Goal: Task Accomplishment & Management: Manage account settings

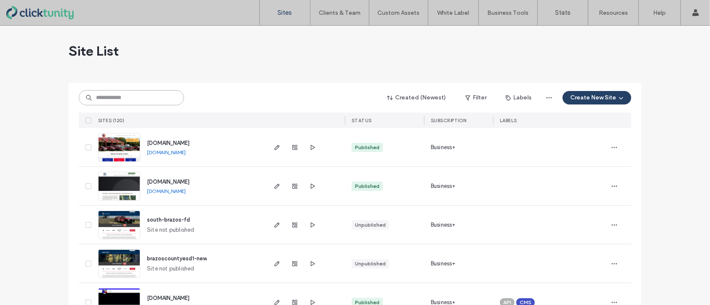
click at [155, 101] on input at bounding box center [131, 97] width 105 height 15
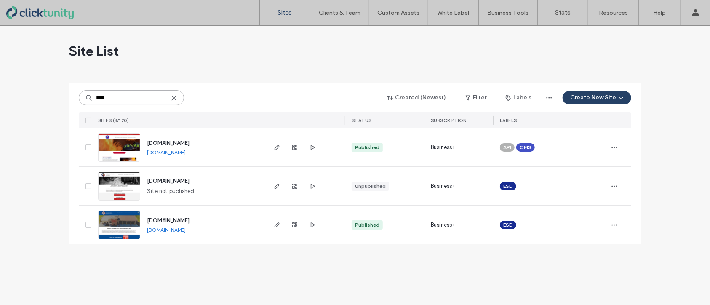
type input "****"
click at [170, 142] on span "www.ecesd6.org" at bounding box center [168, 143] width 43 height 6
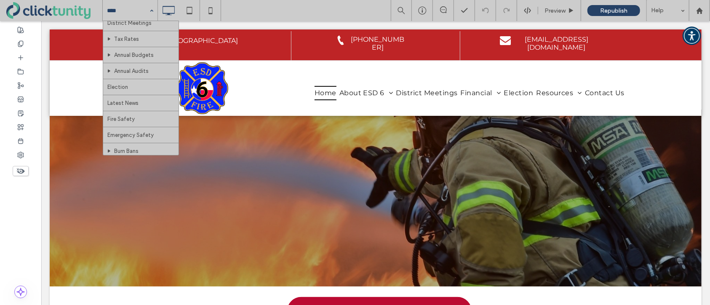
scroll to position [88, 0]
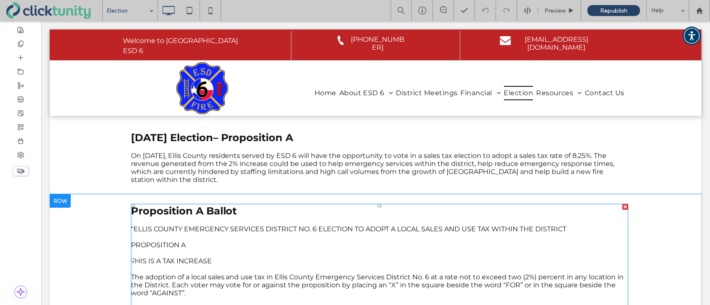
scroll to position [53, 0]
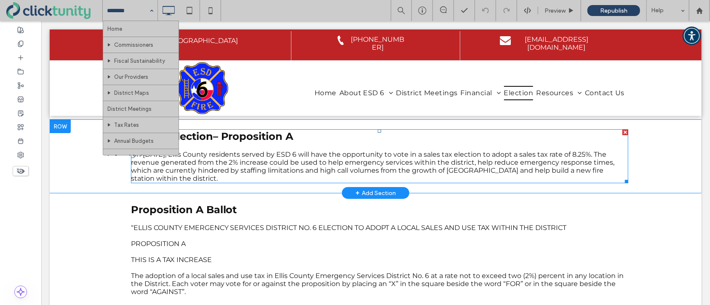
click at [202, 179] on p "On November 4, 2025, Ellis County residents served by ESD 6 will have the oppor…" at bounding box center [378, 166] width 497 height 32
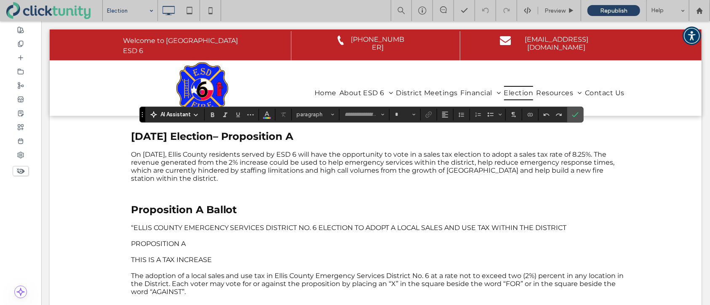
type input "**********"
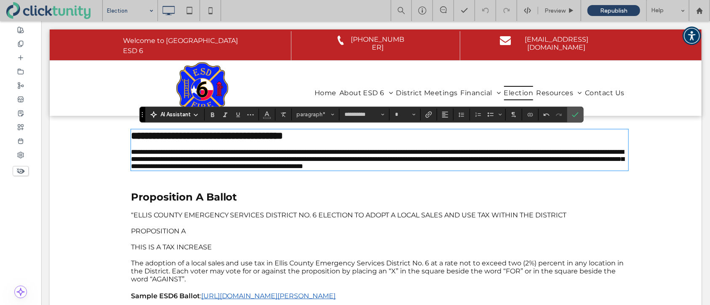
click at [202, 169] on p "**********" at bounding box center [378, 158] width 497 height 21
type input "**"
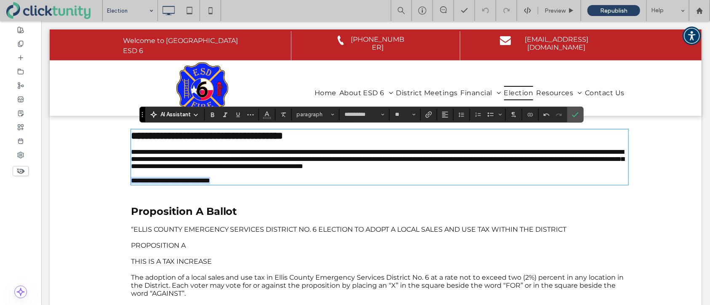
drag, startPoint x: 235, startPoint y: 194, endPoint x: 129, endPoint y: 194, distance: 106.1
click at [129, 188] on div "**********" at bounding box center [374, 156] width 505 height 62
click at [414, 116] on span "Size" at bounding box center [413, 114] width 3 height 11
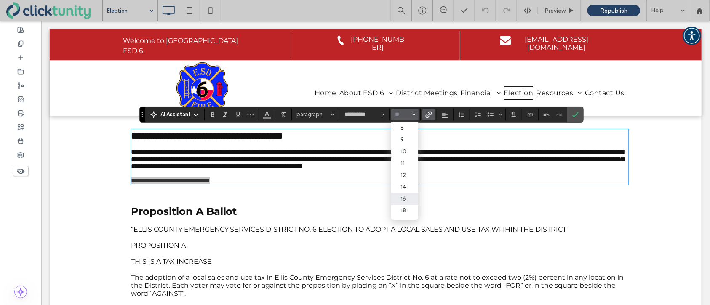
click at [431, 116] on icon "Link" at bounding box center [428, 114] width 7 height 7
type input "**"
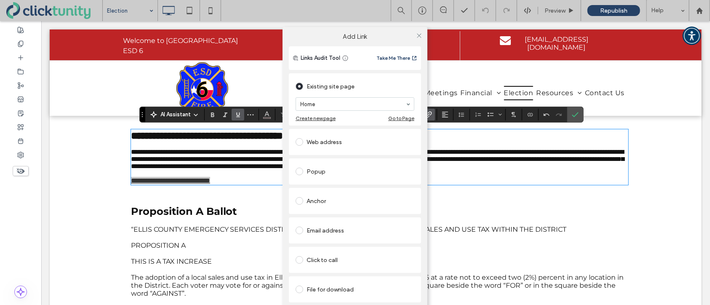
click at [299, 288] on span at bounding box center [299, 289] width 8 height 8
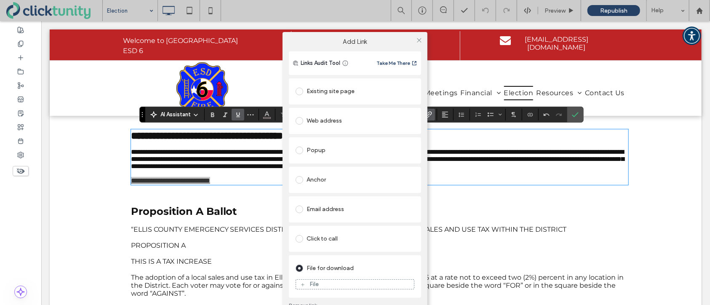
click at [308, 283] on div "File" at bounding box center [355, 284] width 118 height 8
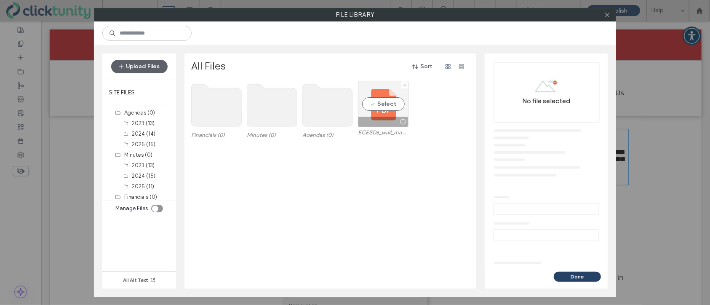
click at [386, 103] on div "Select" at bounding box center [383, 104] width 51 height 46
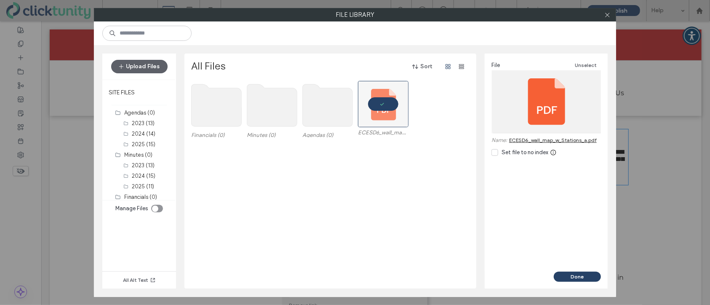
click at [349, 147] on div "Financials (0) Minutes (0) Agendas (0) ECESD6_wall_map_w_Stations_a.pdf" at bounding box center [332, 184] width 283 height 207
click at [533, 139] on link "ECESD6_wall_map_w_Stations_a.pdf" at bounding box center [553, 140] width 88 height 6
click at [580, 277] on button "Done" at bounding box center [576, 276] width 47 height 10
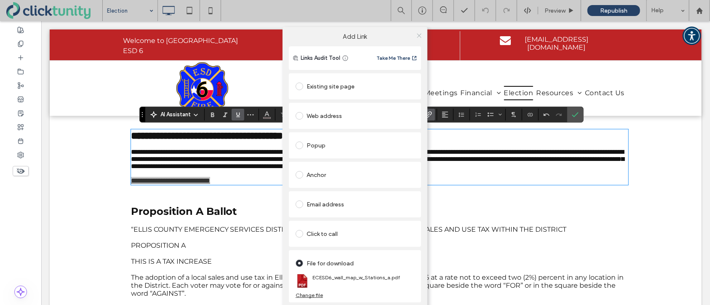
click at [419, 37] on icon at bounding box center [419, 35] width 6 height 6
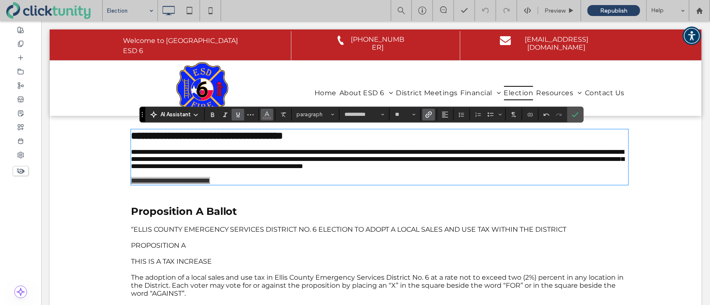
click at [268, 119] on button "Color" at bounding box center [266, 115] width 13 height 12
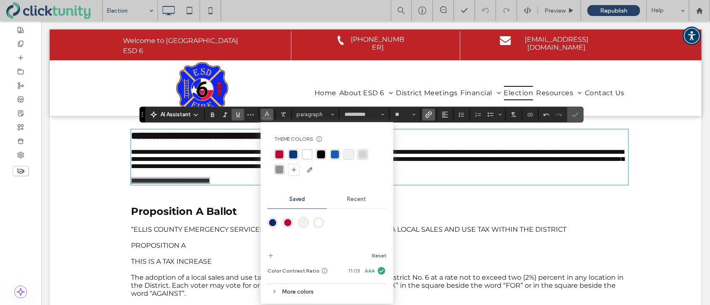
drag, startPoint x: 335, startPoint y: 154, endPoint x: 380, endPoint y: 153, distance: 45.0
click at [337, 154] on div "rgba(21, 92, 185, 1)" at bounding box center [335, 154] width 8 height 8
click at [576, 114] on icon "Confirm" at bounding box center [575, 114] width 7 height 7
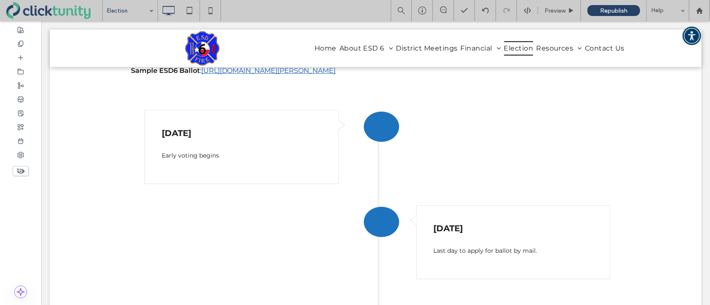
scroll to position [307, 0]
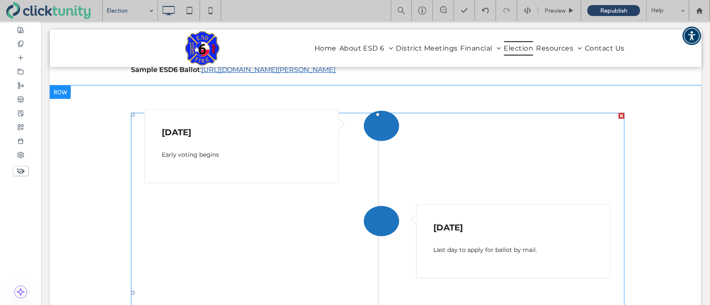
click at [308, 138] on span at bounding box center [376, 291] width 493 height 359
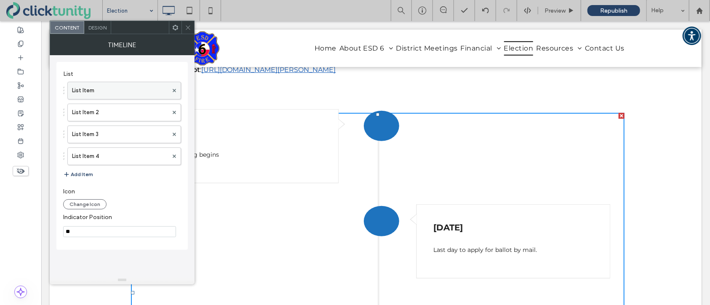
click at [131, 91] on label "List Item" at bounding box center [120, 90] width 96 height 17
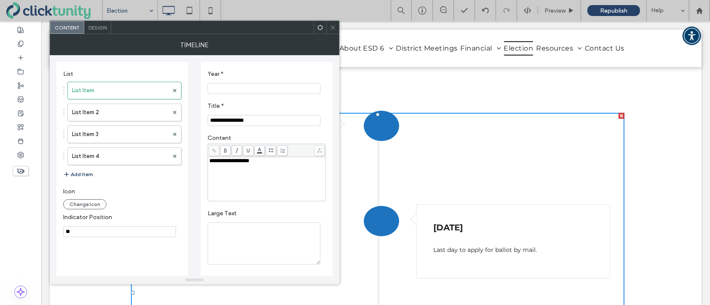
click at [239, 123] on input "**********" at bounding box center [263, 120] width 113 height 11
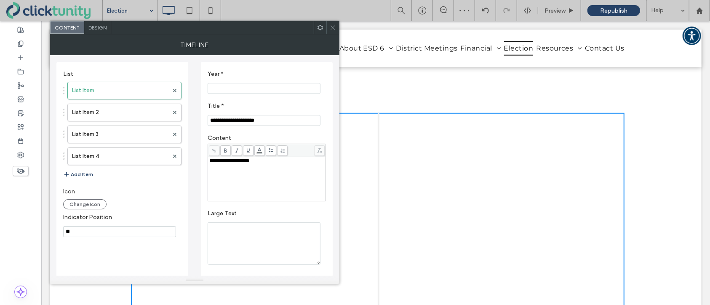
type input "**********"
click at [261, 164] on div "**********" at bounding box center [266, 161] width 115 height 6
click at [221, 175] on div "**********" at bounding box center [266, 173] width 115 height 6
drag, startPoint x: 221, startPoint y: 184, endPoint x: 211, endPoint y: 178, distance: 11.7
click at [210, 175] on div "**********" at bounding box center [266, 173] width 115 height 6
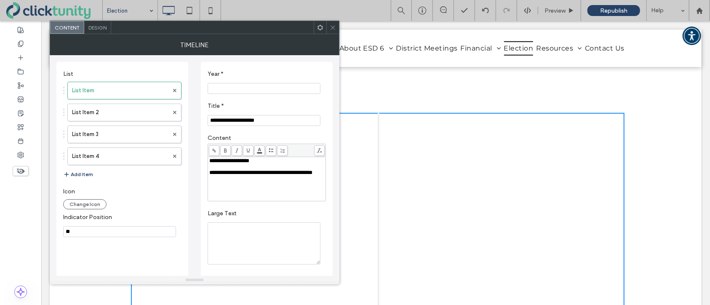
click at [213, 153] on icon at bounding box center [214, 150] width 5 height 5
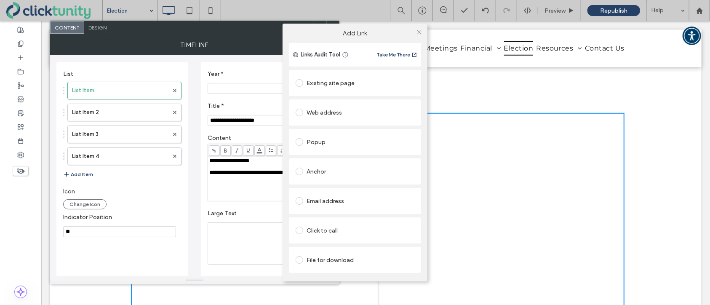
click at [300, 113] on span at bounding box center [299, 113] width 8 height 8
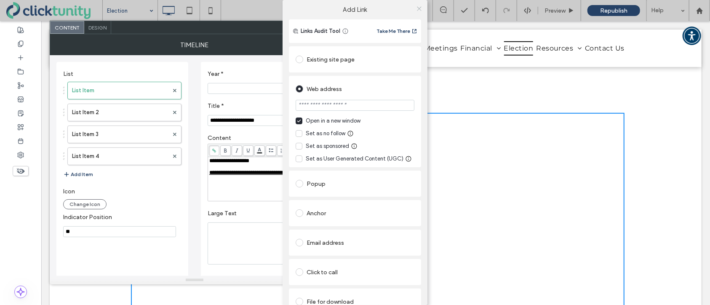
type input "*******"
click at [418, 9] on icon at bounding box center [419, 8] width 6 height 6
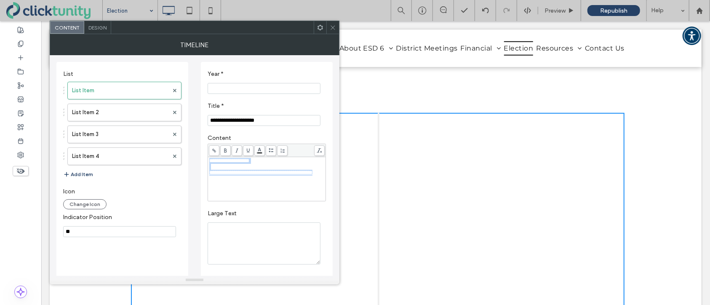
click at [225, 175] on div "**********" at bounding box center [266, 173] width 115 height 6
drag, startPoint x: 223, startPoint y: 185, endPoint x: 210, endPoint y: 180, distance: 14.5
click at [210, 175] on div "**********" at bounding box center [266, 173] width 115 height 6
click at [214, 152] on icon at bounding box center [214, 150] width 5 height 5
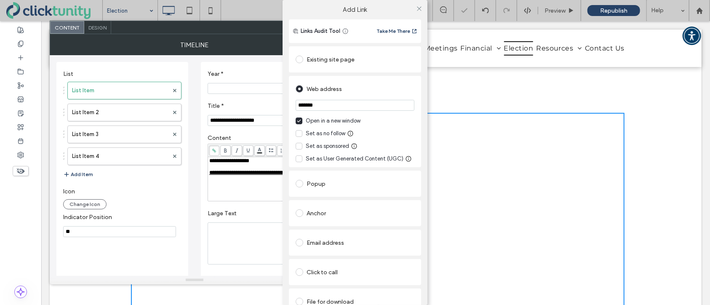
drag, startPoint x: 314, startPoint y: 106, endPoint x: 274, endPoint y: 107, distance: 40.8
click at [274, 107] on div "Add Link Links Audit Tool Take Me There Existing site page Web address ******* …" at bounding box center [355, 152] width 710 height 305
paste input "**********"
click at [370, 93] on div "Web address" at bounding box center [354, 88] width 119 height 13
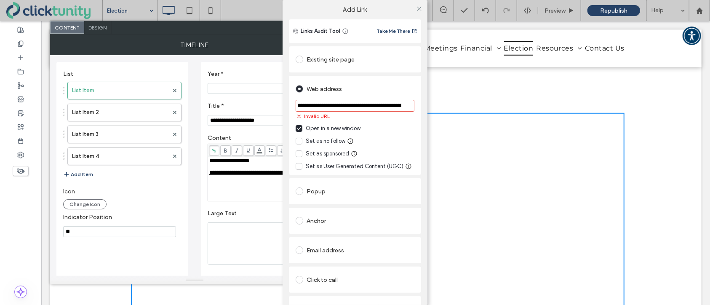
scroll to position [0, 0]
drag, startPoint x: 406, startPoint y: 106, endPoint x: 284, endPoint y: 108, distance: 122.1
click at [284, 108] on div "**********" at bounding box center [354, 182] width 145 height 326
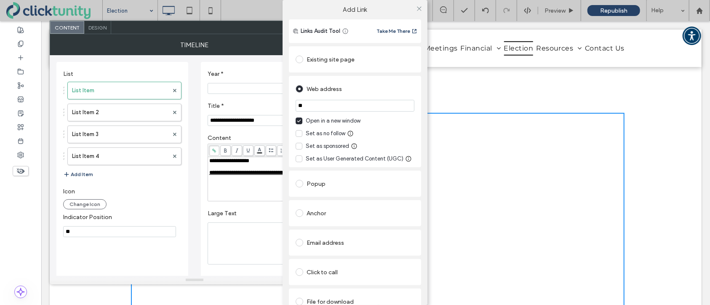
type input "*"
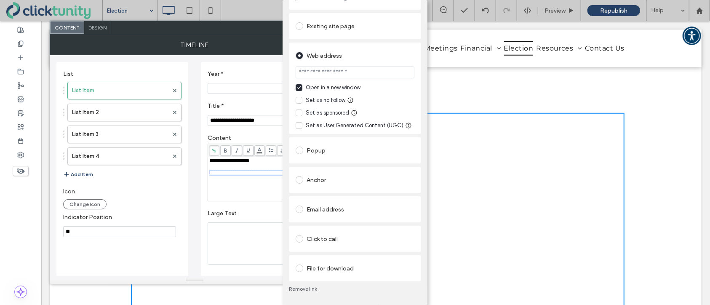
click at [302, 269] on label at bounding box center [300, 268] width 11 height 8
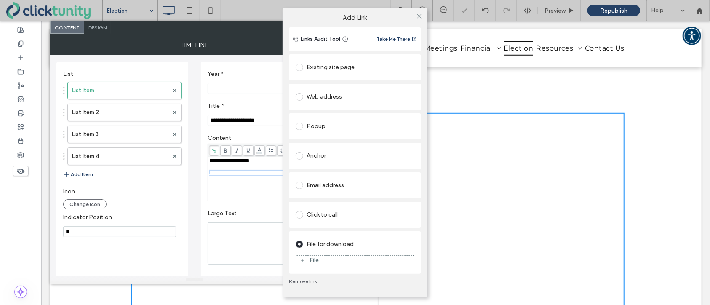
scroll to position [0, 0]
click at [322, 259] on div "File" at bounding box center [355, 260] width 118 height 8
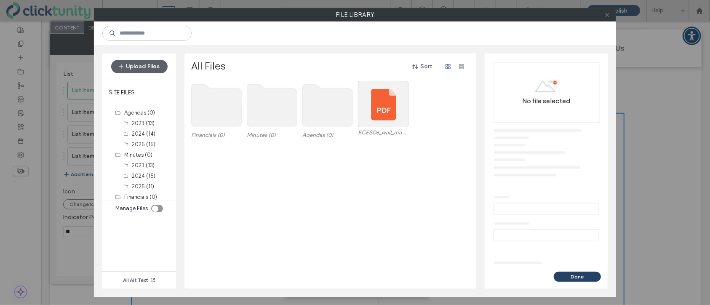
click at [607, 17] on icon at bounding box center [607, 15] width 6 height 6
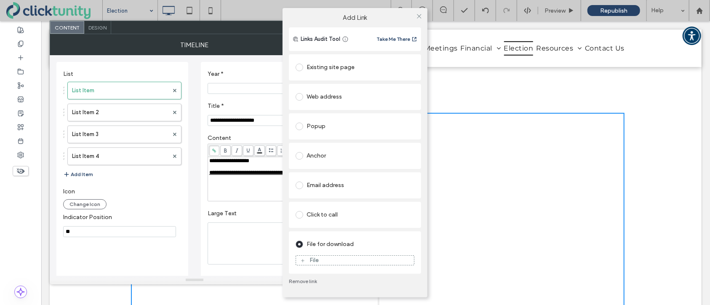
click at [311, 261] on div "File" at bounding box center [313, 259] width 9 height 7
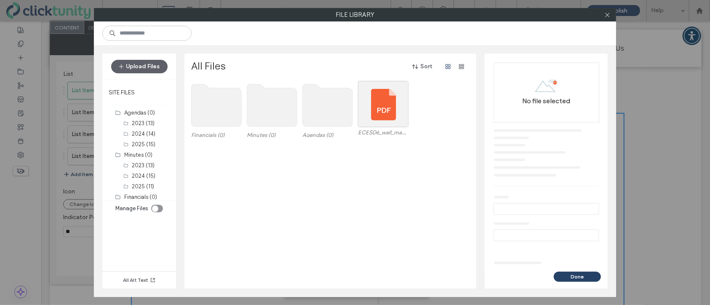
click at [156, 208] on icon "toggle" at bounding box center [154, 208] width 3 height 3
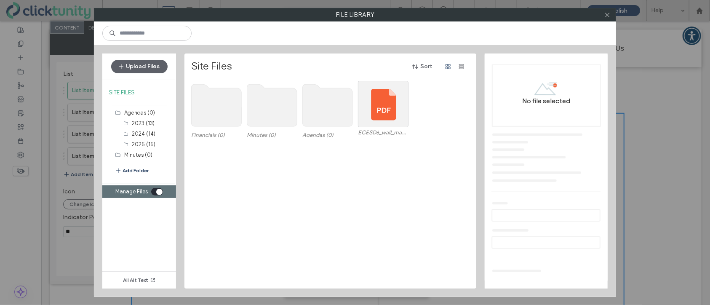
click at [140, 169] on button "Add Folder" at bounding box center [132, 170] width 34 height 8
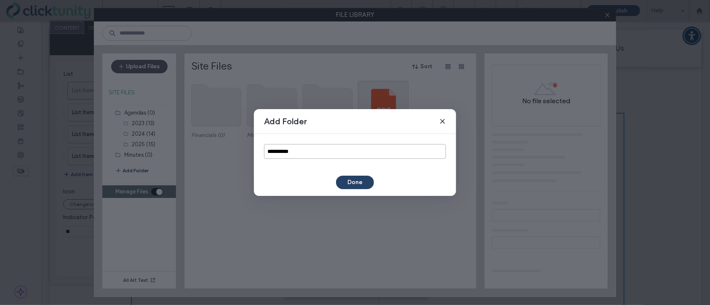
drag, startPoint x: 323, startPoint y: 154, endPoint x: 259, endPoint y: 152, distance: 63.6
click at [259, 152] on div "**********" at bounding box center [355, 151] width 202 height 35
type input "*********"
click at [360, 181] on button "Done" at bounding box center [355, 181] width 38 height 13
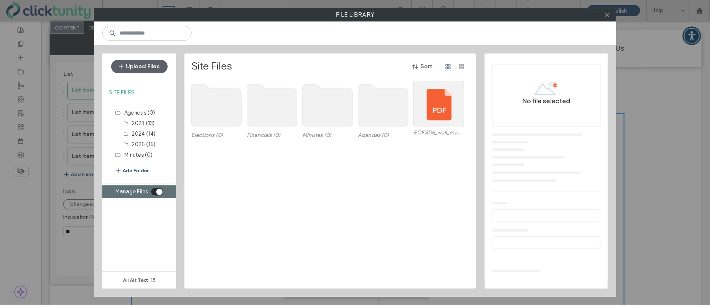
click at [226, 104] on use at bounding box center [216, 105] width 50 height 42
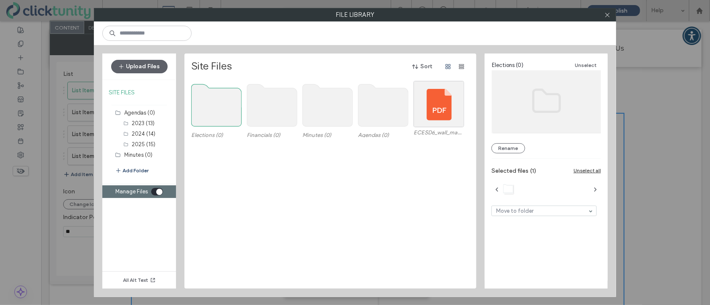
click at [226, 104] on use at bounding box center [216, 105] width 50 height 42
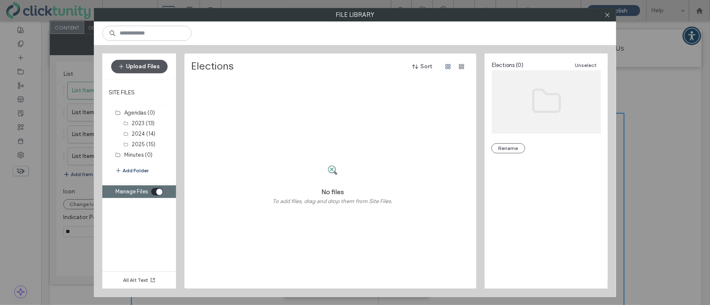
click at [136, 66] on button "Upload Files" at bounding box center [139, 66] width 56 height 13
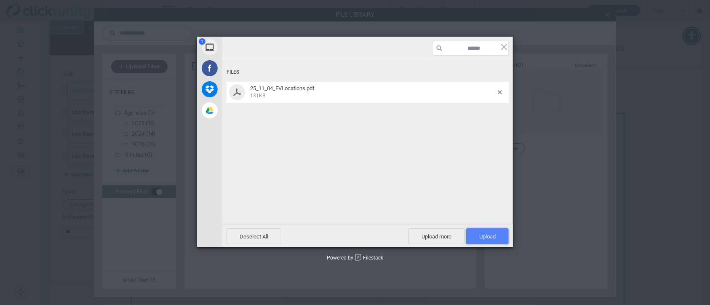
click at [485, 241] on span "Upload 1" at bounding box center [487, 236] width 43 height 16
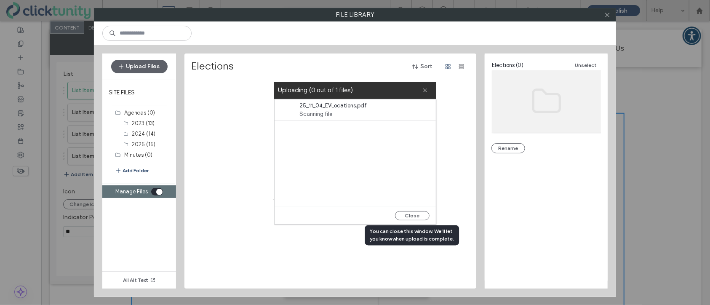
drag, startPoint x: 413, startPoint y: 216, endPoint x: 420, endPoint y: 210, distance: 9.2
click at [413, 216] on button "Close" at bounding box center [412, 215] width 35 height 9
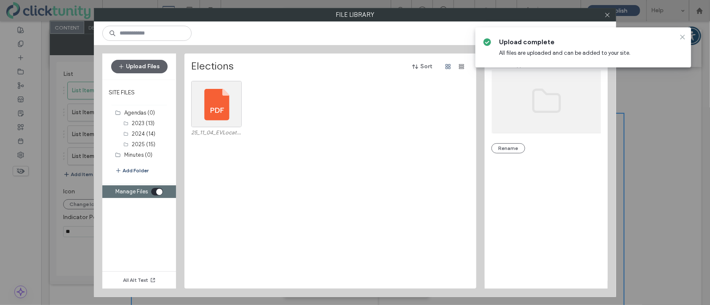
click at [683, 40] on icon at bounding box center [682, 37] width 7 height 7
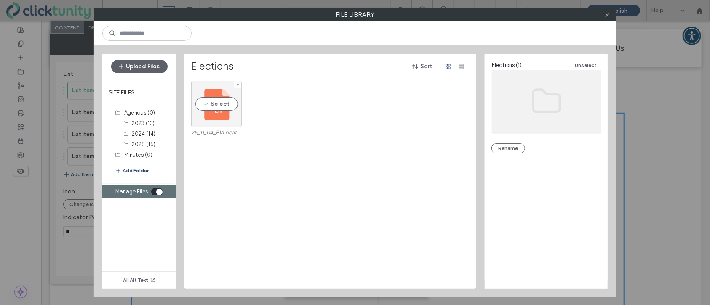
click at [217, 98] on div "Select" at bounding box center [216, 104] width 51 height 46
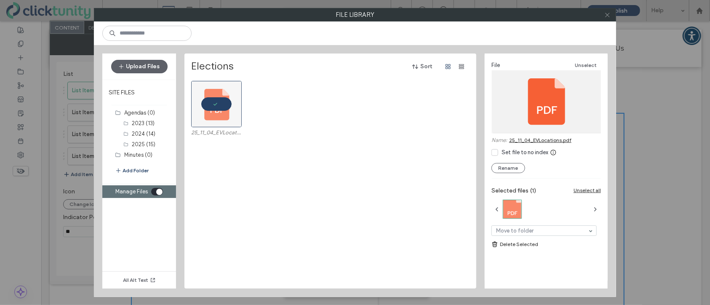
click at [609, 14] on icon at bounding box center [607, 15] width 6 height 6
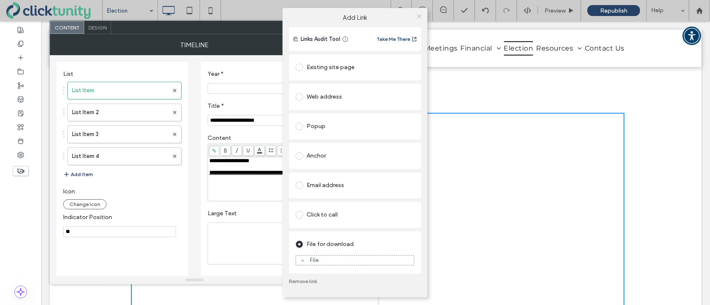
click at [420, 19] on icon at bounding box center [419, 16] width 6 height 6
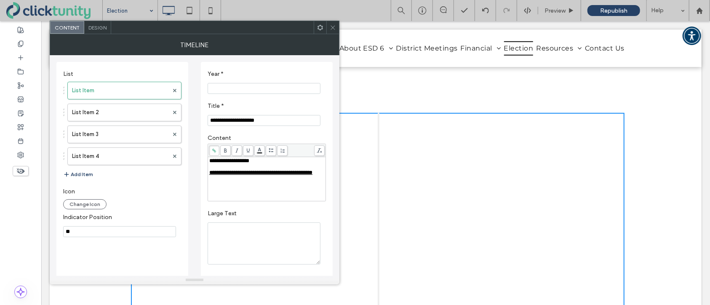
click at [333, 31] on span at bounding box center [333, 27] width 6 height 13
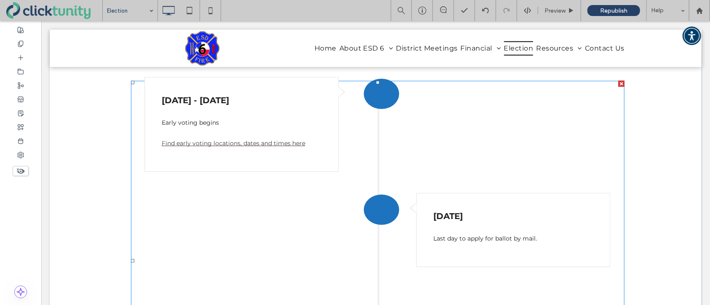
scroll to position [338, 0]
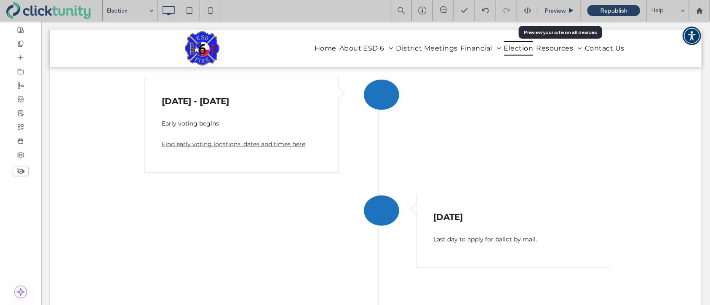
click at [553, 12] on span "Preview" at bounding box center [554, 10] width 21 height 7
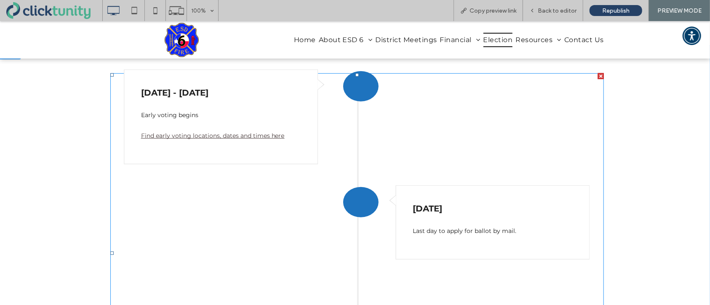
click at [223, 137] on span at bounding box center [356, 252] width 493 height 359
click at [226, 136] on span at bounding box center [356, 252] width 493 height 359
click at [227, 136] on span at bounding box center [356, 252] width 493 height 359
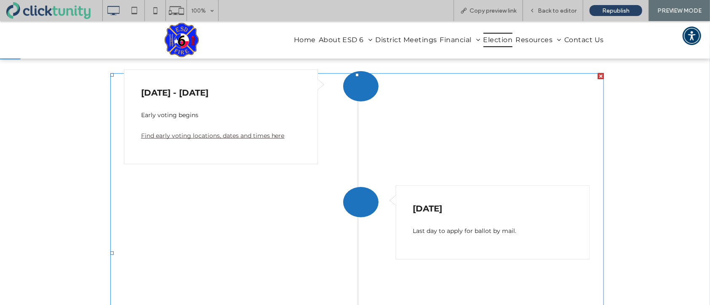
click at [227, 136] on span at bounding box center [356, 252] width 493 height 359
click at [193, 111] on span at bounding box center [356, 252] width 493 height 359
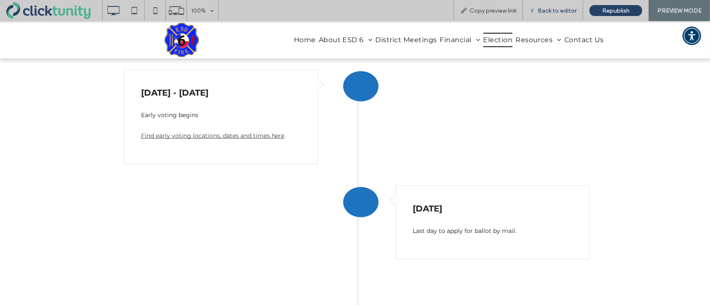
click at [558, 12] on span "Back to editor" at bounding box center [556, 10] width 39 height 7
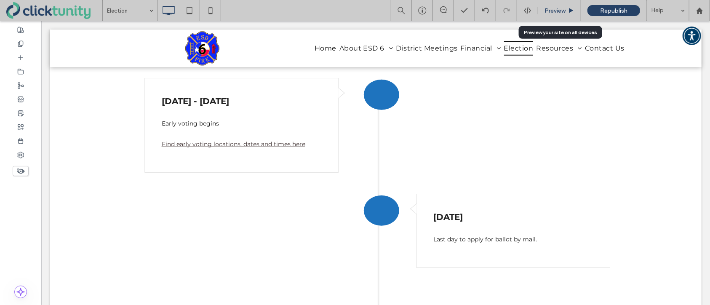
click at [557, 11] on span "Preview" at bounding box center [554, 10] width 21 height 7
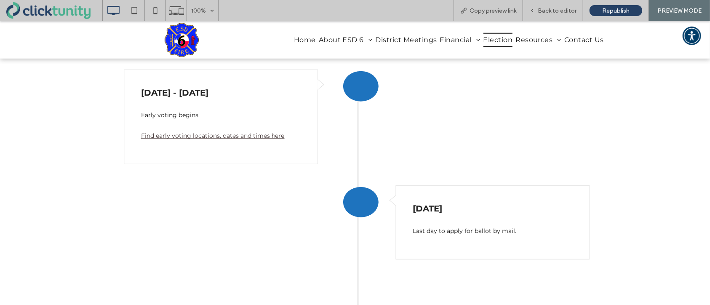
click at [196, 135] on link "Find early voting locations, dates and times here" at bounding box center [213, 135] width 144 height 8
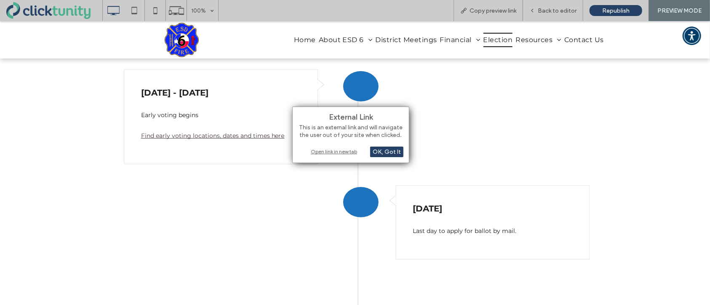
click at [322, 152] on div "Open link in new tab" at bounding box center [350, 151] width 105 height 9
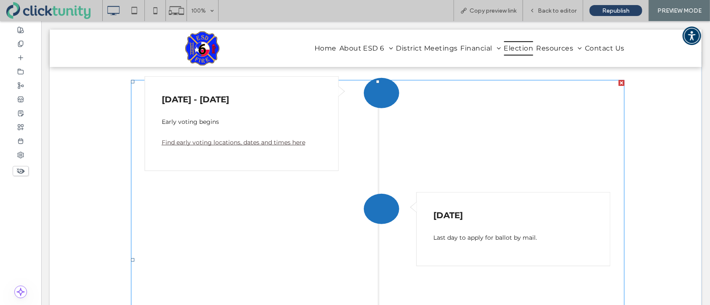
scroll to position [340, 0]
click at [263, 143] on span at bounding box center [376, 258] width 493 height 359
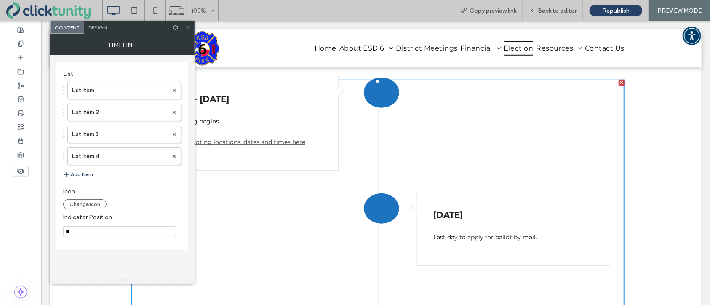
click at [189, 29] on icon at bounding box center [188, 27] width 6 height 6
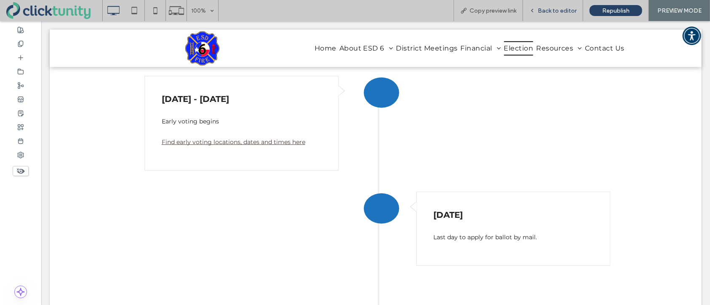
click at [551, 13] on span "Back to editor" at bounding box center [556, 10] width 39 height 7
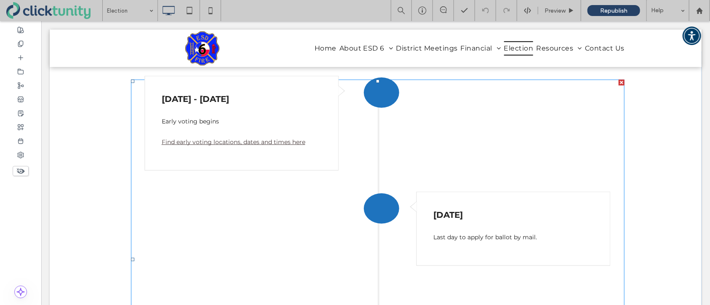
click at [268, 143] on span at bounding box center [376, 258] width 493 height 359
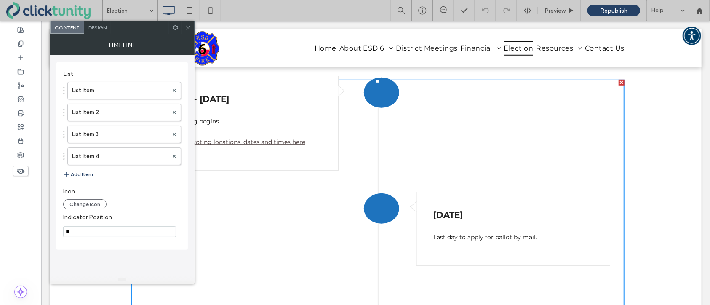
click at [187, 24] on icon at bounding box center [188, 27] width 6 height 6
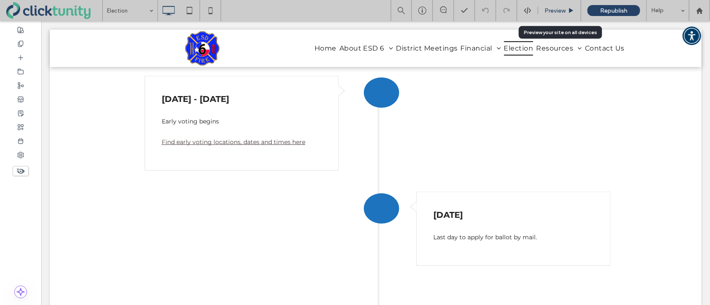
click at [559, 12] on span "Preview" at bounding box center [554, 10] width 21 height 7
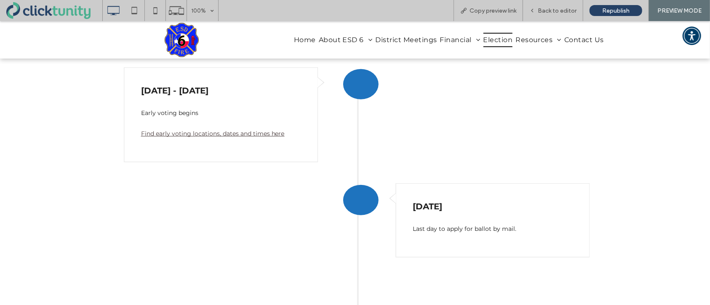
click at [226, 135] on link "Find early voting locations, dates and times here" at bounding box center [213, 133] width 144 height 8
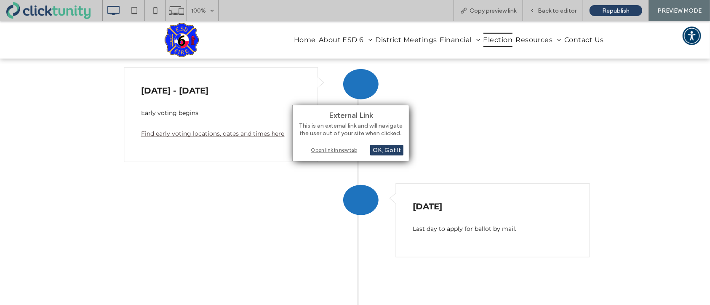
click at [313, 150] on div "Open link in new tab" at bounding box center [350, 149] width 105 height 9
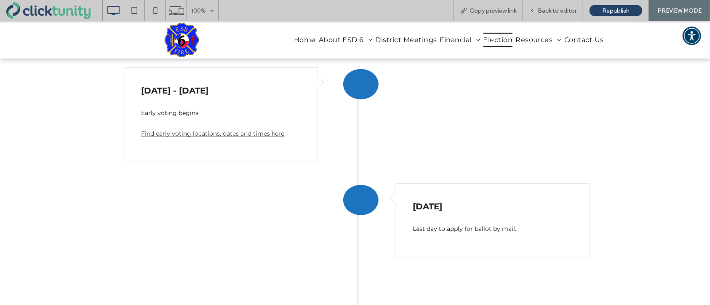
click at [274, 135] on link "Find early voting locations, dates and times here" at bounding box center [213, 133] width 144 height 8
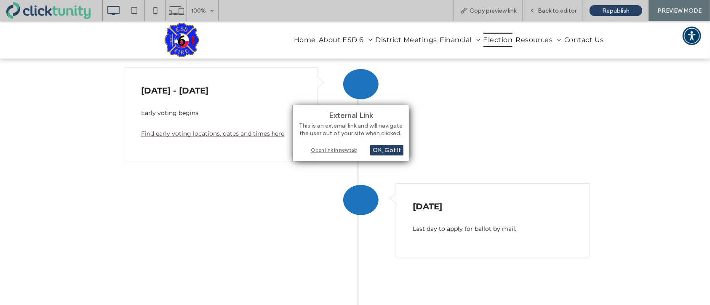
click at [322, 148] on div "Open link in new tab" at bounding box center [350, 149] width 105 height 9
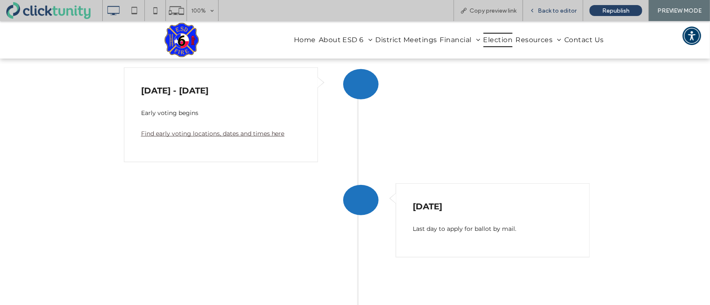
click at [548, 11] on span "Back to editor" at bounding box center [556, 10] width 39 height 7
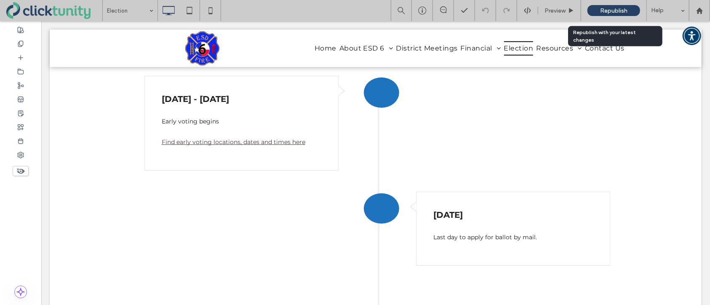
click at [600, 11] on span "Republish" at bounding box center [613, 10] width 27 height 7
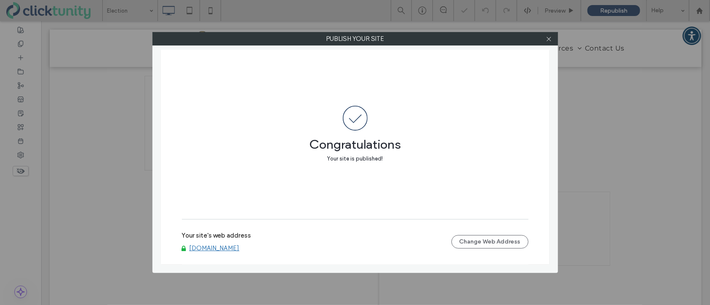
click at [207, 249] on link "www.ecesd6.org" at bounding box center [214, 248] width 50 height 8
drag, startPoint x: 550, startPoint y: 40, endPoint x: 548, endPoint y: 47, distance: 6.5
click at [550, 40] on icon at bounding box center [548, 39] width 6 height 6
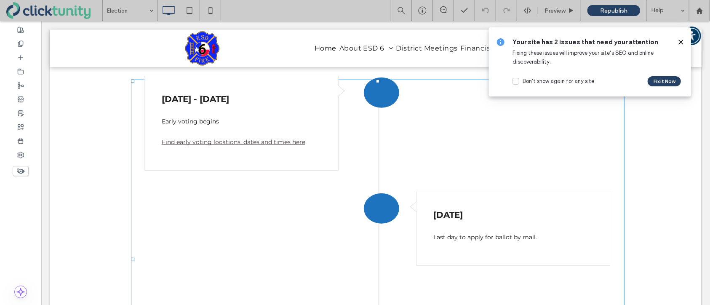
click at [283, 136] on span at bounding box center [376, 258] width 493 height 359
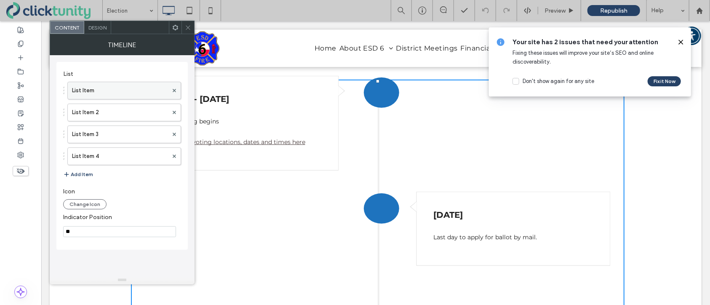
click at [91, 95] on label "List Item" at bounding box center [120, 90] width 96 height 17
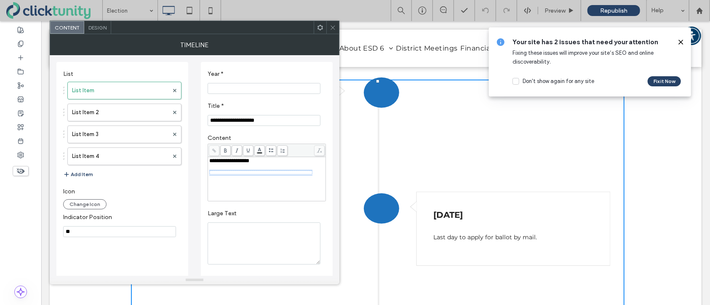
drag, startPoint x: 228, startPoint y: 186, endPoint x: 208, endPoint y: 178, distance: 21.5
click at [209, 175] on div "**********" at bounding box center [266, 173] width 115 height 6
click at [333, 28] on use at bounding box center [332, 27] width 4 height 4
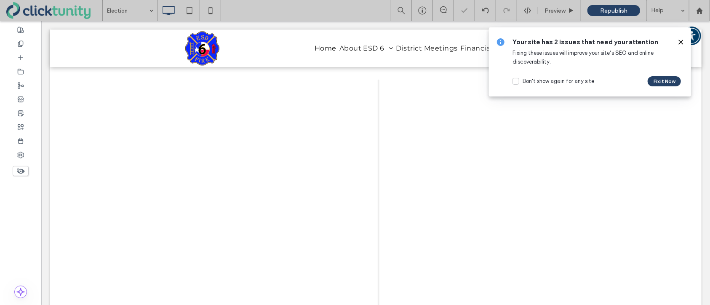
drag, startPoint x: 633, startPoint y: 16, endPoint x: 678, endPoint y: 40, distance: 51.0
click at [678, 40] on icon at bounding box center [680, 42] width 7 height 7
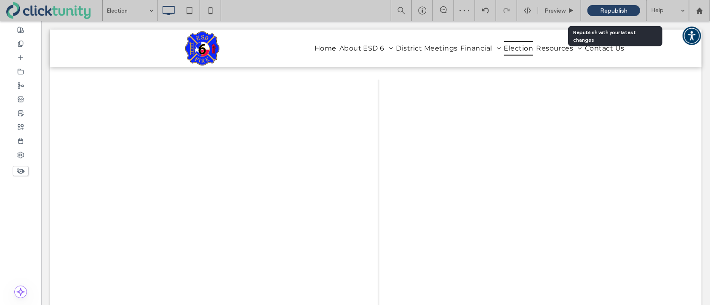
click at [618, 10] on span "Republish" at bounding box center [613, 10] width 27 height 7
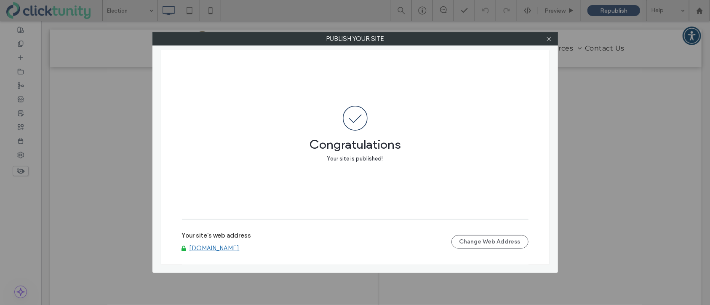
click at [213, 249] on link "www.ecesd6.org" at bounding box center [214, 248] width 50 height 8
click at [551, 40] on icon at bounding box center [548, 39] width 6 height 6
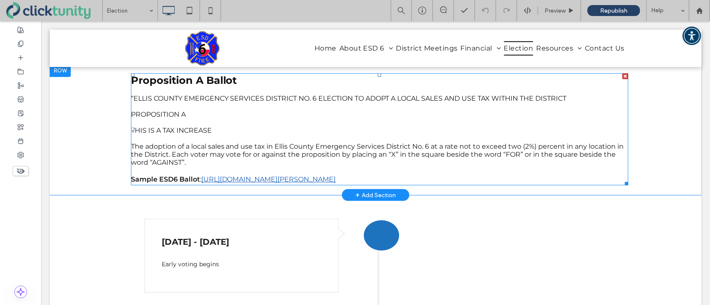
scroll to position [197, 0]
click at [207, 162] on p "The adoption of a local sales and use tax in Ellis County Emergency Services Di…" at bounding box center [378, 155] width 497 height 24
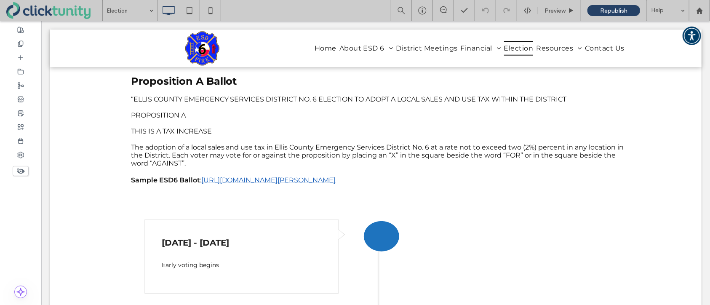
type input "**********"
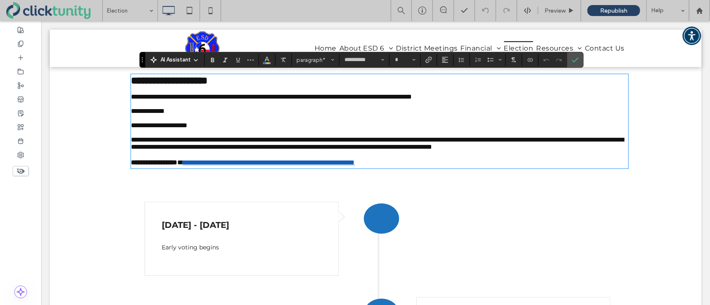
click at [203, 150] on p "**********" at bounding box center [378, 143] width 497 height 14
type input "**"
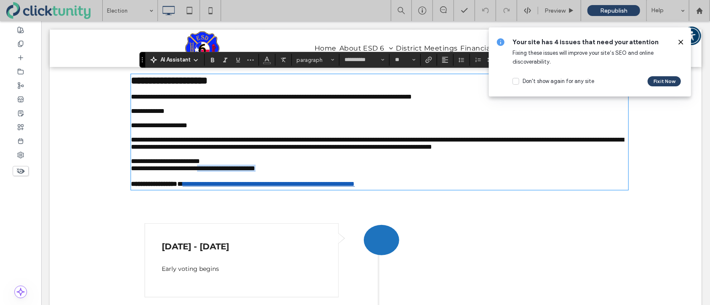
drag, startPoint x: 294, startPoint y: 186, endPoint x: 214, endPoint y: 184, distance: 80.0
click at [214, 171] on p "**********" at bounding box center [378, 167] width 497 height 7
click at [255, 171] on span "**********" at bounding box center [192, 168] width 125 height 6
drag, startPoint x: 281, startPoint y: 187, endPoint x: 132, endPoint y: 189, distance: 149.4
click at [132, 171] on p "**********" at bounding box center [378, 167] width 497 height 7
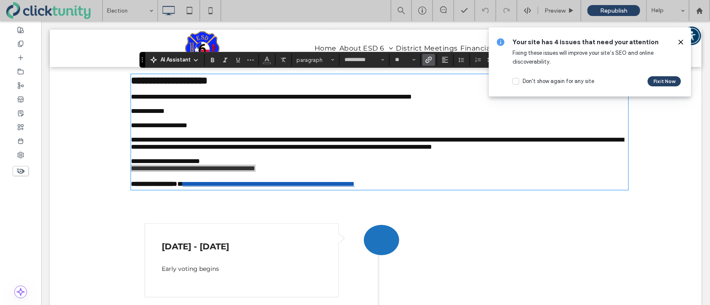
click at [430, 58] on use "Link" at bounding box center [428, 60] width 6 height 6
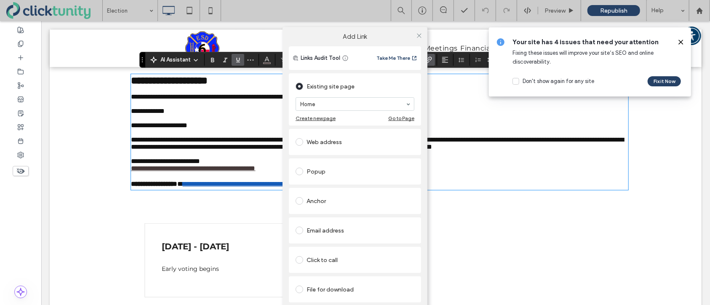
click at [300, 290] on span at bounding box center [299, 289] width 8 height 8
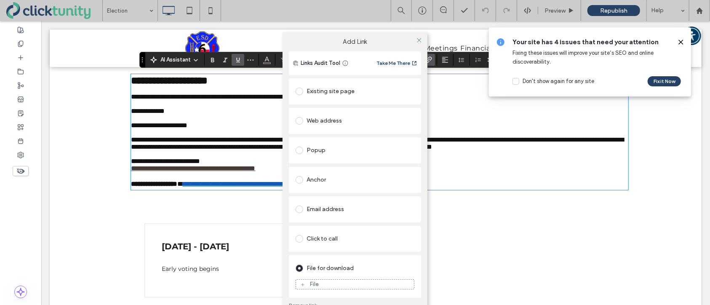
click at [304, 286] on icon at bounding box center [302, 284] width 5 height 5
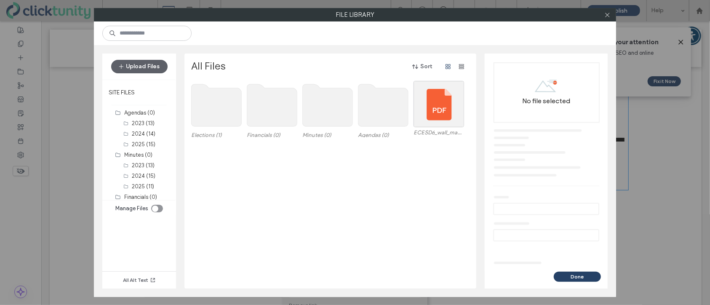
click at [218, 111] on use at bounding box center [216, 105] width 50 height 42
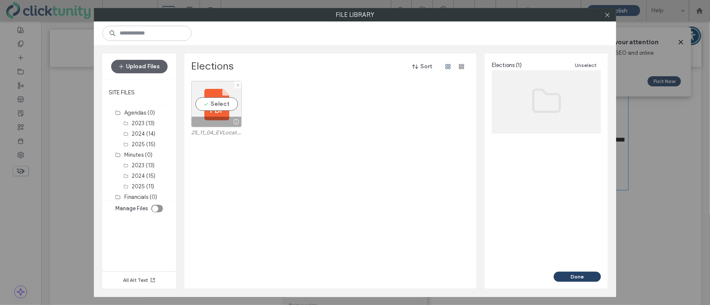
drag, startPoint x: 214, startPoint y: 107, endPoint x: 259, endPoint y: 118, distance: 45.9
click at [215, 107] on div "Select" at bounding box center [216, 104] width 51 height 46
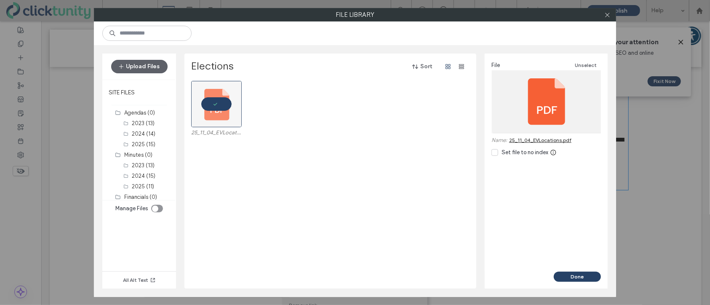
drag, startPoint x: 563, startPoint y: 276, endPoint x: 559, endPoint y: 271, distance: 6.9
click at [563, 276] on button "Done" at bounding box center [576, 276] width 47 height 10
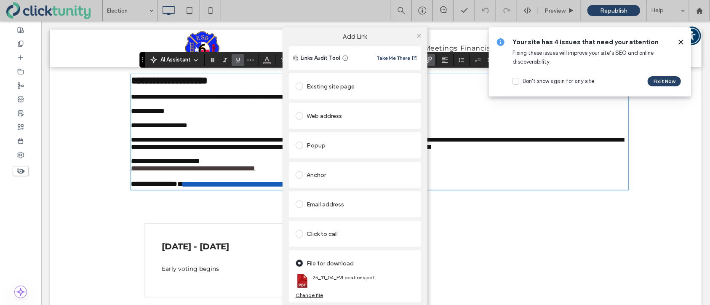
drag, startPoint x: 420, startPoint y: 38, endPoint x: 444, endPoint y: 45, distance: 25.3
click at [420, 38] on icon at bounding box center [419, 35] width 6 height 6
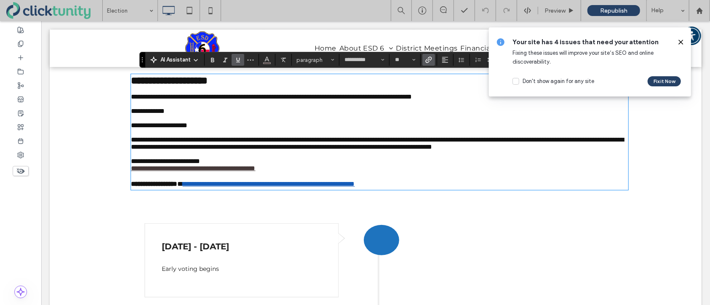
click at [680, 42] on use at bounding box center [680, 42] width 4 height 4
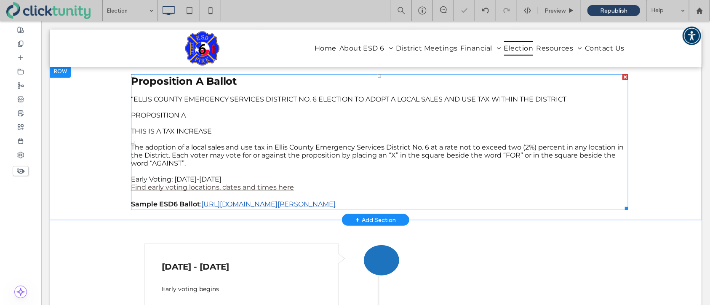
click at [262, 165] on p "The adoption of a local sales and use tax in Ellis County Emergency Services Di…" at bounding box center [378, 155] width 497 height 24
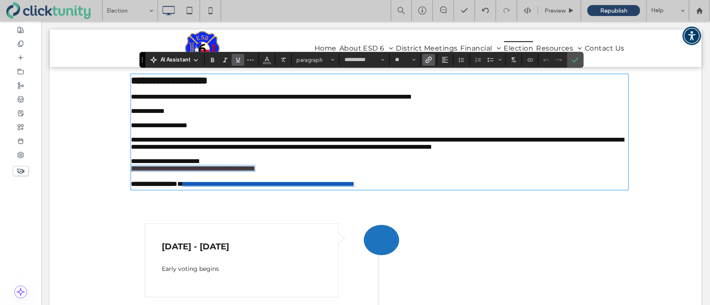
drag, startPoint x: 296, startPoint y: 187, endPoint x: 143, endPoint y: 182, distance: 152.9
click at [131, 171] on p "**********" at bounding box center [378, 167] width 497 height 7
click at [268, 64] on span "Color" at bounding box center [266, 58] width 7 height 11
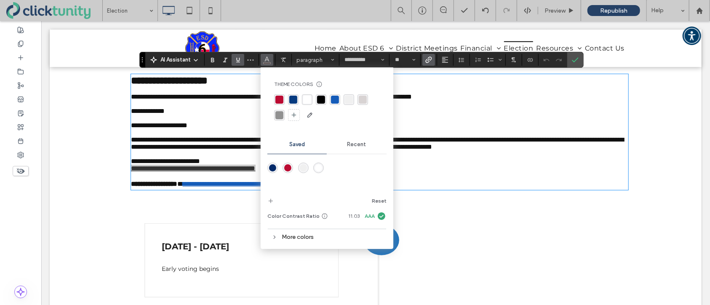
click at [335, 100] on div "rgba(21, 92, 185, 1)" at bounding box center [335, 100] width 8 height 8
click at [420, 128] on p "**********" at bounding box center [378, 124] width 497 height 7
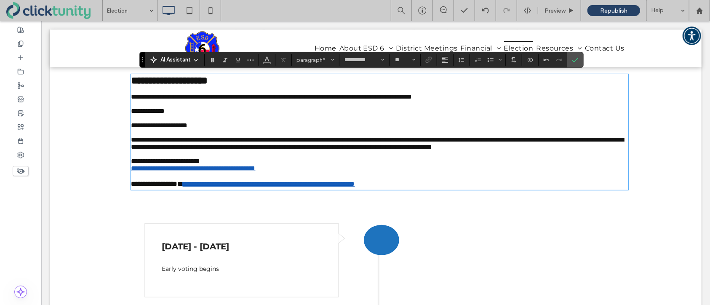
click at [301, 171] on p "**********" at bounding box center [378, 167] width 497 height 7
click at [132, 178] on p at bounding box center [378, 174] width 497 height 7
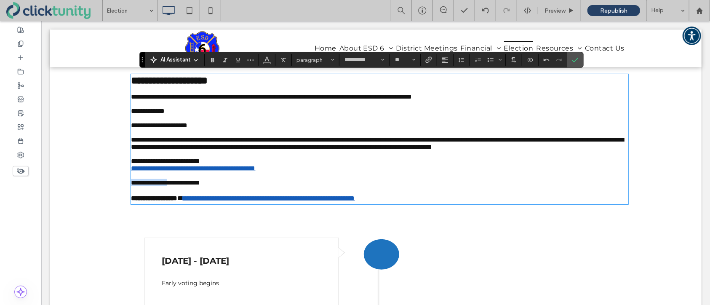
drag, startPoint x: 131, startPoint y: 203, endPoint x: 184, endPoint y: 205, distance: 53.1
click at [183, 185] on span "**********" at bounding box center [164, 182] width 69 height 6
drag, startPoint x: 173, startPoint y: 47, endPoint x: 213, endPoint y: 63, distance: 42.7
click at [212, 62] on icon "Bold" at bounding box center [212, 59] width 7 height 7
drag, startPoint x: 132, startPoint y: 181, endPoint x: 173, endPoint y: 181, distance: 41.7
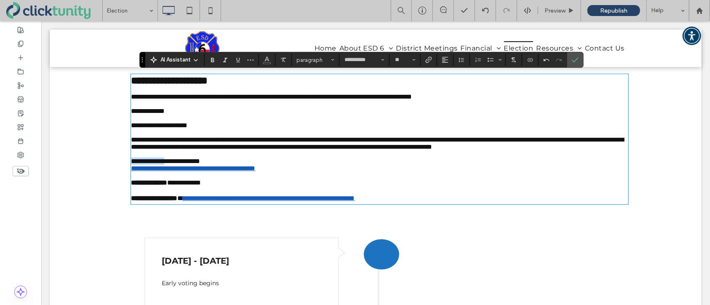
click at [173, 164] on span "**********" at bounding box center [164, 160] width 69 height 6
drag, startPoint x: 213, startPoint y: 62, endPoint x: 188, endPoint y: 71, distance: 26.8
click at [213, 62] on icon "Bold" at bounding box center [212, 59] width 7 height 7
click at [238, 186] on p "**********" at bounding box center [378, 181] width 497 height 7
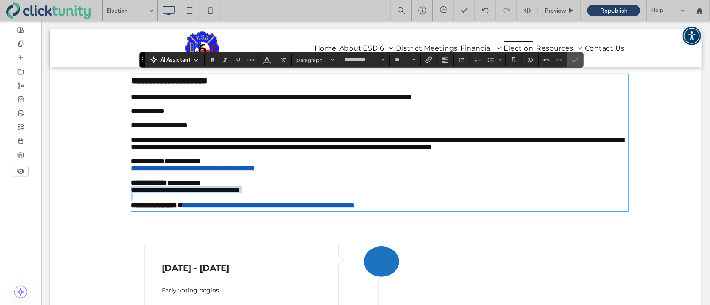
drag, startPoint x: 133, startPoint y: 212, endPoint x: 226, endPoint y: 217, distance: 93.1
click at [226, 210] on div "**********" at bounding box center [378, 142] width 497 height 136
click at [425, 65] on span "Link" at bounding box center [427, 60] width 4 height 12
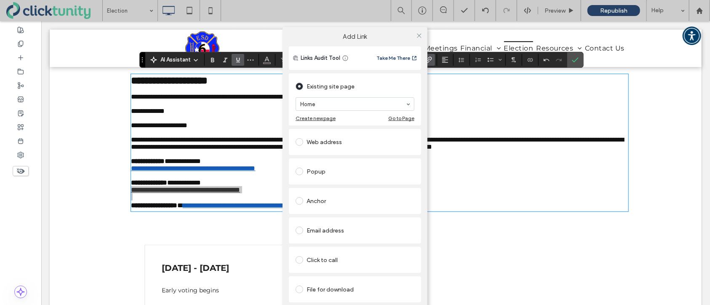
click at [303, 286] on label at bounding box center [300, 289] width 11 height 8
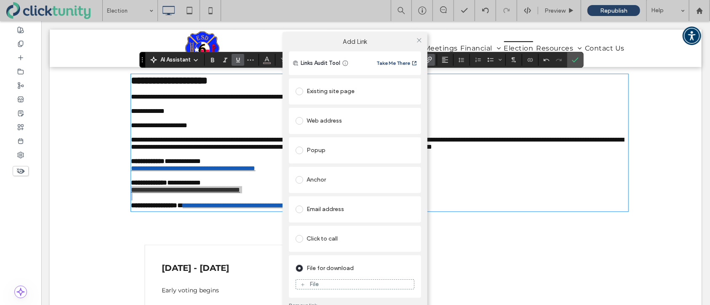
click at [307, 284] on div "File" at bounding box center [355, 284] width 118 height 8
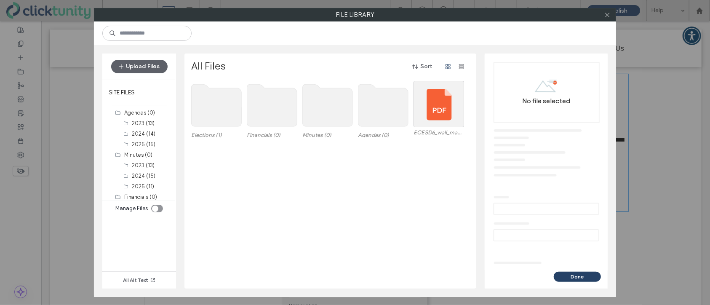
click at [223, 115] on use at bounding box center [216, 105] width 50 height 42
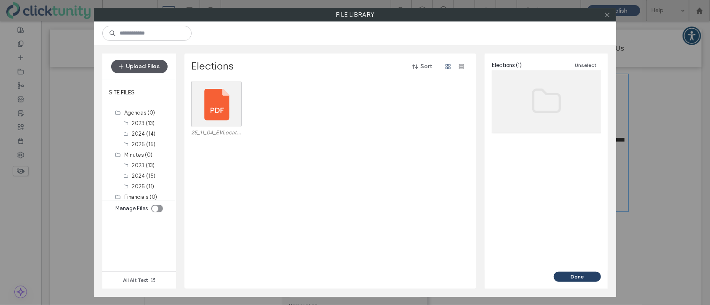
click at [152, 65] on button "Upload Files" at bounding box center [139, 66] width 56 height 13
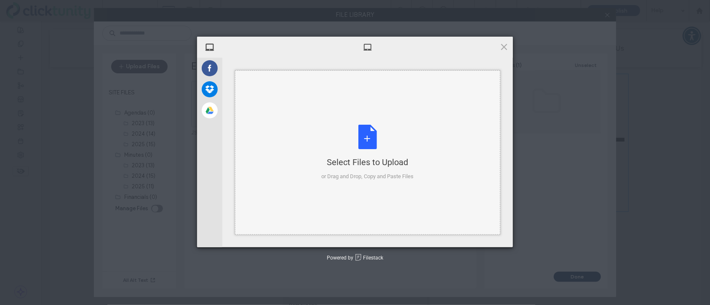
click at [357, 153] on div "Select Files to Upload or Drag and Drop, Copy and Paste Files" at bounding box center [368, 153] width 92 height 56
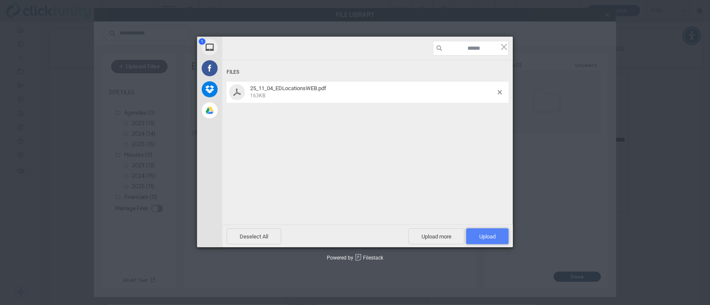
click at [479, 238] on span "Upload 1" at bounding box center [487, 236] width 16 height 6
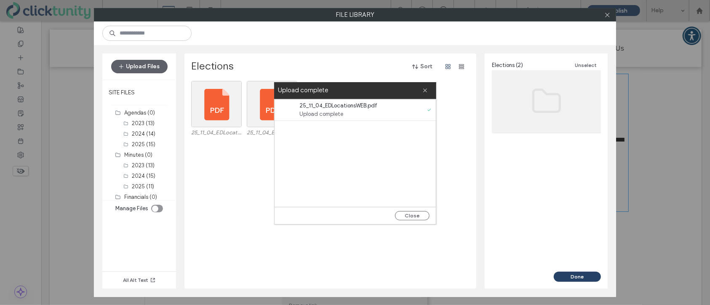
drag, startPoint x: 411, startPoint y: 213, endPoint x: 377, endPoint y: 193, distance: 40.0
click at [411, 213] on button "Close" at bounding box center [412, 215] width 35 height 9
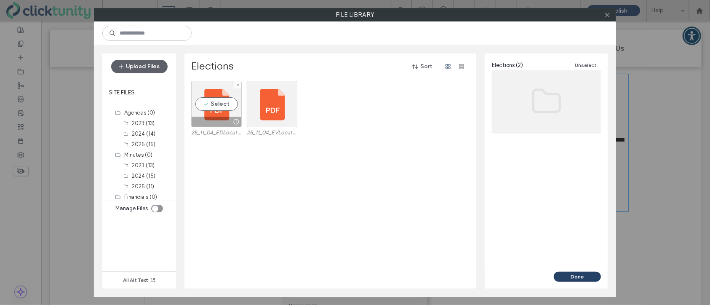
drag, startPoint x: 231, startPoint y: 107, endPoint x: 338, endPoint y: 149, distance: 114.6
click at [230, 107] on div "Select" at bounding box center [216, 104] width 51 height 46
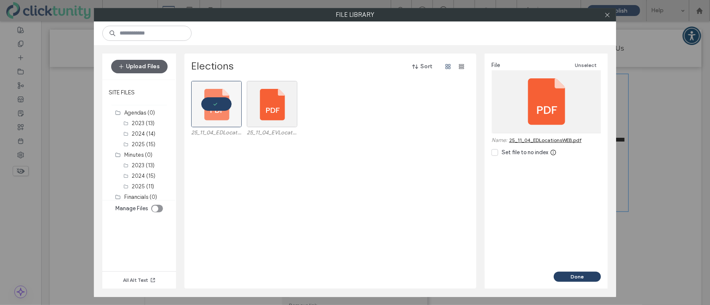
drag, startPoint x: 564, startPoint y: 273, endPoint x: 550, endPoint y: 260, distance: 18.7
click at [564, 273] on button "Done" at bounding box center [576, 276] width 47 height 10
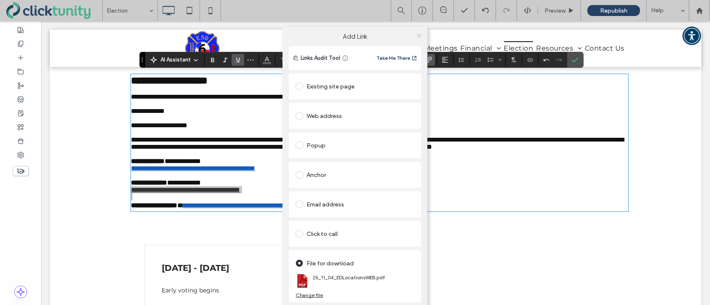
click at [420, 37] on icon at bounding box center [419, 35] width 6 height 6
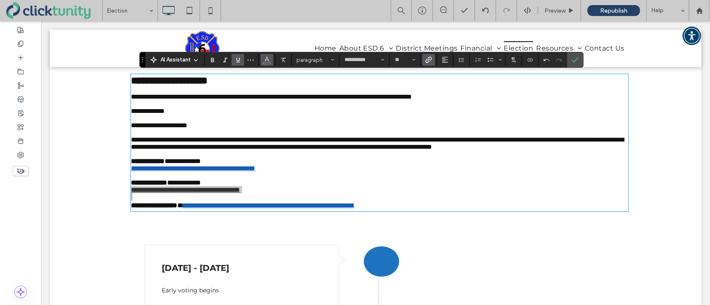
click at [266, 65] on button "Color" at bounding box center [266, 60] width 13 height 12
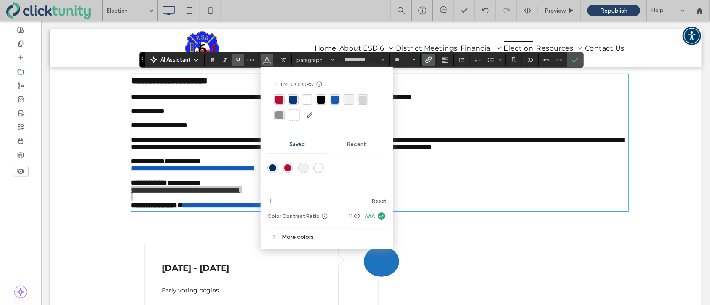
click at [333, 102] on div "rgba(21, 92, 185, 1)" at bounding box center [335, 100] width 8 height 8
click at [573, 65] on span "Confirm" at bounding box center [574, 59] width 4 height 15
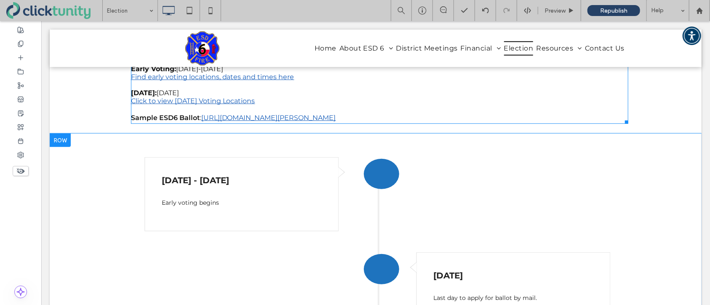
scroll to position [308, 0]
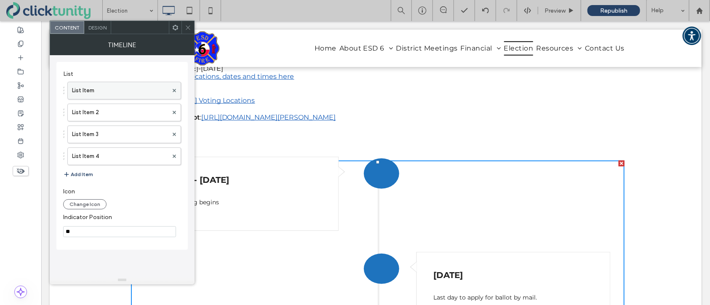
click at [128, 93] on label "List Item" at bounding box center [120, 90] width 96 height 17
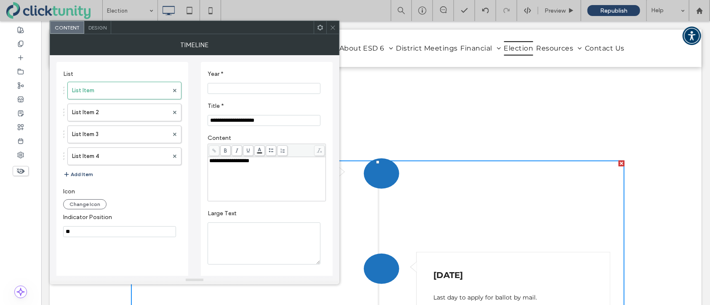
drag, startPoint x: 239, startPoint y: 122, endPoint x: 240, endPoint y: 128, distance: 6.4
click at [239, 122] on input "**********" at bounding box center [263, 120] width 113 height 11
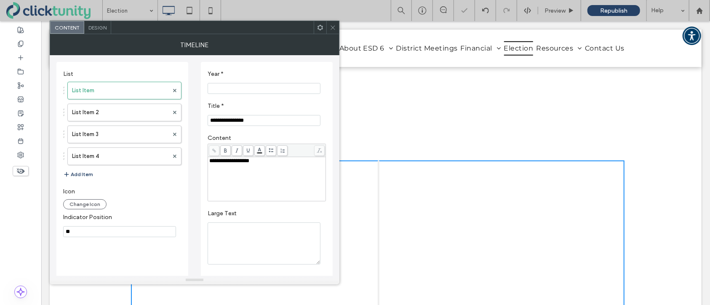
type input "**********"
click at [332, 28] on icon at bounding box center [333, 27] width 6 height 6
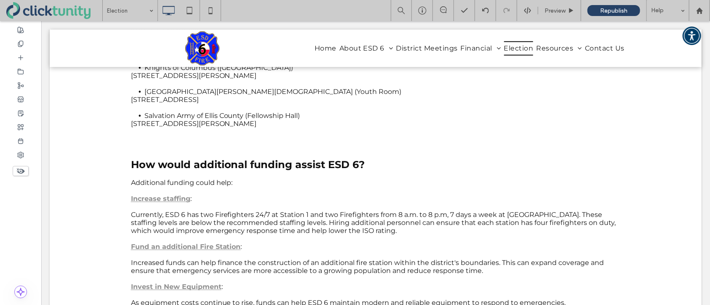
scroll to position [863, 0]
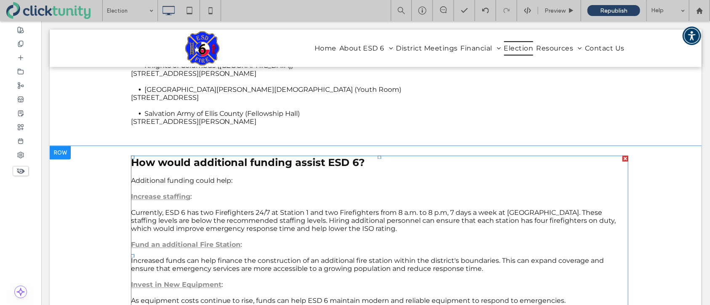
click at [197, 200] on p "Increase staffing :" at bounding box center [378, 196] width 497 height 8
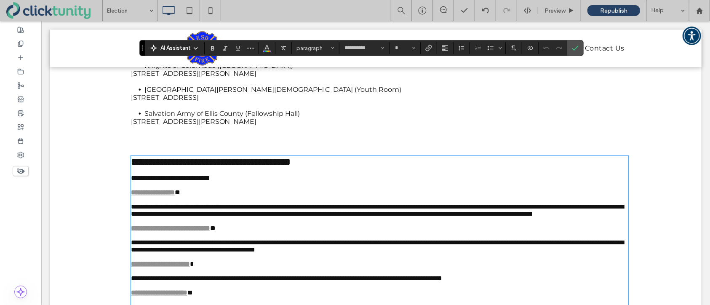
scroll to position [960, 0]
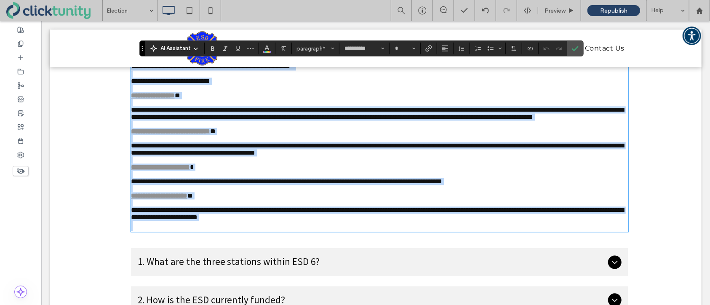
click at [159, 178] on p at bounding box center [378, 173] width 497 height 7
click at [132, 98] on strong "**********" at bounding box center [152, 95] width 44 height 6
type input "**"
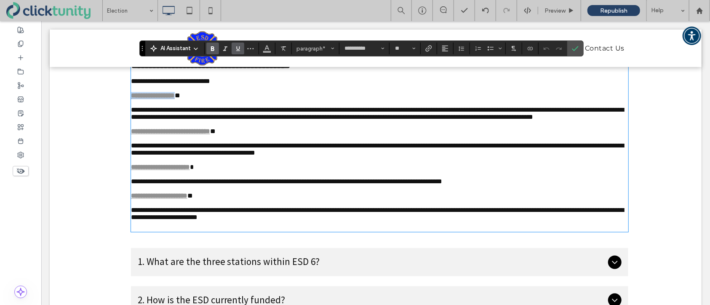
drag, startPoint x: 131, startPoint y: 104, endPoint x: 188, endPoint y: 106, distance: 56.8
click at [174, 98] on strong "**********" at bounding box center [152, 95] width 44 height 6
click at [270, 50] on button "Color" at bounding box center [266, 49] width 13 height 12
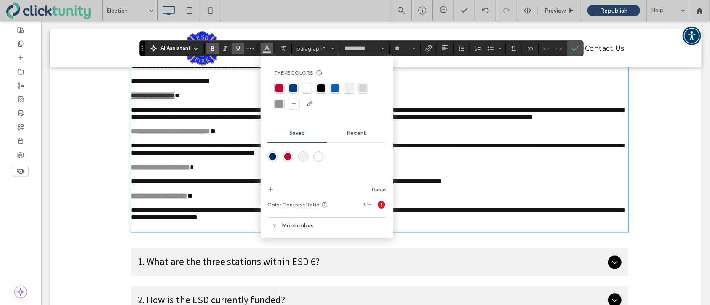
click at [322, 89] on div "rgba(0, 0, 0, 1)" at bounding box center [321, 88] width 8 height 8
click at [132, 134] on strong "**********" at bounding box center [169, 131] width 79 height 6
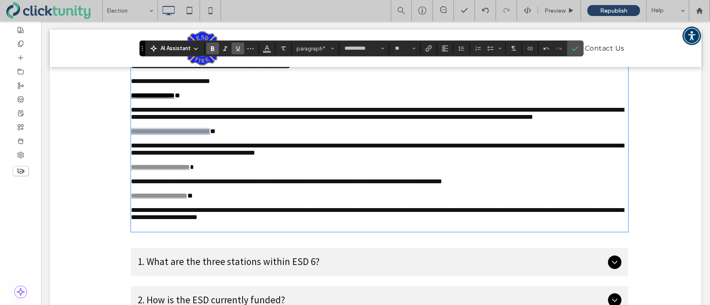
drag, startPoint x: 132, startPoint y: 153, endPoint x: 239, endPoint y: 155, distance: 106.9
click at [210, 134] on strong "**********" at bounding box center [169, 131] width 79 height 6
click at [267, 52] on span "Color" at bounding box center [266, 47] width 7 height 11
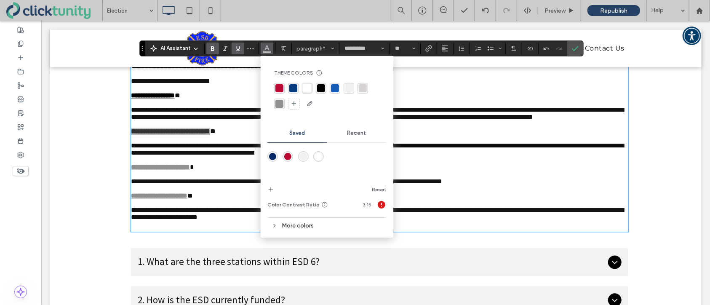
click at [322, 91] on div "rgba(0, 0, 0, 1)" at bounding box center [321, 88] width 8 height 8
drag, startPoint x: 131, startPoint y: 193, endPoint x: 219, endPoint y: 194, distance: 88.4
click at [219, 170] on p "**********" at bounding box center [378, 166] width 497 height 7
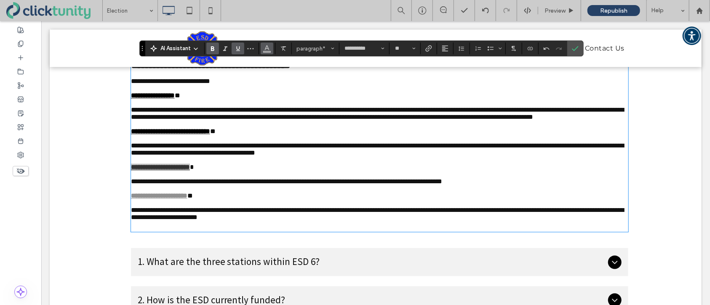
click at [268, 49] on icon "Color" at bounding box center [266, 47] width 7 height 7
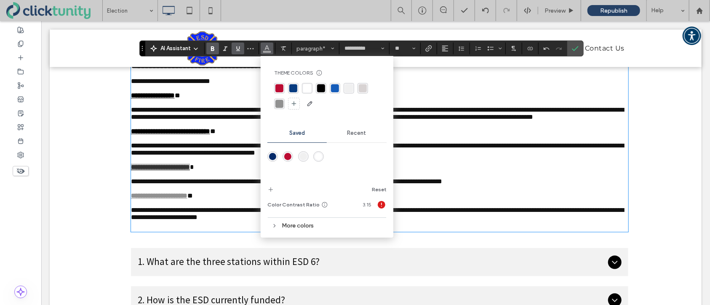
click at [322, 91] on div "rgba(0, 0, 0, 1)" at bounding box center [321, 88] width 8 height 8
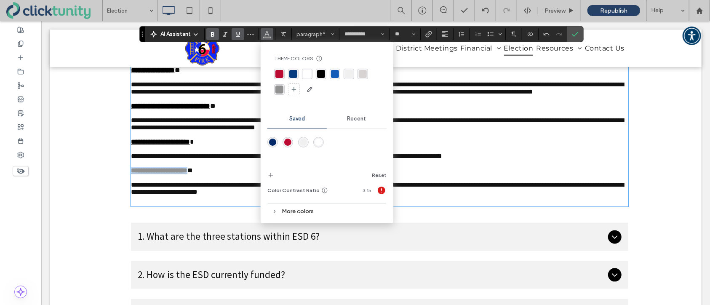
scroll to position [984, 0]
drag, startPoint x: 130, startPoint y: 199, endPoint x: 212, endPoint y: 200, distance: 81.7
click at [187, 174] on strong "**********" at bounding box center [158, 170] width 56 height 6
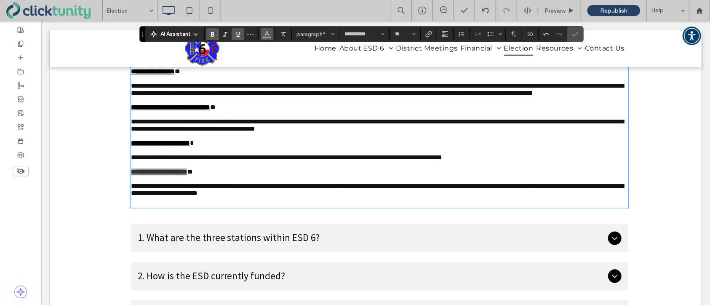
click at [266, 36] on icon "Color" at bounding box center [266, 33] width 7 height 7
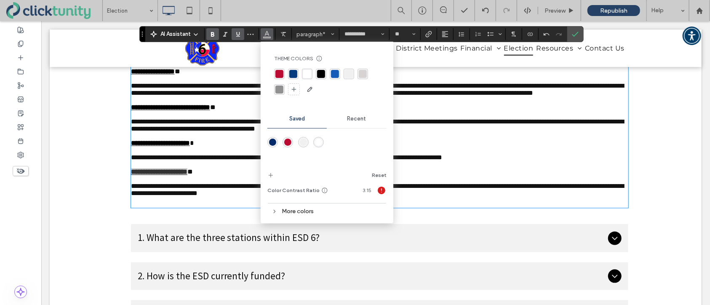
drag, startPoint x: 322, startPoint y: 76, endPoint x: 321, endPoint y: 102, distance: 26.5
click at [322, 76] on div "rgba(0, 0, 0, 1)" at bounding box center [321, 74] width 8 height 8
click at [575, 36] on icon "Confirm" at bounding box center [575, 34] width 7 height 7
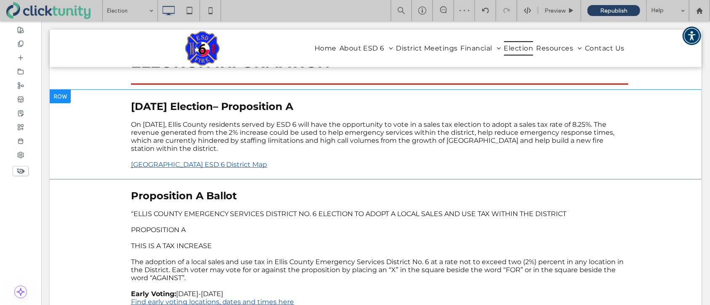
scroll to position [0, 0]
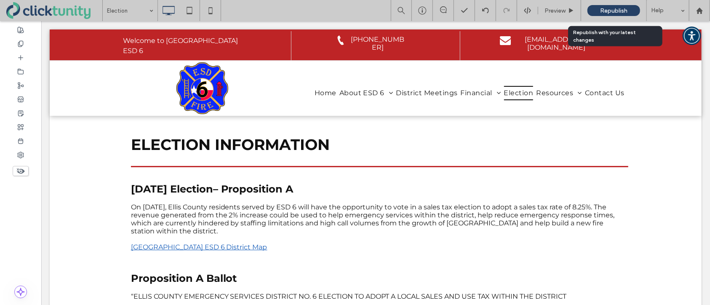
click at [617, 12] on span "Republish" at bounding box center [613, 10] width 27 height 7
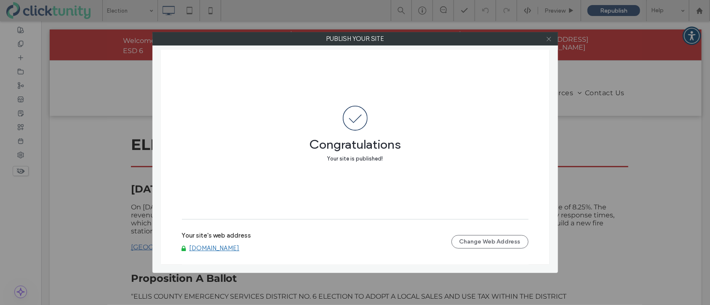
click at [548, 40] on icon at bounding box center [548, 39] width 6 height 6
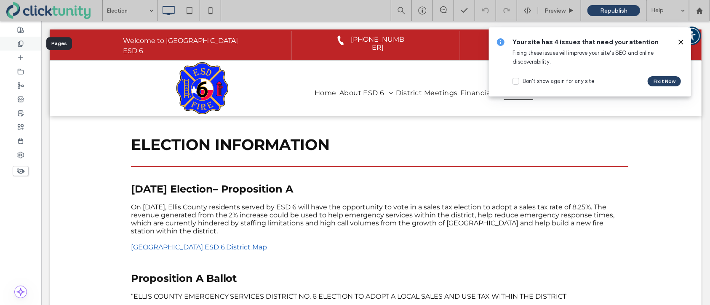
click at [24, 47] on span at bounding box center [20, 43] width 7 height 7
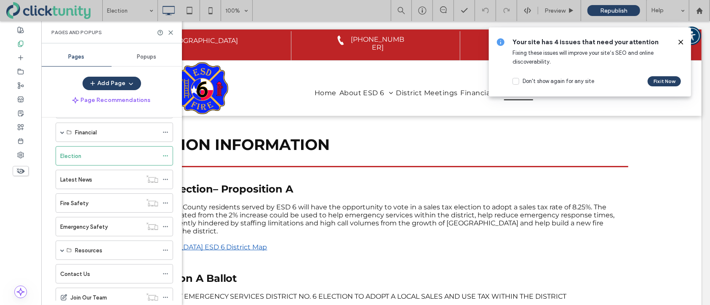
scroll to position [81, 0]
click at [166, 154] on use at bounding box center [165, 154] width 5 height 1
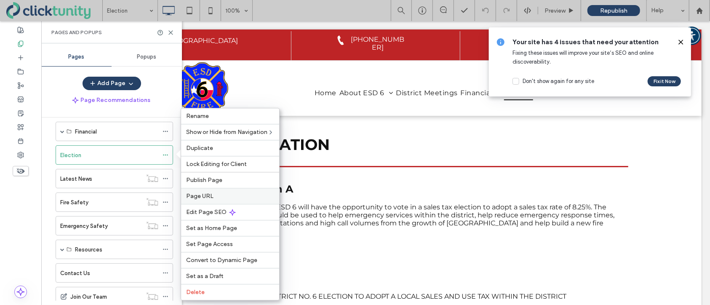
click at [217, 198] on label "Page URL" at bounding box center [230, 195] width 88 height 7
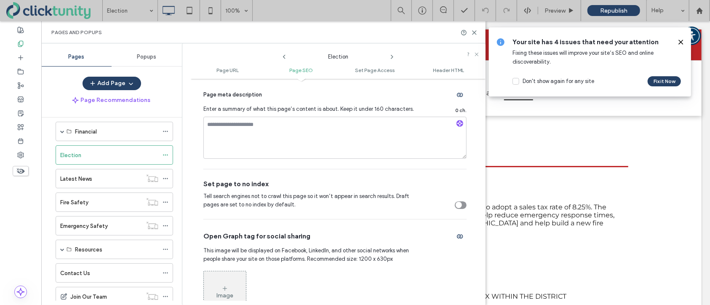
scroll to position [0, 0]
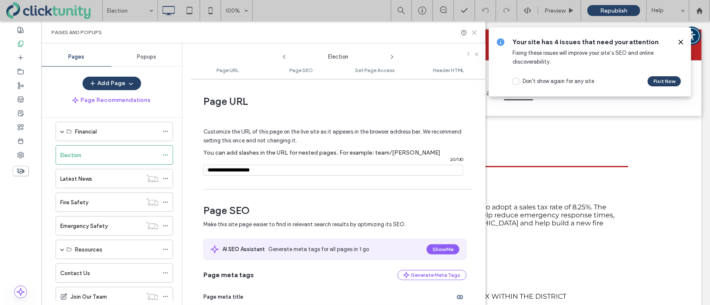
drag, startPoint x: 475, startPoint y: 34, endPoint x: 433, endPoint y: 13, distance: 46.5
click at [475, 34] on icon at bounding box center [474, 32] width 6 height 6
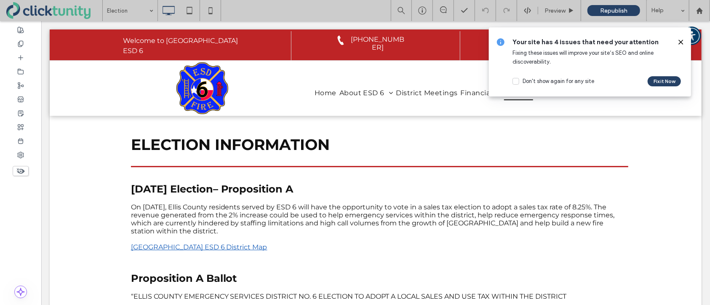
click at [679, 42] on icon at bounding box center [680, 42] width 7 height 7
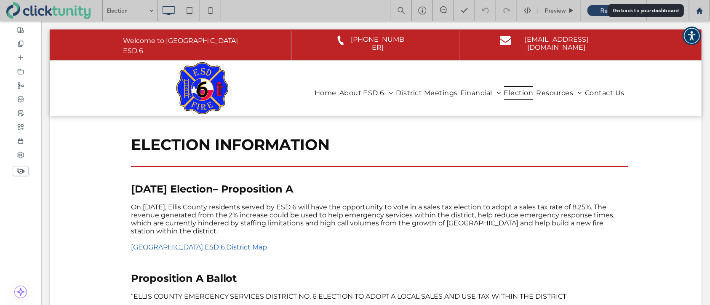
click at [699, 13] on icon at bounding box center [699, 10] width 7 height 7
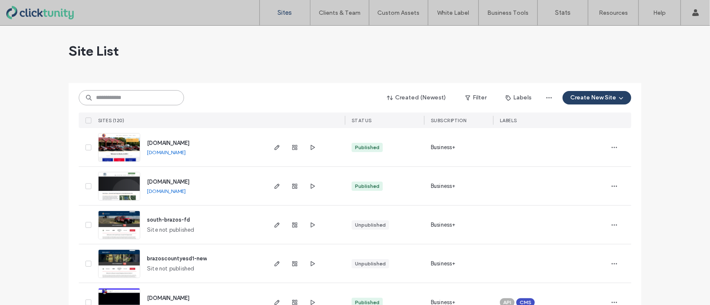
click at [139, 92] on input at bounding box center [131, 97] width 105 height 15
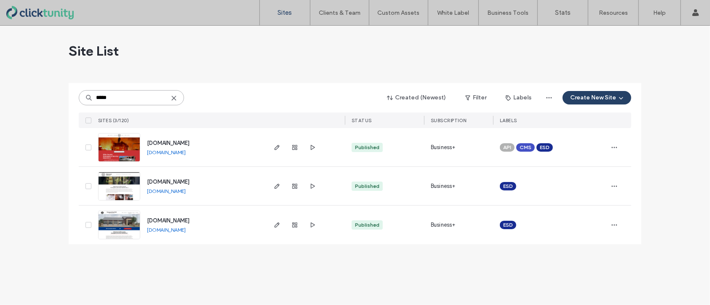
type input "*****"
click at [179, 179] on span "www.elliscountyesd5.org" at bounding box center [168, 181] width 43 height 6
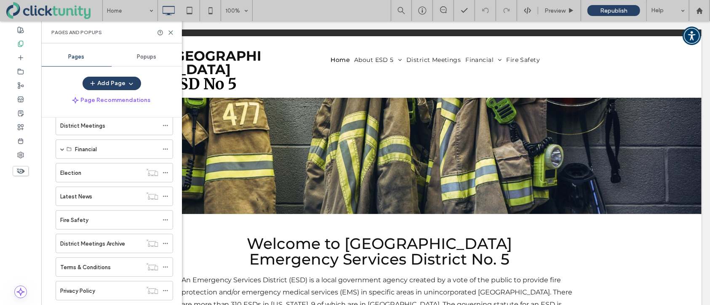
scroll to position [64, 0]
click at [130, 171] on div "Election" at bounding box center [101, 171] width 82 height 9
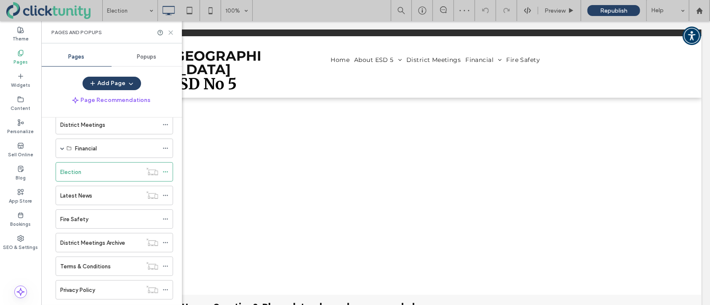
click at [173, 32] on icon at bounding box center [170, 32] width 6 height 6
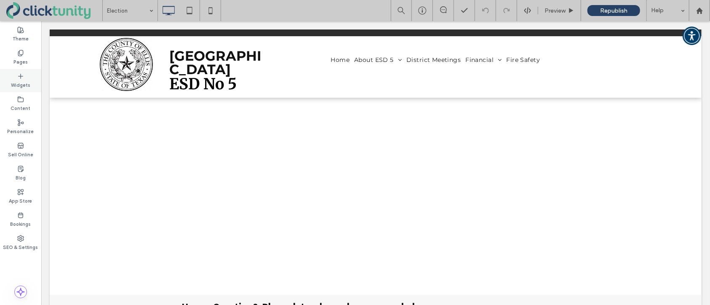
click at [23, 80] on label "Widgets" at bounding box center [20, 84] width 19 height 9
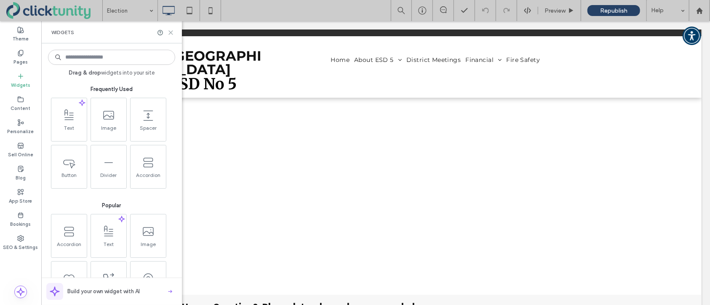
click at [169, 33] on icon at bounding box center [170, 32] width 6 height 6
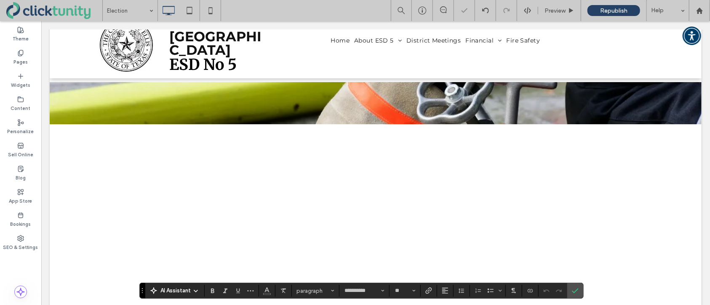
scroll to position [8, 0]
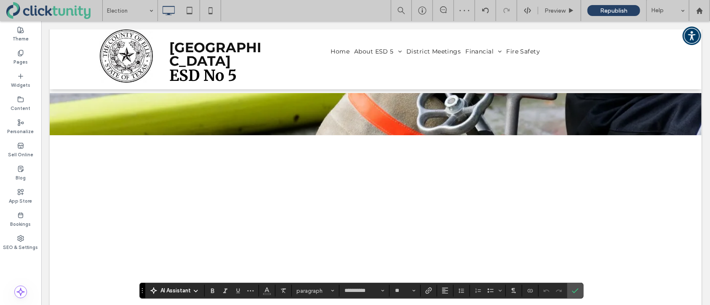
drag, startPoint x: 50, startPoint y: 98, endPoint x: 57, endPoint y: 99, distance: 6.8
click at [50, 98] on div "Click To Paste" at bounding box center [374, 114] width 651 height 42
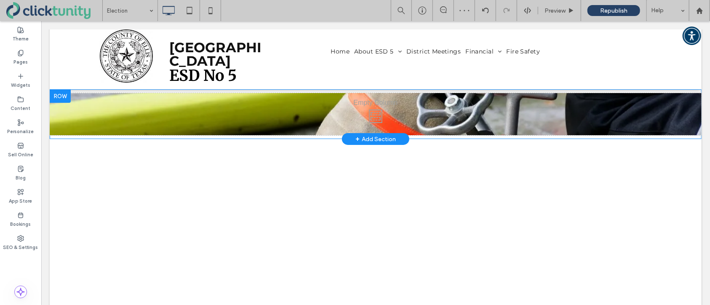
click at [58, 93] on div at bounding box center [59, 95] width 21 height 13
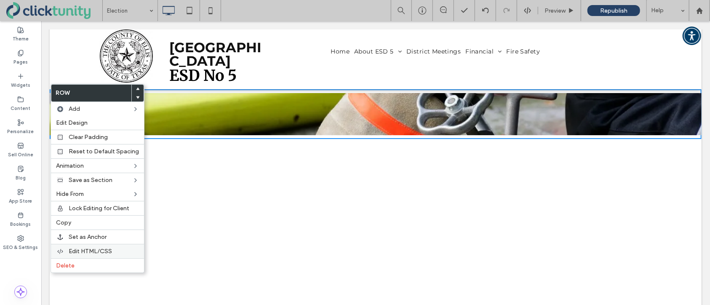
drag, startPoint x: 71, startPoint y: 263, endPoint x: 82, endPoint y: 254, distance: 14.0
click at [71, 263] on span "Delete" at bounding box center [65, 265] width 19 height 7
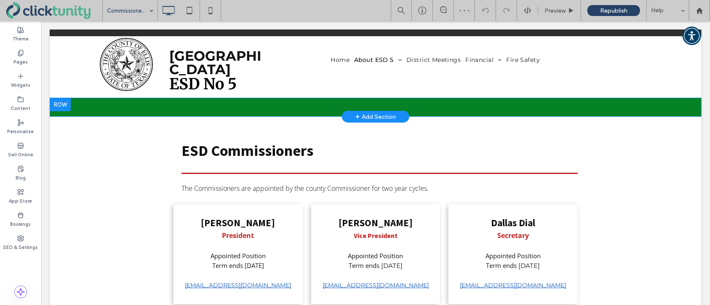
click at [64, 97] on div at bounding box center [59, 103] width 21 height 13
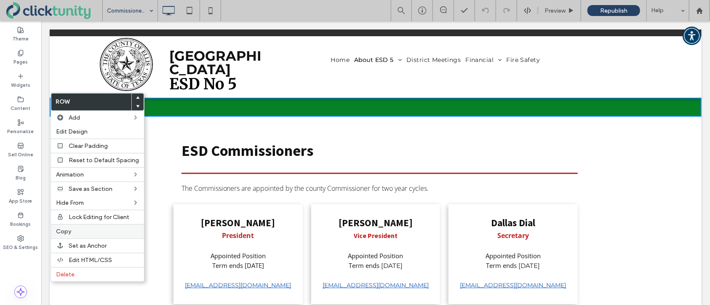
click at [83, 234] on label "Copy" at bounding box center [97, 231] width 83 height 7
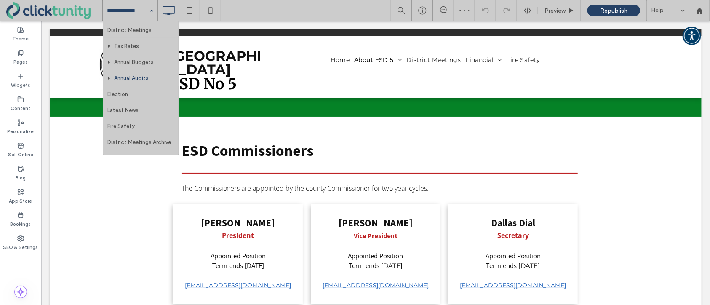
scroll to position [80, 0]
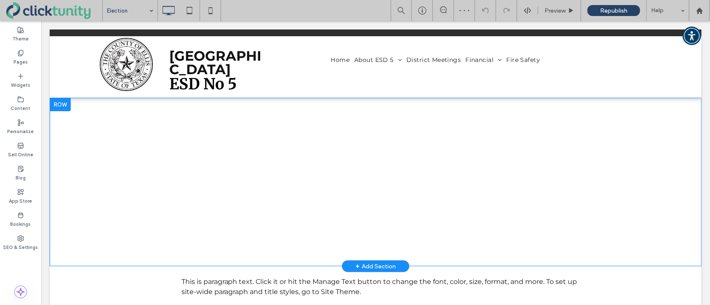
click at [68, 99] on div at bounding box center [59, 103] width 21 height 13
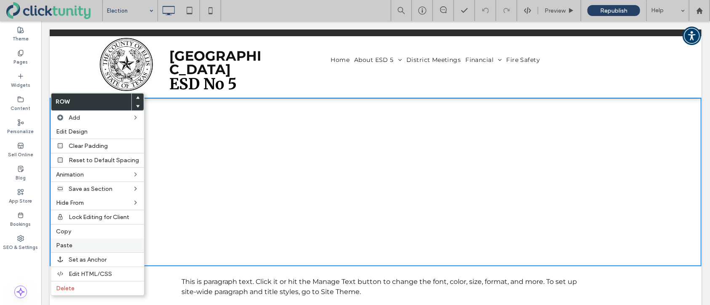
click at [82, 245] on label "Paste" at bounding box center [97, 245] width 83 height 7
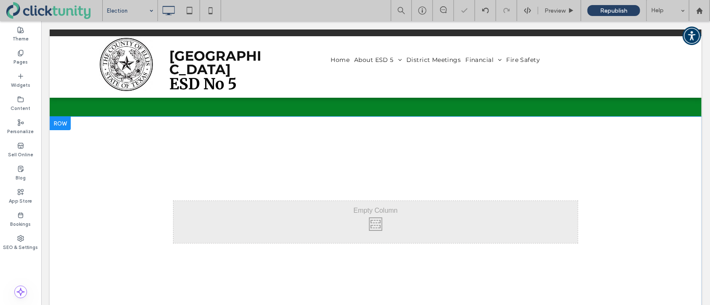
click at [67, 122] on div at bounding box center [59, 122] width 21 height 13
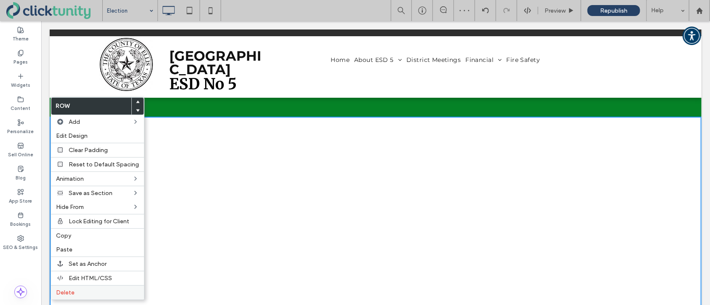
click at [69, 293] on span "Delete" at bounding box center [65, 292] width 19 height 7
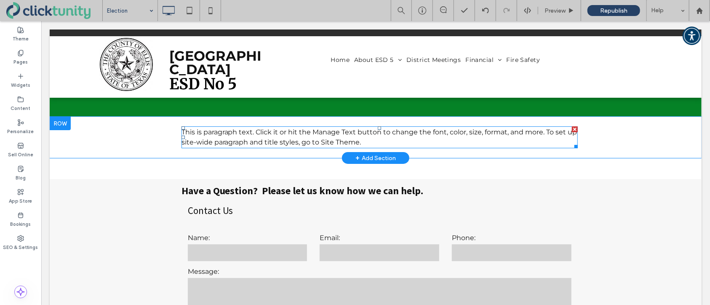
click at [210, 136] on span "This is paragraph text. Click it or hit the Manage Text button to change the fo…" at bounding box center [379, 137] width 396 height 18
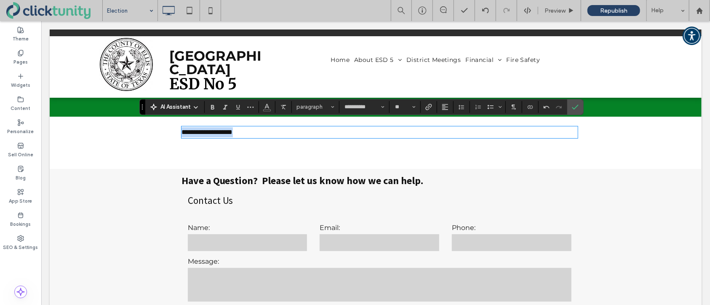
drag, startPoint x: 276, startPoint y: 126, endPoint x: 178, endPoint y: 125, distance: 97.2
click at [178, 125] on div "**********" at bounding box center [375, 131] width 404 height 19
click at [413, 111] on span "Size" at bounding box center [413, 106] width 3 height 11
click at [404, 177] on label "24" at bounding box center [404, 176] width 27 height 12
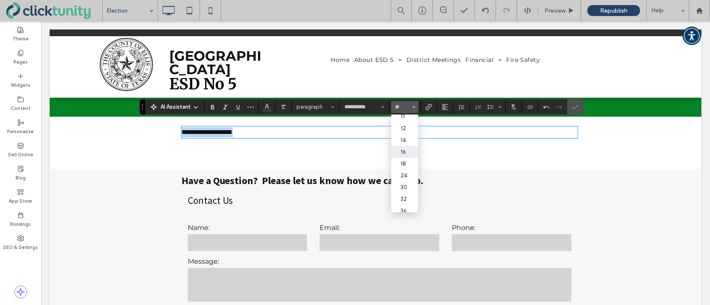
type input "**"
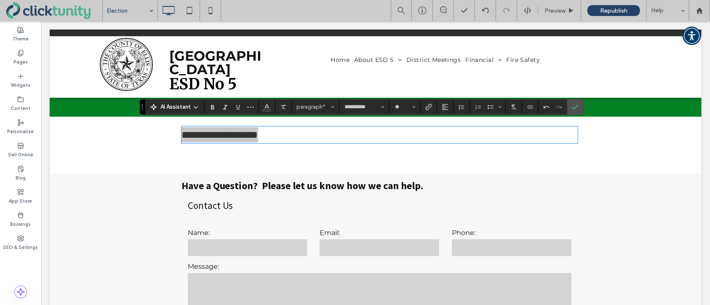
drag, startPoint x: 212, startPoint y: 109, endPoint x: 229, endPoint y: 114, distance: 18.0
click at [212, 109] on use "Bold" at bounding box center [212, 107] width 3 height 5
click at [574, 107] on use "Confirm" at bounding box center [575, 106] width 7 height 5
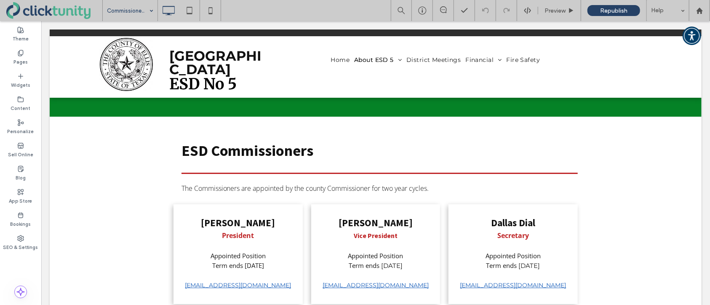
click at [125, 14] on input at bounding box center [128, 10] width 42 height 21
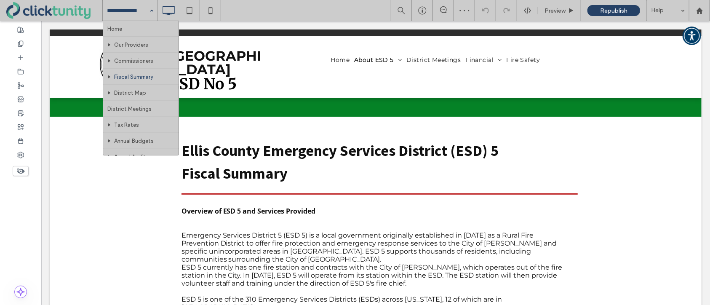
click at [132, 17] on input at bounding box center [128, 10] width 42 height 21
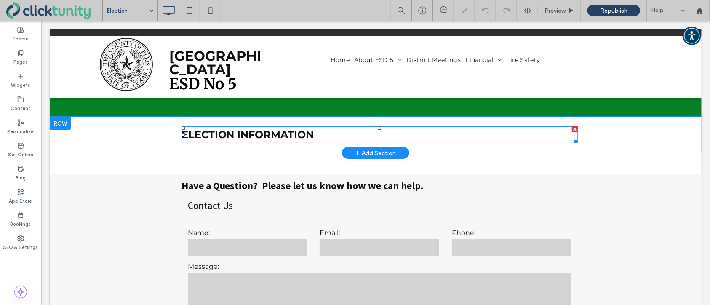
click at [187, 129] on strong "ELECTION INFORMATION" at bounding box center [247, 134] width 133 height 12
type input "**********"
type input "**"
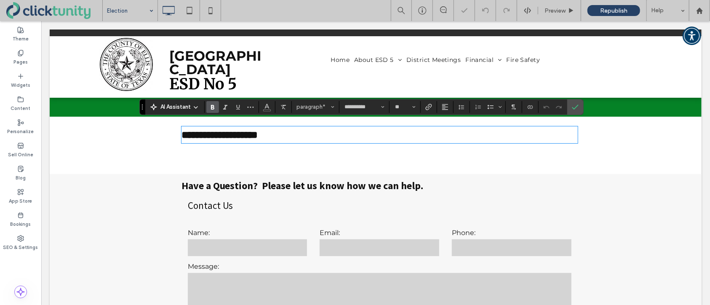
click at [189, 130] on strong "**********" at bounding box center [219, 134] width 77 height 10
drag, startPoint x: 188, startPoint y: 130, endPoint x: 231, endPoint y: 132, distance: 42.6
click at [231, 131] on strong "**********" at bounding box center [219, 134] width 77 height 10
click at [572, 109] on icon "Confirm" at bounding box center [575, 107] width 7 height 7
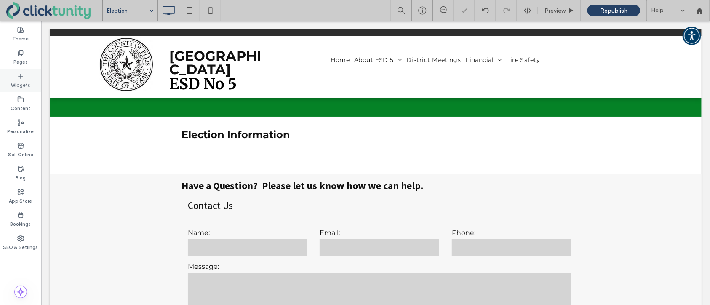
click at [20, 88] on label "Widgets" at bounding box center [20, 84] width 19 height 9
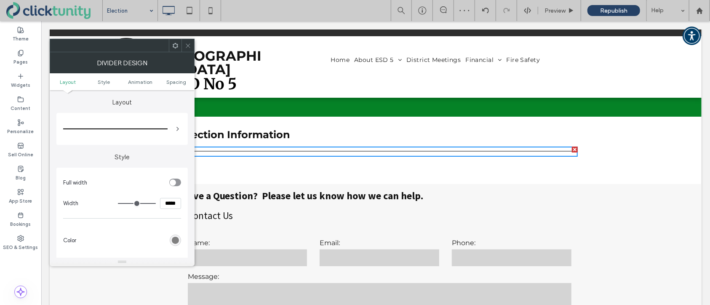
click at [188, 46] on icon at bounding box center [188, 46] width 6 height 6
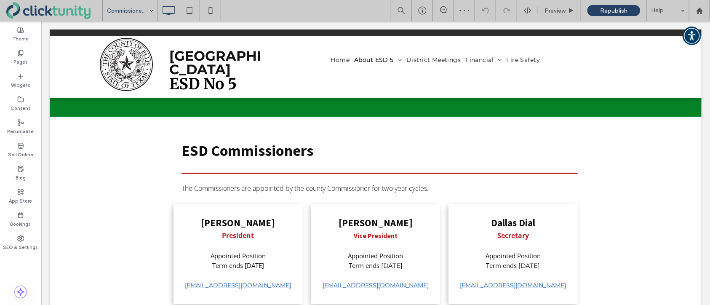
click at [131, 19] on input at bounding box center [128, 10] width 42 height 21
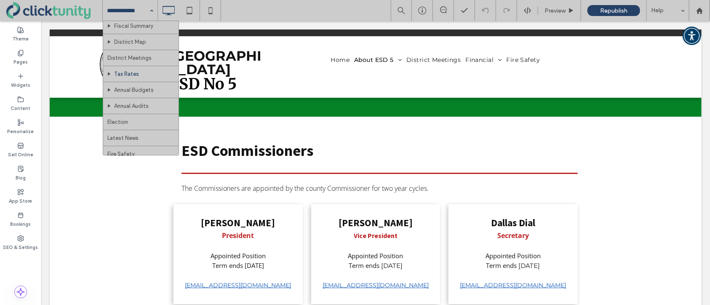
scroll to position [53, 0]
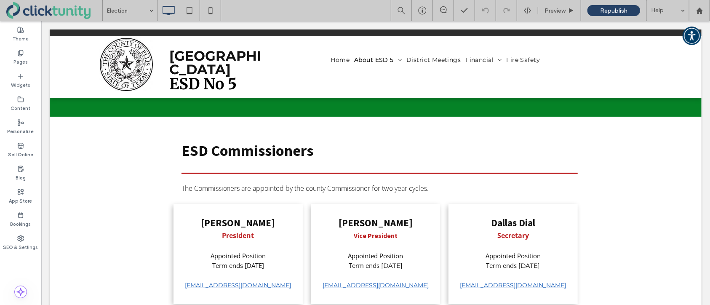
drag, startPoint x: 136, startPoint y: 120, endPoint x: 145, endPoint y: 120, distance: 9.3
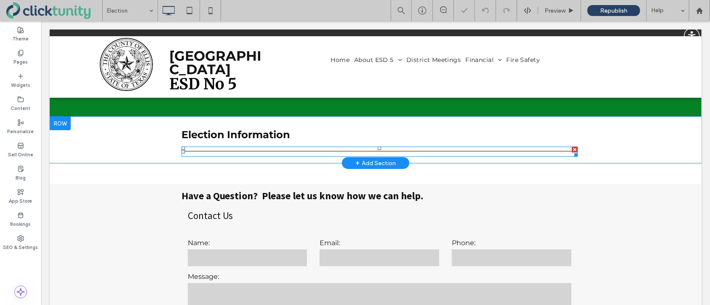
click at [244, 146] on div at bounding box center [379, 151] width 396 height 10
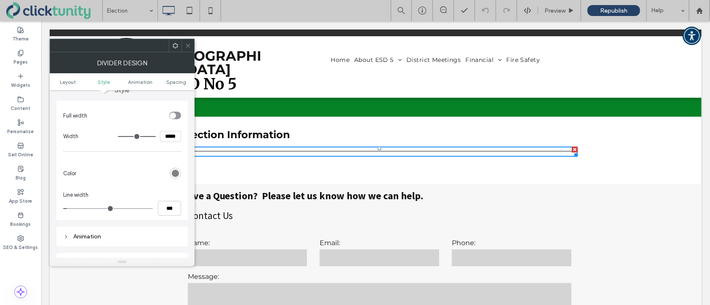
scroll to position [72, 0]
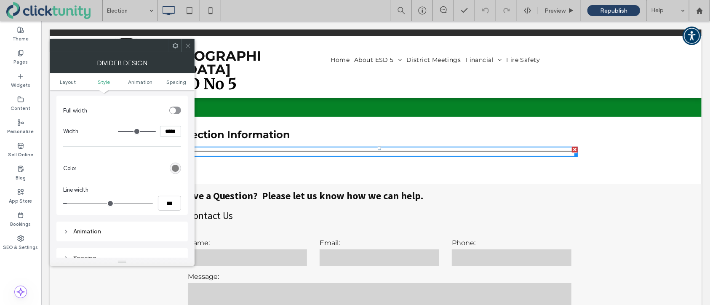
click at [175, 170] on div "rgb(128, 128, 128)" at bounding box center [175, 168] width 7 height 7
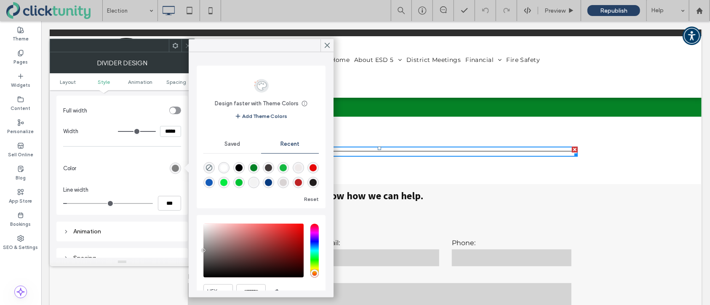
click at [299, 182] on div "rgba(190, 36, 38, 1)" at bounding box center [298, 182] width 7 height 7
type input "*"
type input "*******"
click at [330, 47] on icon at bounding box center [327, 46] width 8 height 8
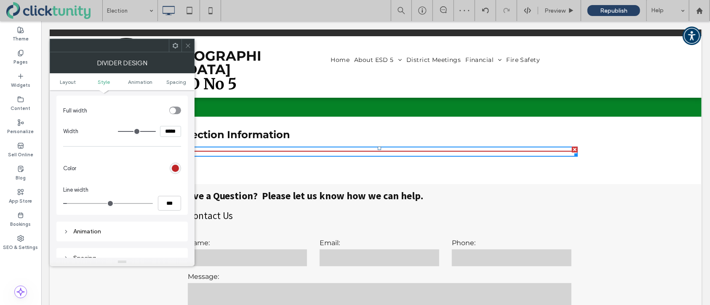
click at [187, 46] on use at bounding box center [188, 45] width 4 height 4
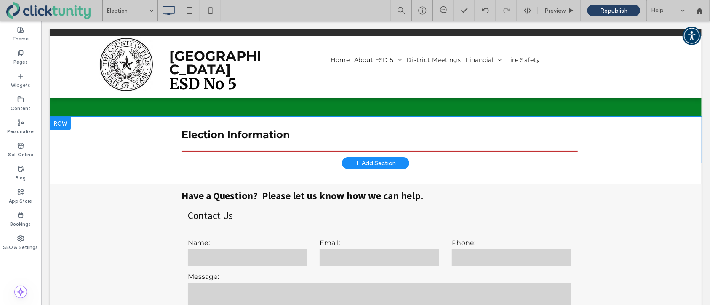
click at [64, 120] on div at bounding box center [59, 122] width 21 height 13
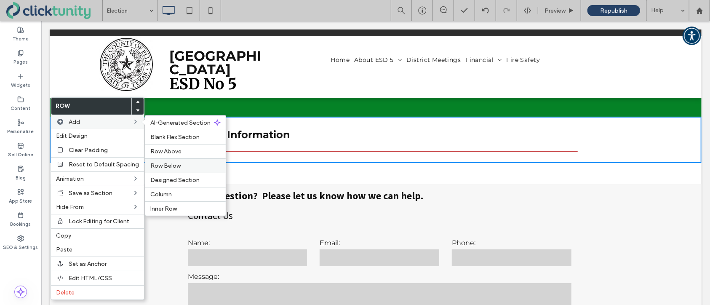
click at [157, 164] on span "Row Below" at bounding box center [165, 165] width 30 height 7
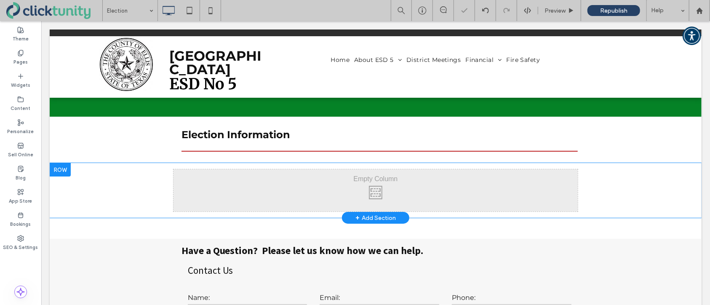
click at [66, 163] on div at bounding box center [59, 168] width 21 height 13
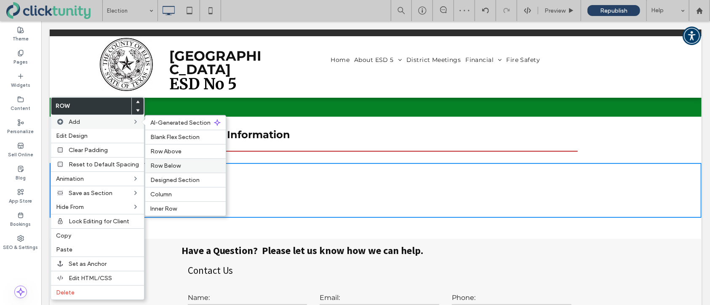
drag, startPoint x: 170, startPoint y: 168, endPoint x: 129, endPoint y: 147, distance: 46.7
click at [170, 168] on span "Row Below" at bounding box center [165, 165] width 30 height 7
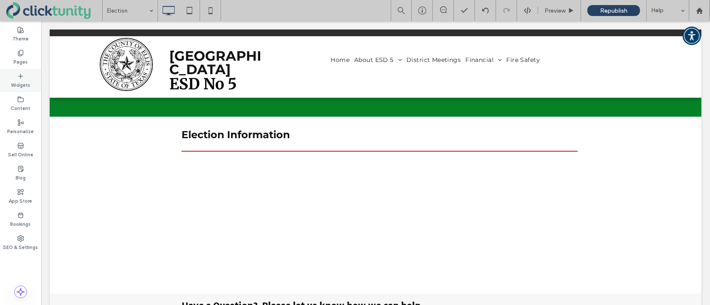
click at [21, 79] on icon at bounding box center [20, 76] width 7 height 7
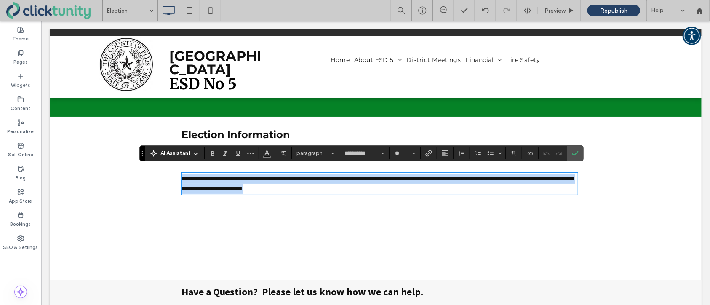
paste div
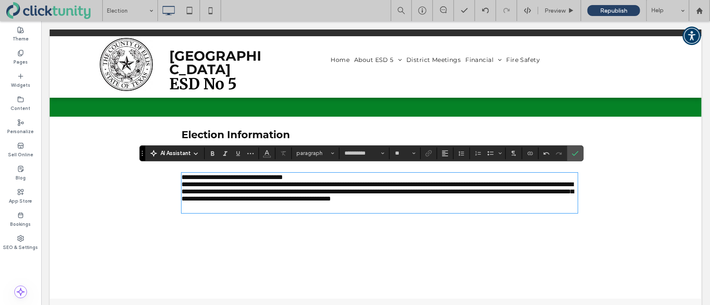
scroll to position [0, 0]
click at [283, 173] on span "**********" at bounding box center [232, 176] width 102 height 6
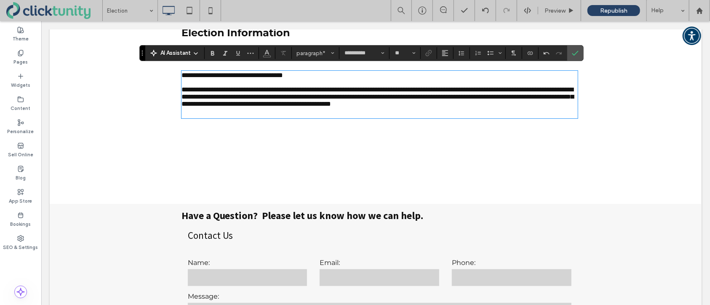
scroll to position [102, 0]
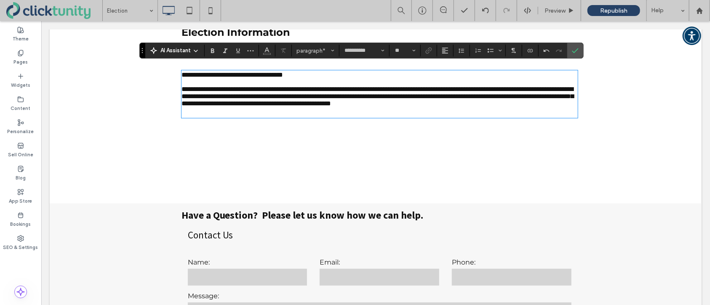
click at [276, 106] on p "**********" at bounding box center [379, 95] width 396 height 21
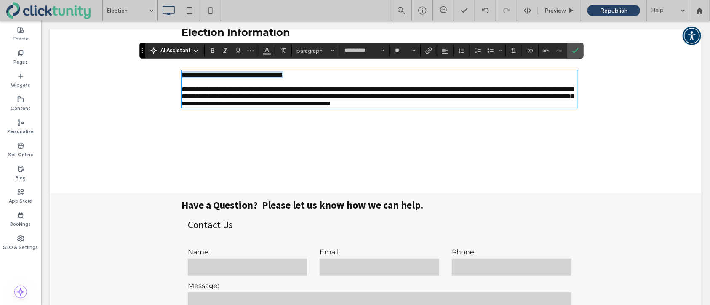
drag, startPoint x: 322, startPoint y: 72, endPoint x: 182, endPoint y: 70, distance: 140.1
click at [182, 71] on p "**********" at bounding box center [379, 74] width 396 height 7
click at [213, 52] on use "Bold" at bounding box center [212, 50] width 3 height 5
click at [414, 55] on span "Size" at bounding box center [413, 50] width 3 height 11
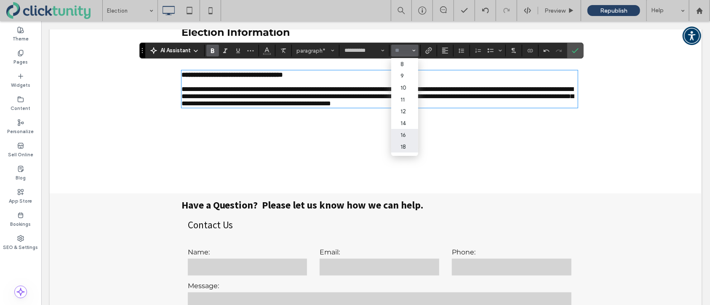
click at [401, 148] on label "18" at bounding box center [404, 147] width 27 height 12
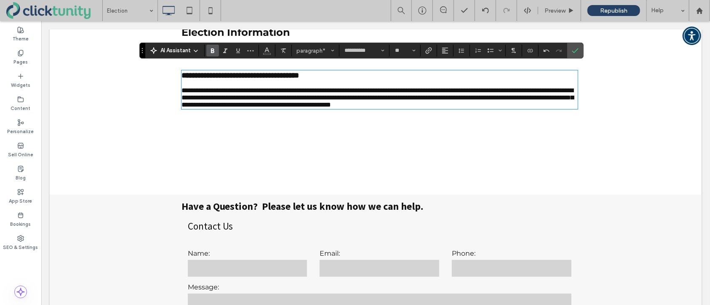
type input "**"
click at [182, 88] on span "**********" at bounding box center [377, 97] width 392 height 21
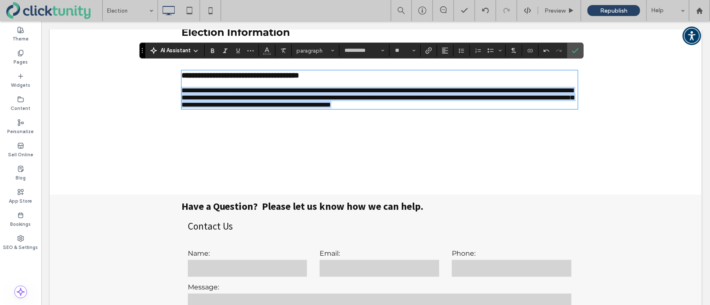
drag, startPoint x: 181, startPoint y: 88, endPoint x: 286, endPoint y: 105, distance: 106.3
click at [270, 108] on p "**********" at bounding box center [379, 96] width 396 height 21
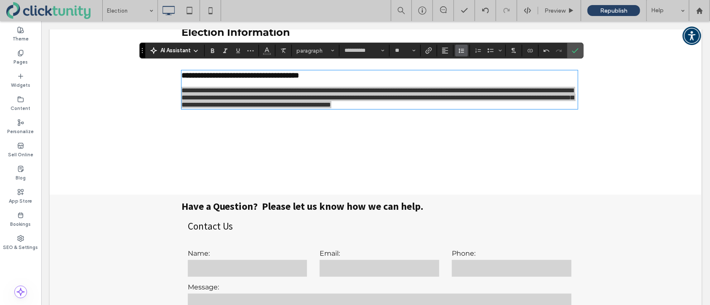
click at [458, 53] on icon "Line Height" at bounding box center [461, 50] width 7 height 7
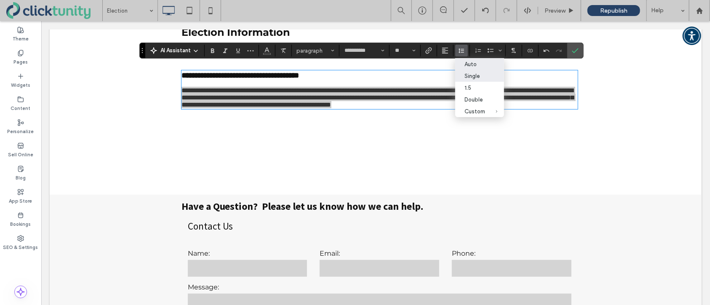
drag, startPoint x: 420, startPoint y: 46, endPoint x: 461, endPoint y: 67, distance: 46.3
click at [461, 67] on span "Auto" at bounding box center [460, 64] width 4 height 12
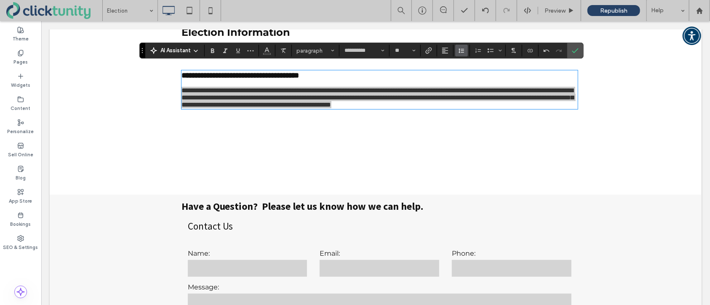
click at [462, 51] on icon "Line Height" at bounding box center [461, 50] width 7 height 7
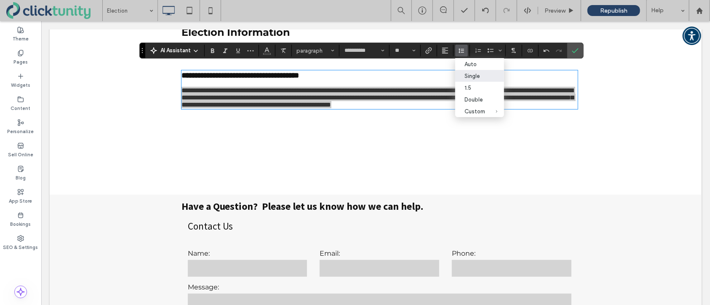
click at [465, 75] on div "Single" at bounding box center [474, 76] width 21 height 6
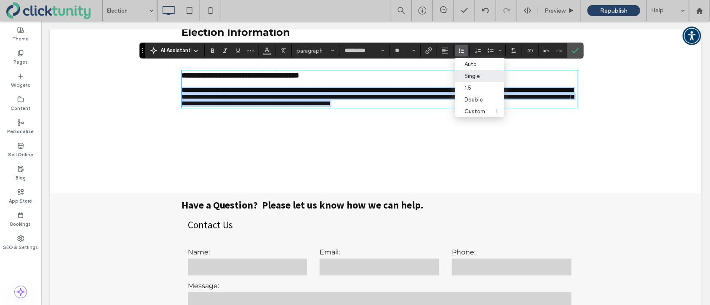
scroll to position [0, 0]
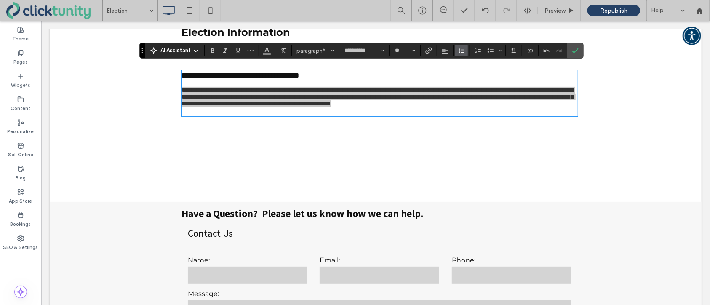
click at [460, 51] on icon "Line Height" at bounding box center [461, 50] width 7 height 7
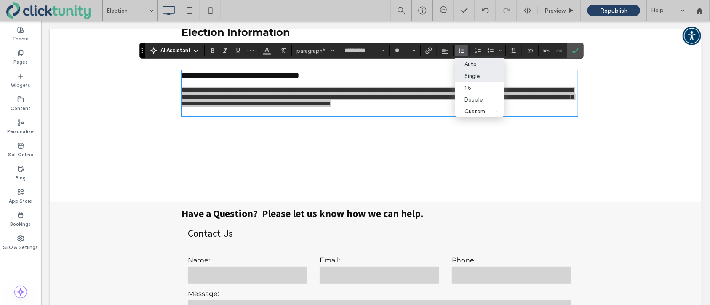
drag, startPoint x: 463, startPoint y: 61, endPoint x: 422, endPoint y: 40, distance: 45.7
click at [463, 61] on label "Auto" at bounding box center [479, 64] width 49 height 12
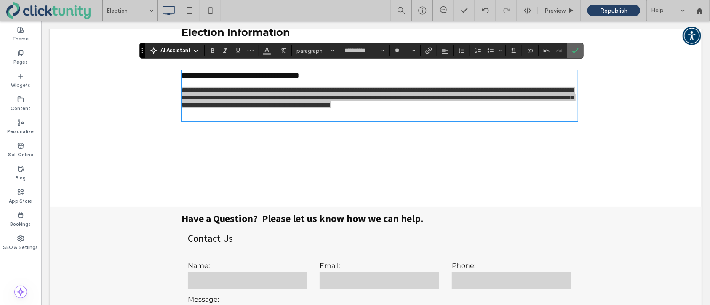
drag, startPoint x: 578, startPoint y: 53, endPoint x: 537, endPoint y: 32, distance: 46.3
click at [578, 53] on label "Confirm" at bounding box center [575, 50] width 13 height 15
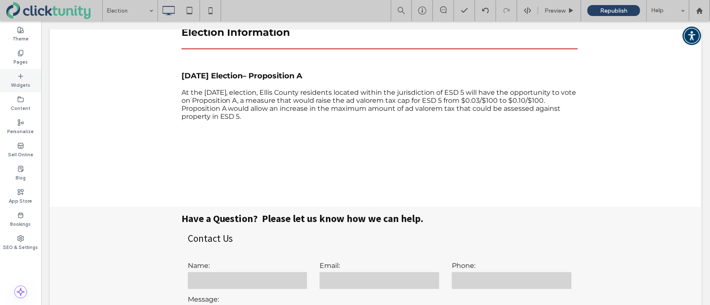
drag, startPoint x: 20, startPoint y: 77, endPoint x: 32, endPoint y: 80, distance: 11.7
click at [20, 77] on icon at bounding box center [20, 76] width 7 height 7
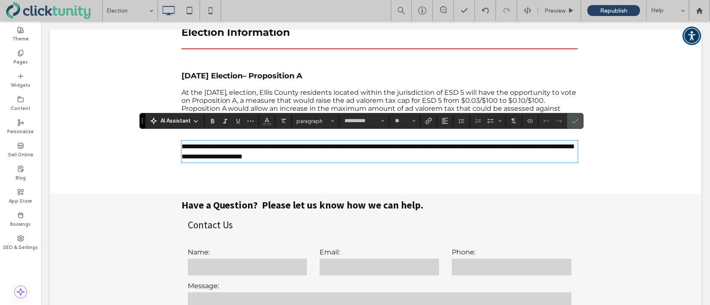
drag, startPoint x: 229, startPoint y: 146, endPoint x: 194, endPoint y: 158, distance: 36.3
click at [194, 158] on div "**********" at bounding box center [375, 151] width 404 height 29
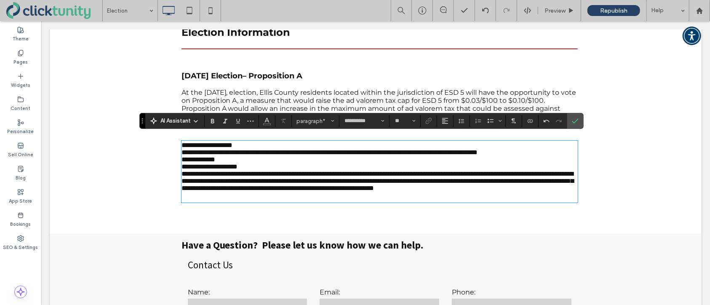
click at [248, 141] on p "**********" at bounding box center [379, 144] width 396 height 7
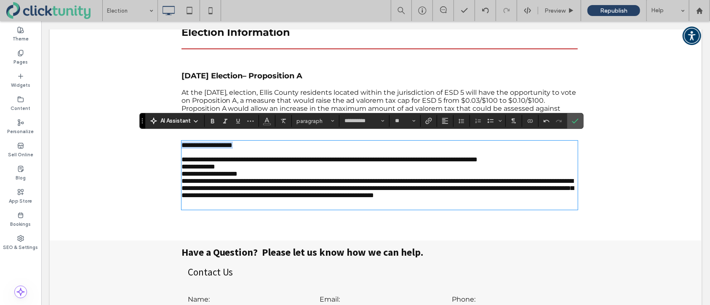
drag, startPoint x: 247, startPoint y: 141, endPoint x: 182, endPoint y: 141, distance: 64.8
click at [181, 141] on p "**********" at bounding box center [379, 144] width 396 height 7
click at [416, 125] on button "**" at bounding box center [404, 121] width 27 height 12
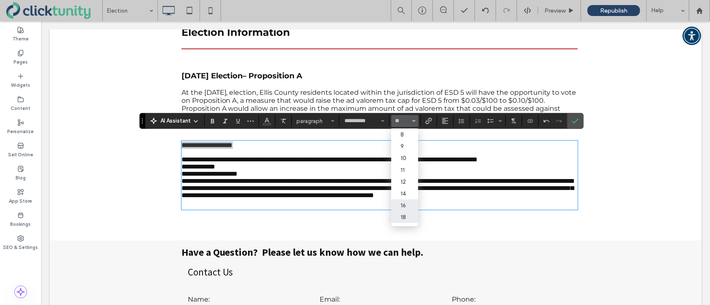
click at [404, 218] on label "18" at bounding box center [404, 217] width 27 height 12
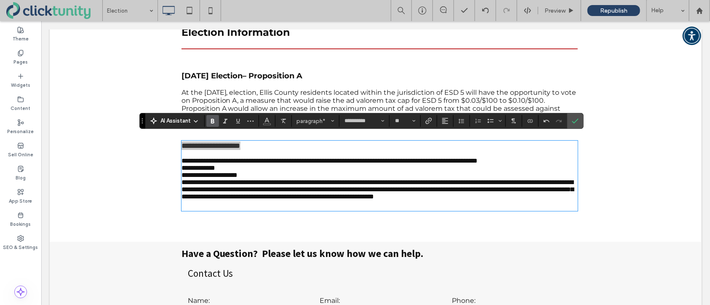
drag, startPoint x: 214, startPoint y: 123, endPoint x: 217, endPoint y: 127, distance: 4.8
click at [214, 123] on icon "Bold" at bounding box center [212, 120] width 7 height 7
type input "**"
click at [276, 163] on p "**********" at bounding box center [379, 160] width 396 height 7
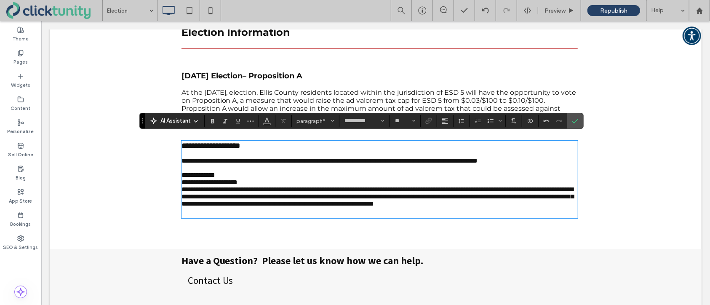
click at [215, 178] on span "**********" at bounding box center [198, 174] width 34 height 6
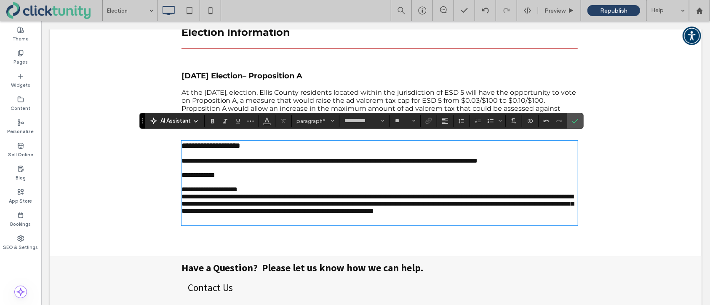
click at [263, 192] on p "**********" at bounding box center [379, 188] width 396 height 7
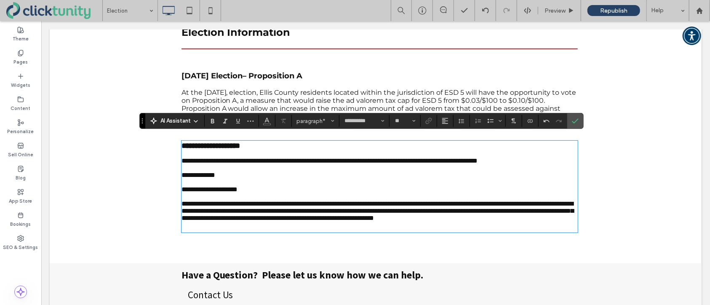
click at [322, 221] on p "**********" at bounding box center [379, 209] width 396 height 21
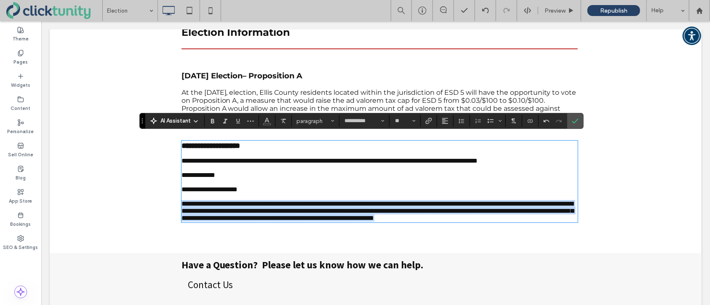
drag, startPoint x: 182, startPoint y: 214, endPoint x: 327, endPoint y: 235, distance: 147.1
click at [327, 221] on p "**********" at bounding box center [379, 209] width 396 height 21
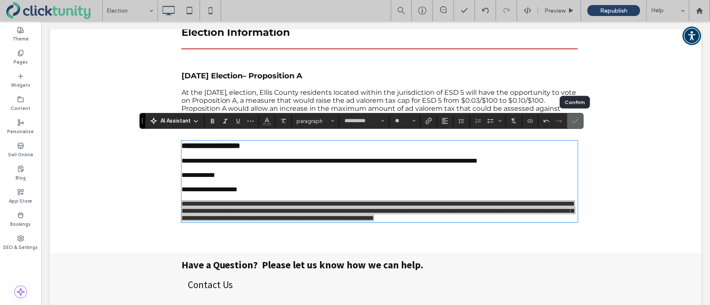
drag, startPoint x: 575, startPoint y: 124, endPoint x: 524, endPoint y: 102, distance: 56.0
click at [575, 124] on span "Confirm" at bounding box center [575, 121] width 7 height 14
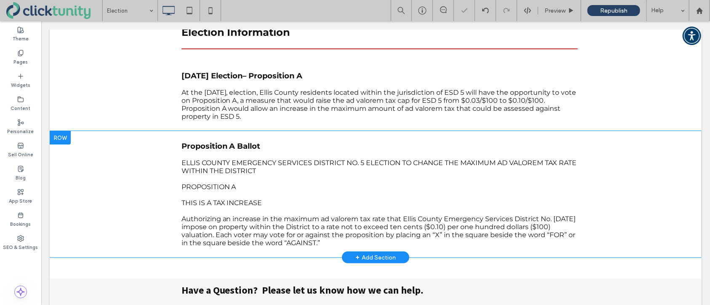
click at [64, 133] on div at bounding box center [59, 136] width 21 height 13
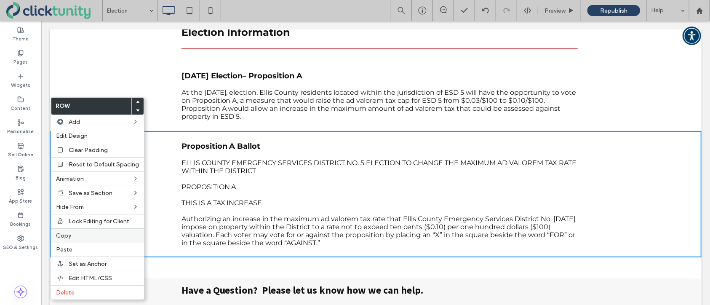
click at [79, 237] on label "Copy" at bounding box center [97, 235] width 83 height 7
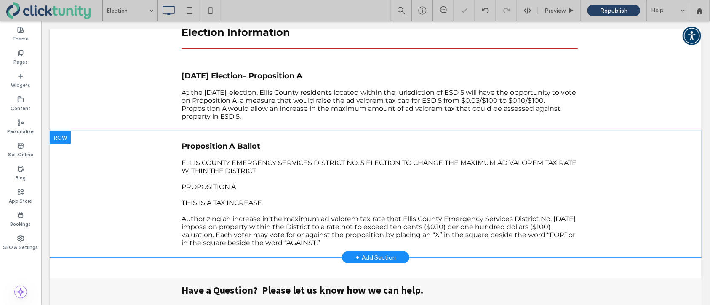
click at [65, 134] on div at bounding box center [59, 136] width 21 height 13
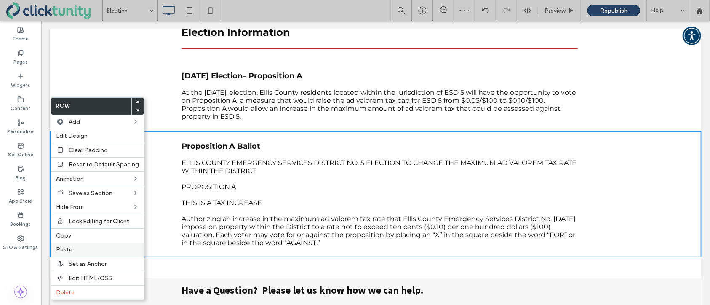
click at [83, 246] on div "Paste" at bounding box center [97, 249] width 93 height 14
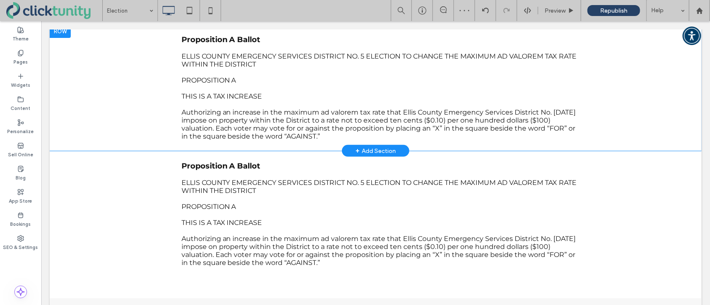
scroll to position [216, 0]
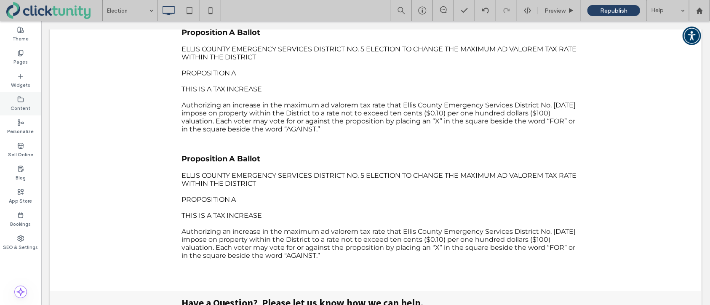
drag, startPoint x: 28, startPoint y: 101, endPoint x: 34, endPoint y: 102, distance: 6.1
click at [29, 101] on div "Content" at bounding box center [20, 103] width 41 height 23
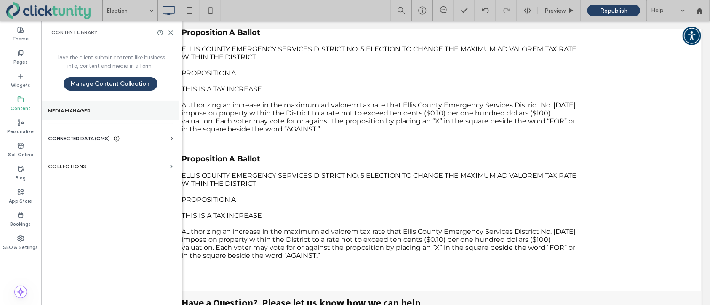
click at [50, 113] on label "Media Manager" at bounding box center [110, 111] width 125 height 6
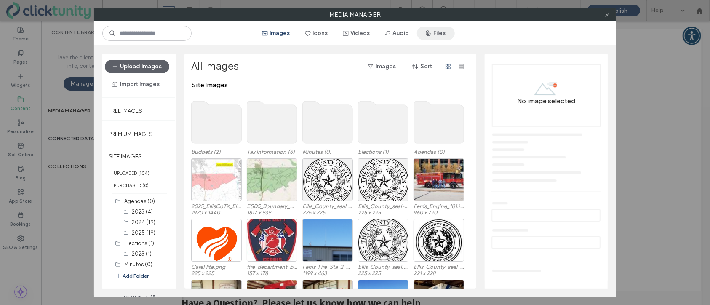
click at [437, 35] on button "Files" at bounding box center [436, 33] width 38 height 13
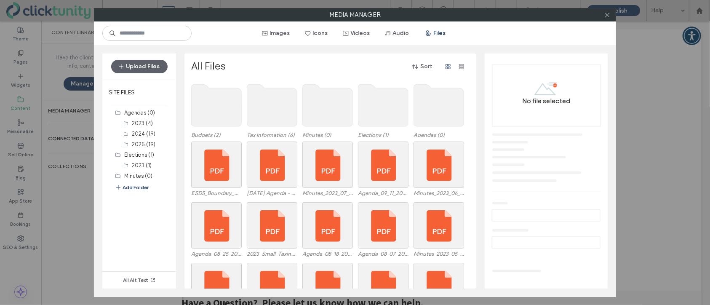
click at [375, 114] on use at bounding box center [383, 105] width 50 height 42
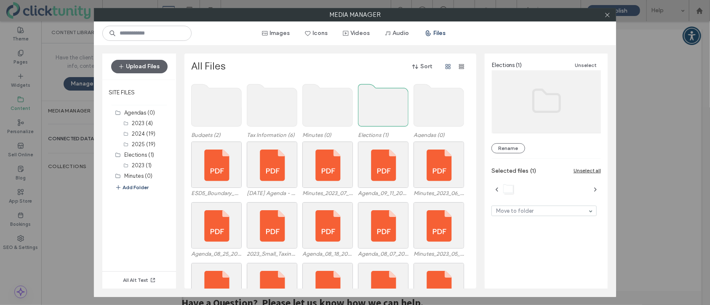
click at [375, 114] on use at bounding box center [383, 105] width 50 height 42
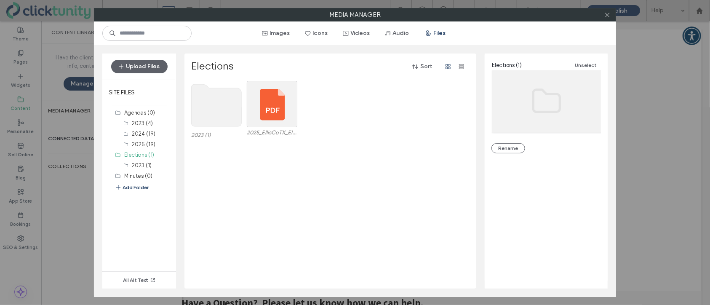
drag, startPoint x: 142, startPoint y: 72, endPoint x: 147, endPoint y: 76, distance: 6.5
click at [142, 72] on button "Upload Files" at bounding box center [139, 66] width 56 height 13
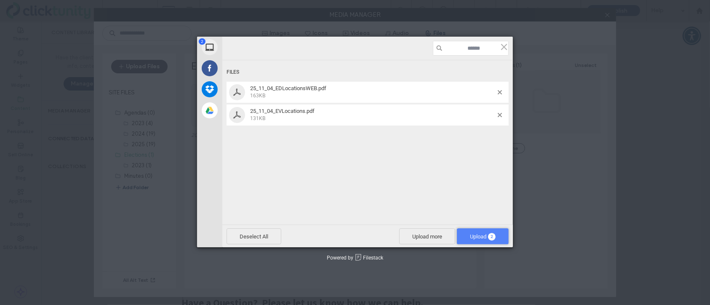
click at [492, 239] on span "2" at bounding box center [492, 237] width 8 height 8
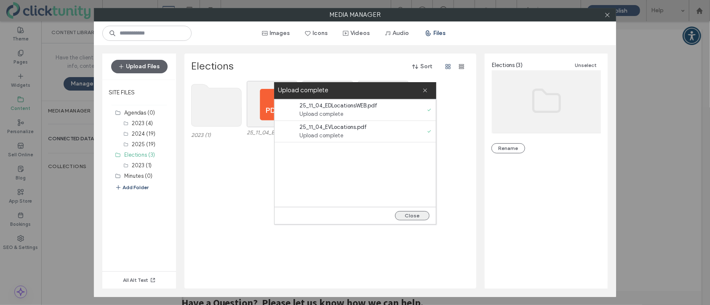
click at [412, 216] on button "Close" at bounding box center [412, 215] width 35 height 9
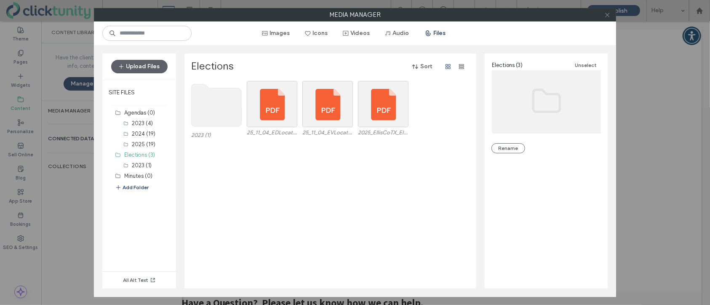
click at [606, 16] on icon at bounding box center [607, 15] width 6 height 6
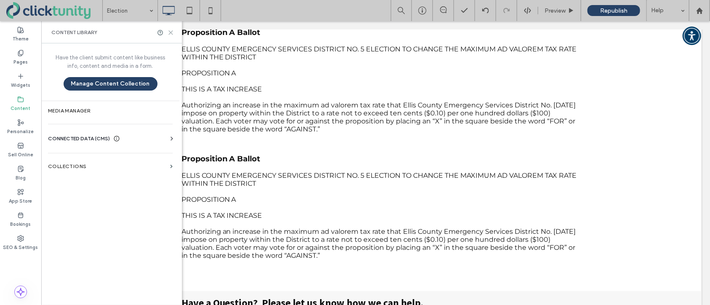
drag, startPoint x: 172, startPoint y: 32, endPoint x: 124, endPoint y: 80, distance: 67.6
click at [172, 32] on icon at bounding box center [170, 32] width 6 height 6
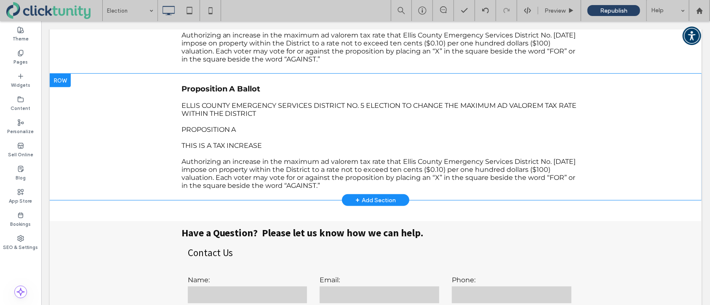
scroll to position [307, 0]
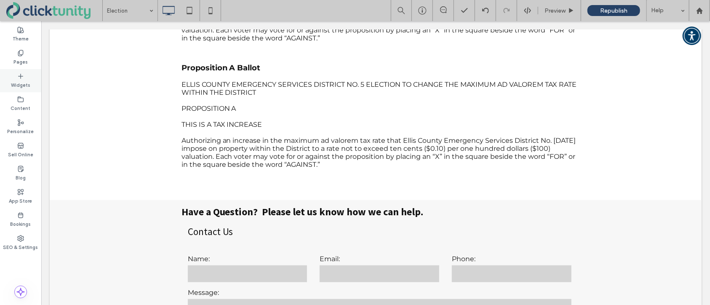
click at [29, 76] on div "Widgets" at bounding box center [20, 80] width 41 height 23
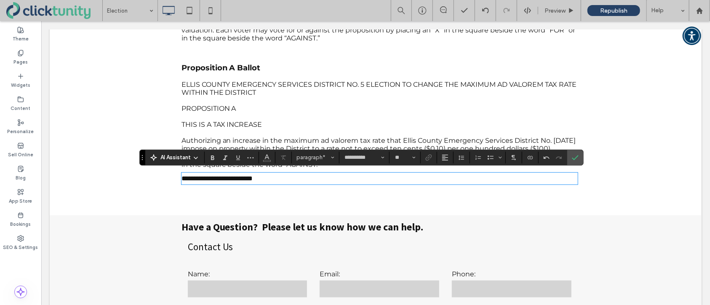
click at [253, 175] on span "**********" at bounding box center [217, 178] width 72 height 6
click at [255, 175] on span "**********" at bounding box center [218, 178] width 74 height 6
drag, startPoint x: 183, startPoint y: 173, endPoint x: 229, endPoint y: 173, distance: 46.7
click at [230, 175] on span "**********" at bounding box center [219, 178] width 77 height 6
click at [213, 162] on span "Bold" at bounding box center [212, 157] width 7 height 11
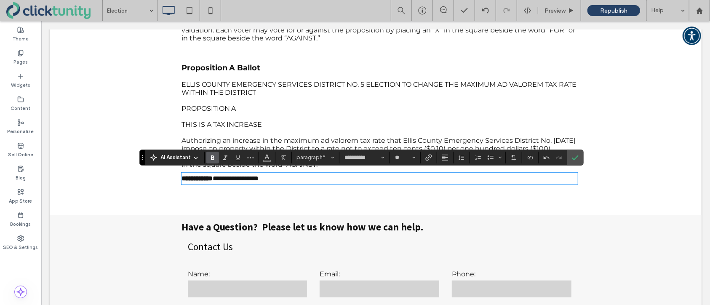
click at [293, 175] on p "**********" at bounding box center [379, 178] width 396 height 10
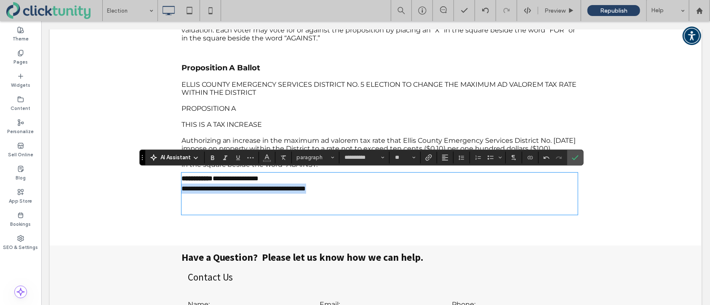
drag, startPoint x: 182, startPoint y: 184, endPoint x: 343, endPoint y: 186, distance: 161.6
click at [306, 186] on span "**********" at bounding box center [243, 188] width 125 height 6
click at [429, 161] on span "Link" at bounding box center [428, 157] width 7 height 11
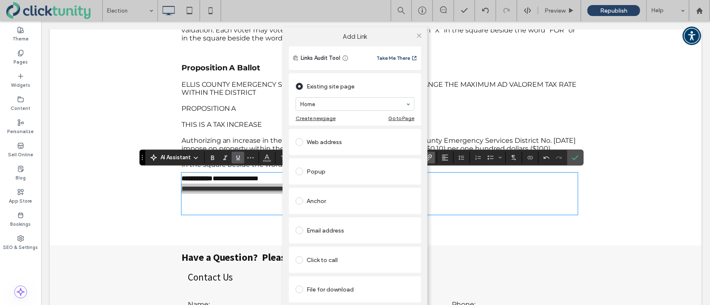
click at [302, 286] on span at bounding box center [299, 289] width 8 height 8
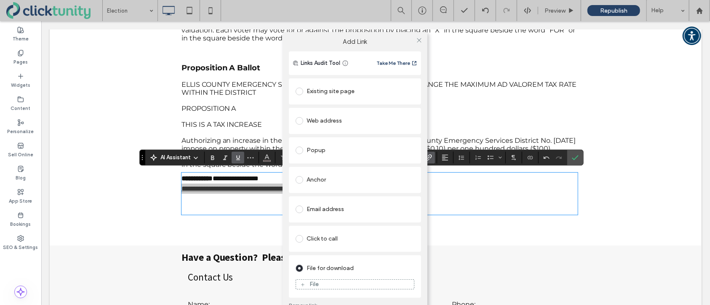
click at [316, 286] on div "File" at bounding box center [313, 283] width 9 height 7
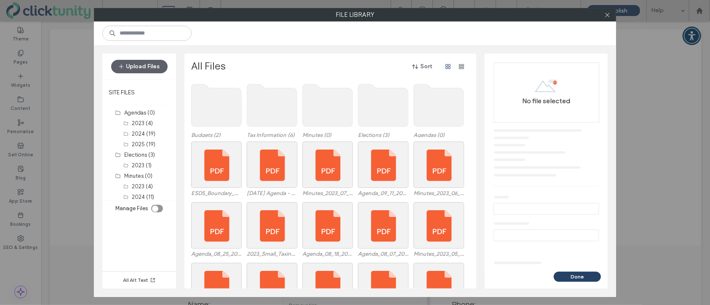
click at [368, 117] on use at bounding box center [383, 105] width 50 height 42
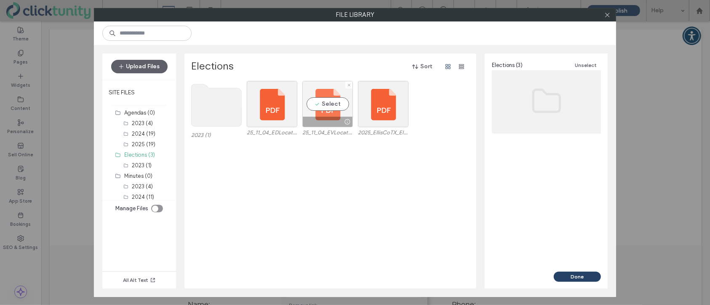
click at [326, 110] on div "Select" at bounding box center [327, 104] width 51 height 46
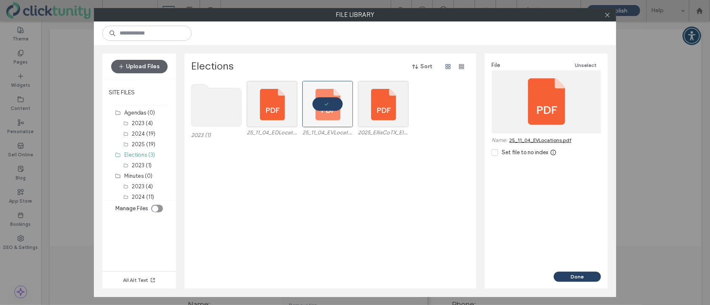
click at [558, 273] on button "Done" at bounding box center [576, 276] width 47 height 10
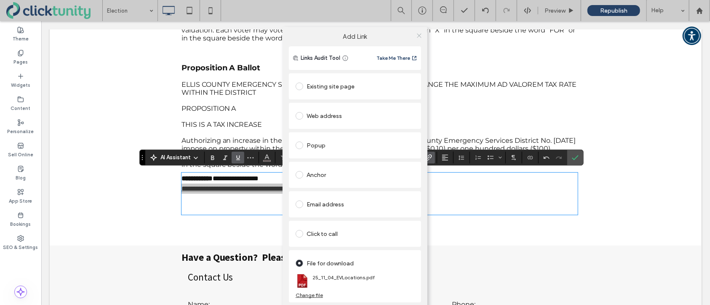
click at [420, 36] on icon at bounding box center [419, 35] width 6 height 6
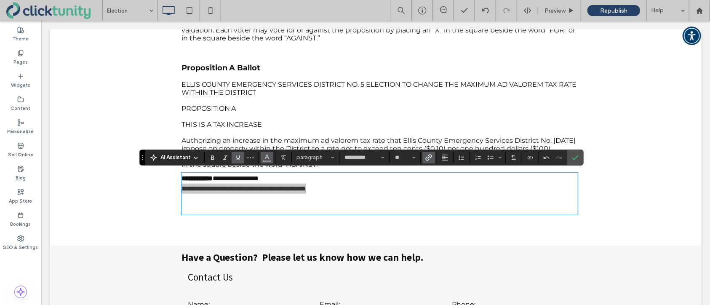
click at [268, 154] on icon "Color" at bounding box center [266, 156] width 7 height 7
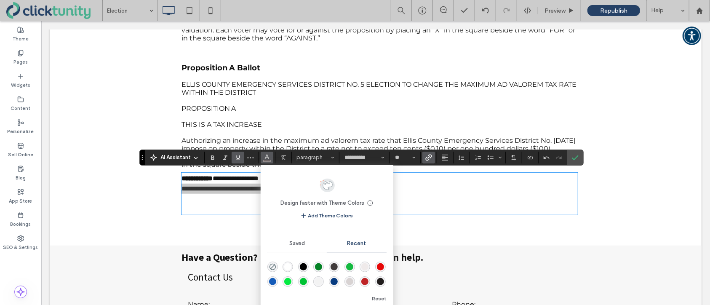
click at [274, 280] on div "rgba(21, 92, 185, 1)" at bounding box center [272, 281] width 7 height 7
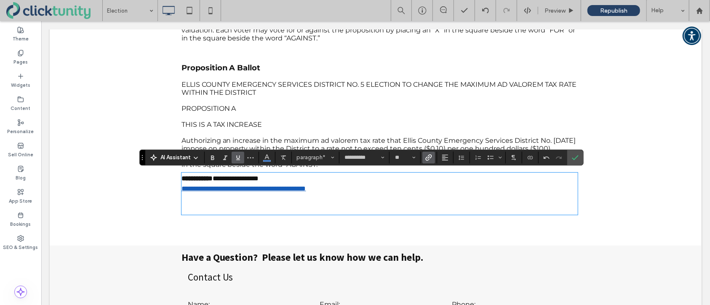
click at [217, 203] on p at bounding box center [379, 208] width 396 height 10
drag, startPoint x: 231, startPoint y: 205, endPoint x: 187, endPoint y: 205, distance: 43.8
click at [182, 205] on span "**********" at bounding box center [214, 208] width 66 height 6
drag, startPoint x: 212, startPoint y: 157, endPoint x: 217, endPoint y: 162, distance: 7.8
click at [212, 157] on icon "Bold" at bounding box center [212, 157] width 7 height 7
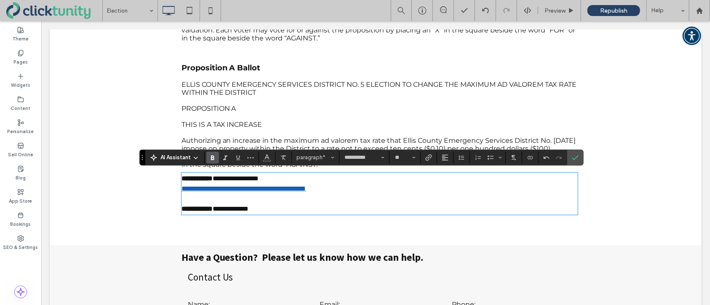
click at [296, 203] on p "**********" at bounding box center [379, 208] width 396 height 10
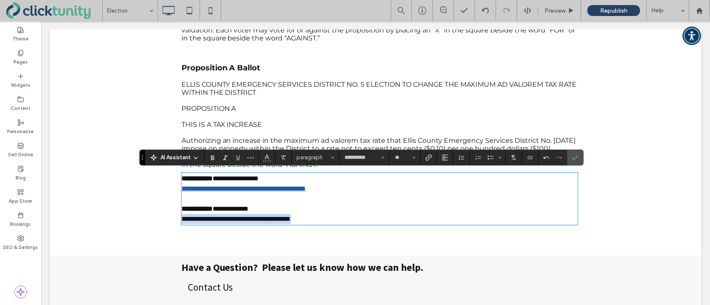
drag, startPoint x: 182, startPoint y: 215, endPoint x: 324, endPoint y: 218, distance: 142.7
click at [324, 218] on p "**********" at bounding box center [379, 218] width 396 height 10
click at [427, 160] on icon "Link" at bounding box center [428, 157] width 7 height 7
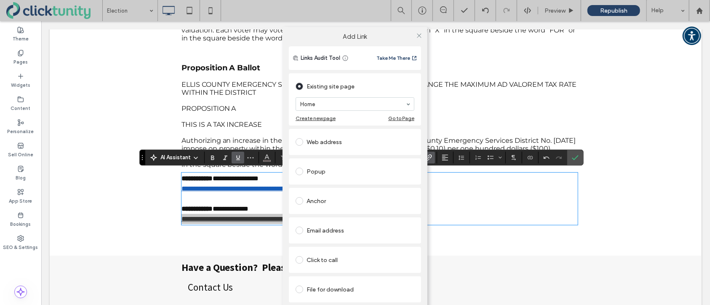
click at [299, 290] on span at bounding box center [299, 289] width 8 height 8
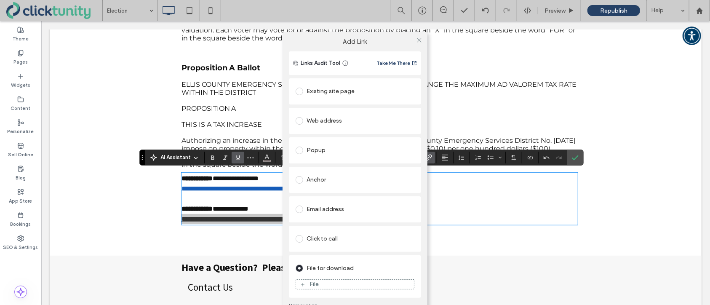
click at [308, 286] on div "File" at bounding box center [355, 284] width 118 height 8
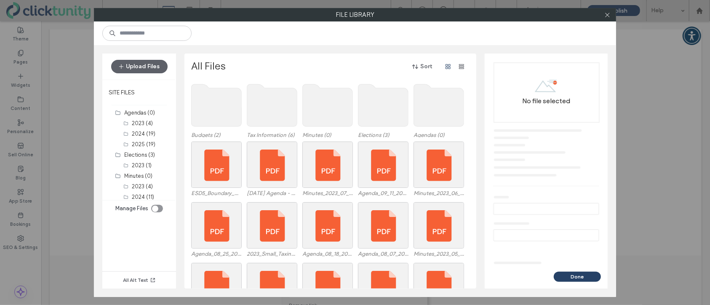
click at [377, 125] on use at bounding box center [383, 105] width 50 height 42
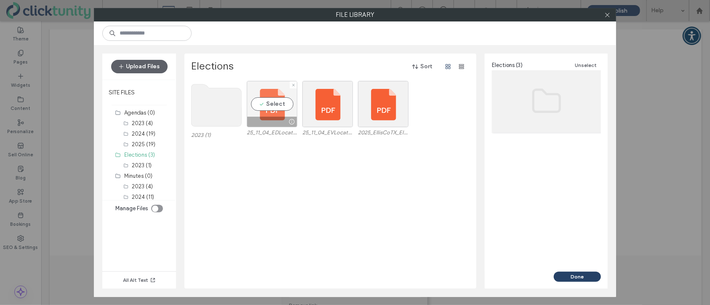
click at [273, 109] on div "Select" at bounding box center [272, 104] width 51 height 46
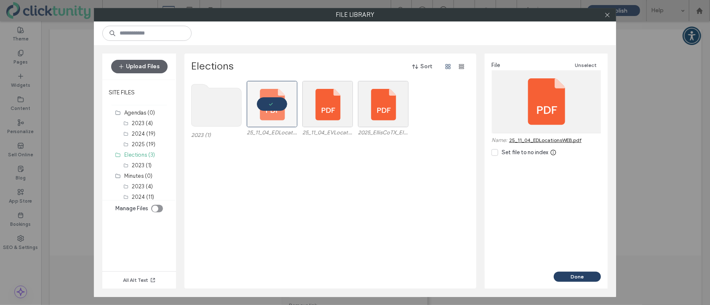
click at [563, 276] on button "Done" at bounding box center [576, 276] width 47 height 10
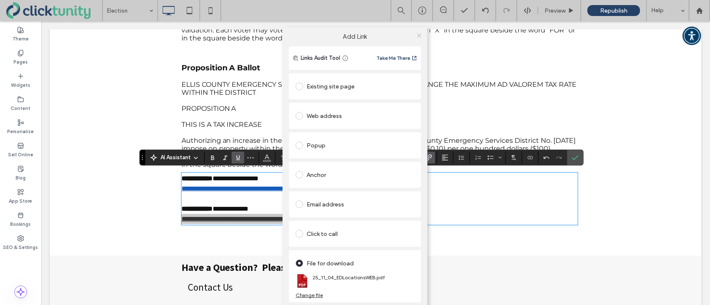
click at [419, 37] on icon at bounding box center [419, 35] width 6 height 6
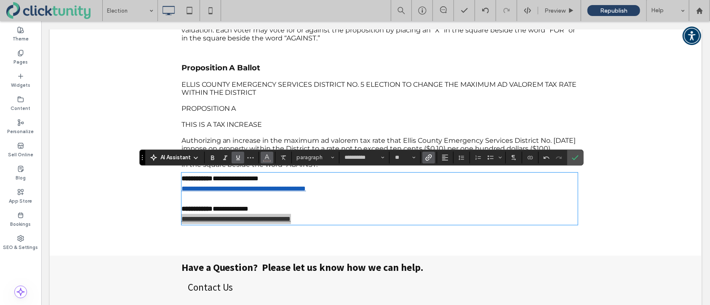
click at [266, 157] on icon "Color" at bounding box center [266, 156] width 7 height 7
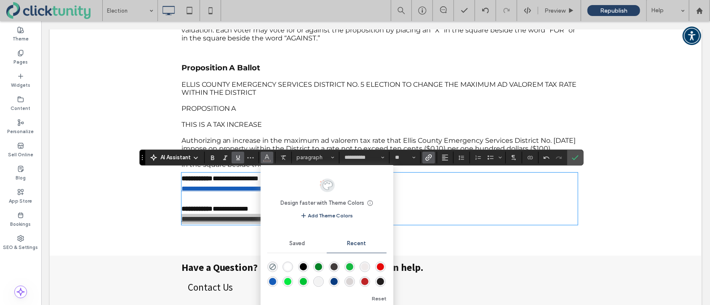
click at [274, 280] on div "rgba(21, 92, 185, 1)" at bounding box center [272, 281] width 7 height 7
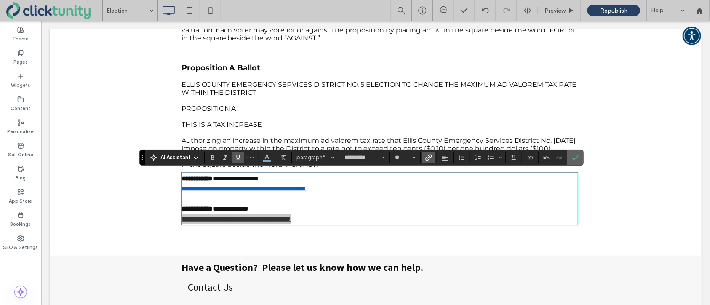
click at [579, 157] on label "Confirm" at bounding box center [575, 157] width 13 height 15
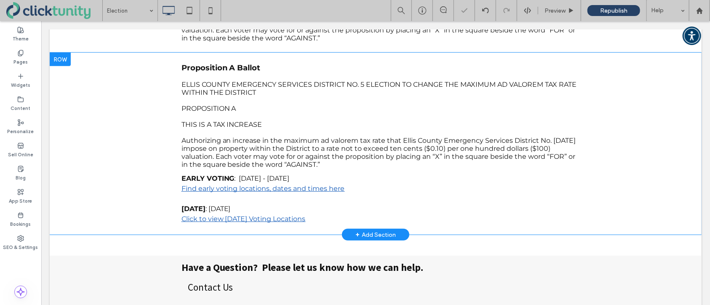
click at [61, 54] on div at bounding box center [59, 58] width 21 height 13
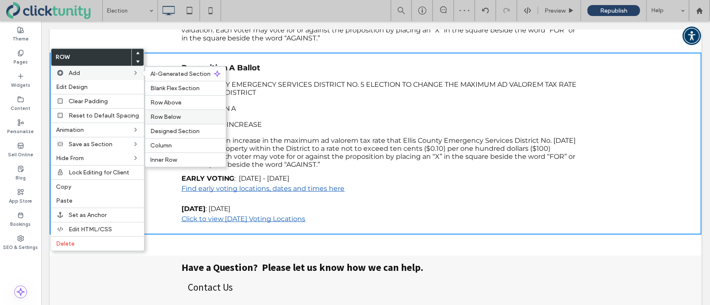
click at [157, 120] on span "Row Below" at bounding box center [165, 116] width 30 height 7
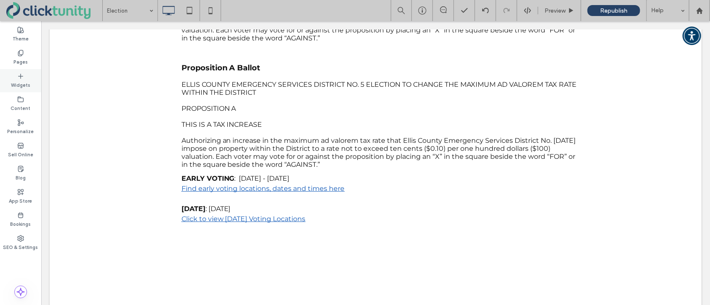
click at [22, 82] on label "Widgets" at bounding box center [20, 84] width 19 height 9
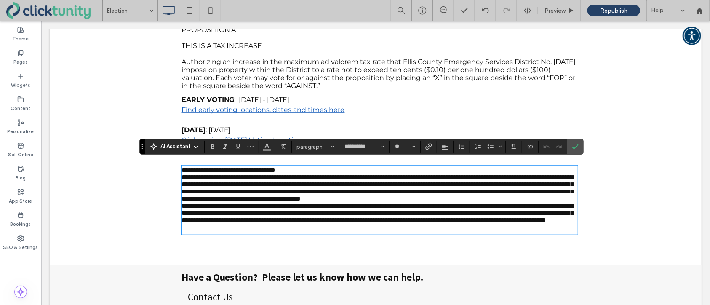
scroll to position [0, 0]
click at [275, 166] on span "**********" at bounding box center [228, 169] width 94 height 6
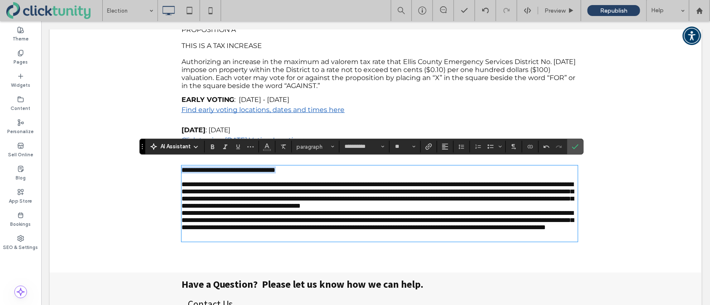
drag, startPoint x: 321, startPoint y: 166, endPoint x: 183, endPoint y: 165, distance: 137.6
click at [181, 166] on span "**********" at bounding box center [228, 169] width 94 height 6
click at [415, 150] on button "**" at bounding box center [404, 147] width 27 height 12
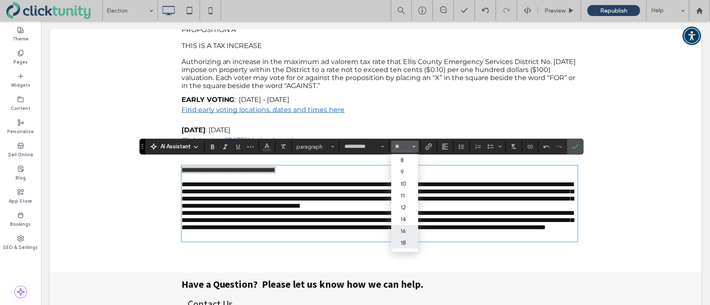
click at [399, 245] on label "18" at bounding box center [404, 243] width 27 height 12
type input "**"
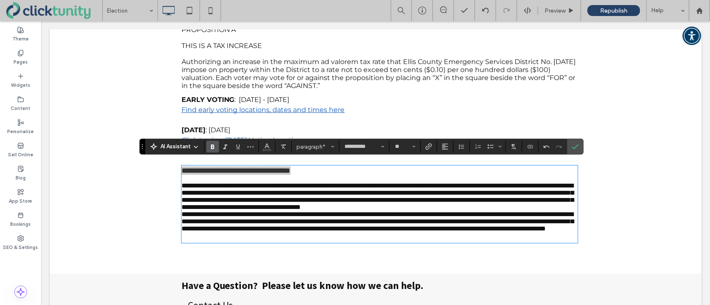
click at [213, 150] on span "Bold" at bounding box center [211, 147] width 4 height 12
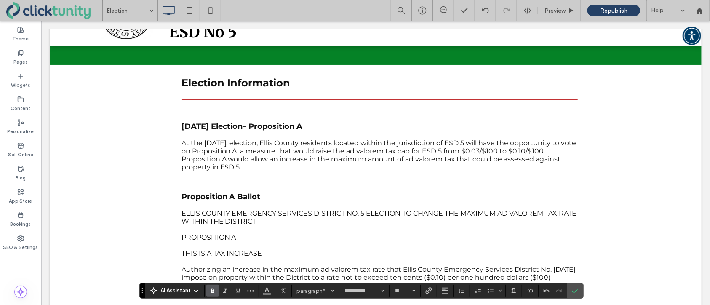
scroll to position [51, 0]
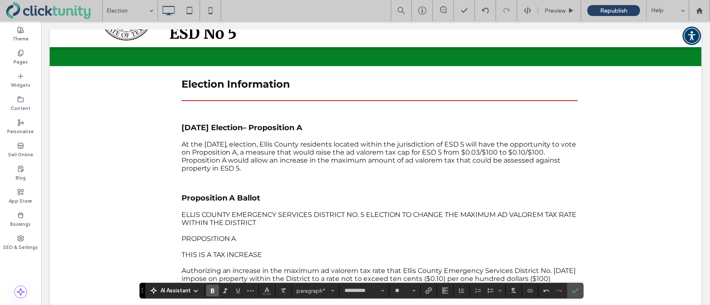
click at [244, 122] on strong "November 4, 2025 Election– Proposition A" at bounding box center [241, 126] width 121 height 9
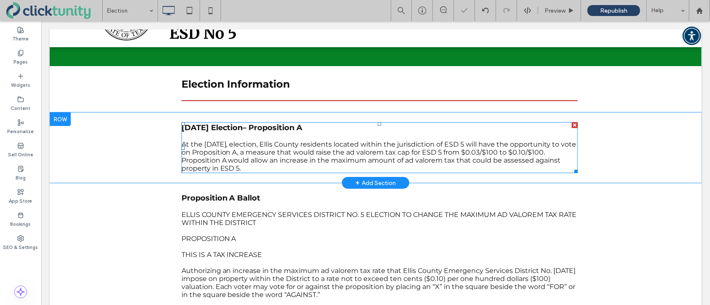
click at [243, 122] on strong "November 4, 2025 Election– Proposition A" at bounding box center [241, 126] width 121 height 9
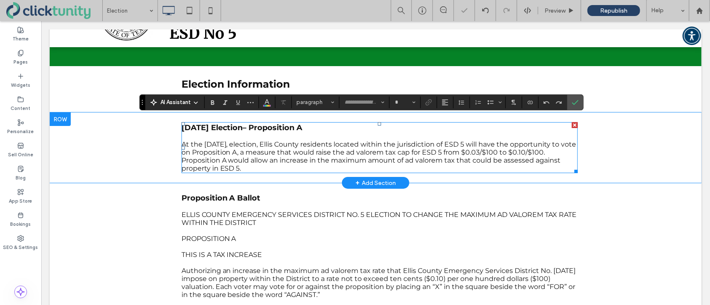
type input "**********"
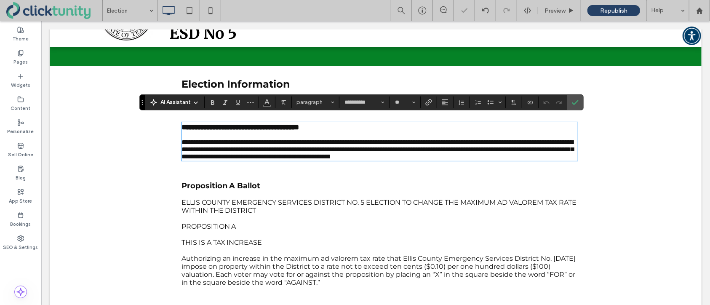
type input "**"
click at [242, 123] on strong "**********" at bounding box center [240, 127] width 118 height 8
drag, startPoint x: 579, startPoint y: 105, endPoint x: 527, endPoint y: 89, distance: 55.0
click at [579, 105] on label "Confirm" at bounding box center [575, 102] width 13 height 15
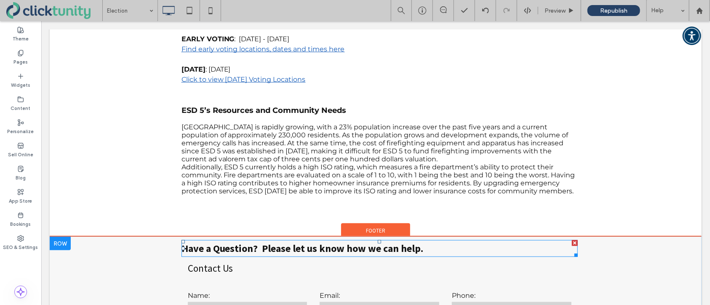
scroll to position [446, 0]
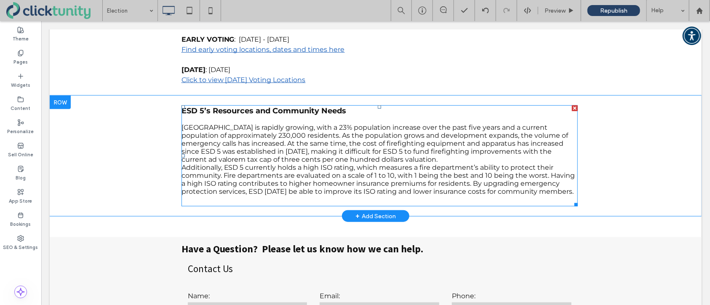
click at [364, 156] on p "Ellis County is rapidly growing, with a 23% population increase over the past f…" at bounding box center [379, 143] width 396 height 40
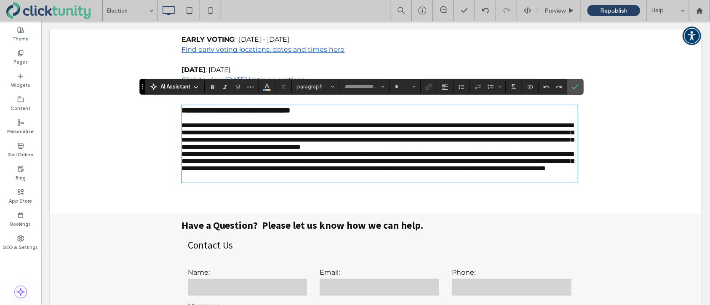
type input "**********"
type input "**"
click at [363, 150] on p "**********" at bounding box center [379, 135] width 396 height 29
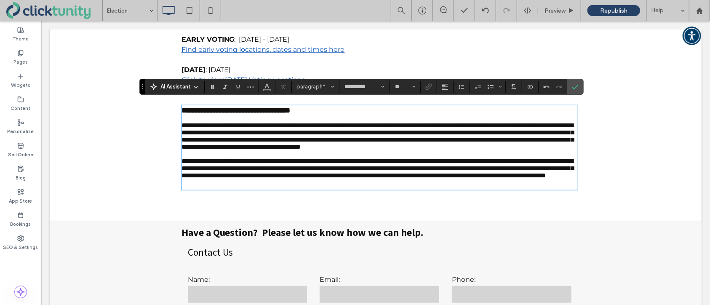
click at [574, 178] on p "**********" at bounding box center [379, 167] width 396 height 21
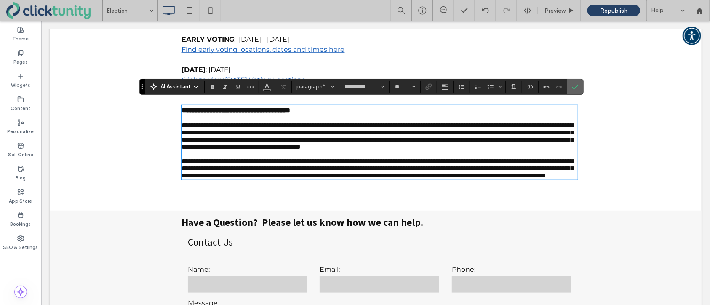
drag, startPoint x: 574, startPoint y: 91, endPoint x: 530, endPoint y: 70, distance: 48.8
click at [574, 91] on span "Confirm" at bounding box center [575, 87] width 7 height 14
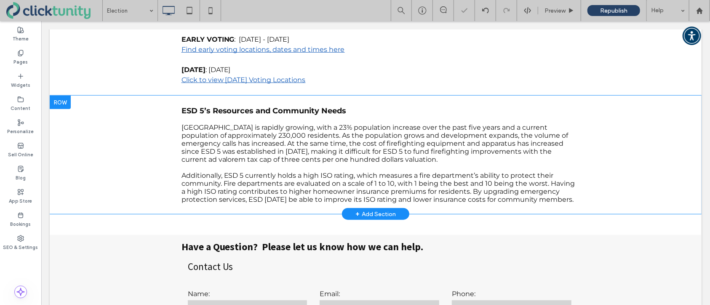
click at [57, 97] on div at bounding box center [59, 101] width 21 height 13
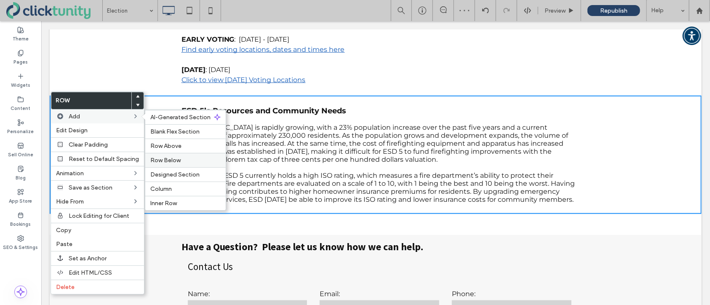
click at [174, 157] on span "Row Below" at bounding box center [165, 160] width 30 height 7
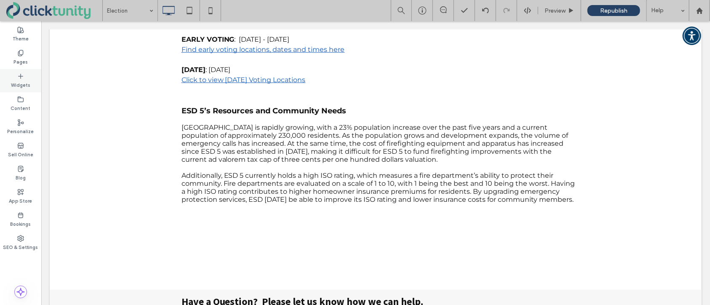
click at [24, 80] on label "Widgets" at bounding box center [20, 84] width 19 height 9
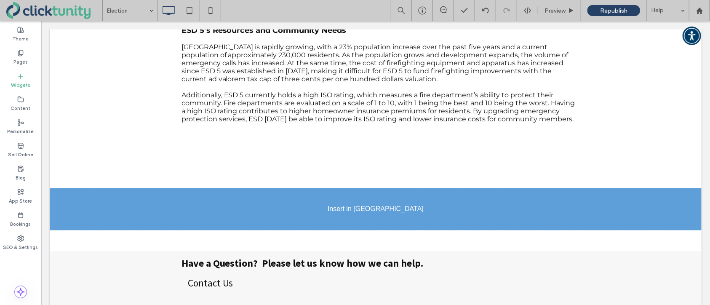
scroll to position [528, 0]
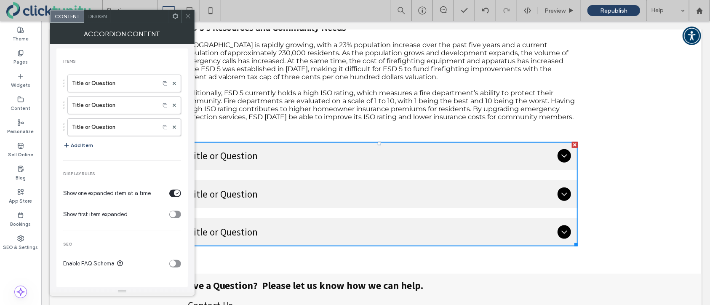
click at [189, 19] on icon at bounding box center [188, 16] width 6 height 6
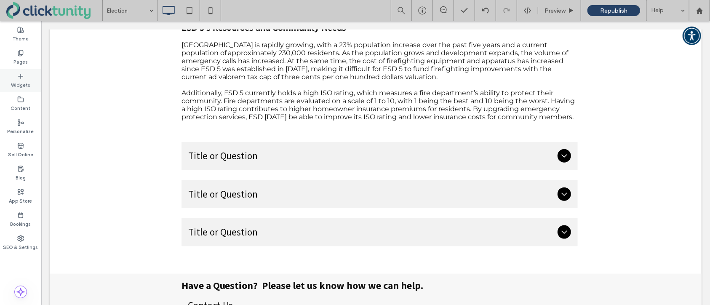
click at [23, 85] on label "Widgets" at bounding box center [20, 84] width 19 height 9
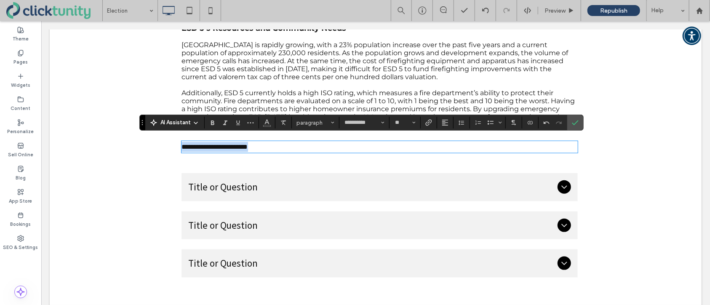
drag, startPoint x: 280, startPoint y: 143, endPoint x: 202, endPoint y: 142, distance: 77.4
click at [174, 140] on div "**********" at bounding box center [375, 146] width 404 height 19
click at [414, 125] on span "Size" at bounding box center [413, 122] width 3 height 11
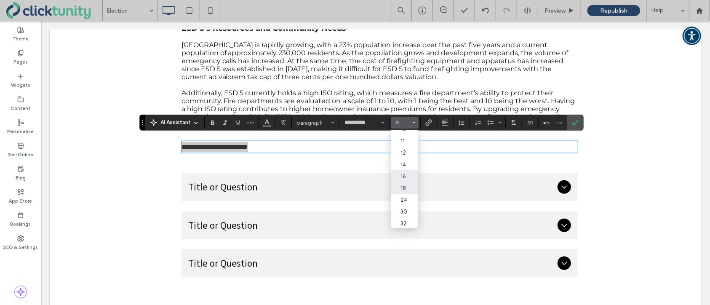
scroll to position [32, 0]
click at [399, 192] on label "18" at bounding box center [404, 186] width 27 height 12
type input "**"
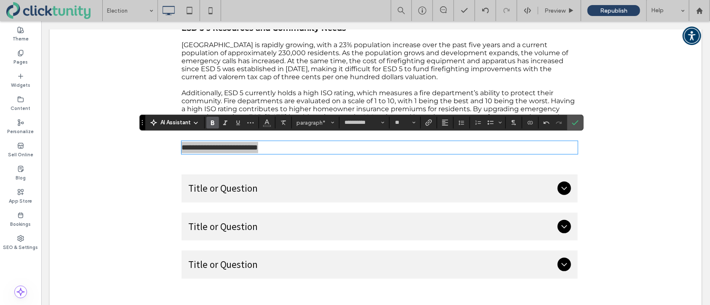
click at [213, 124] on icon "Bold" at bounding box center [212, 122] width 7 height 7
drag, startPoint x: 240, startPoint y: 125, endPoint x: 245, endPoint y: 128, distance: 5.7
click at [239, 125] on icon "Underline" at bounding box center [237, 122] width 7 height 7
click at [576, 122] on icon "Confirm" at bounding box center [575, 122] width 7 height 7
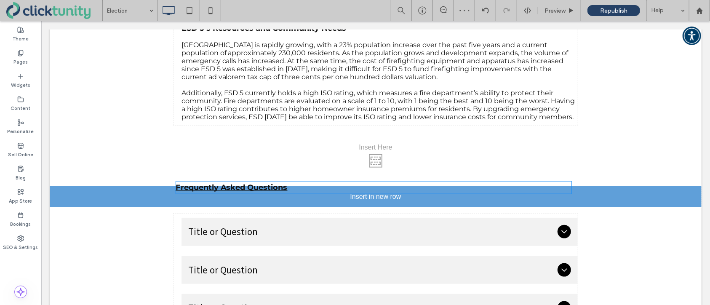
drag, startPoint x: 282, startPoint y: 144, endPoint x: 276, endPoint y: 183, distance: 39.9
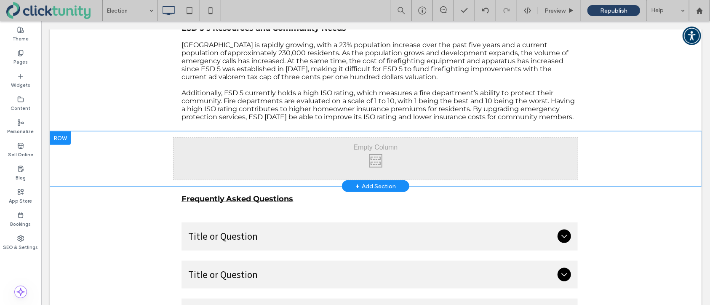
click at [67, 135] on div at bounding box center [59, 137] width 21 height 13
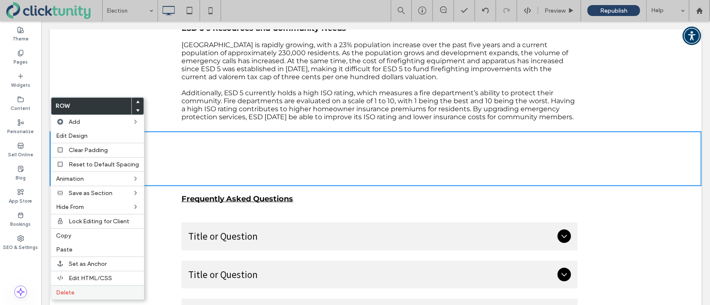
drag, startPoint x: 73, startPoint y: 290, endPoint x: 80, endPoint y: 287, distance: 8.1
click at [73, 290] on span "Delete" at bounding box center [65, 292] width 19 height 7
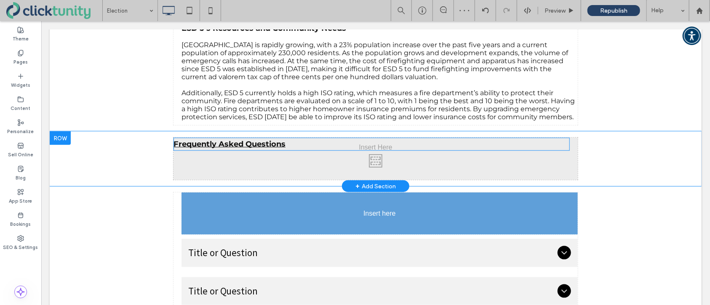
drag, startPoint x: 227, startPoint y: 144, endPoint x: 228, endPoint y: 191, distance: 46.3
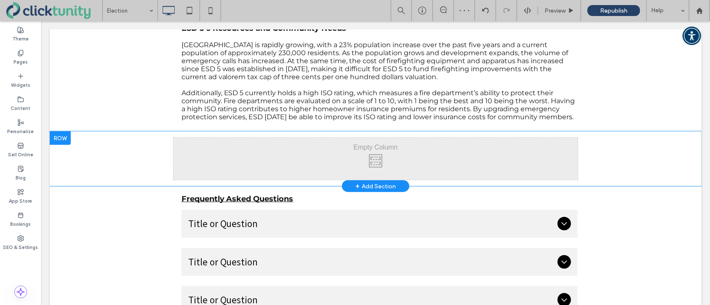
click at [61, 138] on div at bounding box center [59, 137] width 21 height 13
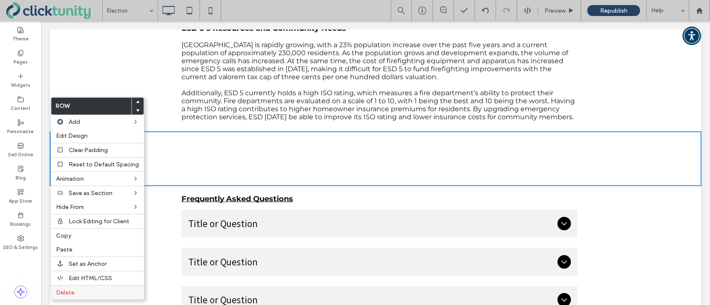
click at [77, 291] on label "Delete" at bounding box center [97, 292] width 83 height 7
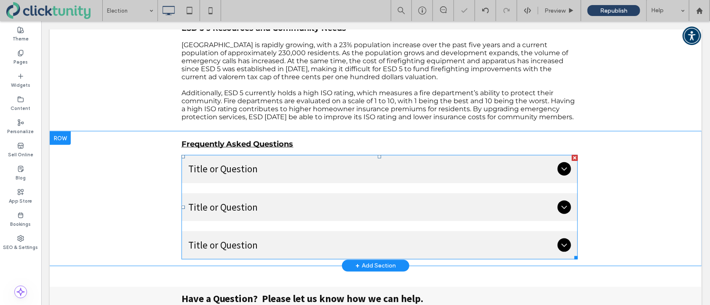
click at [197, 165] on span "Title or Question" at bounding box center [371, 168] width 366 height 15
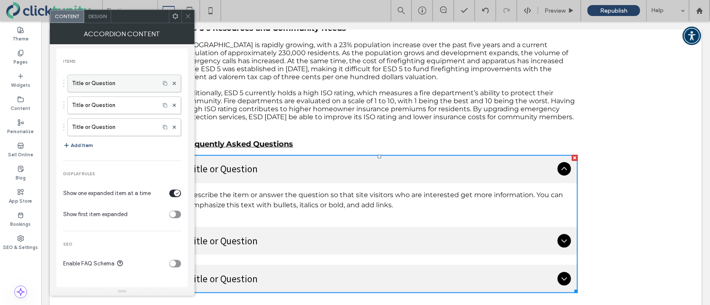
click at [102, 83] on label "Title or Question" at bounding box center [113, 83] width 83 height 17
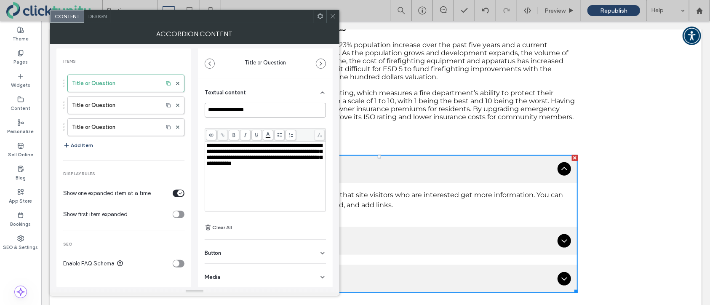
drag, startPoint x: 245, startPoint y: 110, endPoint x: 193, endPoint y: 109, distance: 51.4
click at [193, 109] on div "**********" at bounding box center [194, 165] width 276 height 243
paste input "**********"
click at [210, 113] on input "**********" at bounding box center [265, 110] width 121 height 15
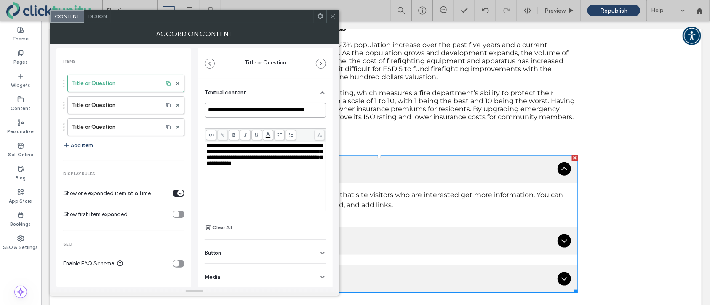
scroll to position [0, 0]
click at [215, 152] on span "**********" at bounding box center [264, 154] width 116 height 23
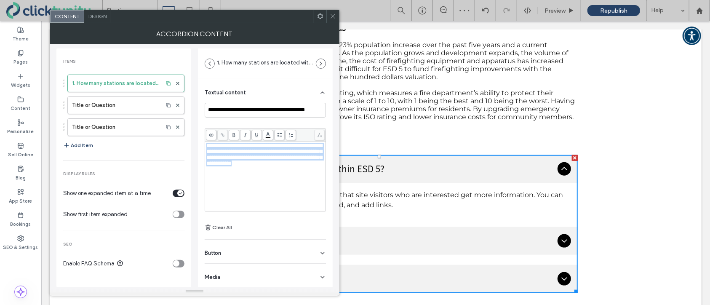
drag, startPoint x: 206, startPoint y: 148, endPoint x: 297, endPoint y: 173, distance: 93.8
click at [298, 173] on div "**********" at bounding box center [265, 176] width 118 height 67
click at [215, 147] on span "**********" at bounding box center [264, 148] width 116 height 11
click at [250, 169] on div "**********" at bounding box center [265, 176] width 118 height 67
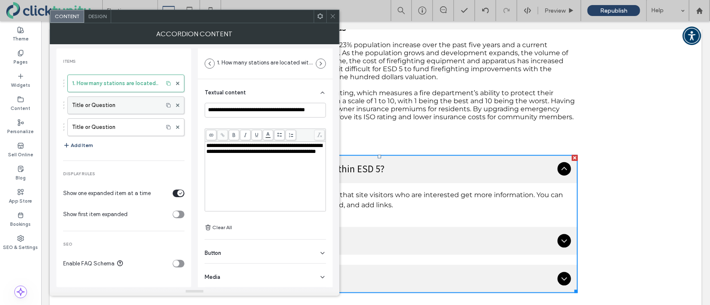
click at [89, 101] on label "Title or Question" at bounding box center [115, 105] width 87 height 17
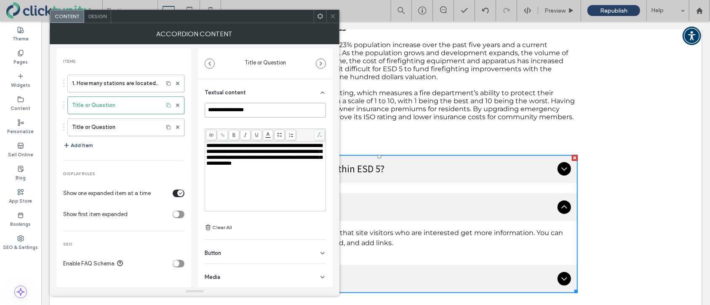
drag, startPoint x: 253, startPoint y: 112, endPoint x: 193, endPoint y: 109, distance: 60.2
click at [193, 109] on div "**********" at bounding box center [194, 165] width 276 height 243
paste input "**********"
click at [218, 111] on input "**********" at bounding box center [265, 110] width 121 height 15
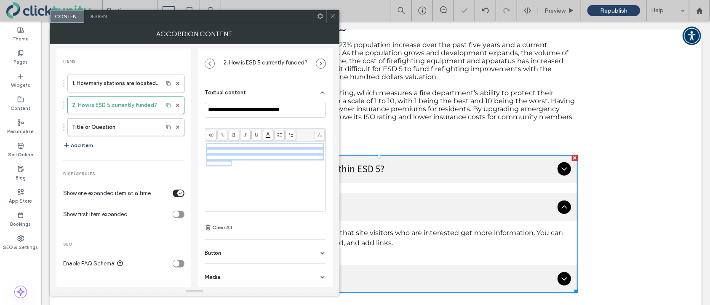
drag, startPoint x: 206, startPoint y: 146, endPoint x: 308, endPoint y: 176, distance: 106.4
click at [308, 176] on div "**********" at bounding box center [265, 176] width 118 height 67
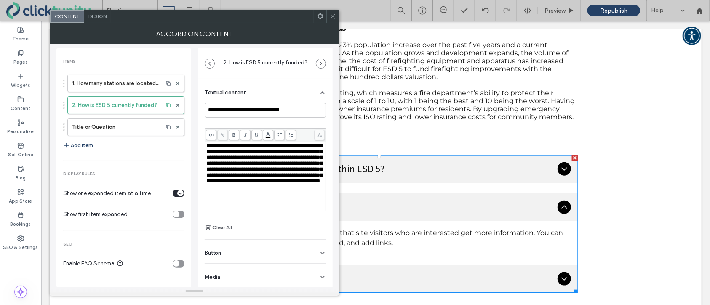
drag, startPoint x: 215, startPoint y: 145, endPoint x: 219, endPoint y: 150, distance: 6.7
click at [215, 145] on span "**********" at bounding box center [264, 163] width 116 height 41
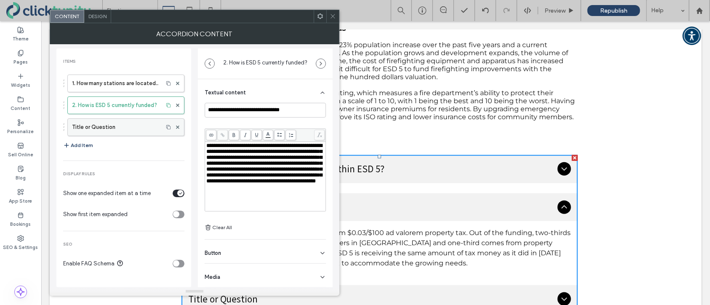
drag, startPoint x: 106, startPoint y: 128, endPoint x: 115, endPoint y: 129, distance: 9.3
click at [106, 128] on label "Title or Question" at bounding box center [115, 127] width 87 height 17
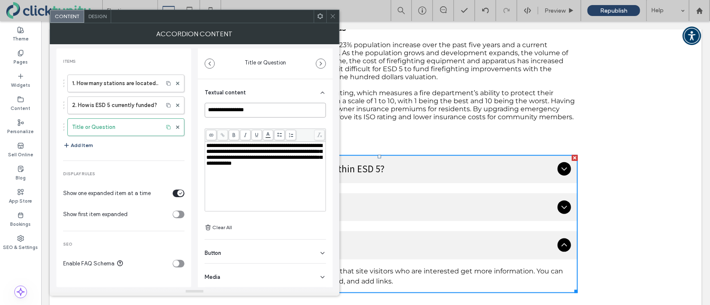
drag, startPoint x: 253, startPoint y: 112, endPoint x: 189, endPoint y: 111, distance: 63.1
click at [189, 111] on div "**********" at bounding box center [194, 165] width 276 height 243
paste input "**********"
click at [207, 147] on span "**********" at bounding box center [264, 154] width 116 height 23
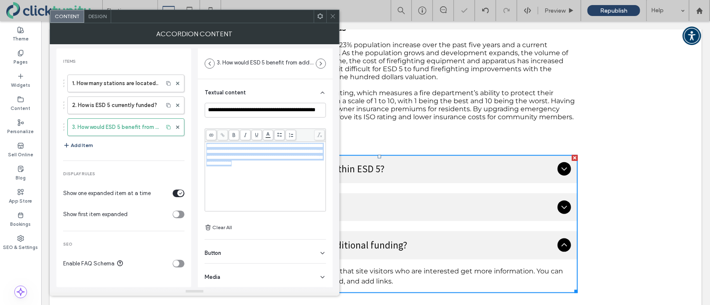
drag, startPoint x: 207, startPoint y: 147, endPoint x: 299, endPoint y: 170, distance: 95.5
click at [299, 170] on div "**********" at bounding box center [265, 176] width 118 height 67
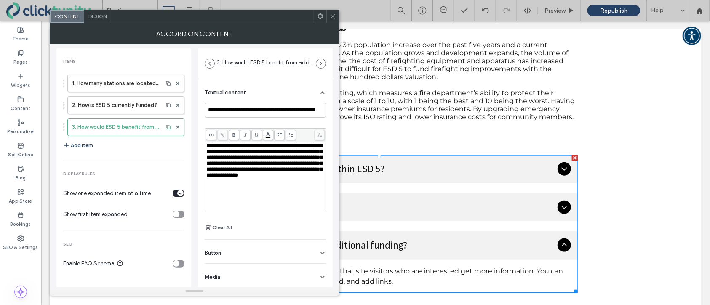
click at [216, 146] on span "**********" at bounding box center [264, 160] width 116 height 35
drag, startPoint x: 71, startPoint y: 157, endPoint x: 69, endPoint y: 153, distance: 4.6
click at [71, 157] on div "Items 1. How many stations are located within ESD 5? 2. How is ESD 5 currently …" at bounding box center [123, 166] width 135 height 224
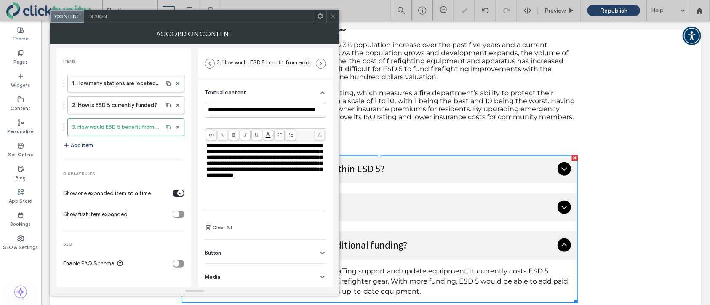
click at [66, 146] on use "button" at bounding box center [66, 145] width 5 height 5
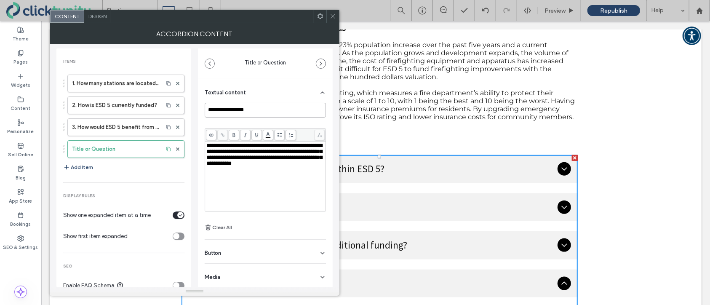
drag, startPoint x: 255, startPoint y: 110, endPoint x: 190, endPoint y: 108, distance: 64.4
click at [190, 108] on div "**********" at bounding box center [194, 165] width 276 height 243
paste input "**********"
type input "**********"
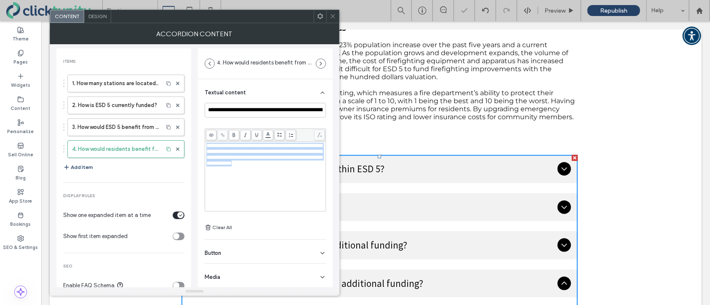
drag, startPoint x: 207, startPoint y: 148, endPoint x: 301, endPoint y: 173, distance: 97.6
click at [301, 173] on div "**********" at bounding box center [265, 176] width 118 height 67
click at [216, 146] on span "**********" at bounding box center [264, 148] width 116 height 11
click at [253, 154] on div "**********" at bounding box center [265, 149] width 118 height 12
click at [134, 164] on div "1. How many stations are located within ESD 5? 2. How is ESD 5 currently funded…" at bounding box center [123, 123] width 121 height 106
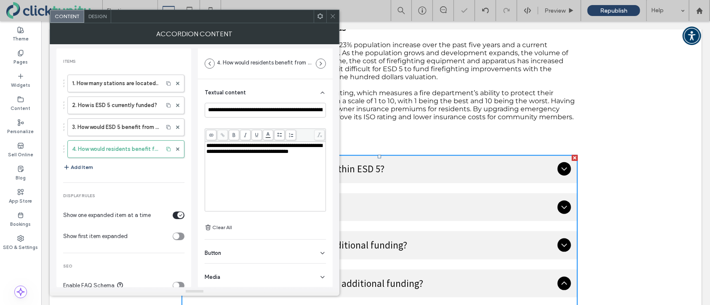
click at [330, 18] on icon at bounding box center [333, 16] width 6 height 6
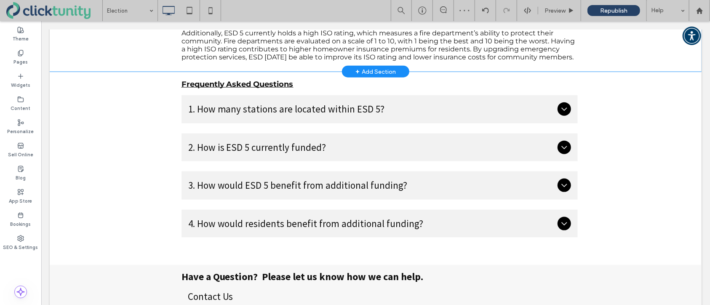
scroll to position [627, 0]
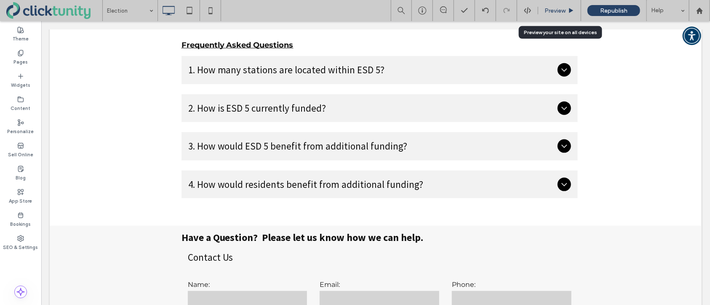
click at [549, 14] on div "Preview" at bounding box center [559, 10] width 43 height 21
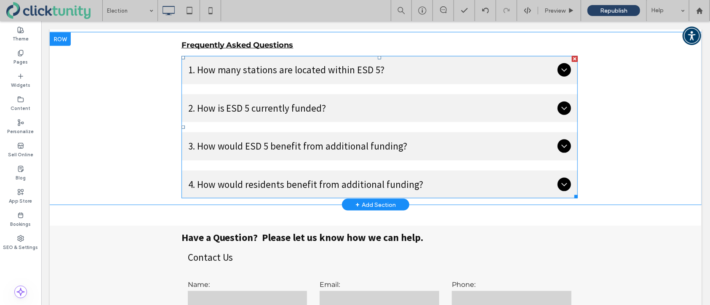
click at [564, 179] on icon at bounding box center [563, 184] width 10 height 10
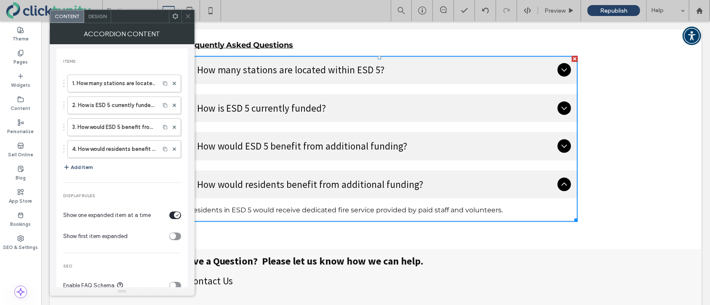
click at [566, 179] on icon at bounding box center [563, 184] width 10 height 10
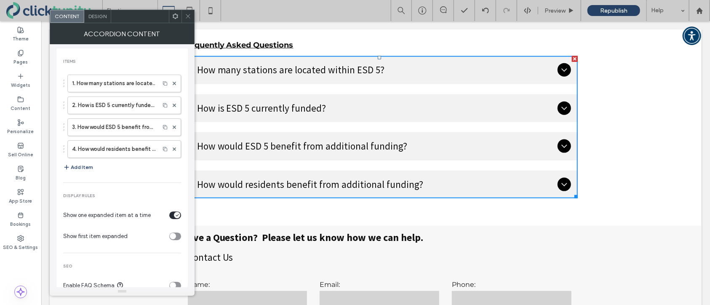
click at [186, 16] on icon at bounding box center [188, 16] width 6 height 6
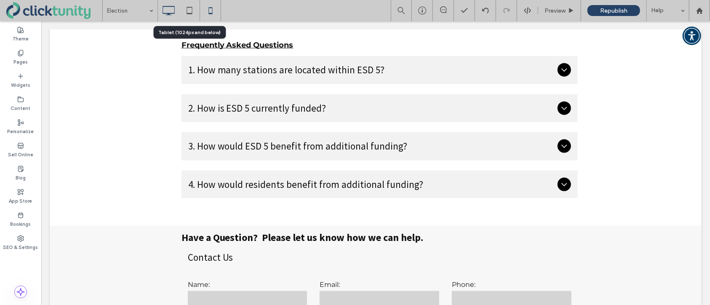
drag, startPoint x: 190, startPoint y: 11, endPoint x: 213, endPoint y: 18, distance: 24.0
click at [189, 11] on icon at bounding box center [189, 10] width 17 height 17
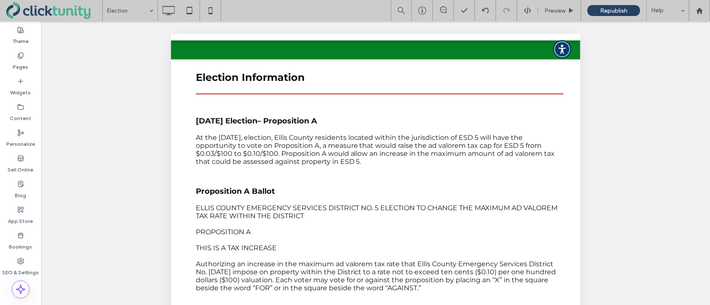
scroll to position [62, 0]
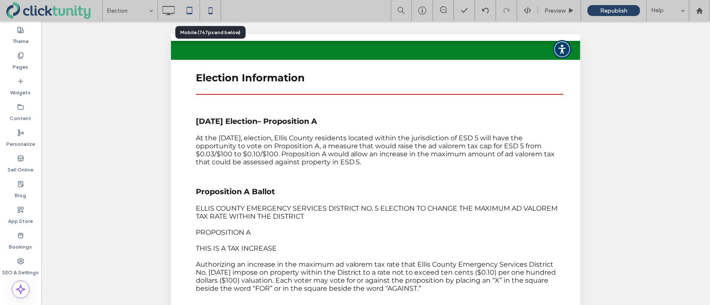
click at [212, 15] on icon at bounding box center [210, 10] width 17 height 17
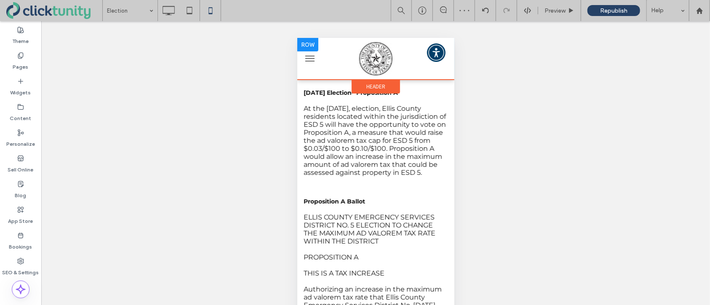
scroll to position [0, 0]
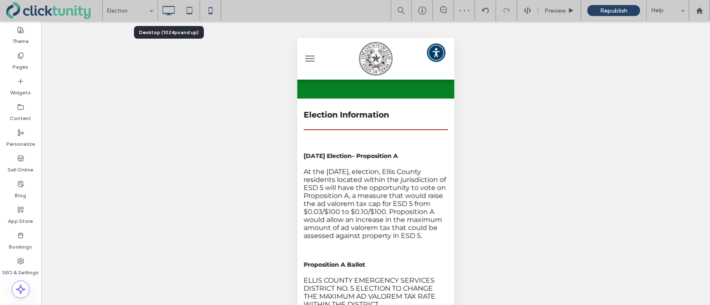
click at [169, 13] on use at bounding box center [168, 10] width 12 height 9
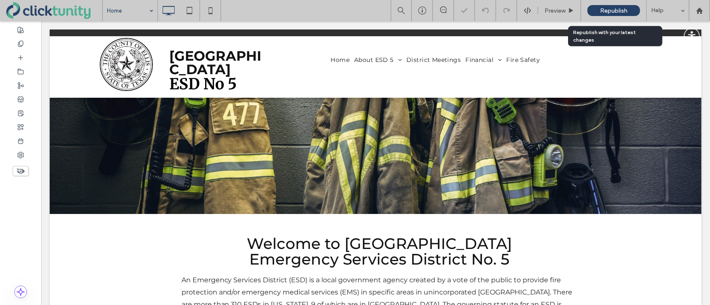
click at [617, 12] on span "Republish" at bounding box center [613, 10] width 27 height 7
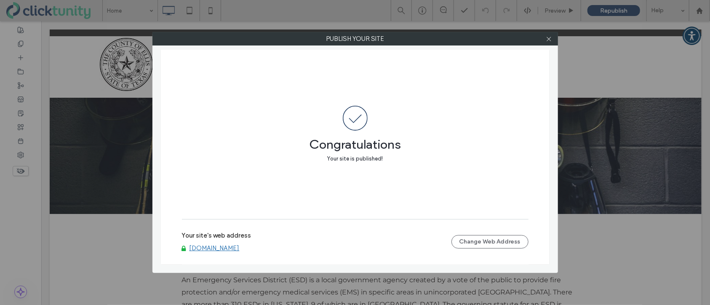
click at [553, 38] on div at bounding box center [548, 38] width 13 height 13
click at [550, 38] on icon at bounding box center [548, 39] width 6 height 6
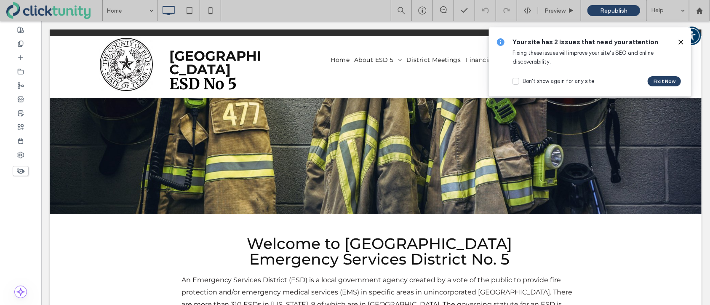
click at [680, 43] on icon at bounding box center [680, 42] width 7 height 7
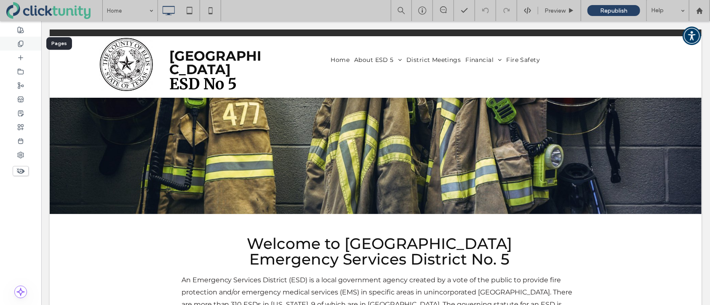
click at [21, 48] on div at bounding box center [20, 44] width 41 height 14
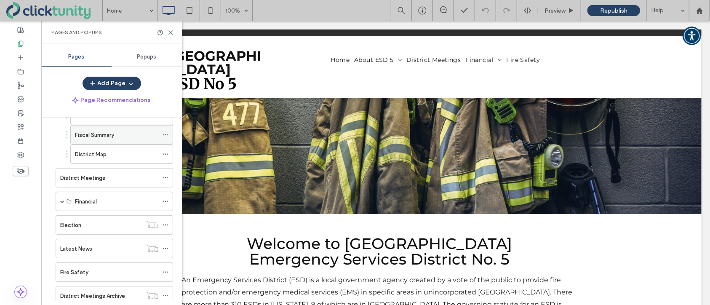
scroll to position [89, 0]
click at [169, 225] on div at bounding box center [167, 224] width 10 height 13
click at [167, 222] on icon at bounding box center [165, 224] width 6 height 6
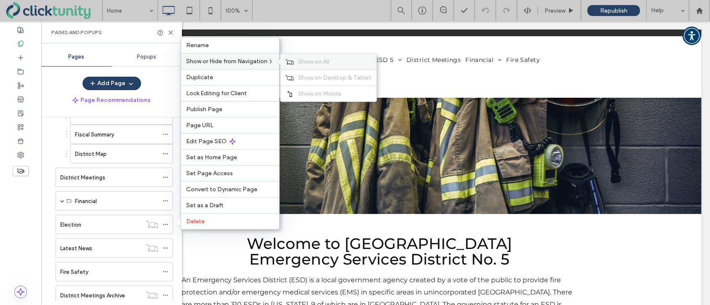
click at [296, 59] on div "Show on All" at bounding box center [328, 62] width 96 height 16
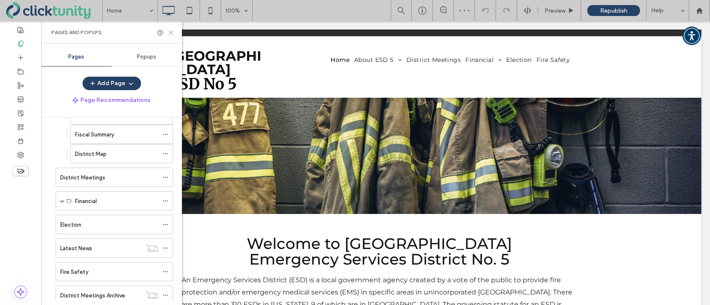
click at [170, 33] on icon at bounding box center [170, 32] width 6 height 6
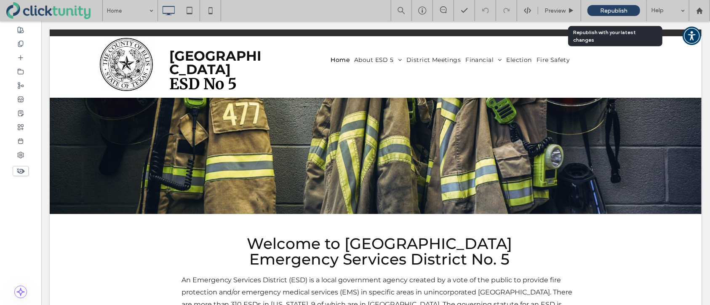
click at [613, 10] on span "Republish" at bounding box center [613, 10] width 27 height 7
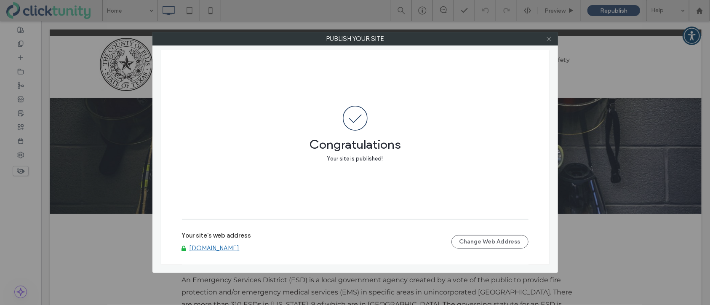
click at [549, 40] on icon at bounding box center [548, 39] width 6 height 6
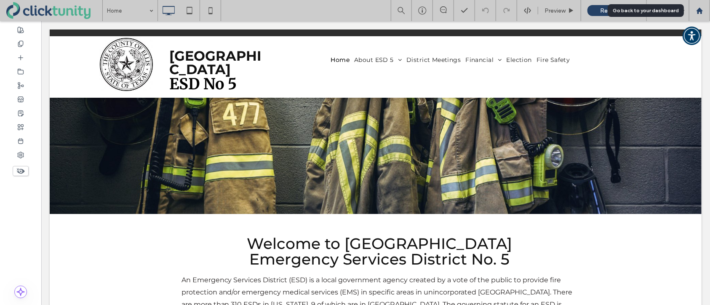
click at [699, 11] on use at bounding box center [699, 10] width 6 height 6
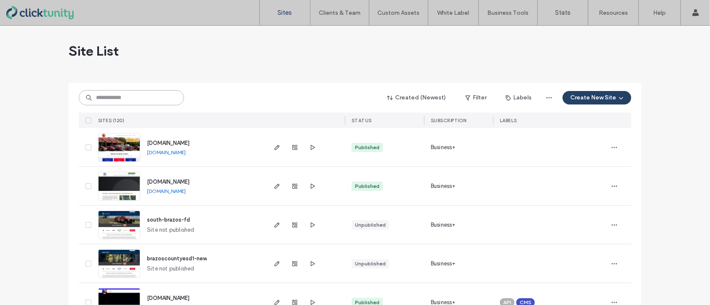
click at [138, 99] on input at bounding box center [131, 97] width 105 height 15
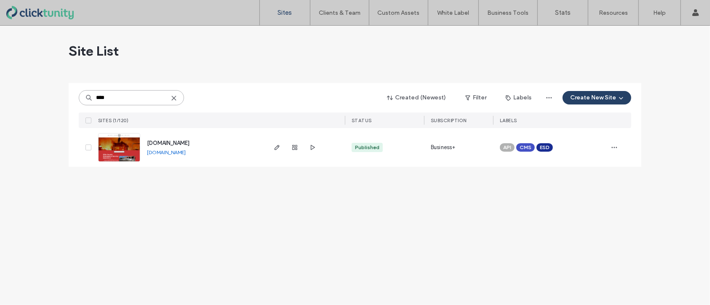
type input "****"
click at [160, 142] on span "[DOMAIN_NAME]" at bounding box center [168, 143] width 43 height 6
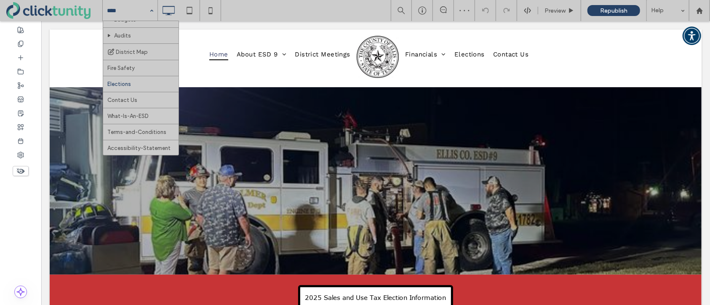
scroll to position [114, 0]
drag, startPoint x: 128, startPoint y: 80, endPoint x: 138, endPoint y: 83, distance: 10.2
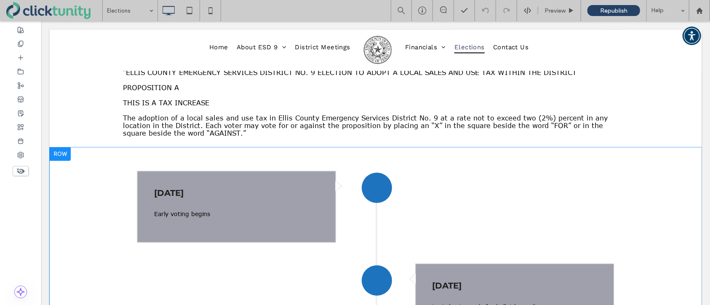
scroll to position [349, 0]
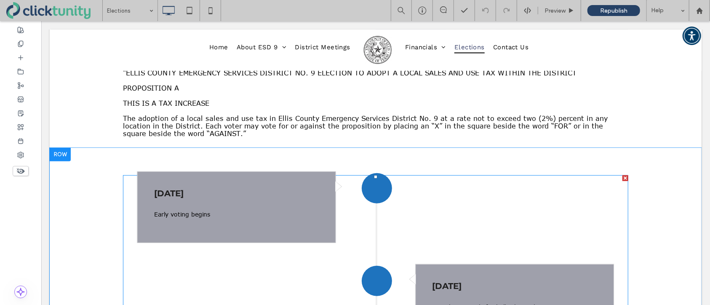
click at [625, 181] on div at bounding box center [625, 178] width 6 height 6
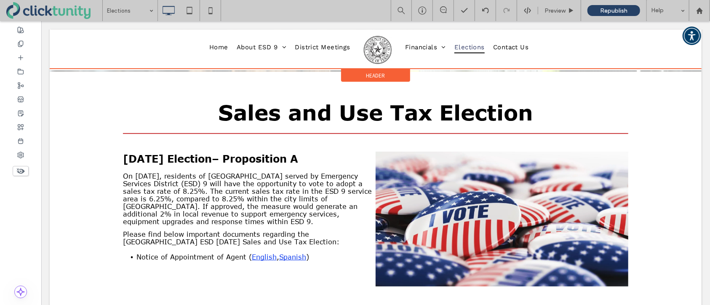
scroll to position [137, 0]
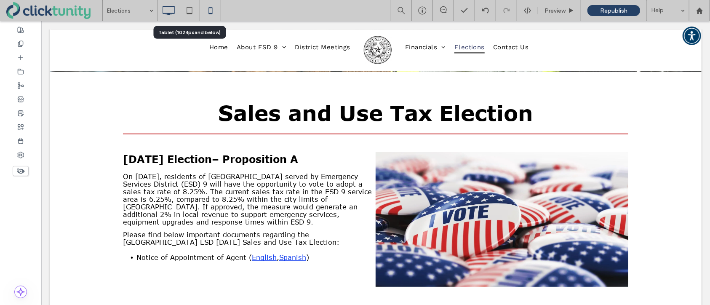
drag, startPoint x: 186, startPoint y: 11, endPoint x: 218, endPoint y: 16, distance: 32.1
click at [186, 11] on use at bounding box center [188, 10] width 5 height 7
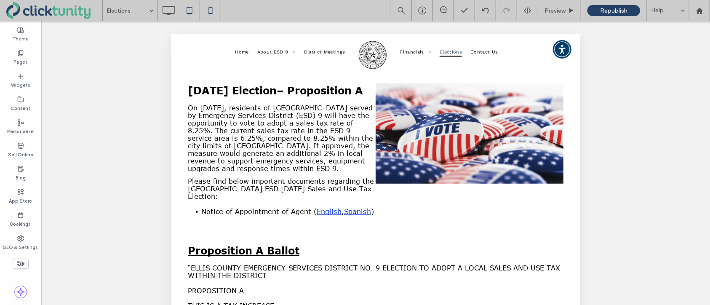
scroll to position [170, 0]
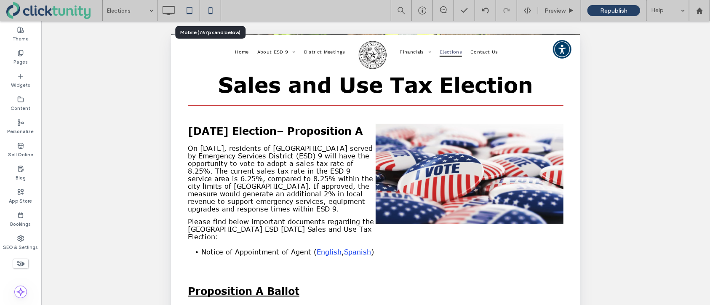
click at [213, 15] on icon at bounding box center [210, 10] width 17 height 17
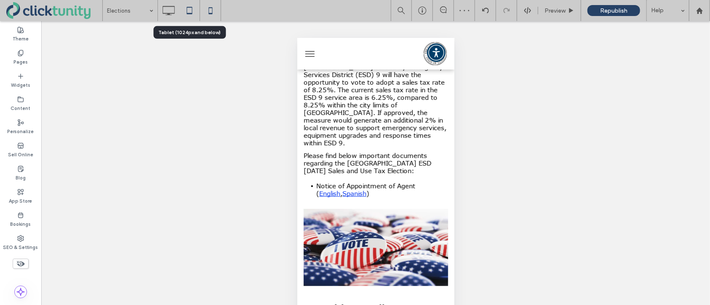
scroll to position [189, 0]
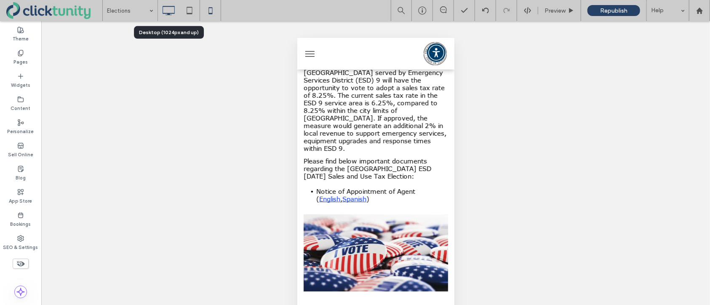
click at [164, 12] on icon at bounding box center [168, 10] width 17 height 17
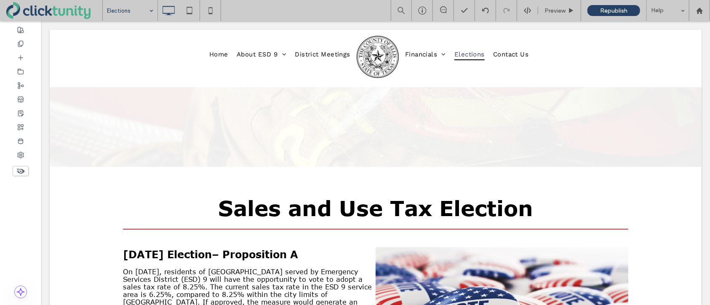
scroll to position [0, 0]
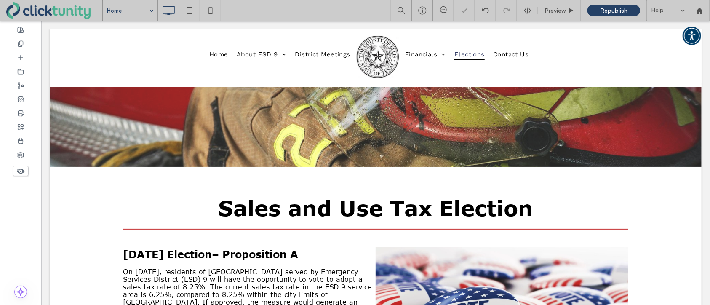
drag, startPoint x: 148, startPoint y: 23, endPoint x: 172, endPoint y: 24, distance: 24.4
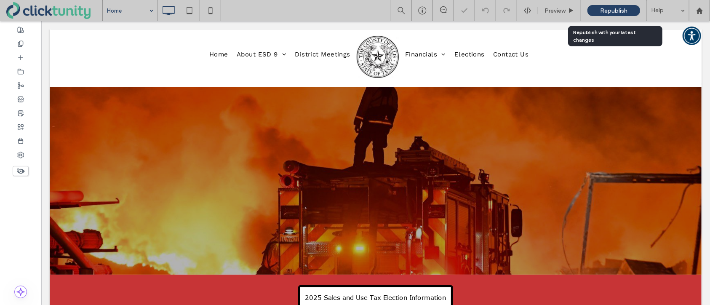
click at [611, 13] on span "Republish" at bounding box center [613, 10] width 27 height 7
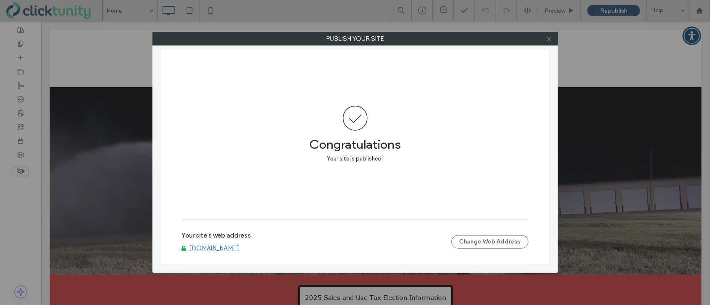
click at [548, 40] on icon at bounding box center [548, 39] width 6 height 6
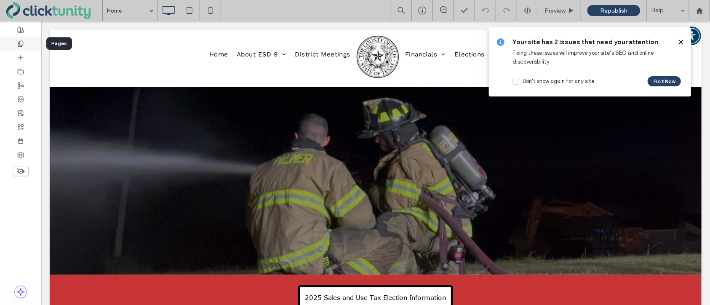
click at [24, 48] on div at bounding box center [20, 44] width 41 height 14
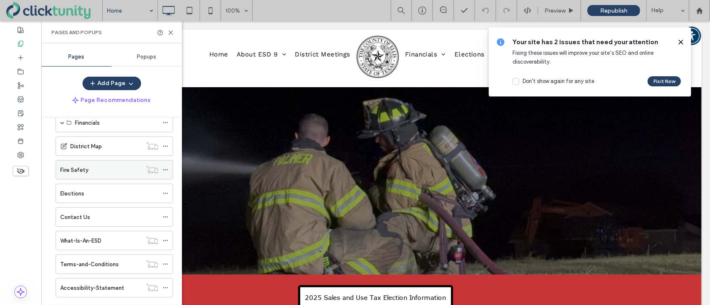
scroll to position [97, 0]
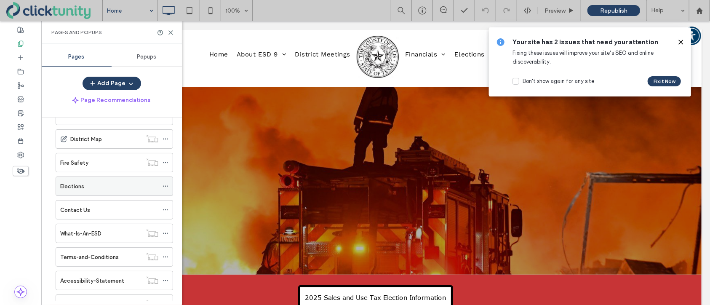
click at [167, 185] on icon at bounding box center [165, 186] width 6 height 6
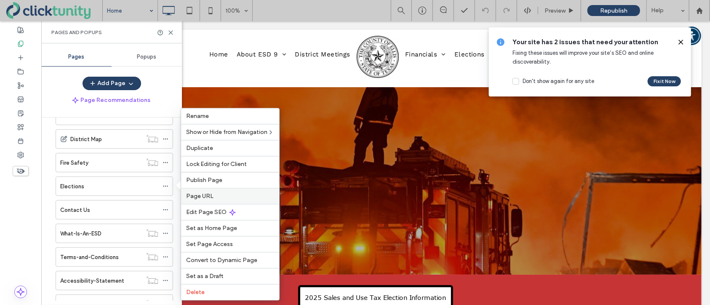
click at [199, 191] on div "Page URL" at bounding box center [230, 196] width 98 height 16
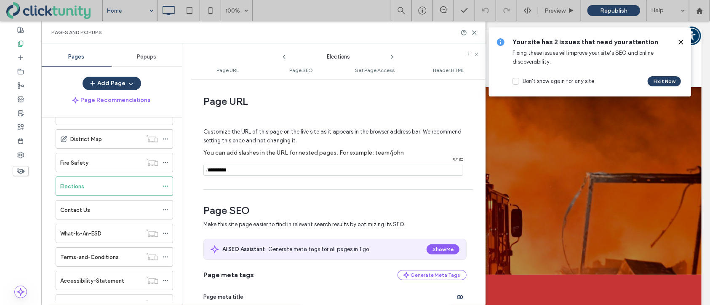
drag, startPoint x: 237, startPoint y: 170, endPoint x: 217, endPoint y: 179, distance: 21.7
click at [209, 170] on div "/ 9 / 130" at bounding box center [333, 170] width 260 height 11
type input "*"
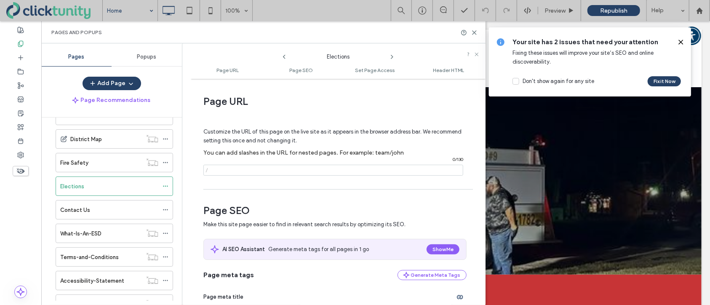
paste input "**********"
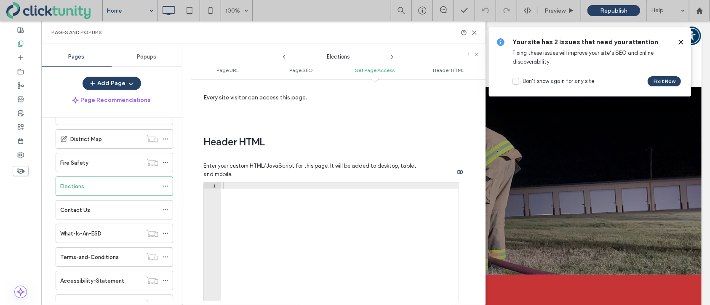
scroll to position [939, 0]
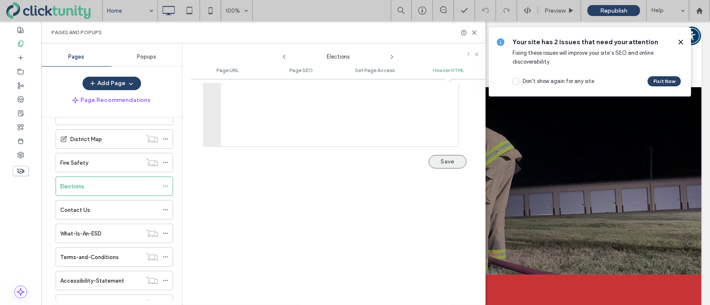
type input "**********"
click at [437, 164] on button "Save" at bounding box center [447, 161] width 38 height 13
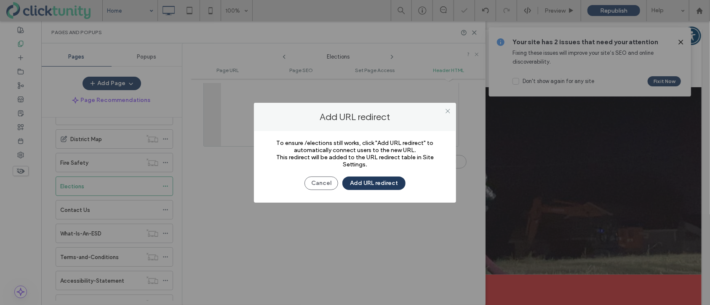
click at [362, 182] on button "Add URL redirect" at bounding box center [373, 182] width 63 height 13
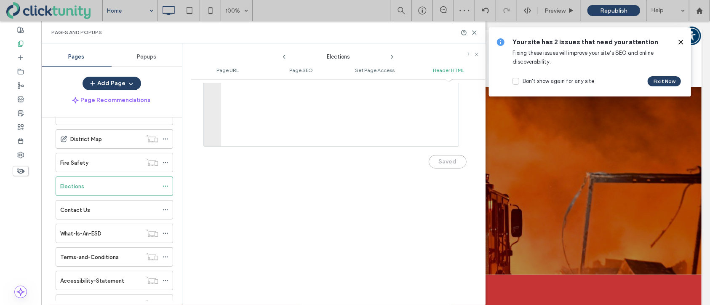
click at [681, 44] on icon at bounding box center [680, 42] width 7 height 7
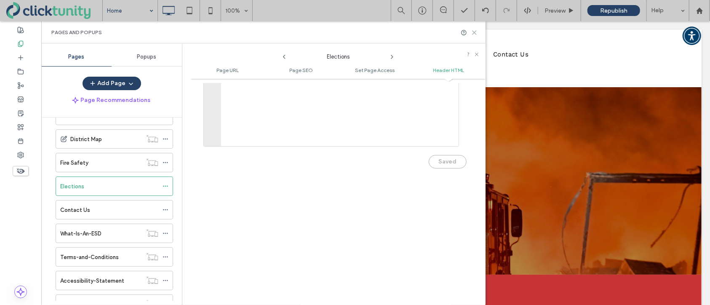
click at [476, 32] on icon at bounding box center [474, 32] width 6 height 6
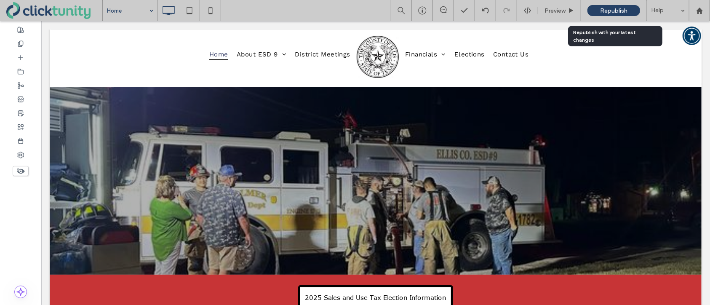
click at [601, 14] on span "Republish" at bounding box center [613, 10] width 27 height 7
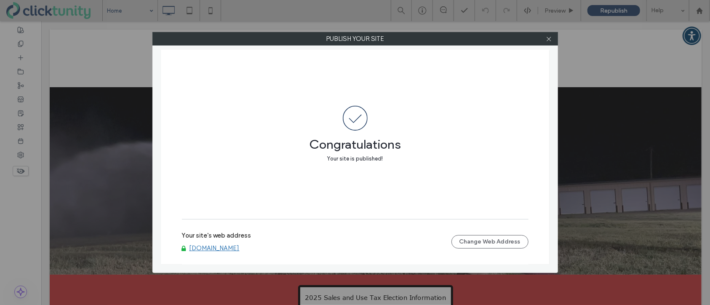
drag, startPoint x: 231, startPoint y: 256, endPoint x: 229, endPoint y: 252, distance: 4.5
click at [230, 255] on div "Your site's web address [DOMAIN_NAME] Change Web Address" at bounding box center [355, 242] width 346 height 46
click at [229, 250] on link "[DOMAIN_NAME]" at bounding box center [214, 248] width 50 height 8
click at [550, 40] on icon at bounding box center [548, 39] width 6 height 6
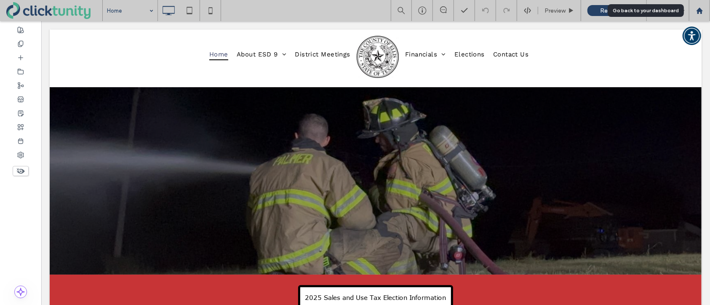
click at [700, 12] on use at bounding box center [699, 10] width 6 height 6
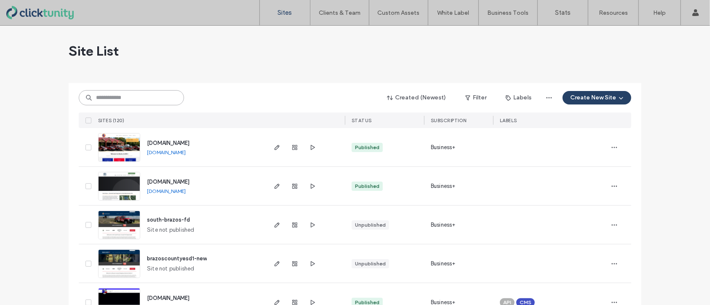
click at [125, 100] on input at bounding box center [131, 97] width 105 height 15
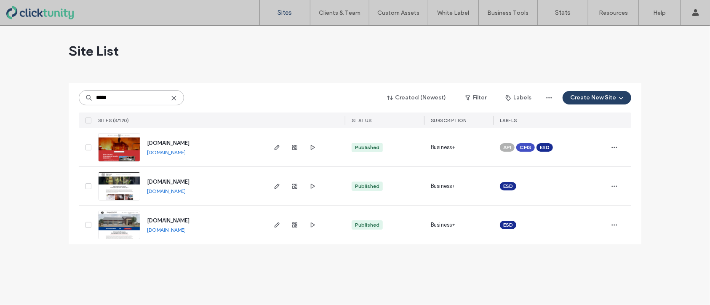
type input "*****"
click at [171, 180] on span "[DOMAIN_NAME]" at bounding box center [168, 181] width 43 height 6
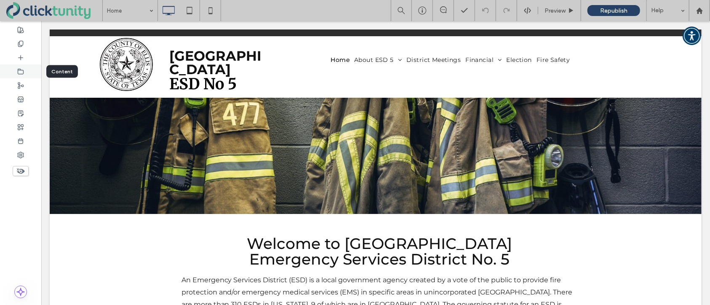
click at [24, 76] on div at bounding box center [20, 71] width 41 height 14
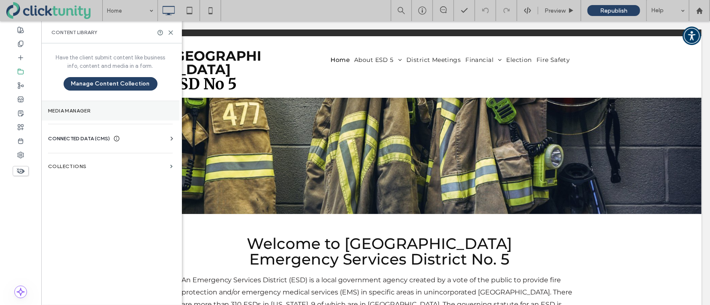
click at [84, 114] on section "Media Manager" at bounding box center [110, 110] width 138 height 19
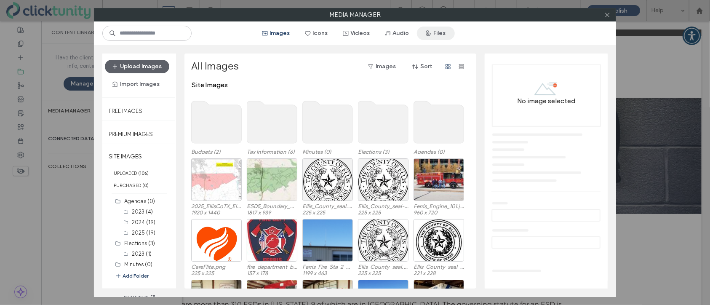
click at [432, 37] on span "button" at bounding box center [429, 33] width 8 height 13
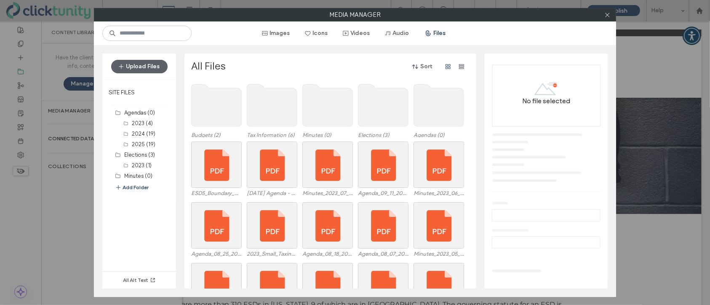
click at [374, 110] on use at bounding box center [383, 105] width 50 height 42
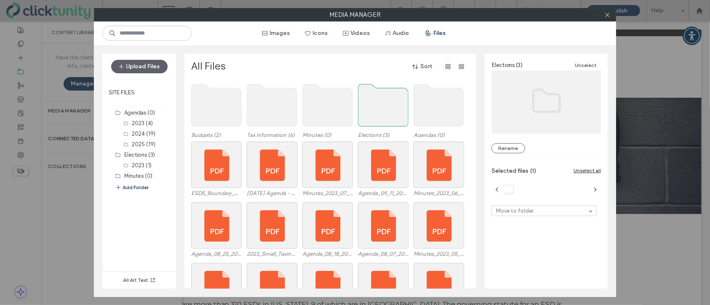
click at [374, 110] on use at bounding box center [383, 105] width 50 height 42
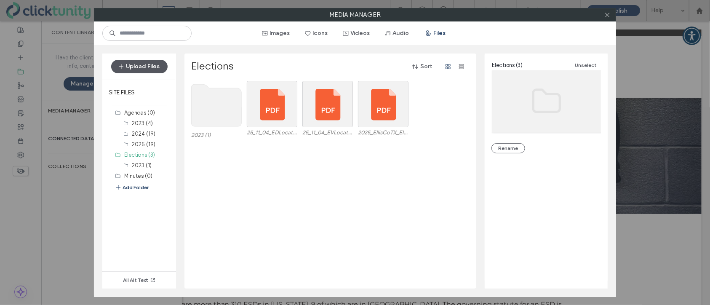
click at [144, 68] on button "Upload Files" at bounding box center [139, 66] width 56 height 13
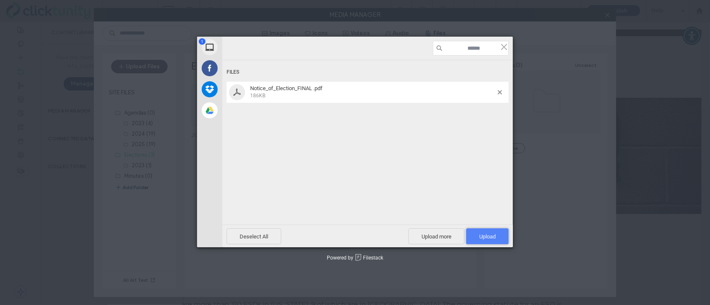
click at [481, 234] on span "Upload 1" at bounding box center [487, 236] width 16 height 6
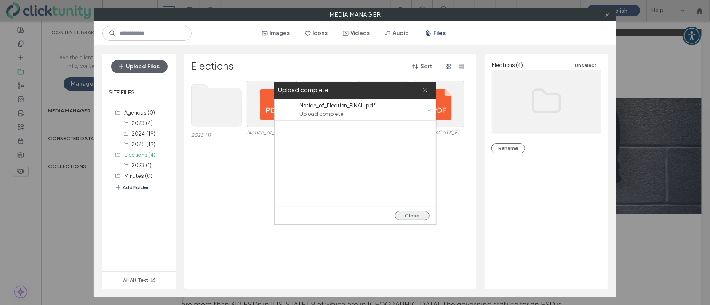
click at [413, 217] on button "Close" at bounding box center [412, 215] width 35 height 9
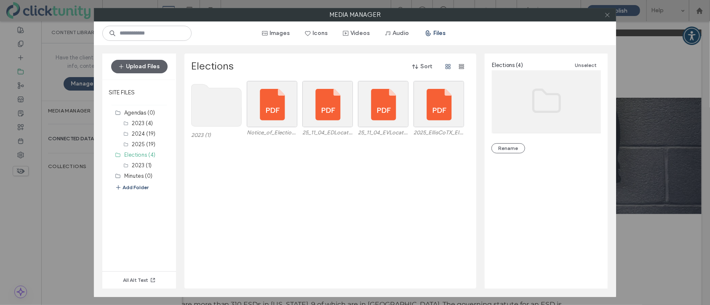
click at [604, 17] on icon at bounding box center [607, 15] width 6 height 6
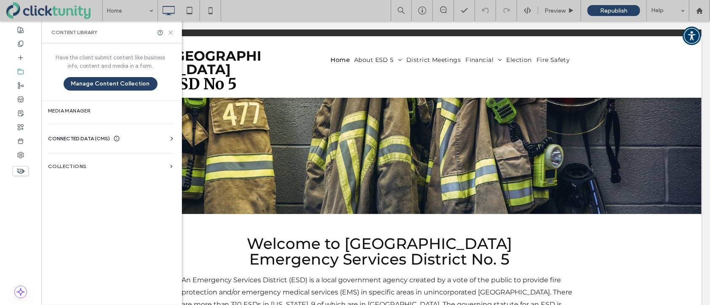
click at [171, 33] on use at bounding box center [171, 33] width 4 height 4
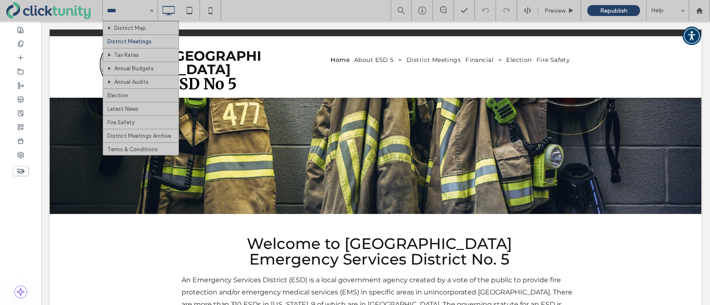
scroll to position [56, 0]
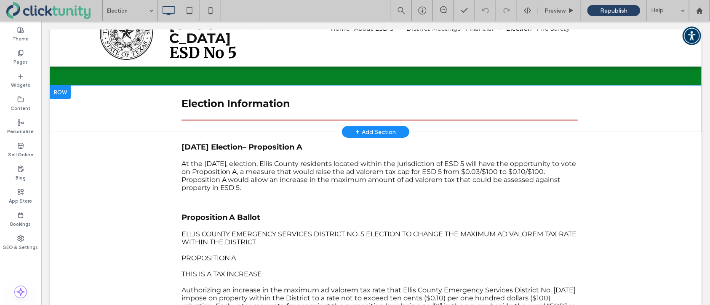
scroll to position [32, 0]
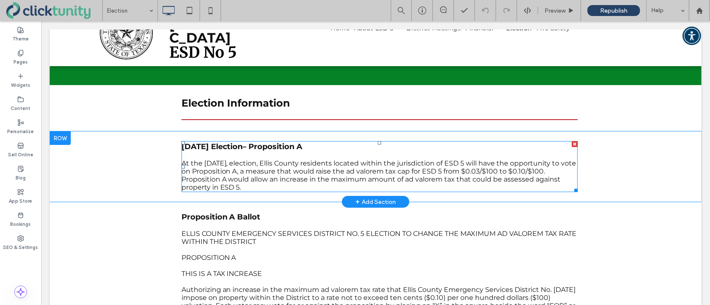
click at [279, 181] on p "At the November 4, 2025, election, Ellis County residents located within the ju…" at bounding box center [379, 175] width 396 height 32
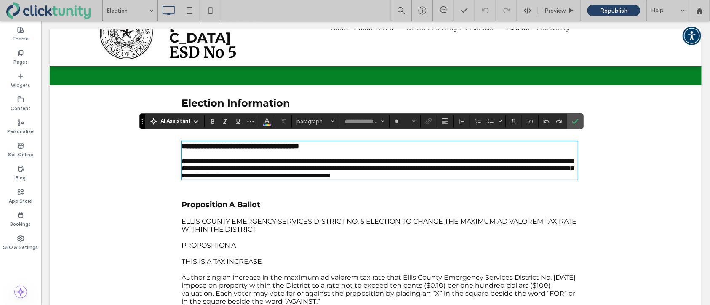
type input "**********"
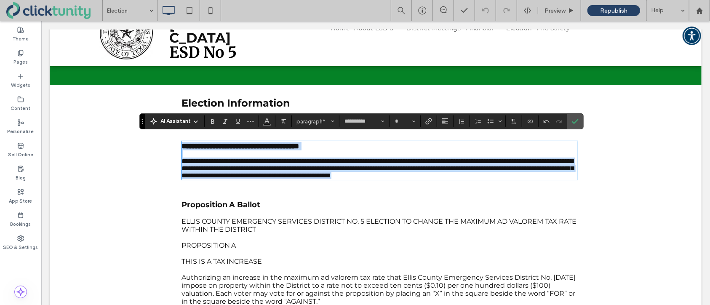
click at [277, 178] on p "**********" at bounding box center [379, 167] width 396 height 21
type input "**"
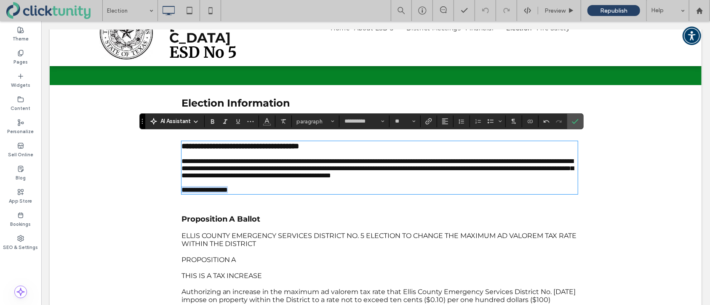
drag, startPoint x: 240, startPoint y: 199, endPoint x: 182, endPoint y: 197, distance: 58.1
click at [182, 192] on span "**********" at bounding box center [204, 189] width 46 height 6
click at [428, 124] on icon "Link" at bounding box center [428, 121] width 7 height 7
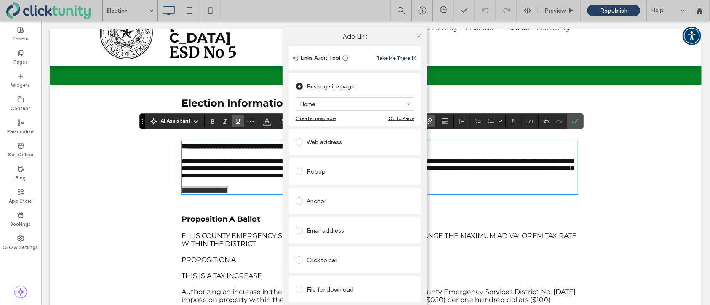
click at [301, 290] on span at bounding box center [299, 289] width 8 height 8
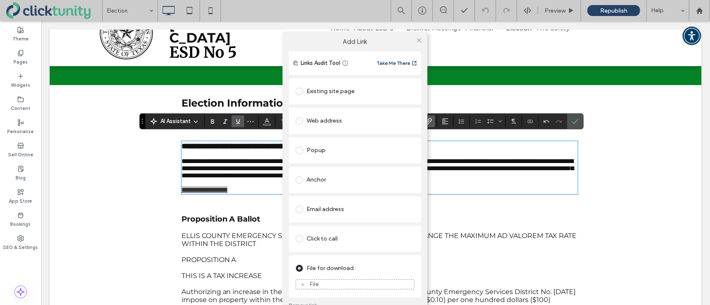
click at [314, 283] on div "File" at bounding box center [313, 283] width 9 height 7
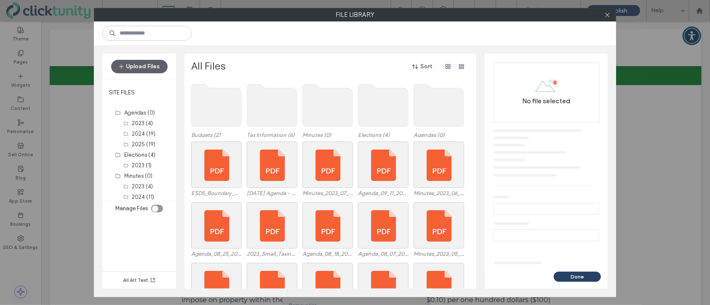
click at [383, 118] on use at bounding box center [383, 105] width 50 height 42
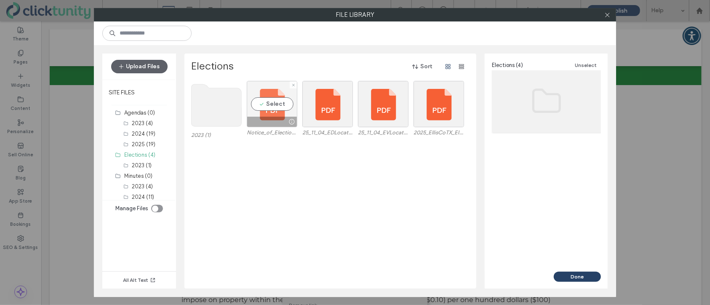
click at [280, 109] on div "Select" at bounding box center [272, 104] width 51 height 46
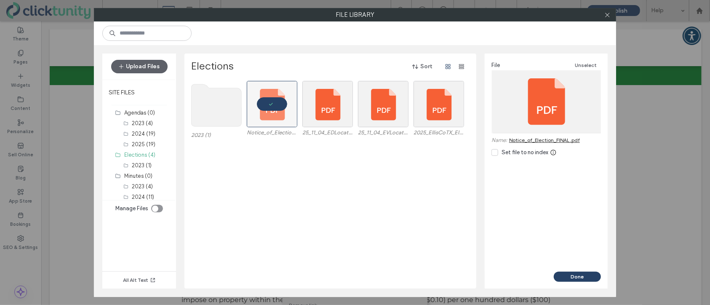
click at [564, 272] on button "Done" at bounding box center [576, 276] width 47 height 10
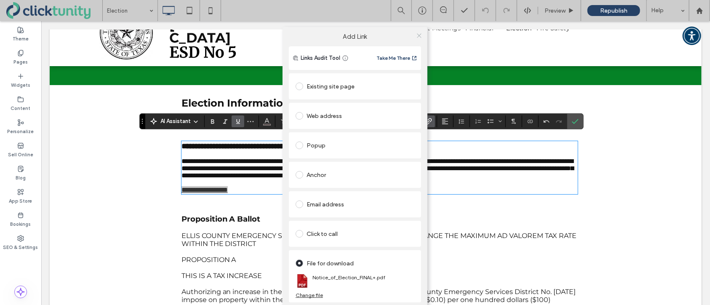
click at [419, 39] on span at bounding box center [419, 35] width 6 height 13
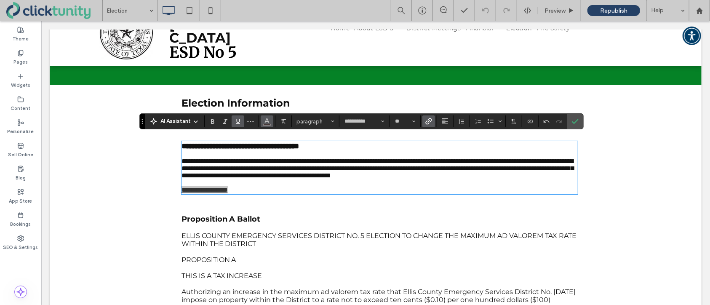
click at [267, 125] on span "Color" at bounding box center [266, 120] width 7 height 11
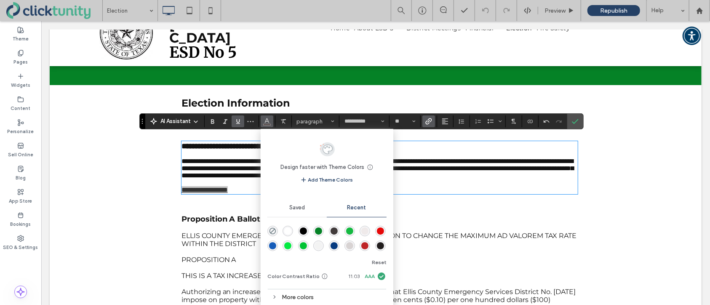
click at [271, 243] on div "rgba(21, 92, 185, 1)" at bounding box center [272, 245] width 7 height 7
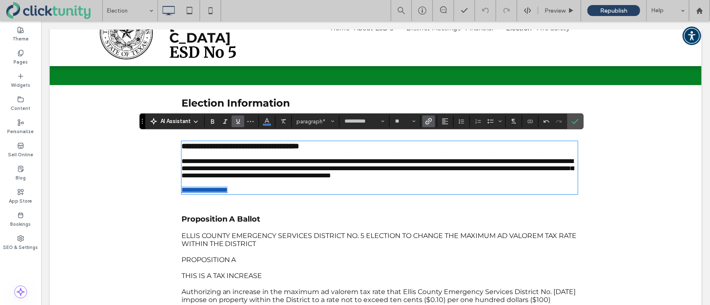
click at [366, 193] on p "**********" at bounding box center [379, 189] width 396 height 7
drag, startPoint x: 574, startPoint y: 121, endPoint x: 533, endPoint y: 103, distance: 44.7
click at [574, 121] on icon "Confirm" at bounding box center [575, 121] width 7 height 7
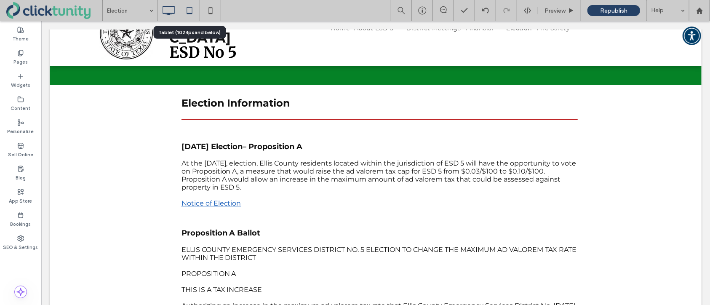
drag, startPoint x: 191, startPoint y: 11, endPoint x: 196, endPoint y: 12, distance: 4.3
click at [191, 11] on use at bounding box center [188, 10] width 5 height 7
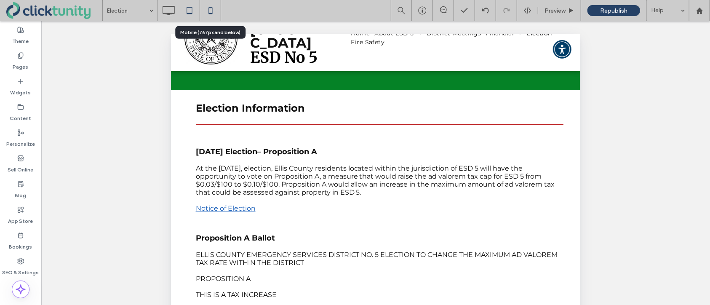
click at [210, 13] on use at bounding box center [210, 10] width 4 height 7
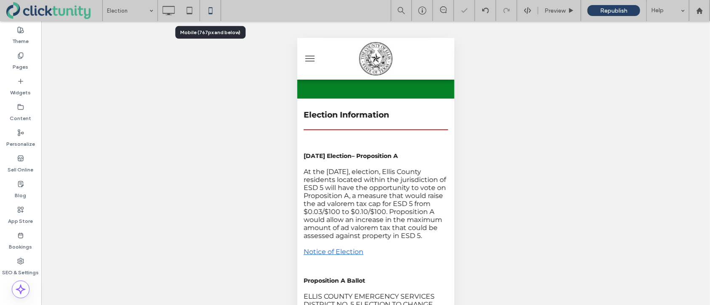
scroll to position [0, 0]
click at [170, 13] on icon at bounding box center [168, 10] width 17 height 17
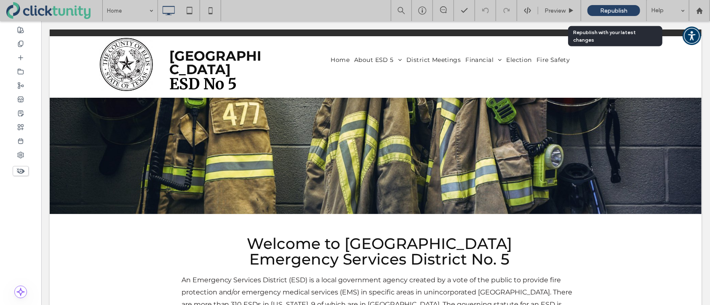
click at [608, 13] on span "Republish" at bounding box center [613, 10] width 27 height 7
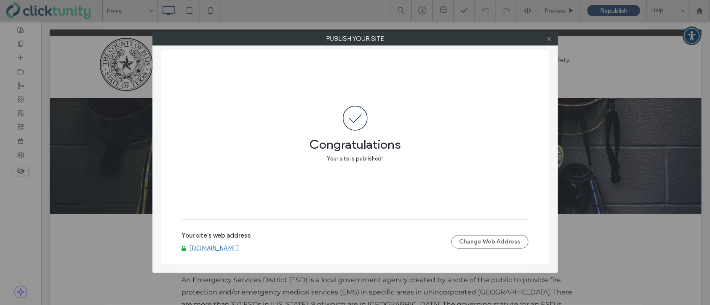
click at [549, 40] on use at bounding box center [548, 39] width 4 height 4
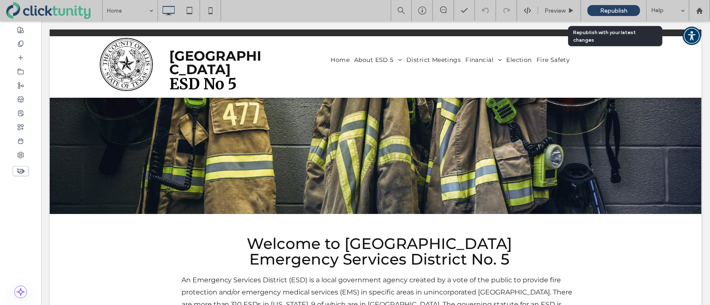
click at [609, 12] on span "Republish" at bounding box center [613, 10] width 27 height 7
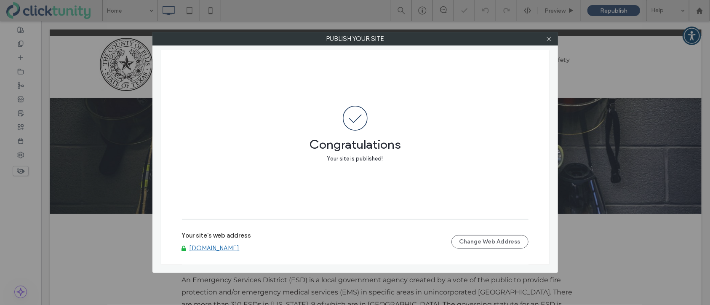
click at [229, 247] on link "www.elliscountyesd5.org" at bounding box center [214, 248] width 50 height 8
click at [548, 39] on use at bounding box center [548, 39] width 4 height 4
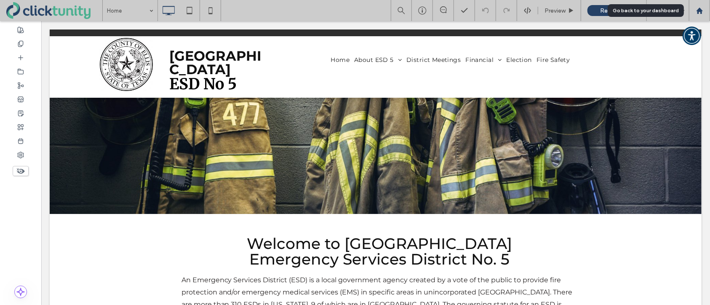
click at [698, 12] on icon at bounding box center [699, 10] width 7 height 7
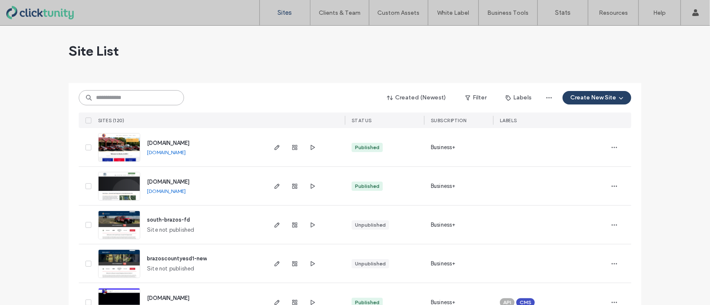
click at [146, 99] on input at bounding box center [131, 97] width 105 height 15
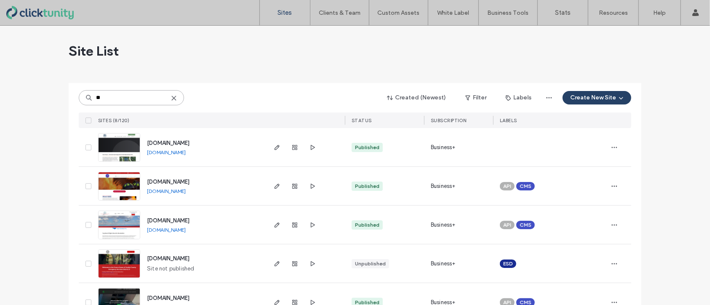
type input "**"
click at [163, 180] on span "[DOMAIN_NAME]" at bounding box center [168, 181] width 43 height 6
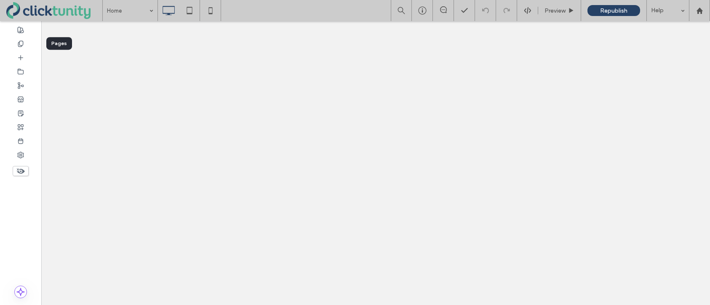
click at [24, 47] on div at bounding box center [20, 44] width 41 height 14
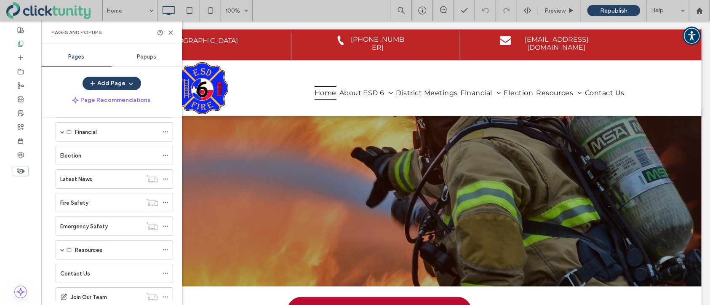
scroll to position [84, 0]
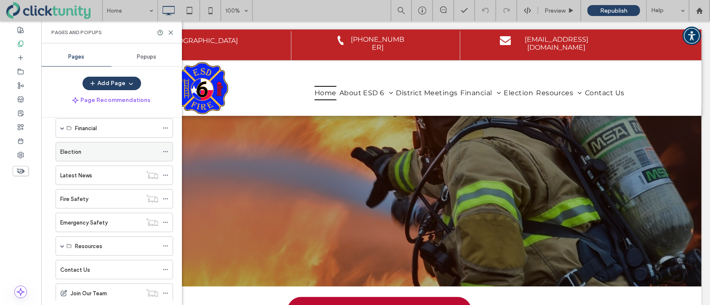
click at [83, 153] on div "Election" at bounding box center [109, 151] width 98 height 9
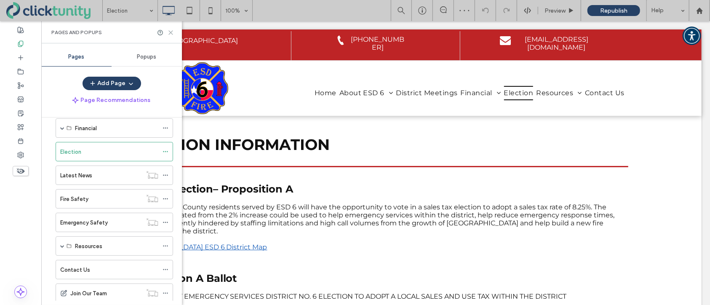
click at [172, 35] on icon at bounding box center [170, 32] width 6 height 6
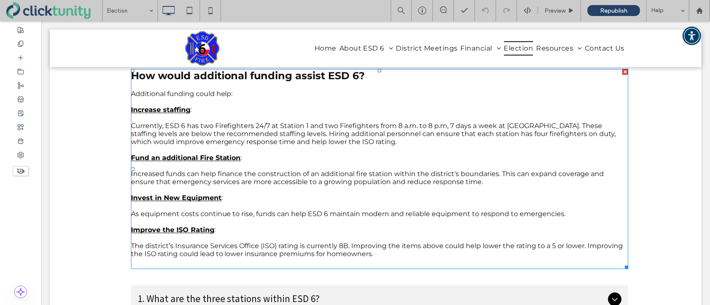
scroll to position [950, 0]
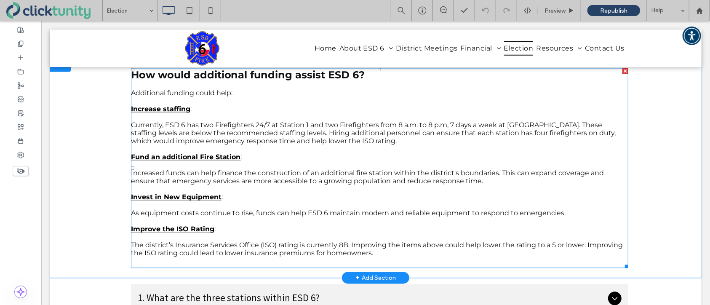
click at [154, 175] on span "Increased funds can help finance the construction of an additional fire station…" at bounding box center [366, 177] width 473 height 16
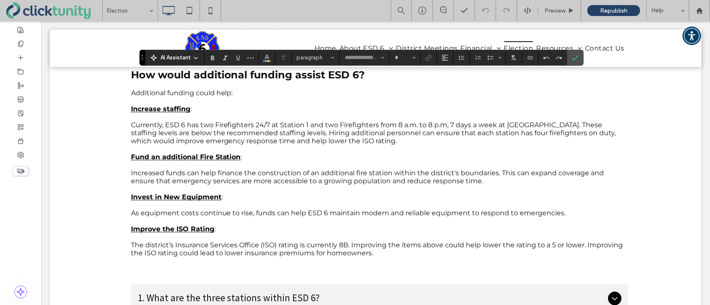
type input "**********"
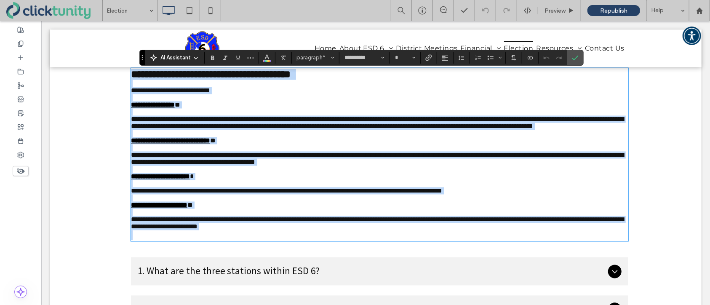
click at [137, 165] on span "**********" at bounding box center [376, 158] width 493 height 13
type input "**"
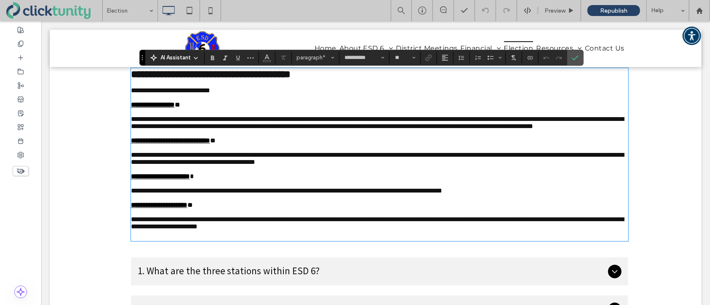
click at [132, 165] on span "**********" at bounding box center [376, 158] width 493 height 13
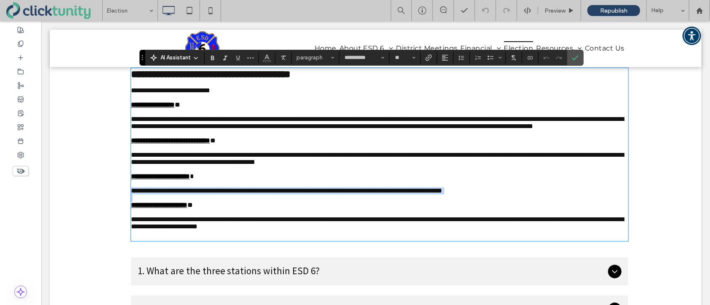
drag, startPoint x: 141, startPoint y: 218, endPoint x: 415, endPoint y: 225, distance: 273.6
click at [415, 225] on div "**********" at bounding box center [378, 154] width 497 height 171
paste div
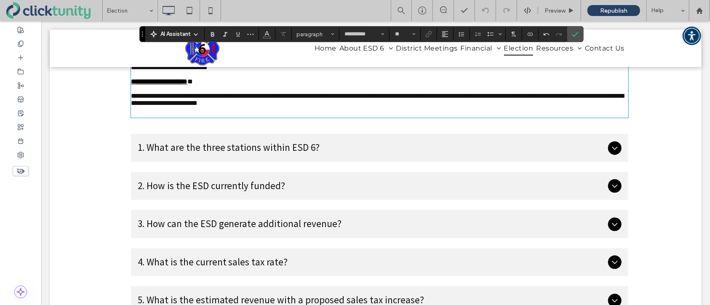
scroll to position [1083, 0]
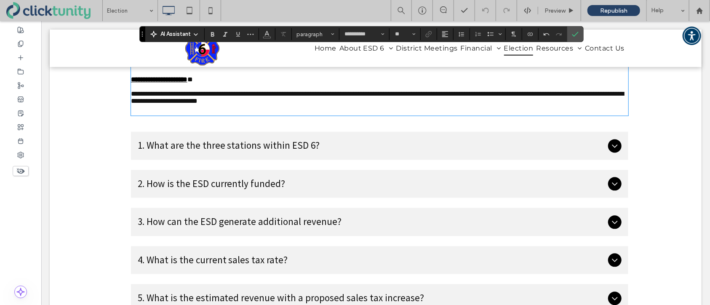
click at [284, 201] on ul "1. What are the three stations within ESD 6? These are the three stations curre…" at bounding box center [378, 240] width 497 height 218
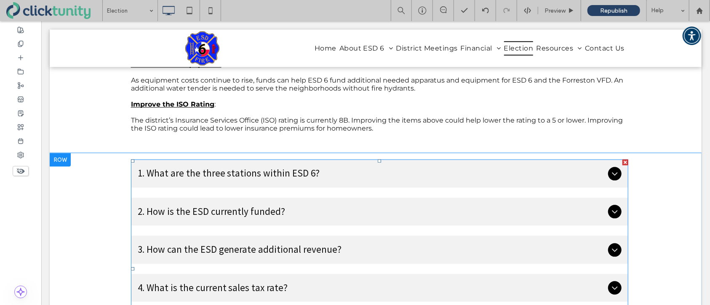
click at [181, 213] on span "2. How is the ESD currently funded?" at bounding box center [370, 211] width 467 height 15
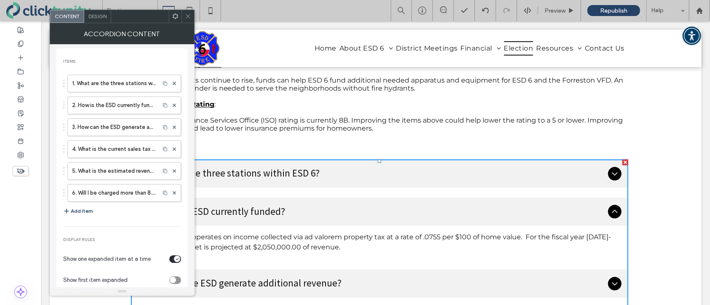
click at [87, 211] on button "Add Item" at bounding box center [78, 211] width 30 height 10
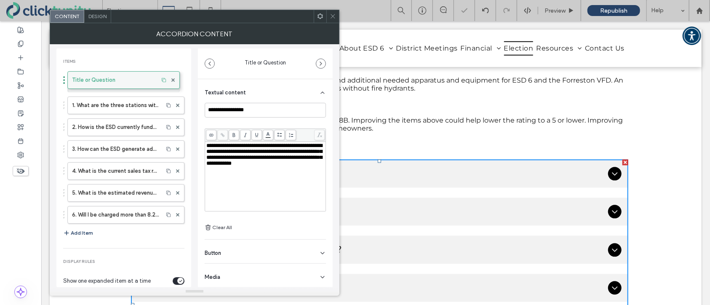
drag, startPoint x: 88, startPoint y: 215, endPoint x: 101, endPoint y: 76, distance: 139.1
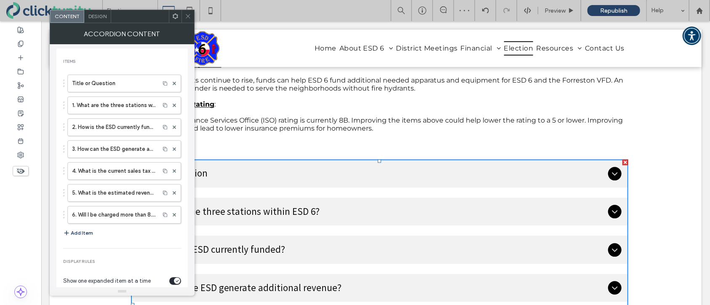
click at [80, 234] on button "Add Item" at bounding box center [78, 233] width 30 height 10
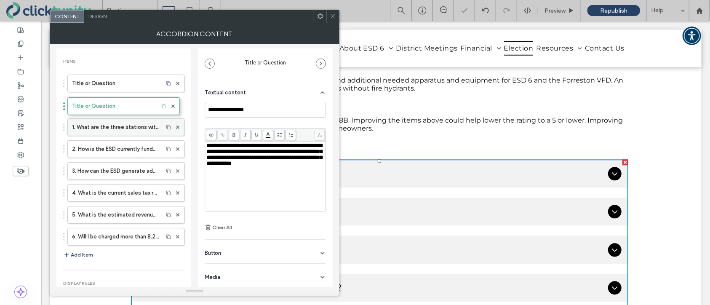
drag, startPoint x: 80, startPoint y: 237, endPoint x: 90, endPoint y: 102, distance: 135.0
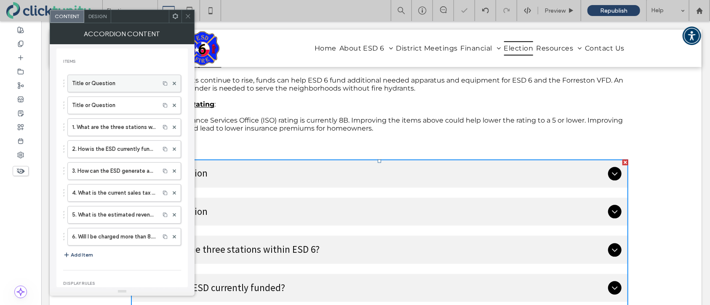
click at [106, 82] on label "Title or Question" at bounding box center [113, 83] width 83 height 17
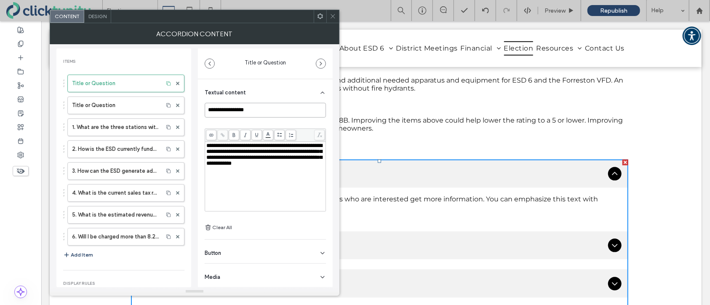
click at [237, 113] on input "**********" at bounding box center [265, 110] width 121 height 15
paste input "**********"
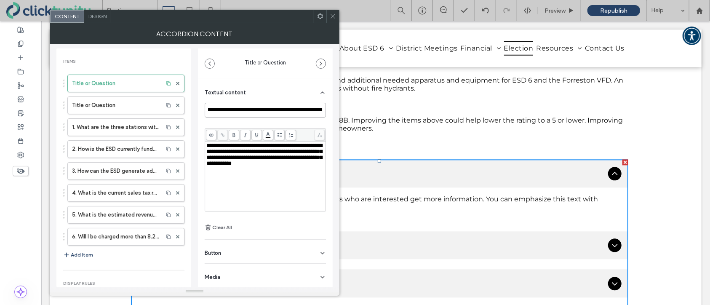
scroll to position [0, 0]
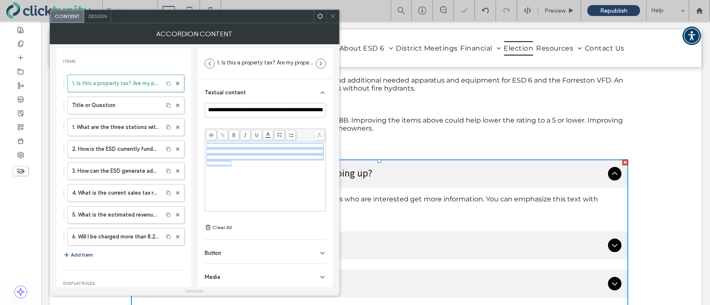
drag, startPoint x: 206, startPoint y: 147, endPoint x: 301, endPoint y: 175, distance: 99.1
click at [301, 175] on div "**********" at bounding box center [265, 176] width 118 height 67
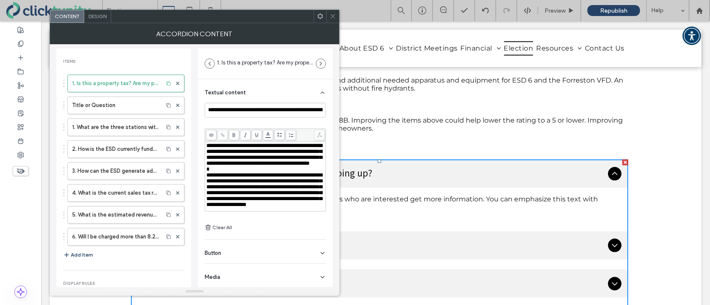
scroll to position [21, 0]
click at [93, 106] on label "Title or Question" at bounding box center [115, 105] width 87 height 17
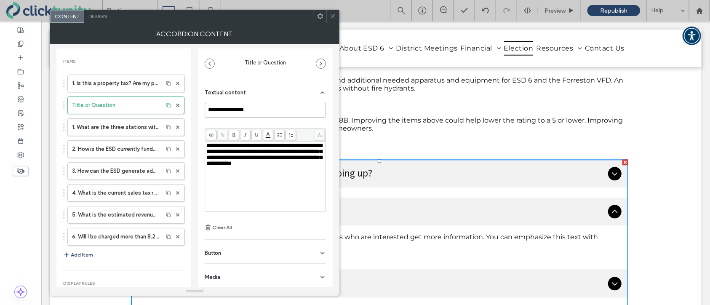
drag, startPoint x: 253, startPoint y: 114, endPoint x: 235, endPoint y: 112, distance: 17.8
click at [182, 114] on div "**********" at bounding box center [194, 165] width 276 height 243
drag, startPoint x: 270, startPoint y: 106, endPoint x: 257, endPoint y: 112, distance: 14.7
click at [257, 112] on input "**********" at bounding box center [265, 110] width 121 height 15
paste input "**********"
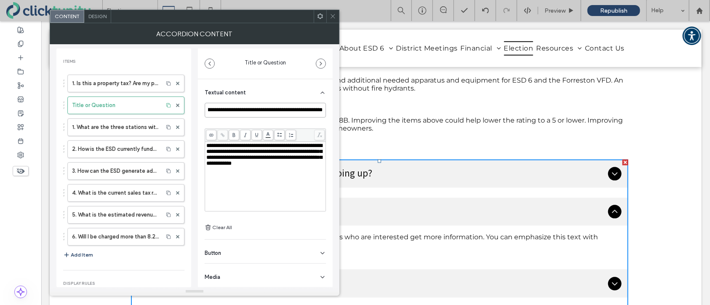
scroll to position [0, 0]
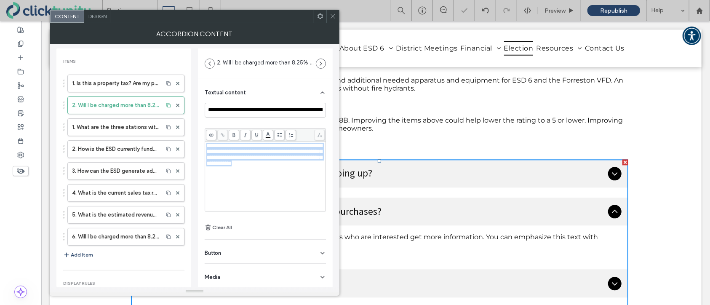
drag, startPoint x: 206, startPoint y: 146, endPoint x: 300, endPoint y: 174, distance: 97.5
click at [300, 174] on div "**********" at bounding box center [265, 176] width 118 height 67
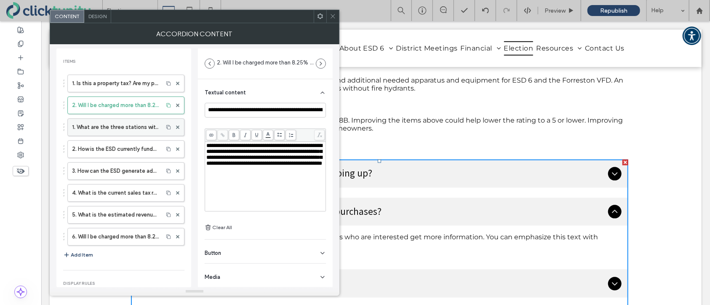
click at [128, 127] on label "1. What are the three stations within ESD 6?" at bounding box center [115, 127] width 87 height 17
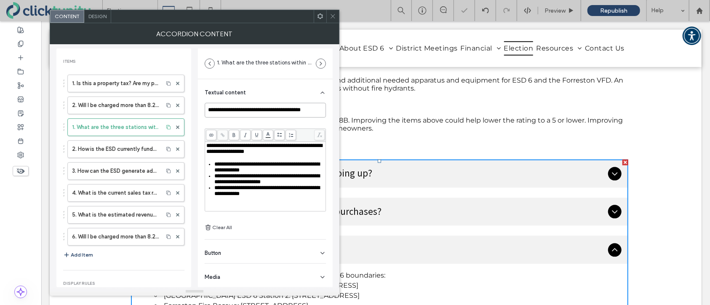
click at [209, 112] on input "**********" at bounding box center [265, 110] width 121 height 15
click at [122, 145] on label "2. How is the ESD currently funded?" at bounding box center [115, 149] width 87 height 17
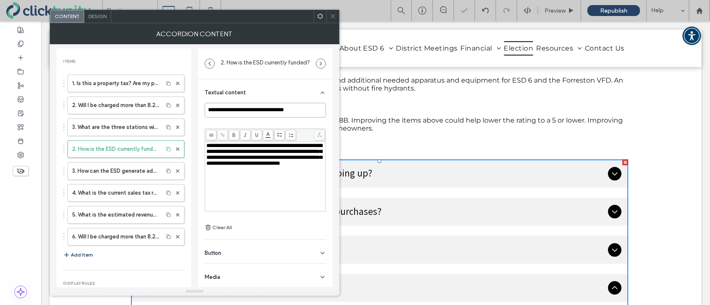
click at [210, 111] on input "**********" at bounding box center [265, 110] width 121 height 15
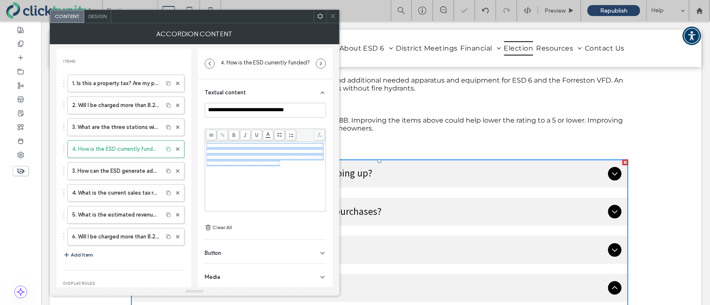
drag, startPoint x: 206, startPoint y: 146, endPoint x: 280, endPoint y: 175, distance: 79.2
click at [280, 166] on div "**********" at bounding box center [265, 155] width 118 height 24
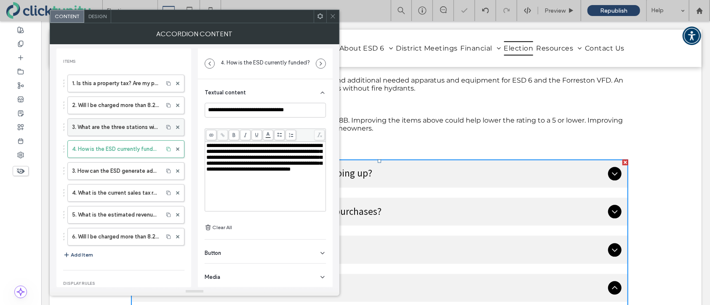
click at [97, 128] on label "3. What are the three stations within ESD 6?" at bounding box center [115, 127] width 87 height 17
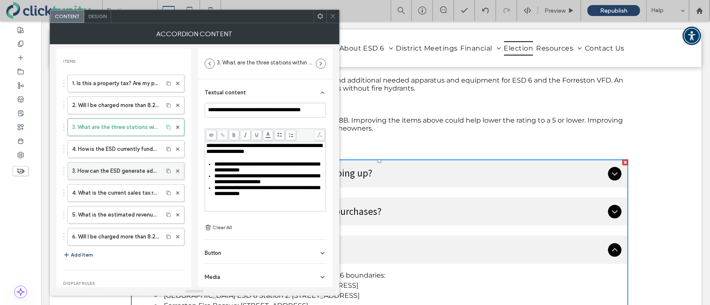
click at [117, 165] on label "3. How can the ESD generate additional revenue?" at bounding box center [115, 170] width 87 height 17
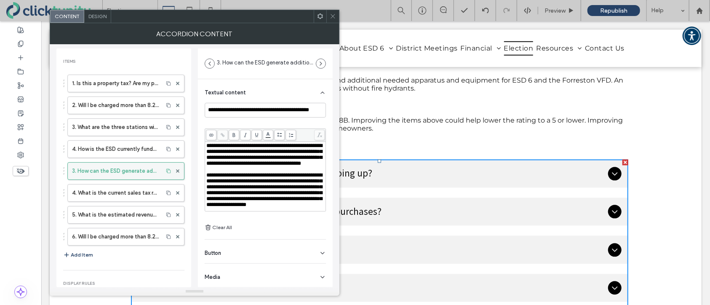
click at [118, 170] on label "3. How can the ESD generate additional revenue?" at bounding box center [115, 170] width 87 height 17
click at [231, 112] on input "**********" at bounding box center [265, 110] width 121 height 15
drag, startPoint x: 322, startPoint y: 112, endPoint x: 192, endPoint y: 106, distance: 129.7
click at [192, 106] on div "**********" at bounding box center [194, 165] width 276 height 243
paste input
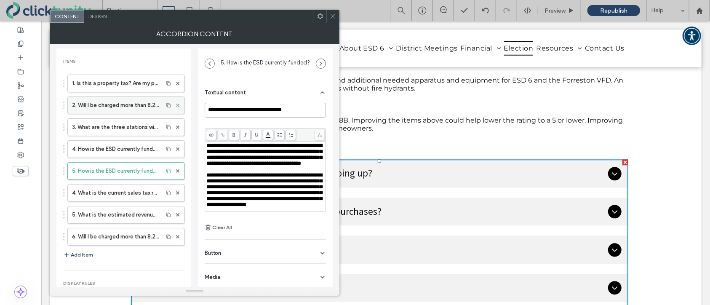
drag, startPoint x: 306, startPoint y: 109, endPoint x: 173, endPoint y: 99, distance: 132.9
click at [173, 99] on div "**********" at bounding box center [194, 165] width 276 height 243
paste input
click at [209, 109] on input "**********" at bounding box center [265, 110] width 121 height 15
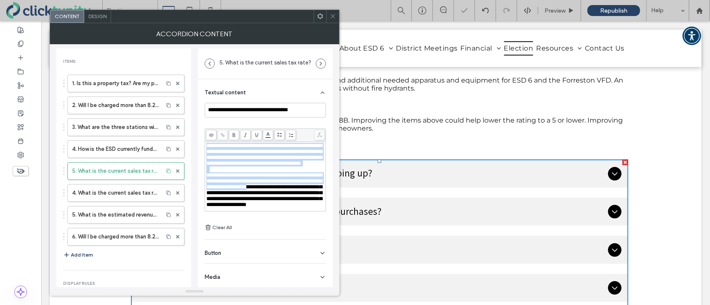
scroll to position [28, 0]
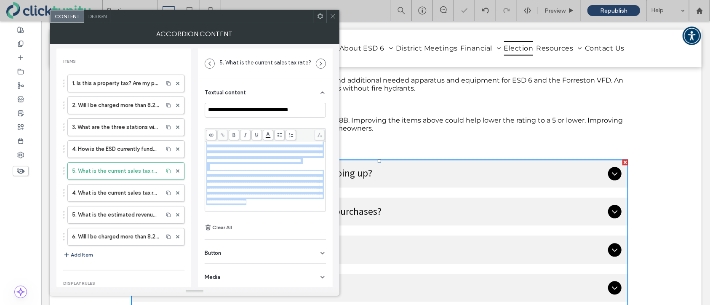
drag, startPoint x: 206, startPoint y: 147, endPoint x: 324, endPoint y: 209, distance: 133.3
click at [324, 209] on div "**********" at bounding box center [265, 176] width 120 height 69
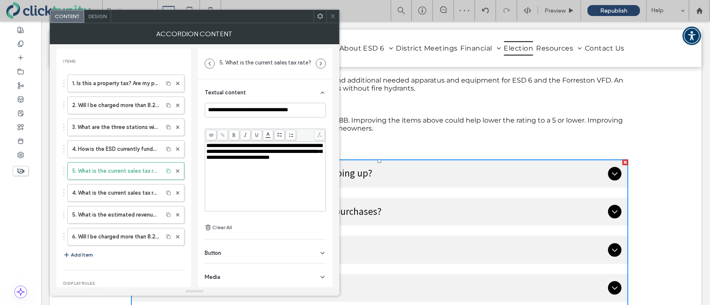
scroll to position [0, 0]
click at [105, 190] on label "4. What is the current sales tax rate?" at bounding box center [115, 192] width 87 height 17
drag, startPoint x: 302, startPoint y: 111, endPoint x: 192, endPoint y: 108, distance: 110.3
click at [192, 108] on div "**********" at bounding box center [194, 165] width 276 height 243
paste input "**********"
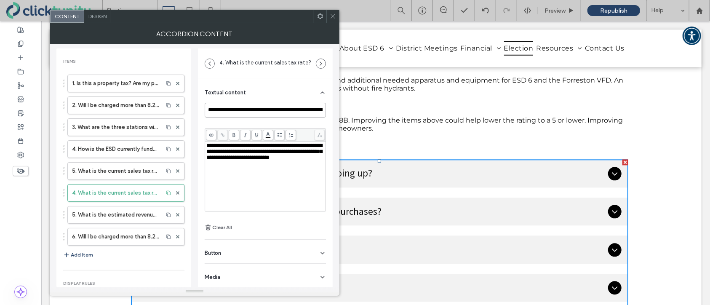
type input "**********"
drag, startPoint x: 207, startPoint y: 146, endPoint x: 314, endPoint y: 161, distance: 108.8
click at [314, 160] on div "**********" at bounding box center [265, 152] width 118 height 18
click at [176, 215] on icon at bounding box center [177, 214] width 3 height 3
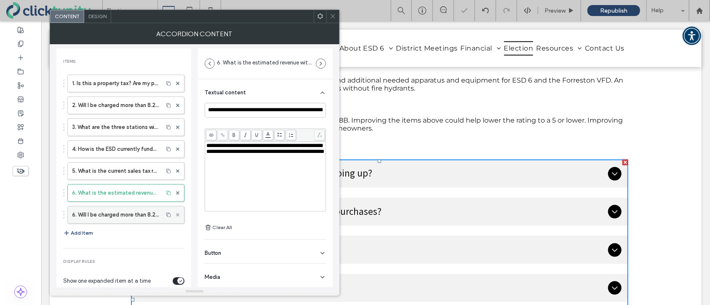
click at [176, 215] on icon at bounding box center [177, 214] width 3 height 3
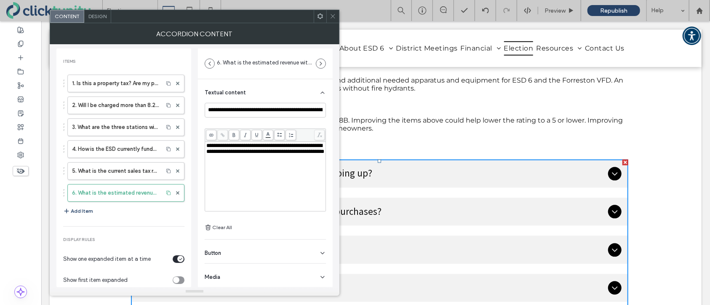
click at [333, 18] on icon at bounding box center [333, 16] width 6 height 6
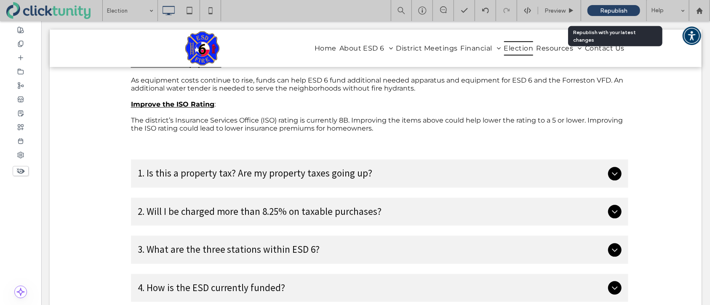
click at [611, 11] on span "Republish" at bounding box center [613, 10] width 27 height 7
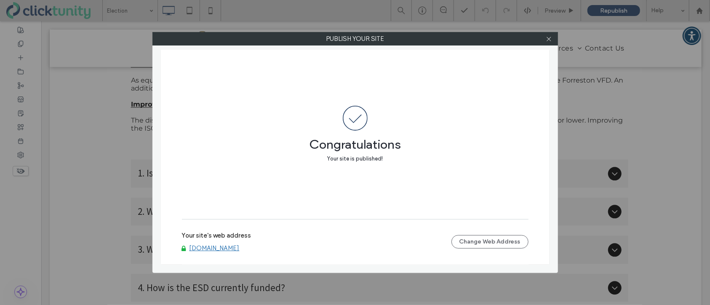
drag, startPoint x: 548, startPoint y: 40, endPoint x: 423, endPoint y: 28, distance: 125.9
click at [548, 40] on icon at bounding box center [548, 39] width 6 height 6
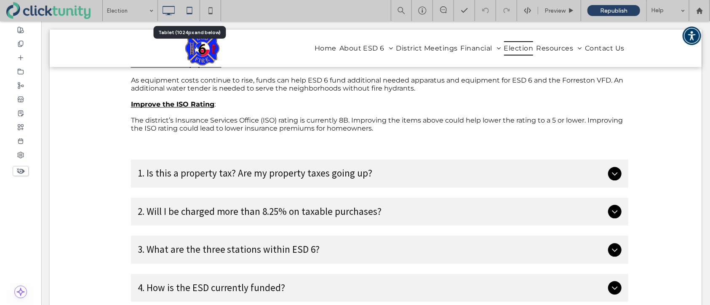
click at [188, 12] on icon at bounding box center [189, 10] width 17 height 17
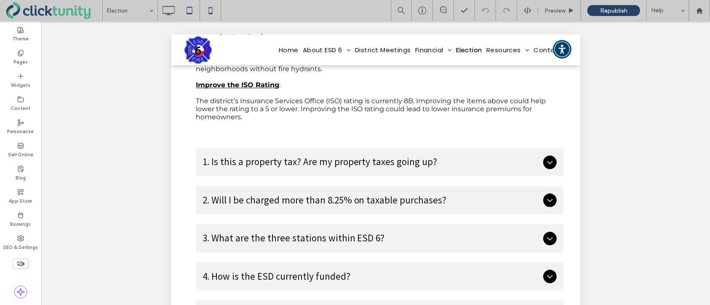
scroll to position [1137, 0]
click at [214, 15] on icon at bounding box center [210, 10] width 17 height 17
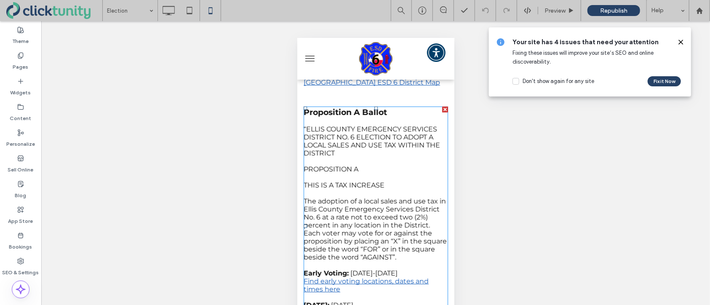
scroll to position [0, 0]
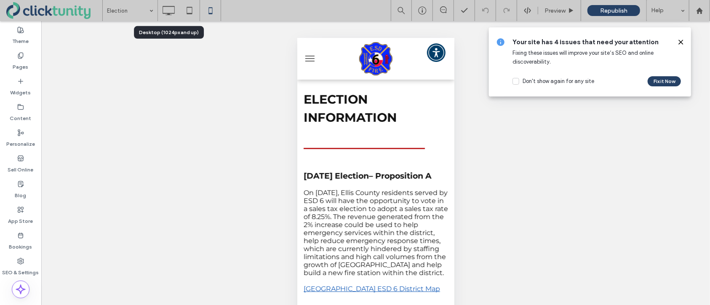
drag, startPoint x: 172, startPoint y: 13, endPoint x: 167, endPoint y: 22, distance: 9.6
click at [172, 13] on use at bounding box center [168, 10] width 12 height 9
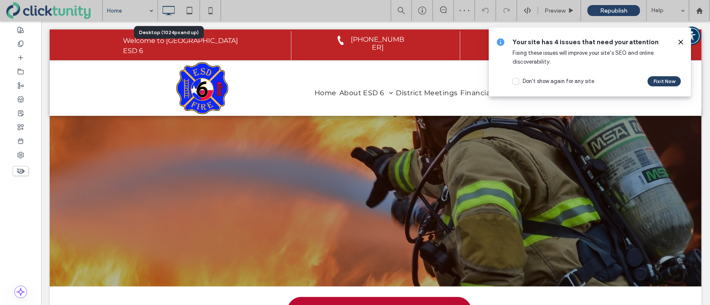
click at [169, 13] on use at bounding box center [168, 10] width 12 height 9
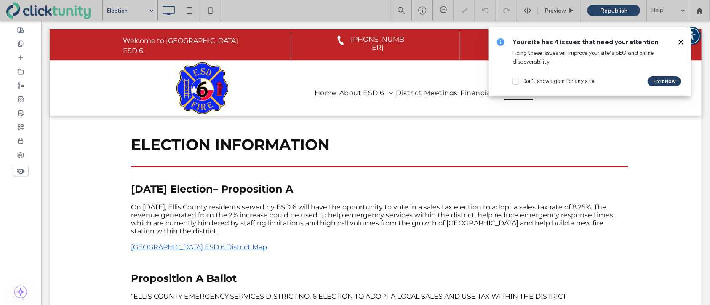
click at [679, 42] on icon at bounding box center [680, 42] width 7 height 7
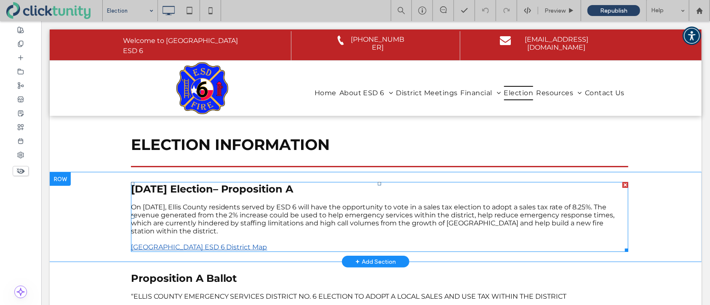
click at [160, 212] on span "On November 4, 2025, Ellis County residents served by ESD 6 will have the oppor…" at bounding box center [372, 218] width 484 height 32
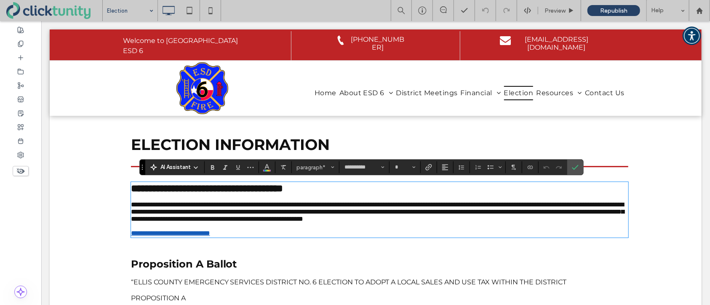
drag, startPoint x: 159, startPoint y: 210, endPoint x: 152, endPoint y: 208, distance: 7.3
click at [159, 210] on span "**********" at bounding box center [376, 211] width 493 height 21
type input "**"
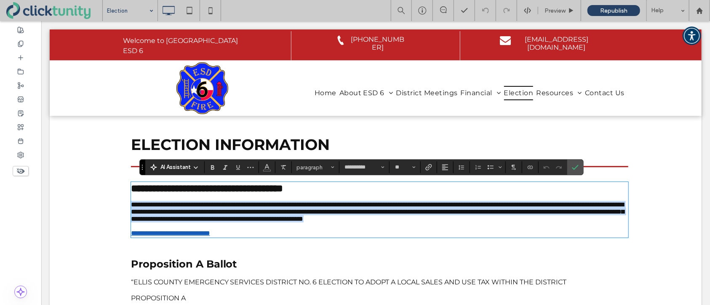
drag, startPoint x: 131, startPoint y: 207, endPoint x: 196, endPoint y: 228, distance: 68.1
click at [196, 222] on p "**********" at bounding box center [378, 210] width 497 height 21
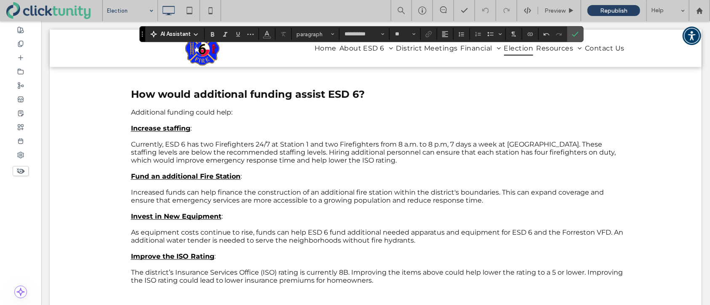
scroll to position [918, 0]
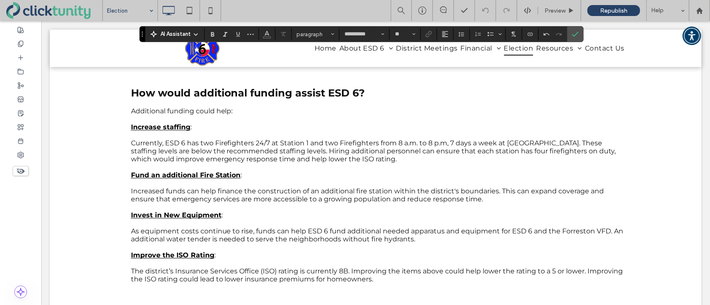
drag, startPoint x: 152, startPoint y: 165, endPoint x: 147, endPoint y: 166, distance: 5.5
click at [152, 163] on span "Currently, ESD 6 has two Firefighters 24/7 at Station 1 and two Firefighters fr…" at bounding box center [372, 151] width 485 height 24
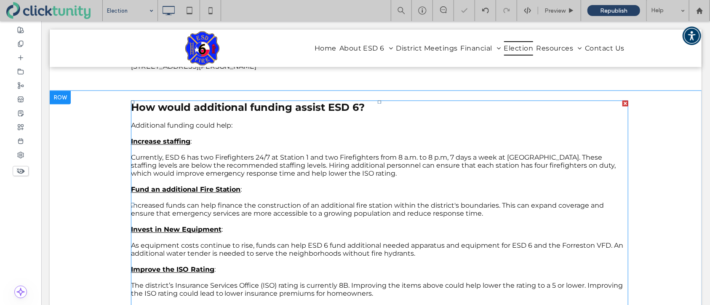
click at [140, 162] on span "Currently, ESD 6 has two Firefighters 24/7 at Station 1 and two Firefighters fr…" at bounding box center [372, 165] width 485 height 24
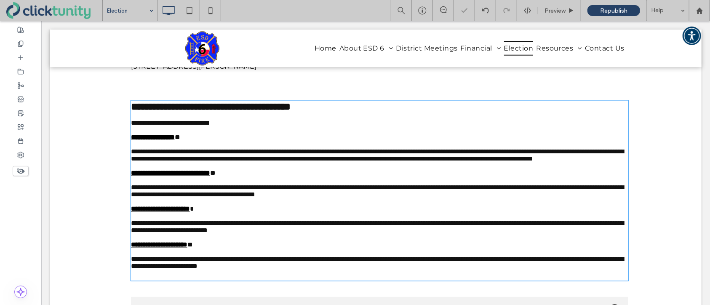
scroll to position [964, 0]
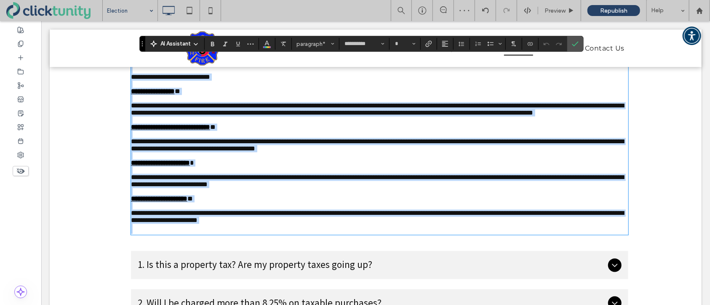
type input "**"
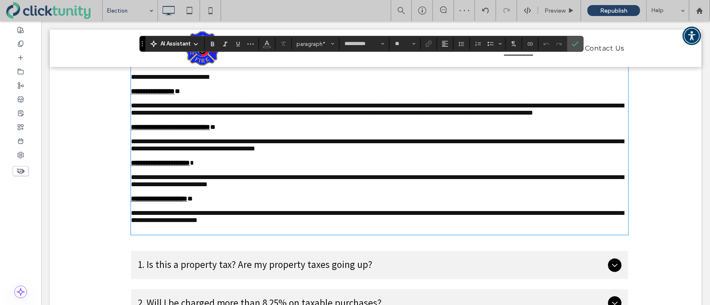
click at [135, 116] on span "**********" at bounding box center [376, 108] width 493 height 13
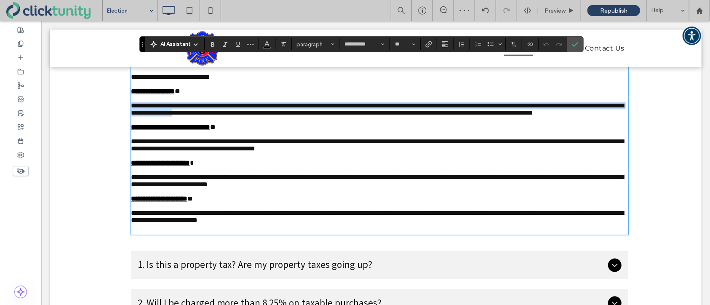
scroll to position [963, 0]
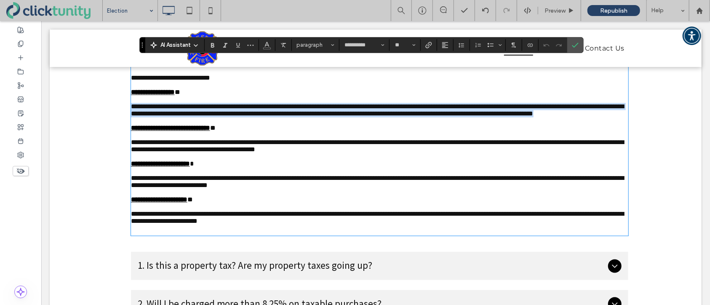
drag, startPoint x: 131, startPoint y: 116, endPoint x: 356, endPoint y: 132, distance: 224.8
click at [356, 117] on p "**********" at bounding box center [378, 110] width 497 height 14
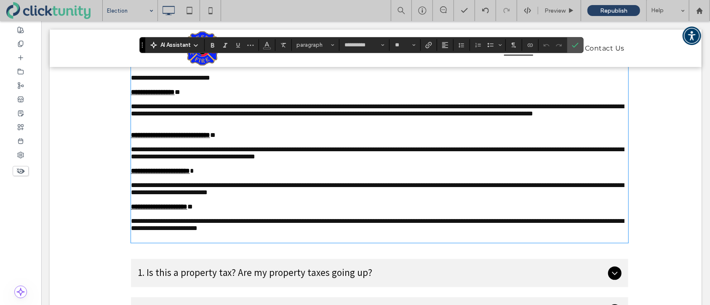
scroll to position [0, 0]
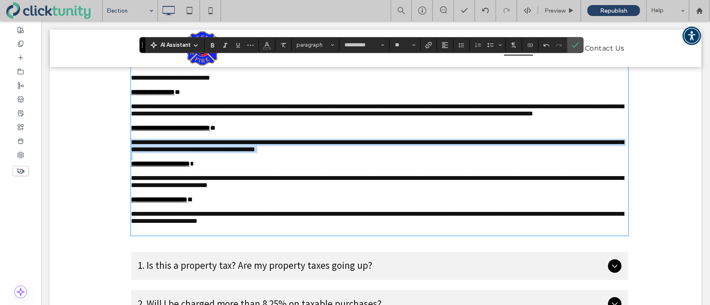
drag, startPoint x: 130, startPoint y: 165, endPoint x: 245, endPoint y: 178, distance: 115.6
click at [245, 178] on div "**********" at bounding box center [378, 145] width 497 height 178
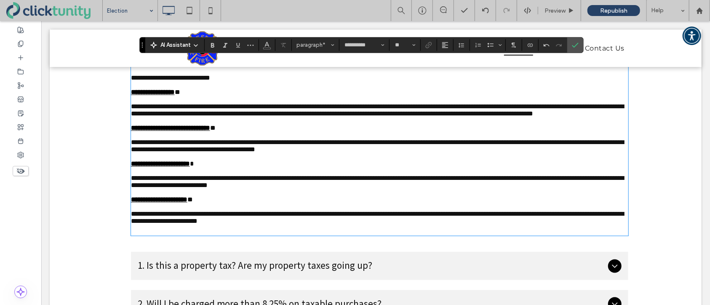
click at [186, 188] on span "**********" at bounding box center [376, 181] width 493 height 13
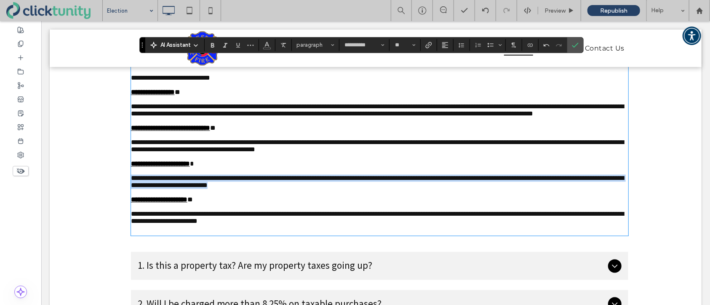
drag, startPoint x: 131, startPoint y: 205, endPoint x: 414, endPoint y: 212, distance: 282.9
click at [415, 189] on p "**********" at bounding box center [378, 181] width 497 height 14
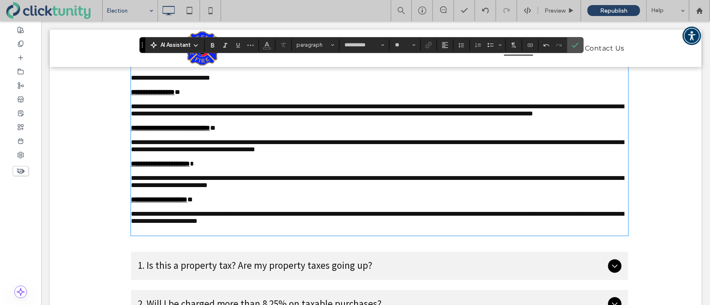
click at [150, 224] on span "**********" at bounding box center [376, 216] width 493 height 13
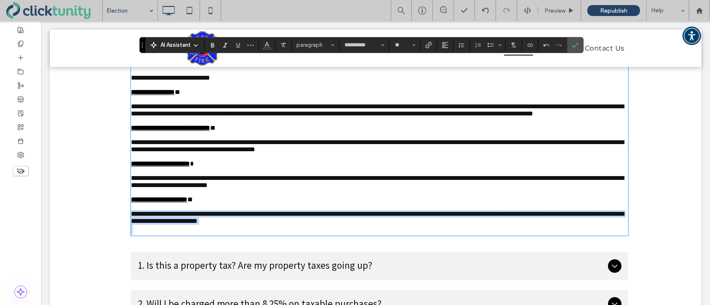
drag, startPoint x: 138, startPoint y: 245, endPoint x: 383, endPoint y: 258, distance: 245.2
click at [383, 234] on div "**********" at bounding box center [378, 145] width 497 height 178
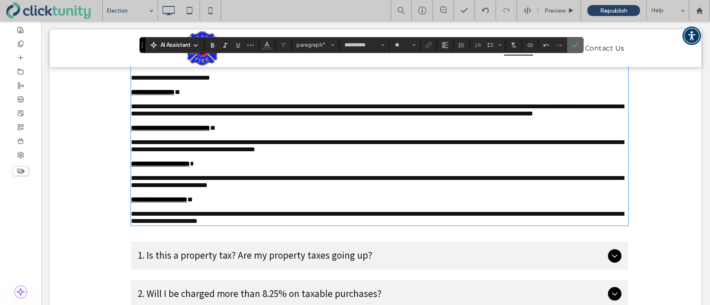
click at [579, 44] on label "Confirm" at bounding box center [575, 44] width 13 height 15
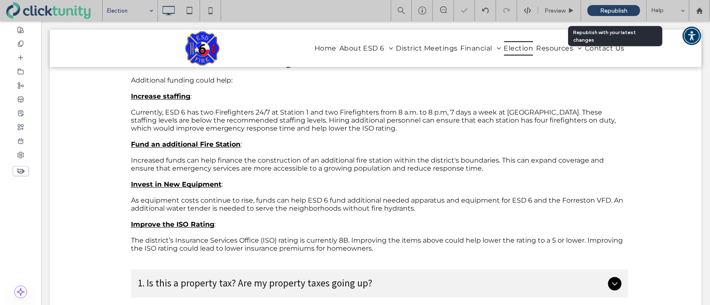
click at [611, 9] on span "Republish" at bounding box center [613, 10] width 27 height 7
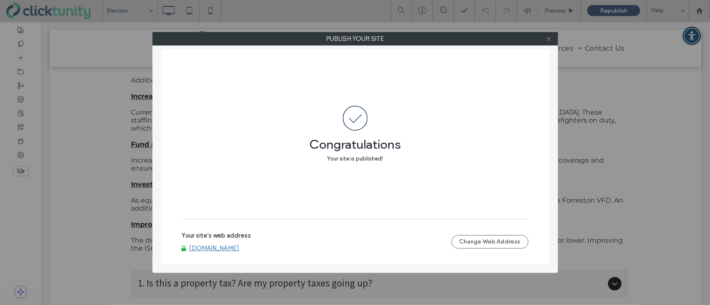
click at [547, 40] on use at bounding box center [548, 39] width 4 height 4
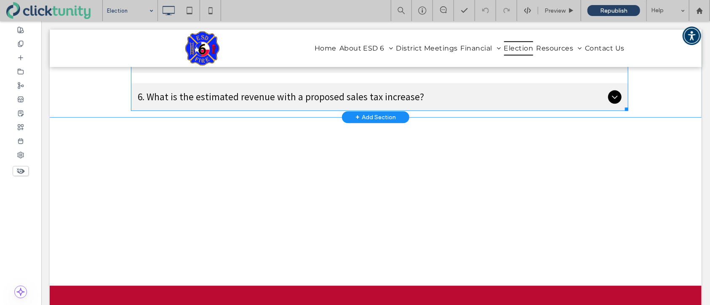
scroll to position [1341, 0]
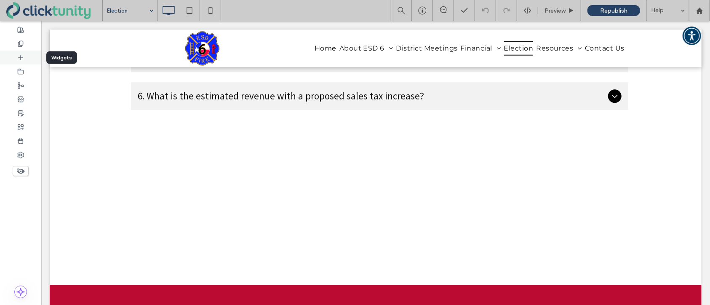
click at [27, 62] on div at bounding box center [20, 58] width 41 height 14
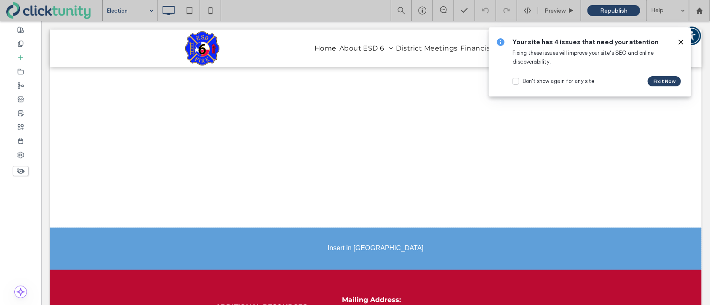
scroll to position [1407, 0]
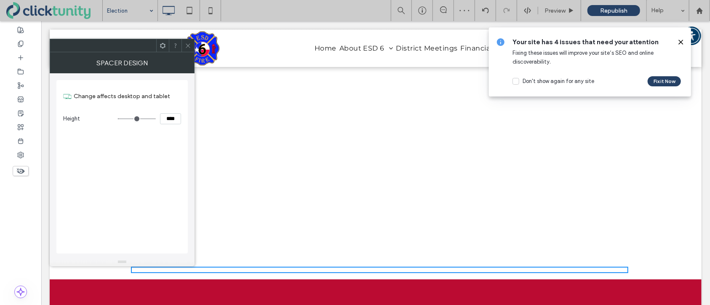
click at [189, 47] on use at bounding box center [188, 45] width 4 height 4
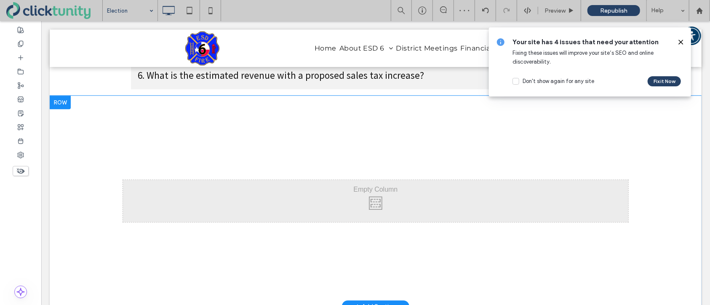
scroll to position [1360, 0]
click at [63, 103] on div at bounding box center [59, 102] width 21 height 13
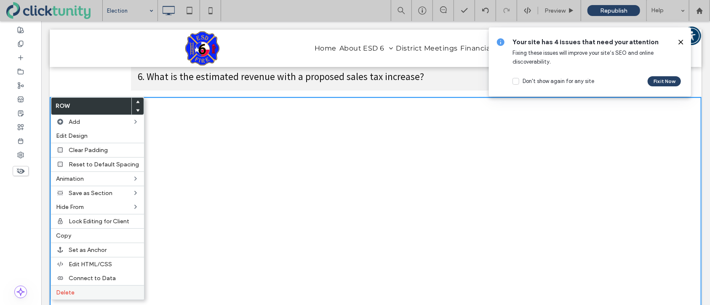
click at [86, 290] on label "Delete" at bounding box center [97, 292] width 83 height 7
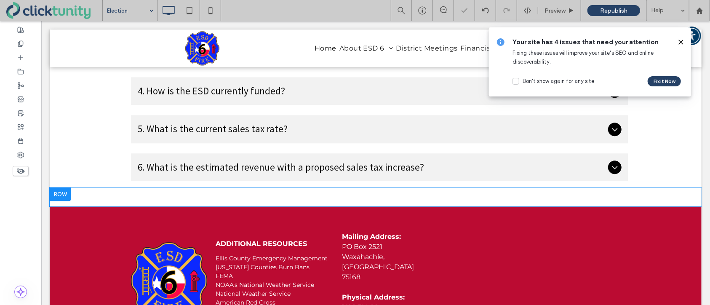
scroll to position [1269, 0]
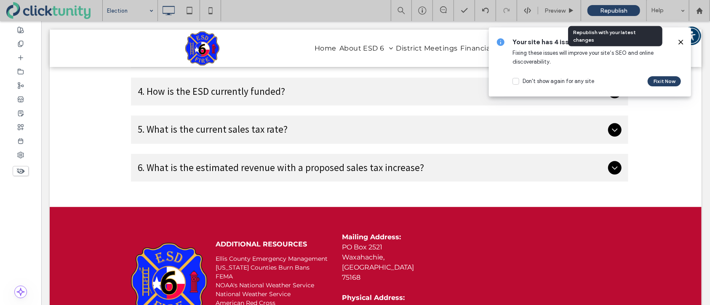
click at [623, 12] on span "Republish" at bounding box center [613, 10] width 27 height 7
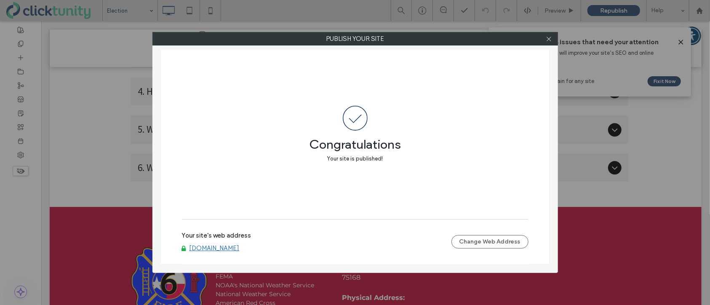
click at [223, 250] on link "[DOMAIN_NAME]" at bounding box center [214, 248] width 50 height 8
click at [549, 40] on icon at bounding box center [548, 39] width 6 height 6
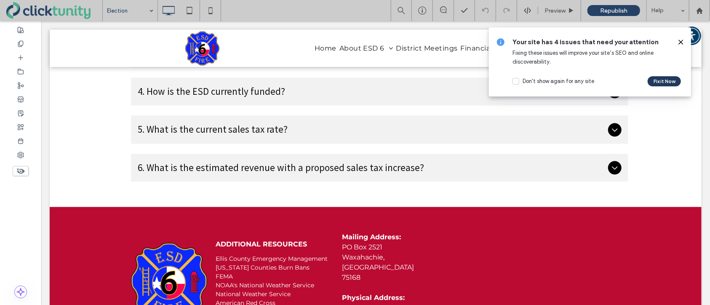
click at [654, 82] on button "Fix it Now" at bounding box center [663, 81] width 33 height 10
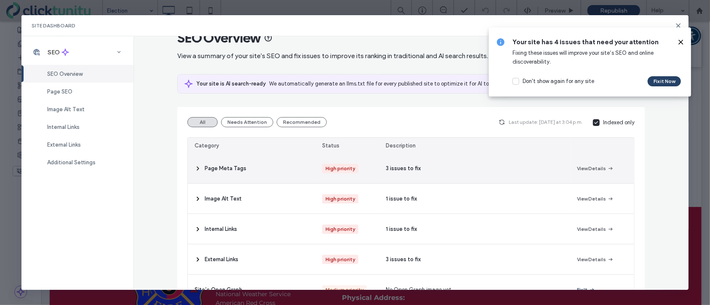
scroll to position [21, 0]
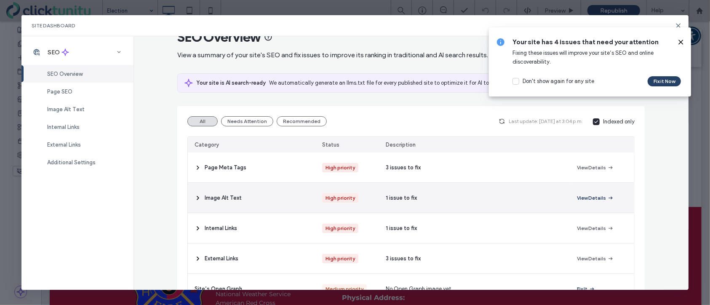
click at [595, 198] on button "View Details" at bounding box center [595, 198] width 37 height 10
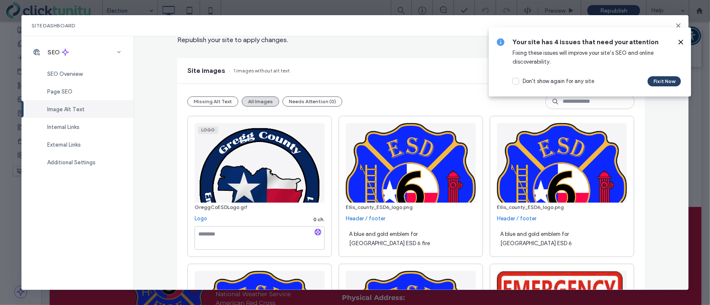
scroll to position [0, 0]
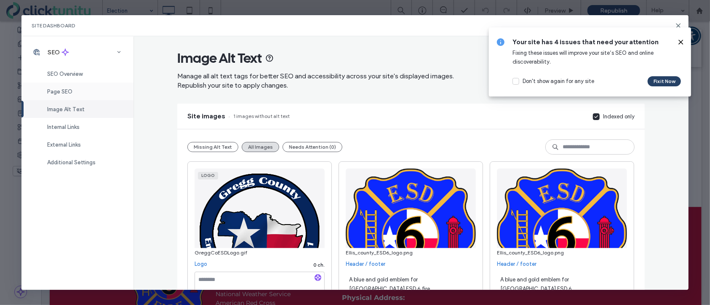
click at [91, 88] on div "Page SEO" at bounding box center [77, 91] width 112 height 18
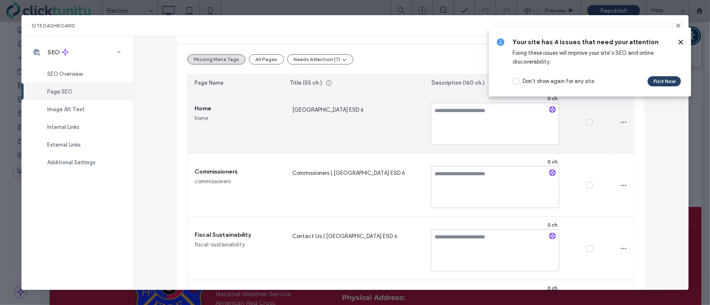
scroll to position [95, 0]
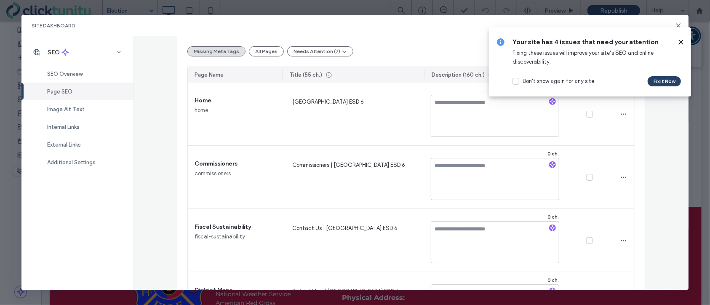
click at [679, 44] on icon at bounding box center [680, 42] width 7 height 7
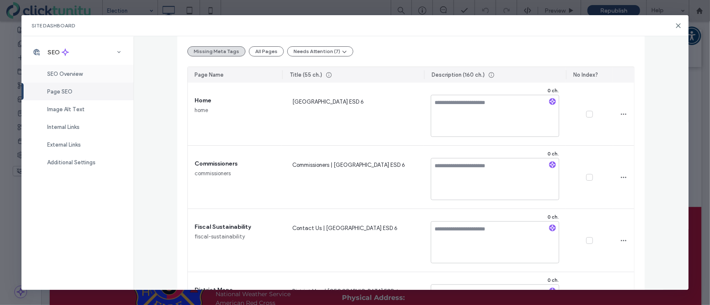
click at [75, 69] on div "SEO Overview" at bounding box center [77, 74] width 112 height 18
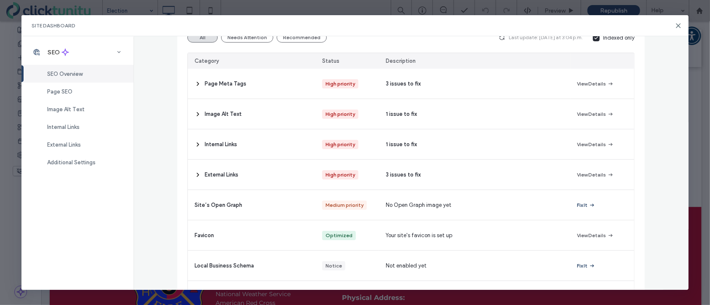
scroll to position [105, 0]
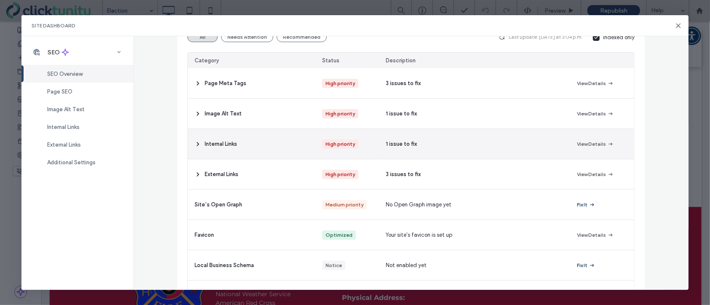
click at [583, 147] on button "View Details" at bounding box center [595, 144] width 37 height 10
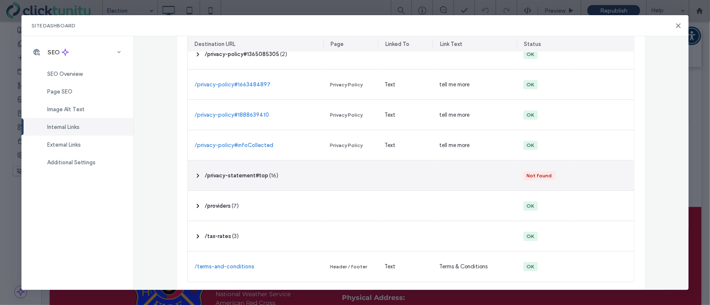
scroll to position [566, 0]
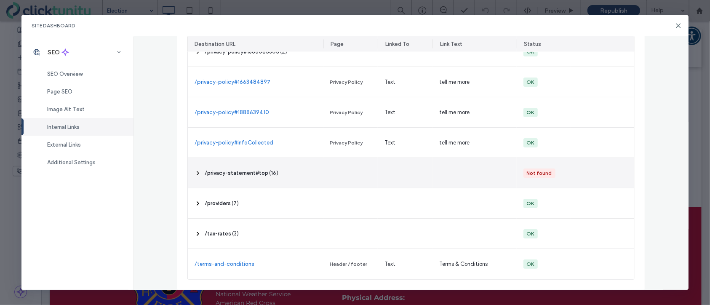
click at [267, 174] on div "‎ /privacy-statement#top ‎ ( 16 )" at bounding box center [242, 173] width 74 height 8
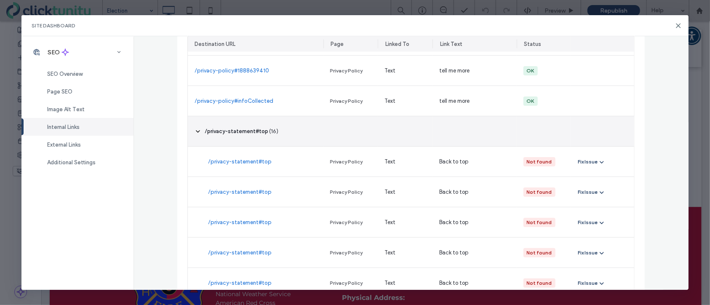
scroll to position [643, 0]
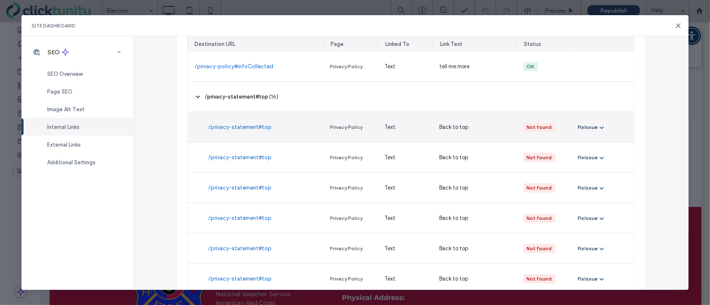
click at [249, 130] on link "/privacy-statement#top" at bounding box center [240, 127] width 64 height 8
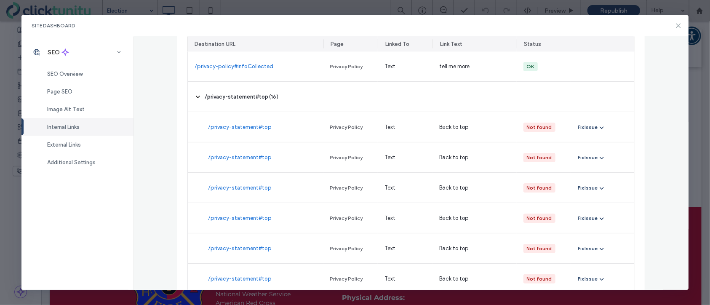
click at [678, 26] on use at bounding box center [678, 26] width 4 height 4
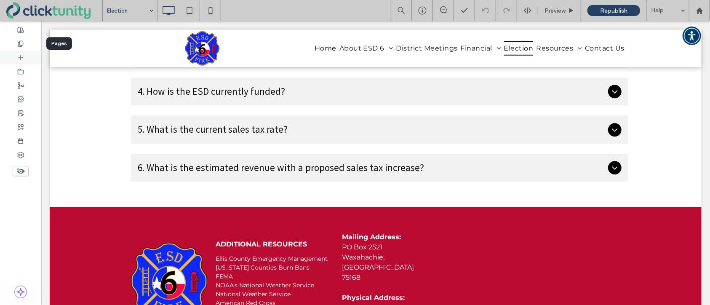
drag, startPoint x: 26, startPoint y: 47, endPoint x: 30, endPoint y: 56, distance: 10.0
click at [26, 47] on div at bounding box center [20, 44] width 41 height 14
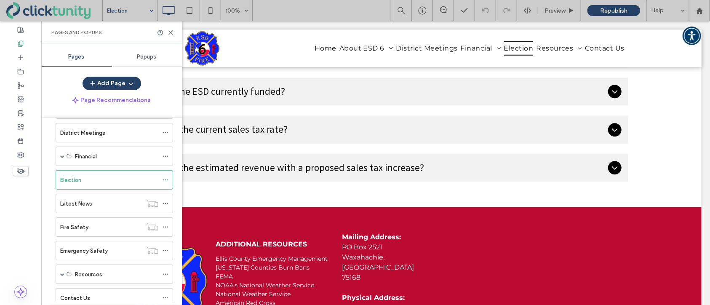
scroll to position [200, 0]
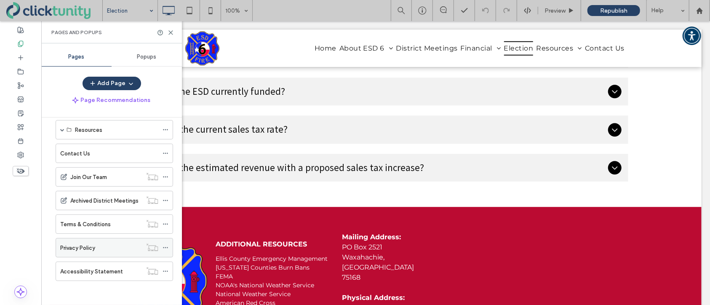
click at [100, 244] on div "Privacy Policy" at bounding box center [101, 247] width 82 height 9
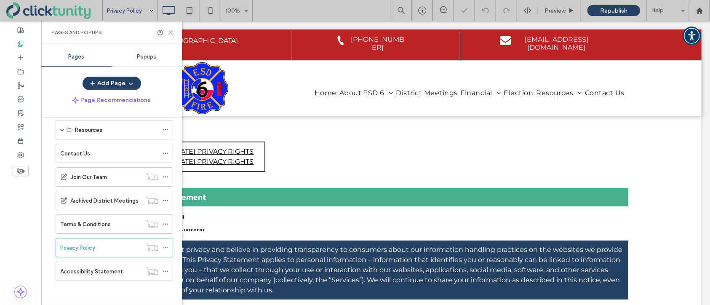
click at [170, 34] on icon at bounding box center [170, 32] width 6 height 6
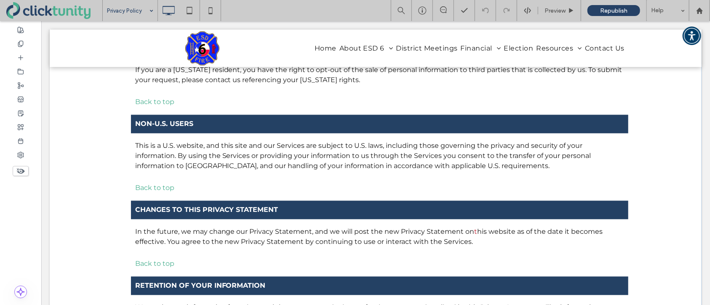
scroll to position [3156, 0]
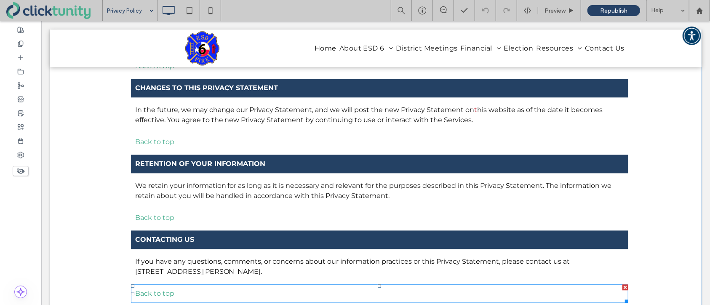
click at [148, 288] on p "Back to top" at bounding box center [379, 293] width 489 height 10
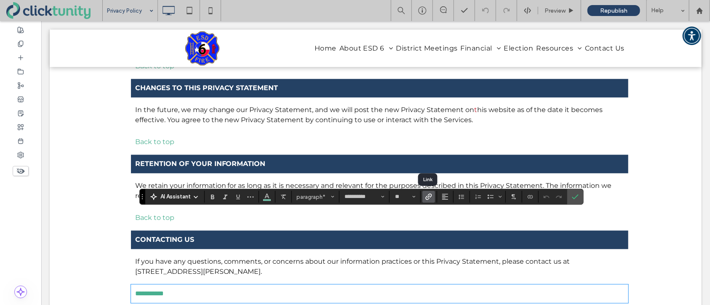
click at [426, 198] on icon "Link" at bounding box center [428, 196] width 7 height 7
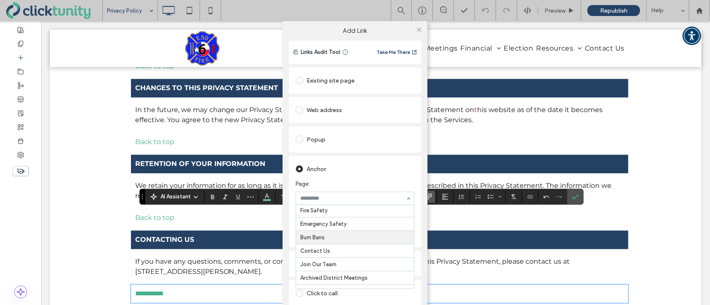
scroll to position [196, 0]
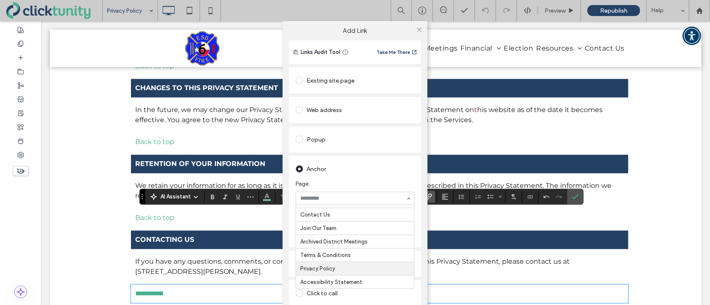
drag, startPoint x: 350, startPoint y: 264, endPoint x: 355, endPoint y: 263, distance: 4.7
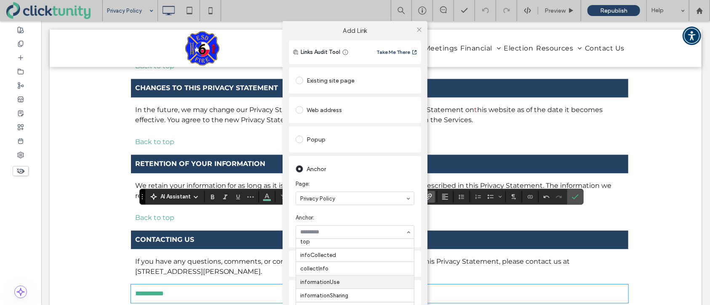
scroll to position [0, 0]
click at [416, 31] on icon at bounding box center [419, 30] width 6 height 6
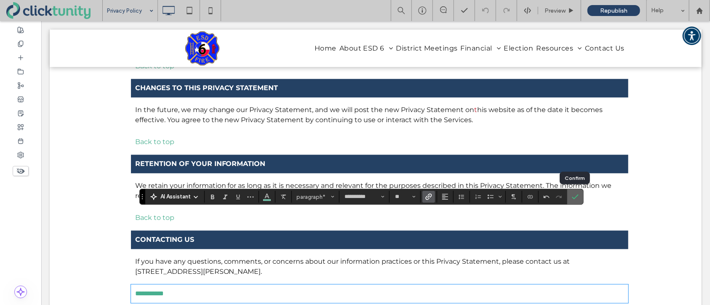
drag, startPoint x: 577, startPoint y: 199, endPoint x: 510, endPoint y: 122, distance: 102.6
click at [577, 199] on icon "Confirm" at bounding box center [575, 196] width 7 height 7
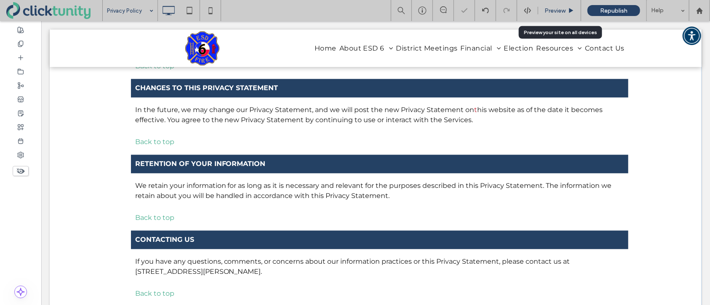
click at [557, 13] on span "Preview" at bounding box center [554, 10] width 21 height 7
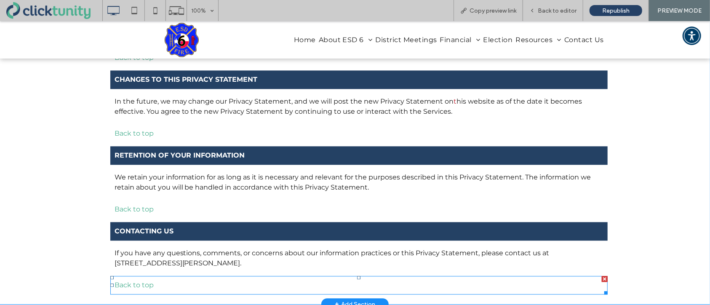
click at [147, 280] on link "Back to top" at bounding box center [133, 284] width 39 height 8
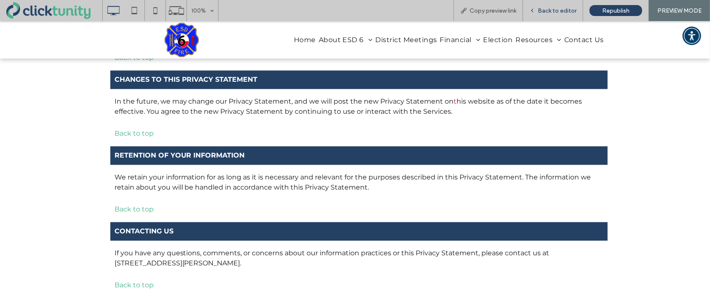
click at [559, 16] on div "Back to editor" at bounding box center [553, 10] width 60 height 21
click at [560, 10] on span "Back to editor" at bounding box center [556, 10] width 39 height 7
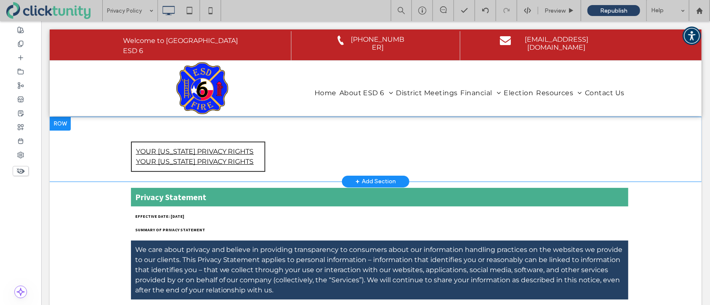
click at [64, 122] on div at bounding box center [59, 123] width 21 height 13
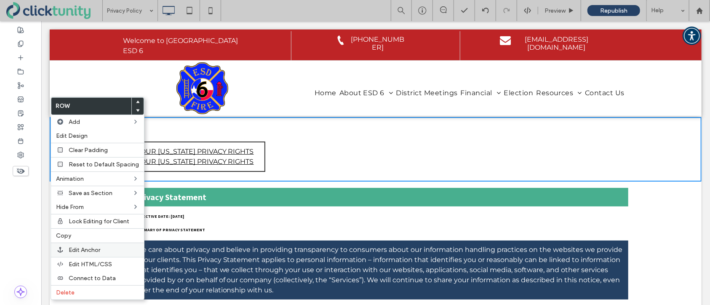
click at [72, 245] on div "Edit Anchor" at bounding box center [97, 249] width 93 height 14
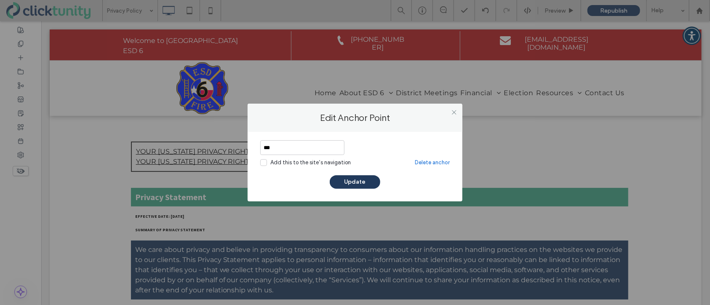
click at [342, 183] on button "Update" at bounding box center [355, 181] width 51 height 13
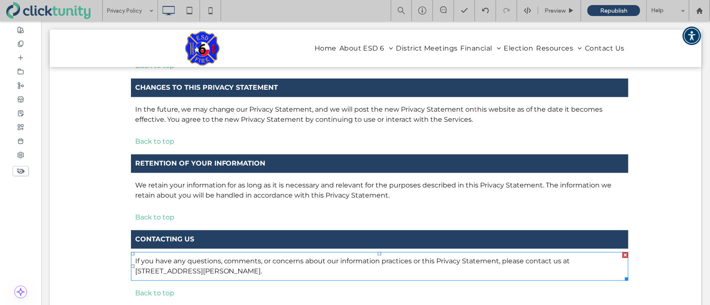
scroll to position [3169, 0]
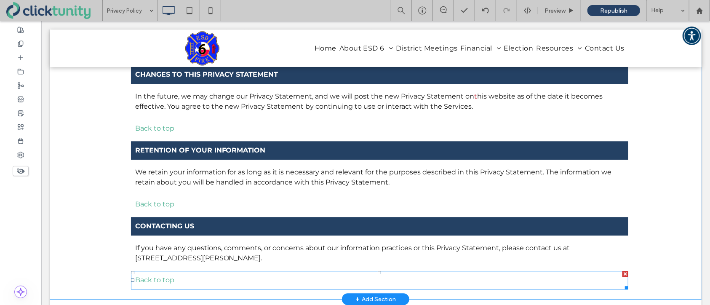
click at [170, 275] on link "Back to top" at bounding box center [154, 279] width 39 height 8
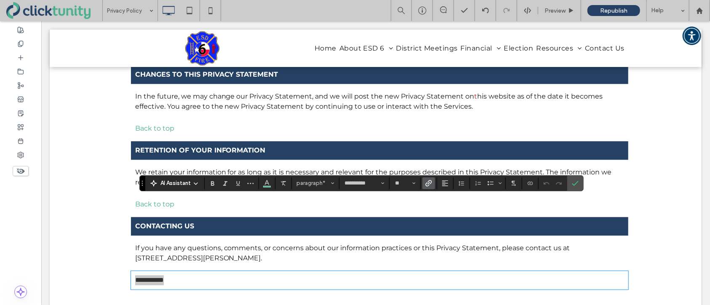
click at [431, 183] on label "Link" at bounding box center [428, 183] width 13 height 12
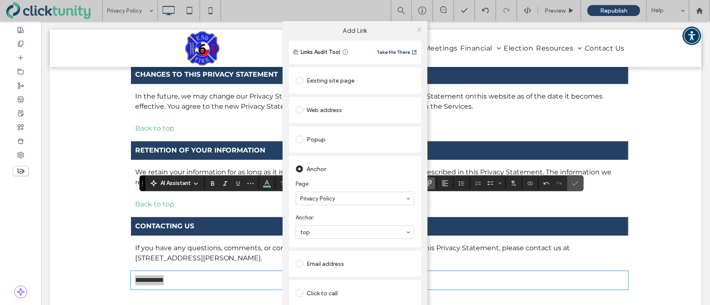
click at [419, 32] on icon at bounding box center [419, 30] width 6 height 6
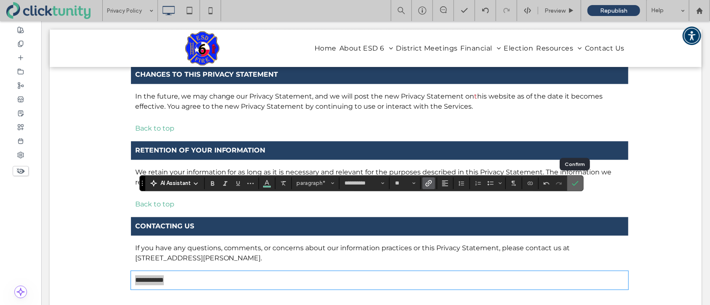
click at [574, 184] on use "Confirm" at bounding box center [575, 183] width 7 height 5
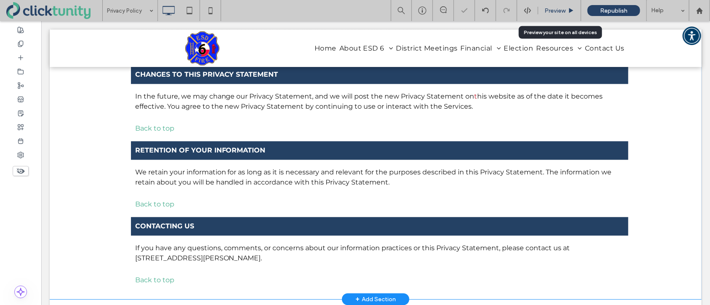
click at [557, 13] on span "Preview" at bounding box center [554, 10] width 21 height 7
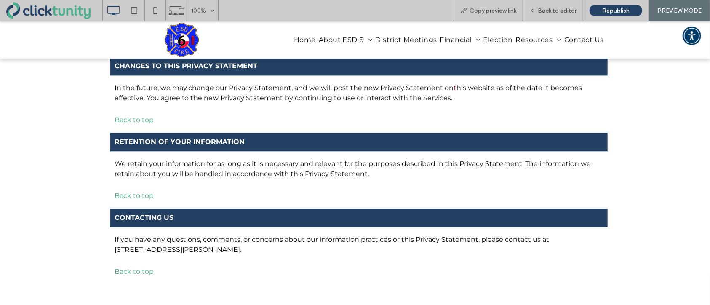
click at [134, 267] on link "Back to top" at bounding box center [133, 271] width 39 height 8
click at [133, 267] on link "Back to top" at bounding box center [133, 271] width 39 height 8
click at [146, 191] on link "Back to top" at bounding box center [133, 195] width 39 height 8
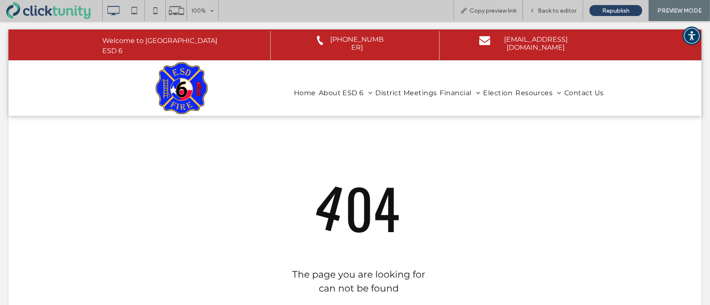
click at [555, 12] on div at bounding box center [355, 152] width 710 height 305
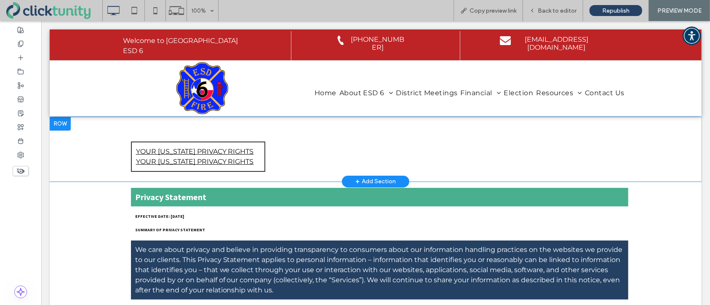
click at [286, 139] on div "YOUR [US_STATE] PRIVACY RIGHTS YOUR [US_STATE] PRIVACY RIGHTS Click To Paste" at bounding box center [374, 156] width 505 height 37
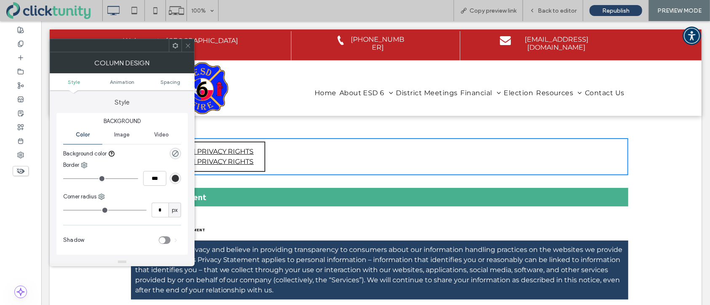
drag, startPoint x: 190, startPoint y: 48, endPoint x: 163, endPoint y: 54, distance: 27.8
click at [189, 48] on icon at bounding box center [188, 46] width 6 height 6
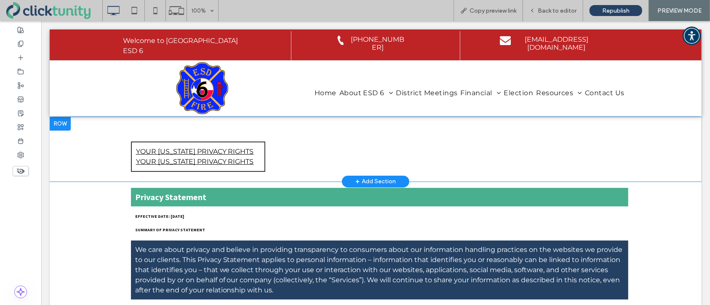
click at [60, 128] on div at bounding box center [59, 123] width 21 height 13
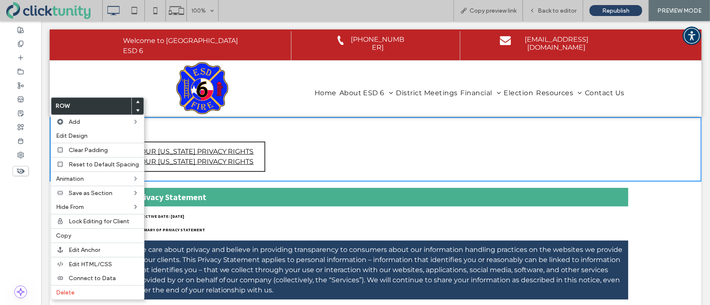
click at [189, 134] on div "YOUR [US_STATE] PRIVACY RIGHTS YOUR [US_STATE] PRIVACY RIGHTS Click To Paste Ro…" at bounding box center [374, 149] width 651 height 64
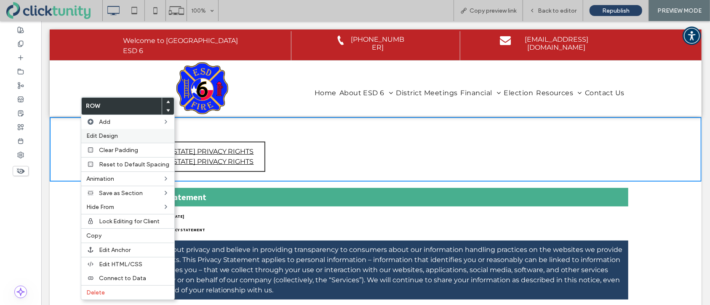
click at [94, 135] on span "Edit Design" at bounding box center [102, 135] width 32 height 7
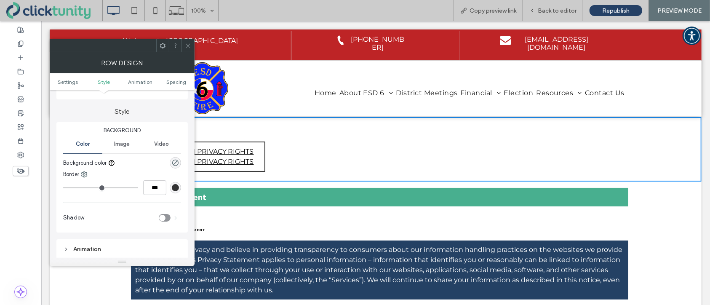
scroll to position [58, 0]
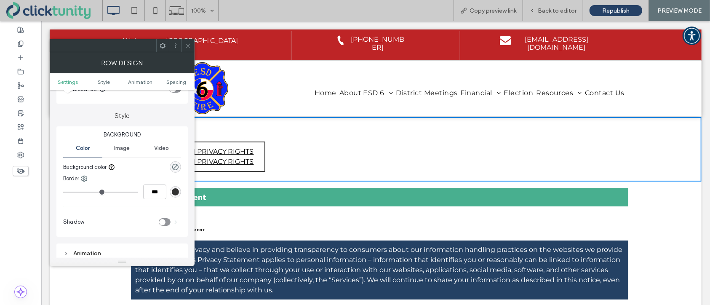
click at [189, 45] on icon at bounding box center [188, 46] width 6 height 6
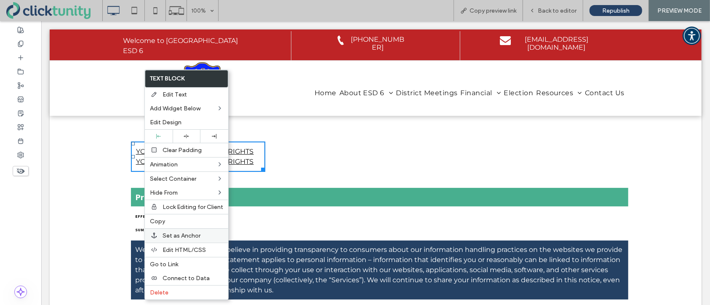
click at [169, 234] on span "Set as Anchor" at bounding box center [181, 235] width 38 height 7
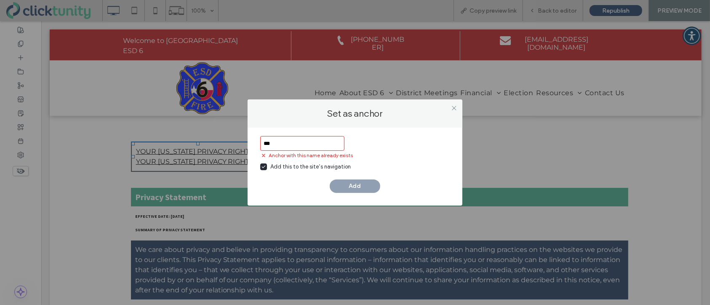
type input "***"
click at [266, 166] on span at bounding box center [263, 166] width 7 height 7
click at [353, 189] on div "Add" at bounding box center [354, 185] width 189 height 13
click at [455, 110] on icon at bounding box center [454, 108] width 6 height 6
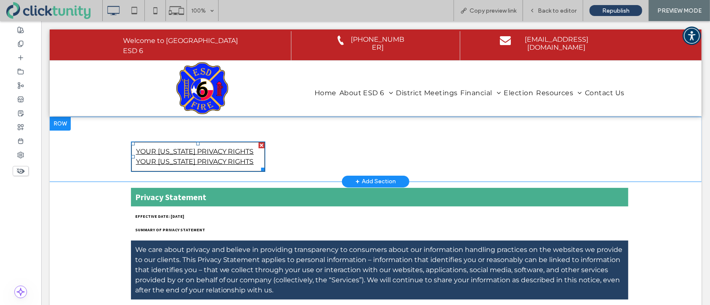
click at [66, 126] on div at bounding box center [59, 123] width 21 height 13
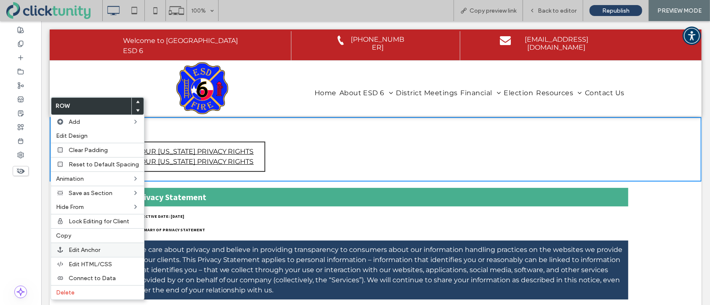
click at [72, 246] on span "Edit Anchor" at bounding box center [85, 249] width 32 height 7
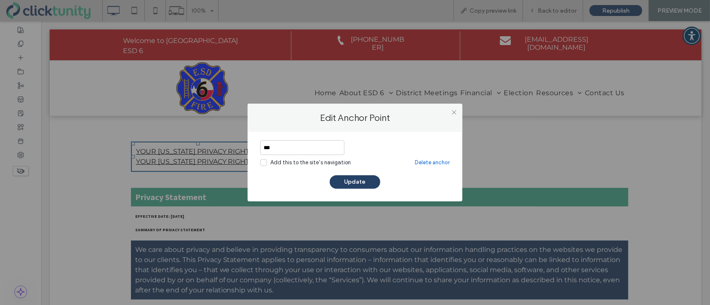
click at [426, 162] on link "Delete anchor" at bounding box center [432, 162] width 35 height 8
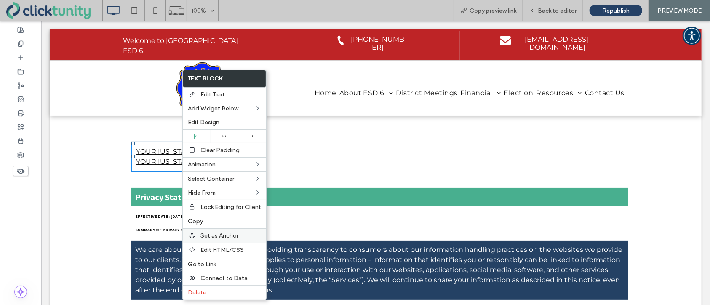
click at [219, 234] on span "Set as Anchor" at bounding box center [219, 235] width 38 height 7
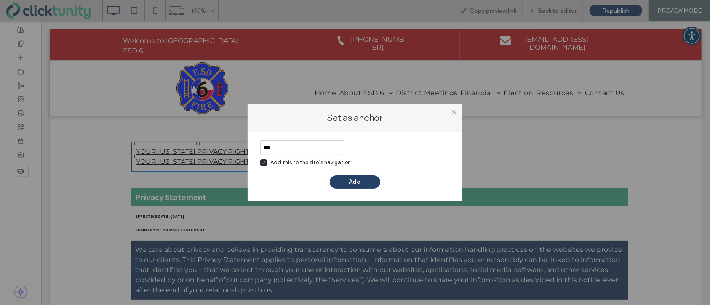
type input "***"
drag, startPoint x: 266, startPoint y: 162, endPoint x: 269, endPoint y: 165, distance: 4.6
click at [266, 162] on icon at bounding box center [263, 162] width 4 height 3
click at [354, 183] on button "Add" at bounding box center [355, 181] width 51 height 13
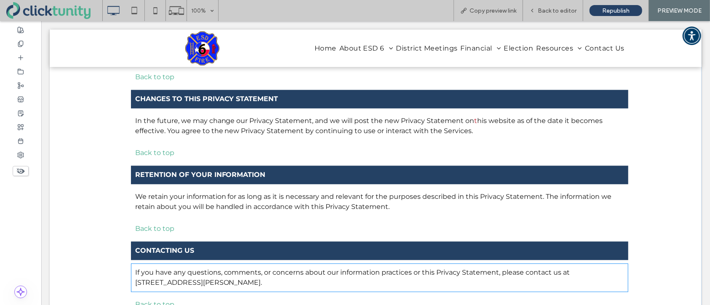
scroll to position [3142, 0]
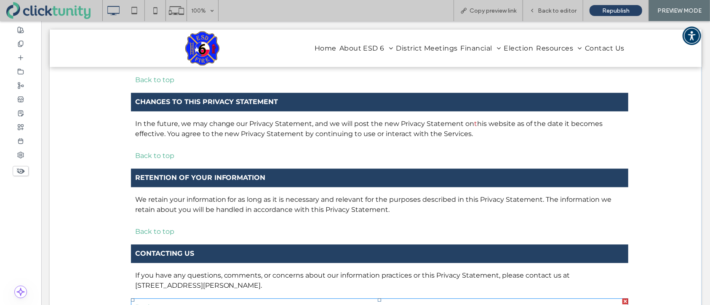
click at [163, 302] on p "Back to top" at bounding box center [379, 307] width 489 height 10
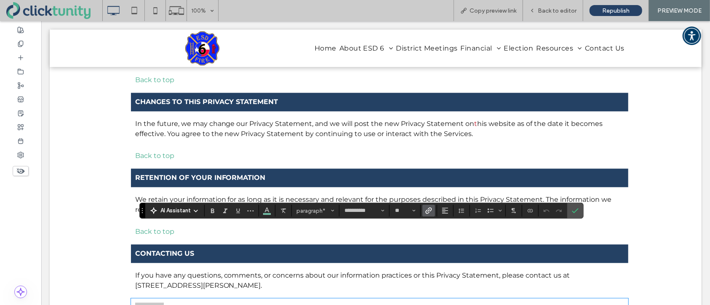
click at [432, 213] on label "Link" at bounding box center [428, 211] width 13 height 12
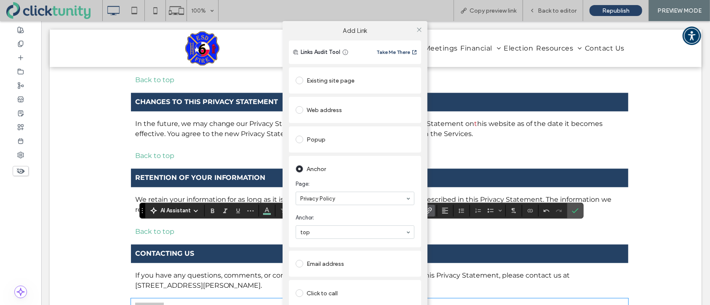
click at [380, 179] on section "Page: Privacy Policy" at bounding box center [354, 192] width 119 height 34
drag, startPoint x: 415, startPoint y: 30, endPoint x: 418, endPoint y: 40, distance: 10.2
click at [416, 30] on icon at bounding box center [419, 30] width 6 height 6
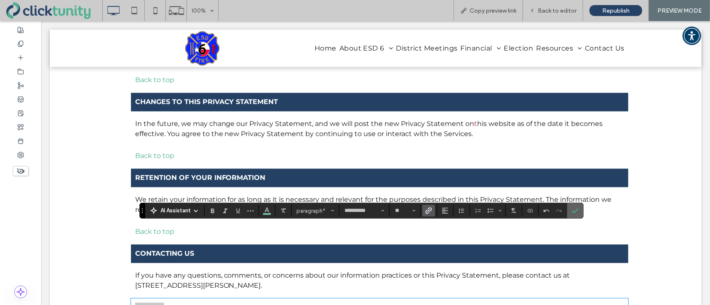
click at [574, 211] on icon "Confirm" at bounding box center [575, 210] width 7 height 7
click at [574, 210] on icon "Confirm" at bounding box center [575, 210] width 7 height 7
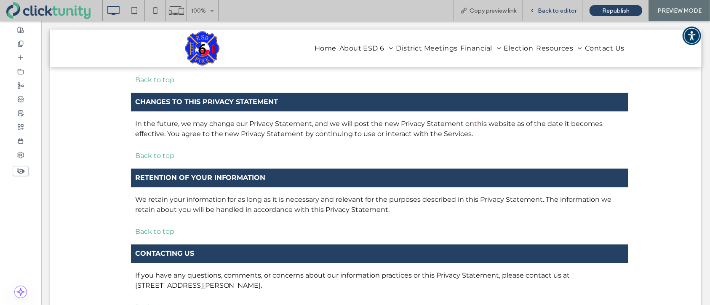
click at [560, 10] on span "Back to editor" at bounding box center [556, 10] width 39 height 7
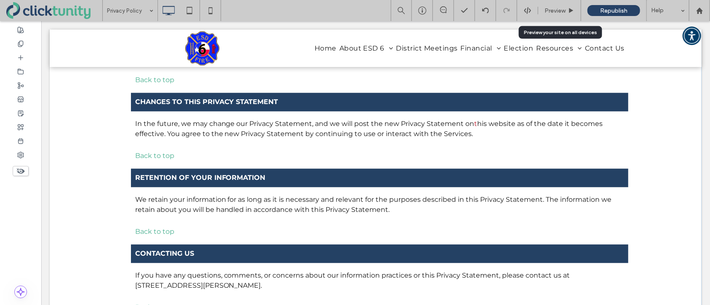
click at [560, 10] on span "Preview" at bounding box center [554, 10] width 21 height 7
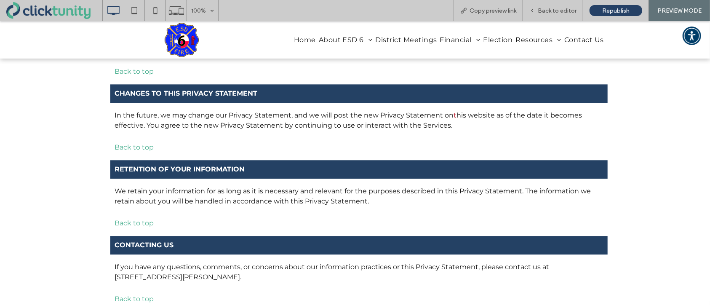
click at [143, 294] on link "Back to top" at bounding box center [133, 298] width 39 height 8
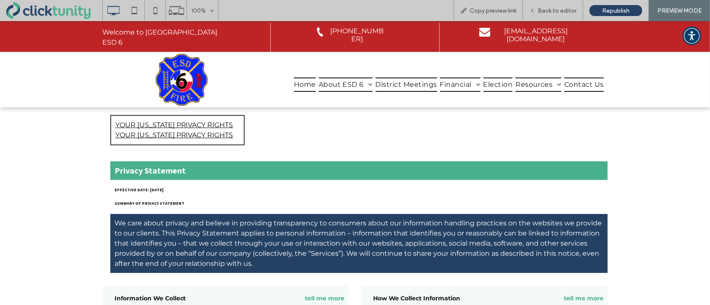
scroll to position [17, 0]
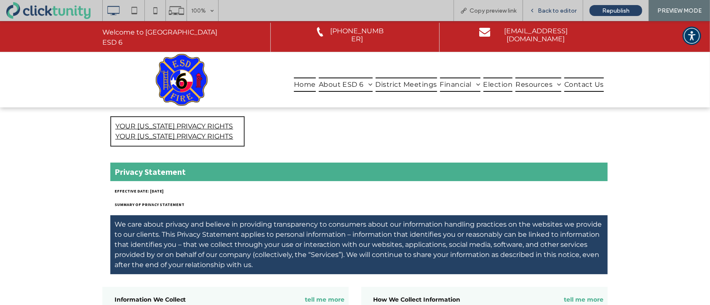
click at [559, 13] on span "Back to editor" at bounding box center [556, 10] width 39 height 7
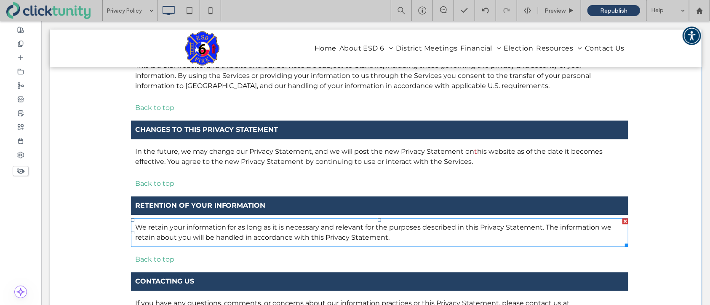
scroll to position [3114, 0]
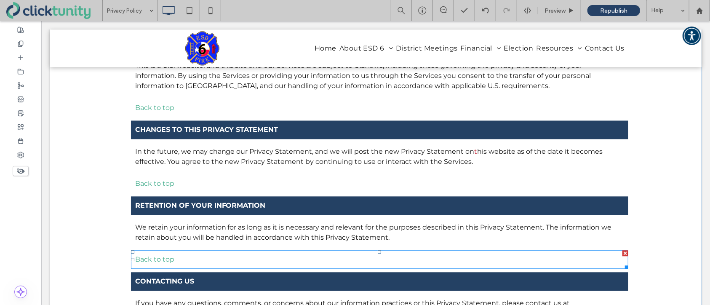
click at [173, 254] on p "Back to top" at bounding box center [379, 259] width 489 height 10
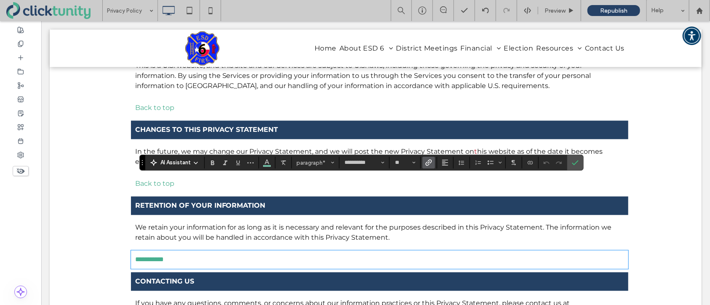
click at [428, 165] on use "Link" at bounding box center [428, 162] width 6 height 6
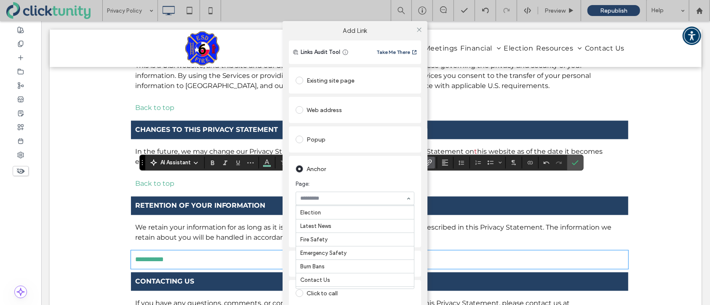
scroll to position [196, 0]
click at [399, 166] on div "Anchor" at bounding box center [354, 168] width 119 height 13
click at [417, 31] on icon at bounding box center [419, 30] width 6 height 6
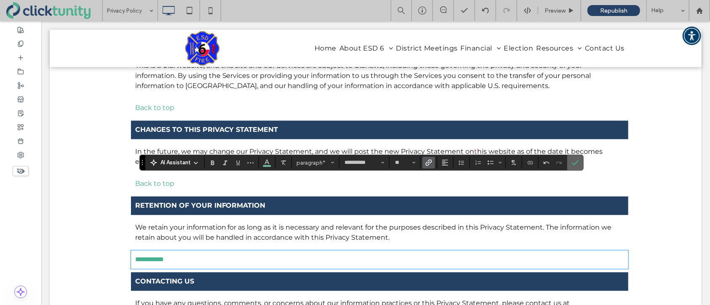
click at [573, 166] on span "Confirm" at bounding box center [574, 162] width 4 height 15
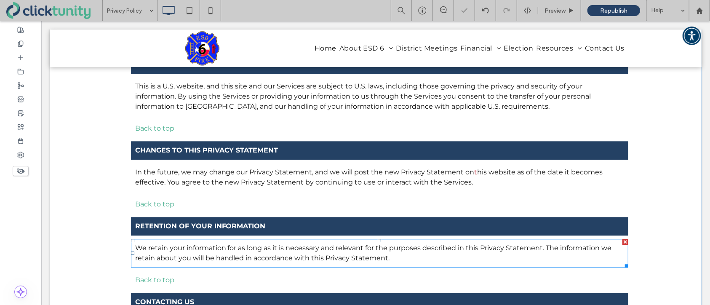
scroll to position [3078, 0]
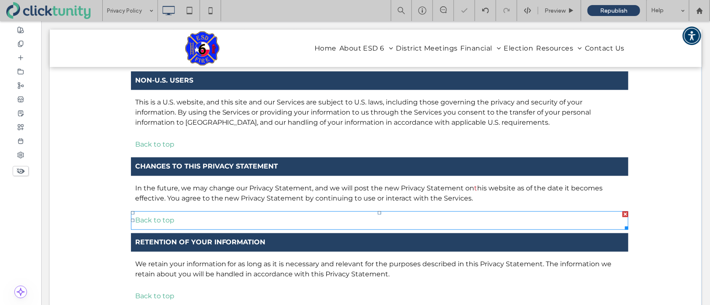
click at [175, 215] on p "Back to top" at bounding box center [379, 220] width 489 height 10
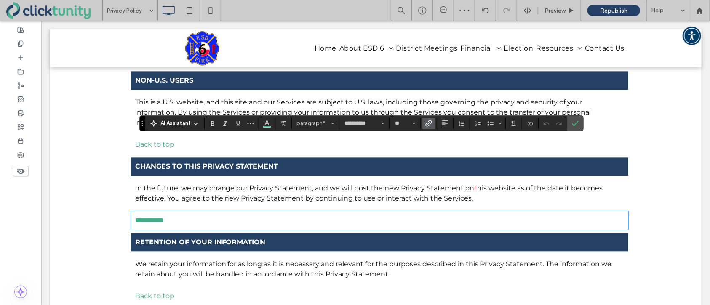
click at [430, 122] on icon "Link" at bounding box center [428, 123] width 7 height 7
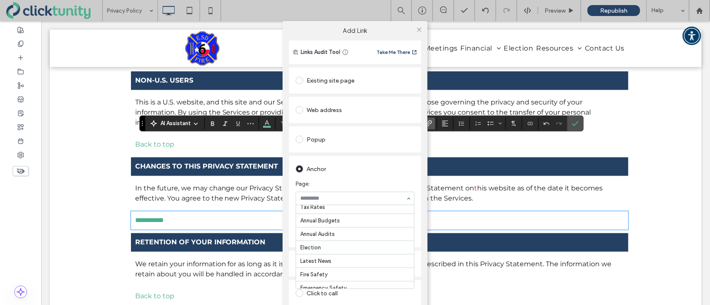
scroll to position [196, 0]
click at [417, 33] on span at bounding box center [419, 29] width 6 height 13
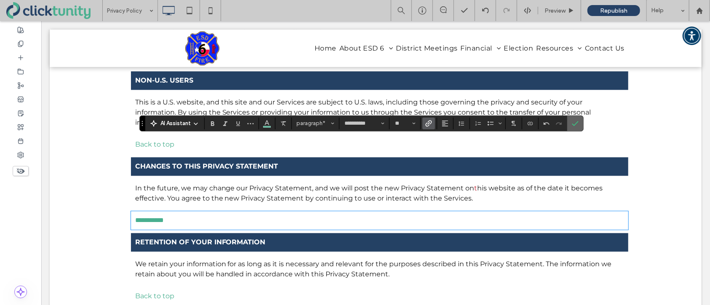
click at [574, 125] on icon "Confirm" at bounding box center [575, 123] width 7 height 7
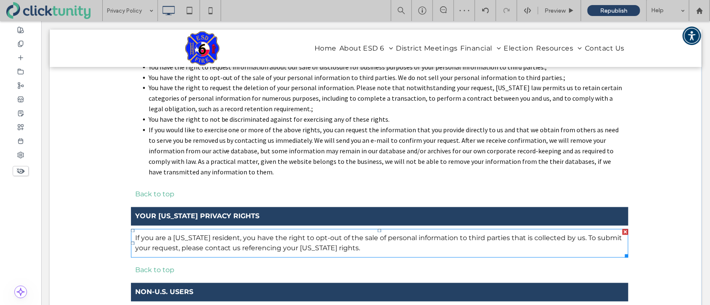
scroll to position [2865, 0]
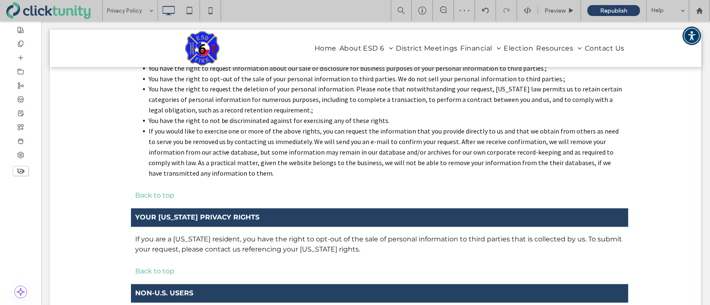
type input "**********"
type input "**"
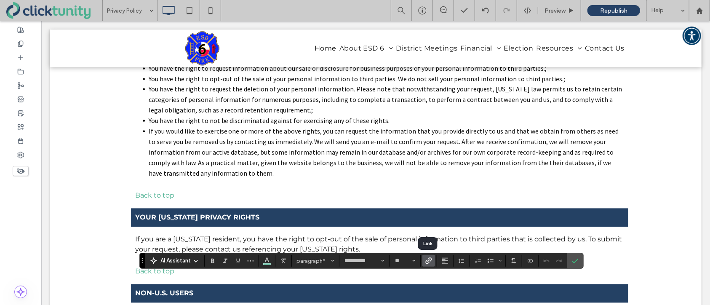
click at [429, 261] on icon "Link" at bounding box center [428, 260] width 7 height 7
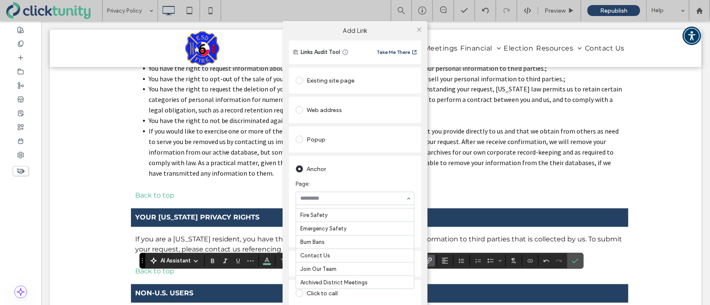
scroll to position [196, 0]
drag, startPoint x: 348, startPoint y: 265, endPoint x: 354, endPoint y: 265, distance: 5.9
click at [417, 32] on icon at bounding box center [419, 30] width 6 height 6
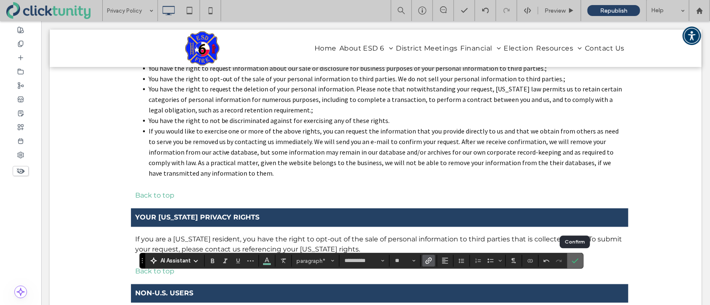
click at [573, 262] on use "Confirm" at bounding box center [575, 260] width 7 height 5
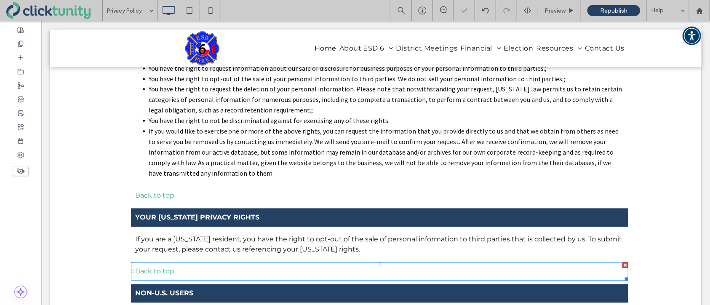
click at [197, 266] on p "Back to top" at bounding box center [379, 271] width 489 height 10
type input "**********"
type input "**"
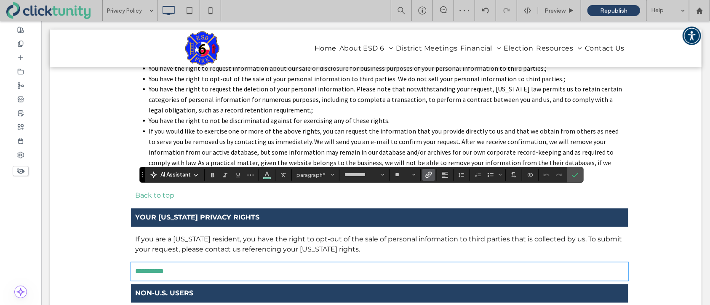
click at [430, 178] on span "Link" at bounding box center [428, 174] width 7 height 11
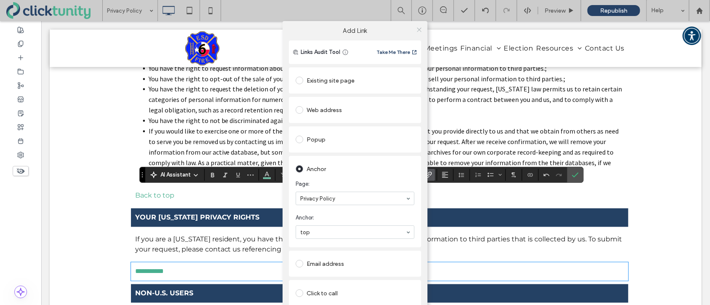
click at [417, 31] on icon at bounding box center [419, 30] width 6 height 6
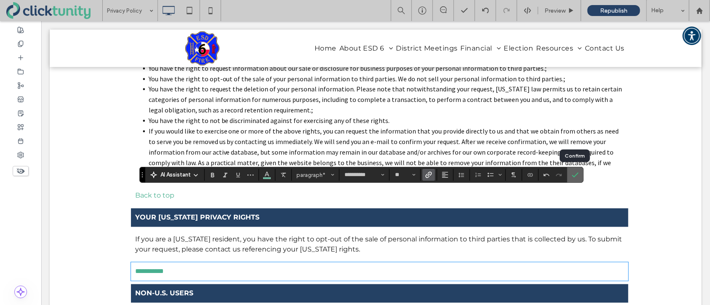
click at [574, 177] on icon "Confirm" at bounding box center [575, 174] width 7 height 7
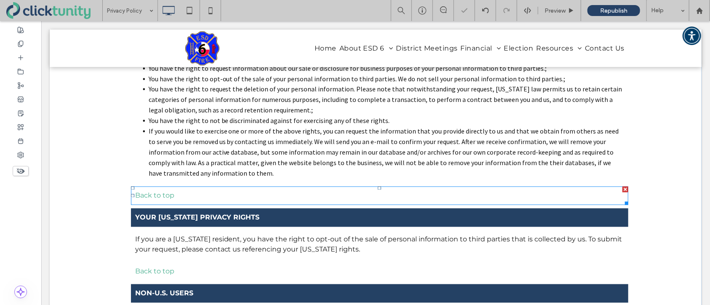
click at [164, 191] on link "Back to top" at bounding box center [154, 195] width 39 height 8
type input "**********"
type input "**"
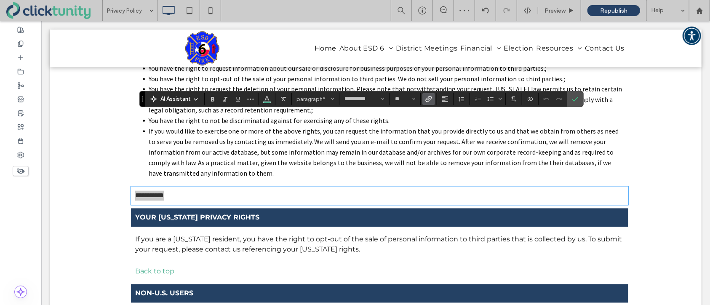
click at [427, 101] on icon "Link" at bounding box center [428, 99] width 7 height 7
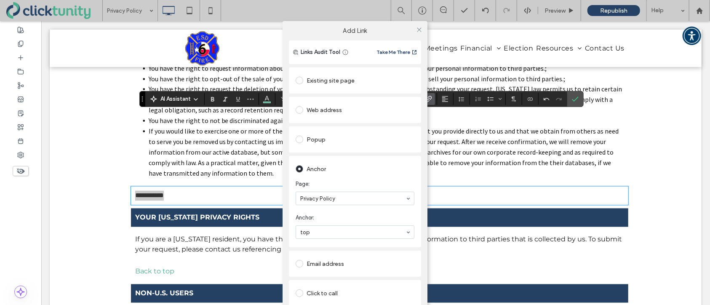
click at [388, 165] on div "Anchor" at bounding box center [354, 168] width 119 height 13
click at [417, 29] on use at bounding box center [419, 29] width 4 height 4
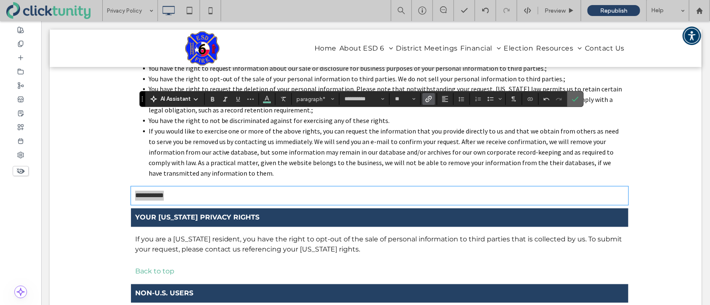
click at [572, 100] on use "Confirm" at bounding box center [575, 99] width 7 height 5
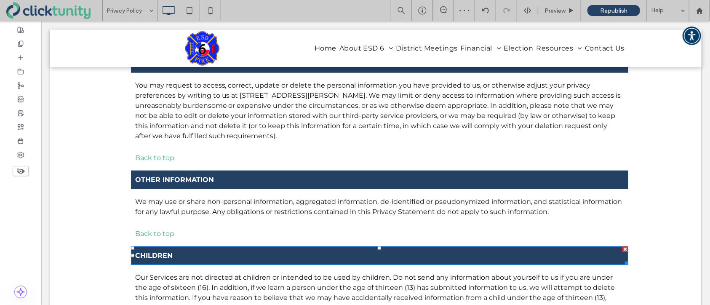
scroll to position [2464, 0]
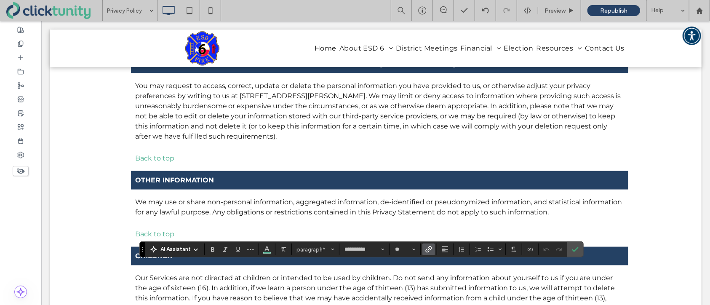
click at [429, 249] on icon "Link" at bounding box center [428, 249] width 7 height 7
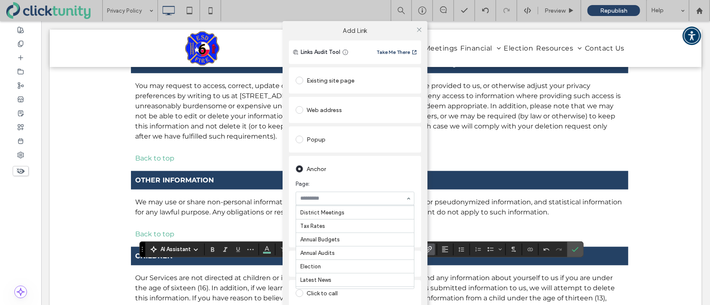
scroll to position [196, 0]
click at [399, 169] on div "Anchor" at bounding box center [354, 168] width 119 height 13
click at [417, 31] on icon at bounding box center [419, 30] width 6 height 6
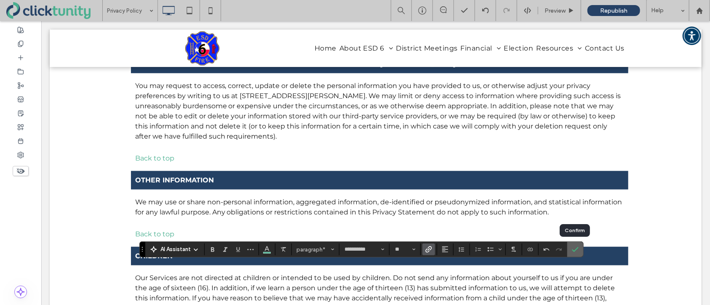
click at [572, 252] on icon "Confirm" at bounding box center [575, 249] width 7 height 7
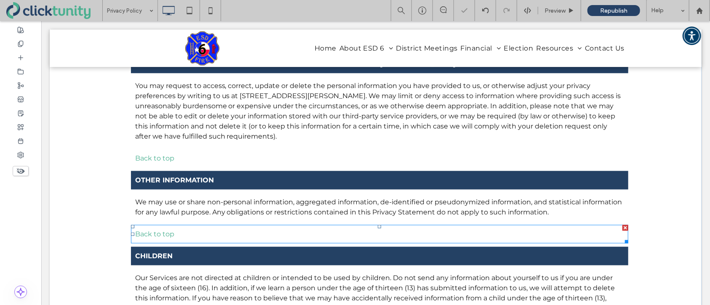
click at [260, 229] on p "Back to top" at bounding box center [379, 234] width 489 height 10
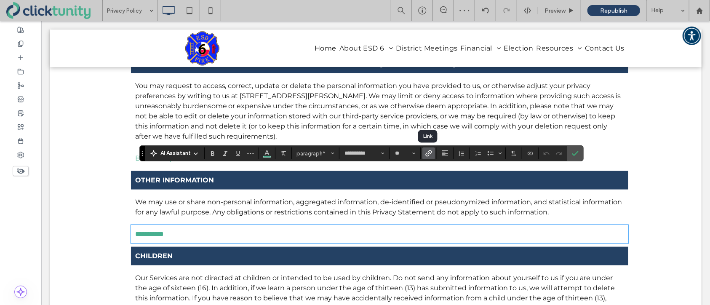
click at [428, 157] on span "Link" at bounding box center [427, 153] width 4 height 12
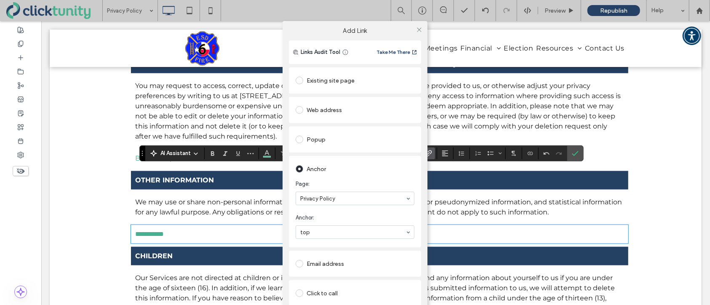
click at [385, 173] on div "Anchor" at bounding box center [354, 168] width 119 height 13
click at [417, 32] on icon at bounding box center [419, 30] width 6 height 6
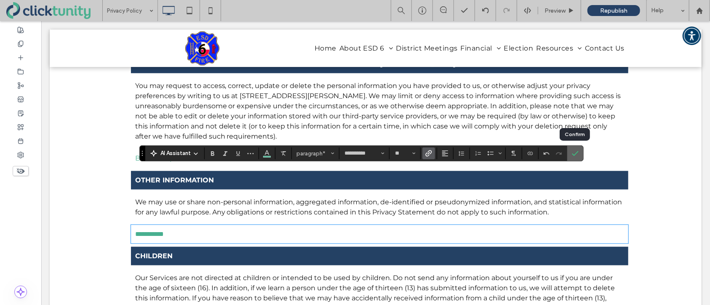
click at [575, 154] on icon "Confirm" at bounding box center [575, 153] width 7 height 7
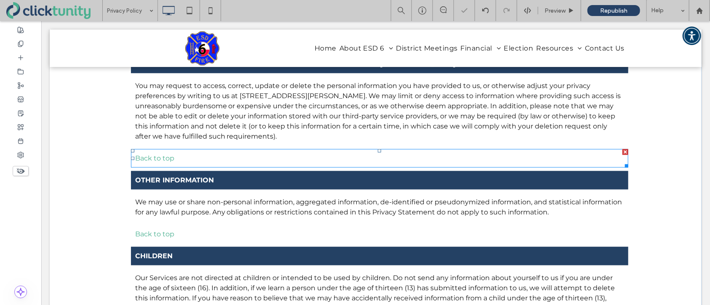
click at [202, 153] on p "Back to top" at bounding box center [379, 158] width 489 height 10
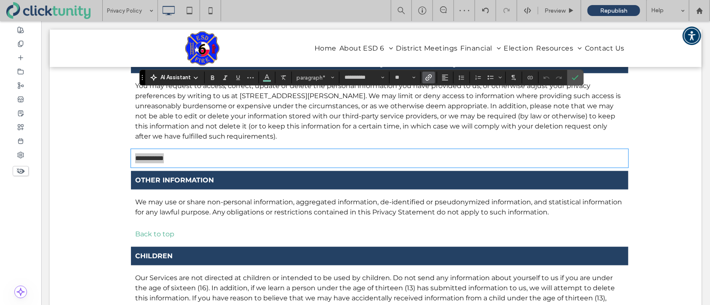
click at [427, 77] on icon "Link" at bounding box center [428, 77] width 7 height 7
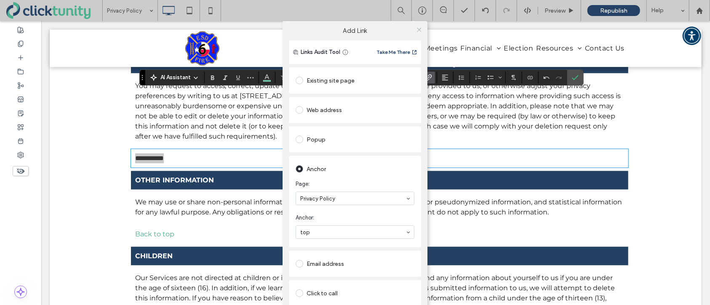
click at [417, 32] on icon at bounding box center [419, 30] width 6 height 6
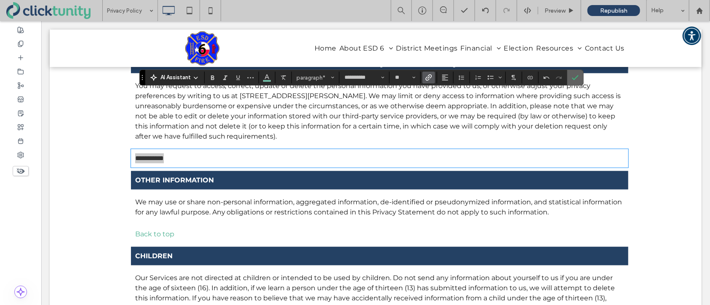
click at [575, 82] on span "Confirm" at bounding box center [575, 77] width 7 height 14
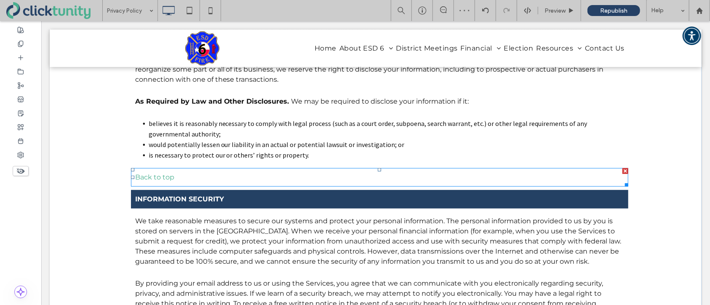
scroll to position [2160, 0]
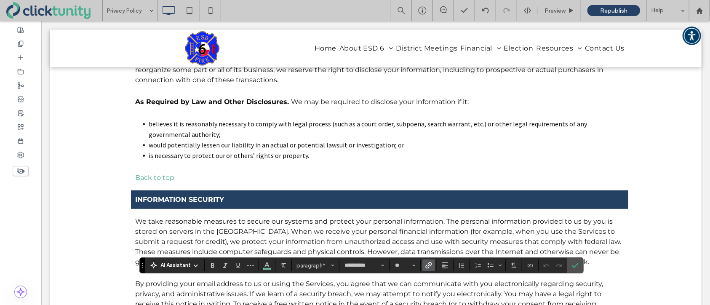
click at [430, 264] on icon "Link" at bounding box center [428, 265] width 7 height 7
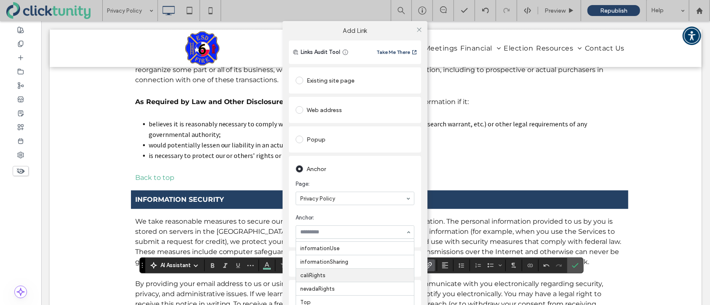
scroll to position [0, 0]
click at [416, 31] on icon at bounding box center [419, 30] width 6 height 6
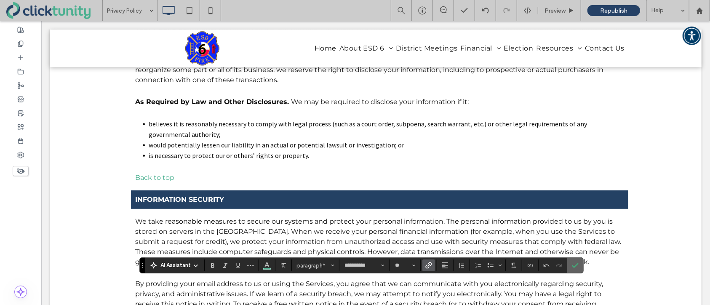
click at [573, 264] on icon "Confirm" at bounding box center [575, 265] width 7 height 7
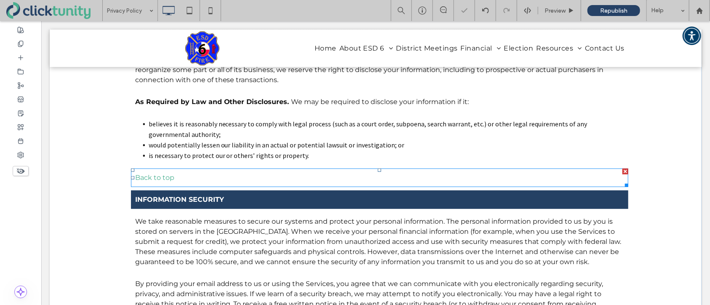
click at [154, 173] on link "Back to top" at bounding box center [154, 177] width 39 height 8
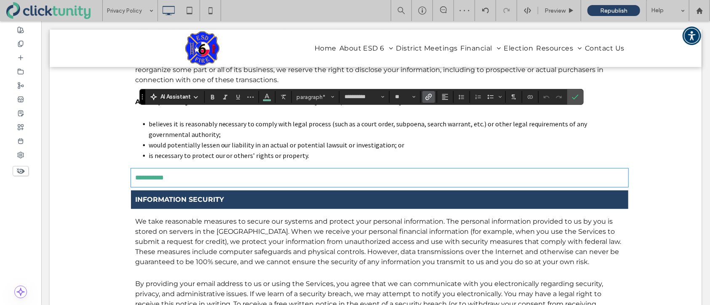
click at [431, 96] on label "Link" at bounding box center [428, 97] width 13 height 12
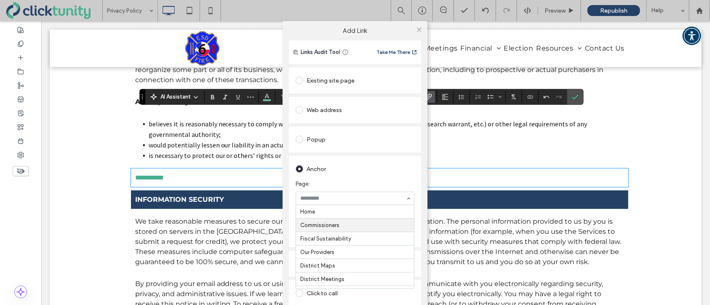
scroll to position [196, 0]
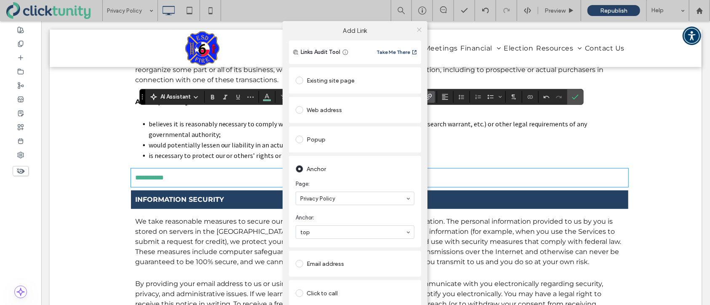
click at [417, 31] on icon at bounding box center [419, 30] width 6 height 6
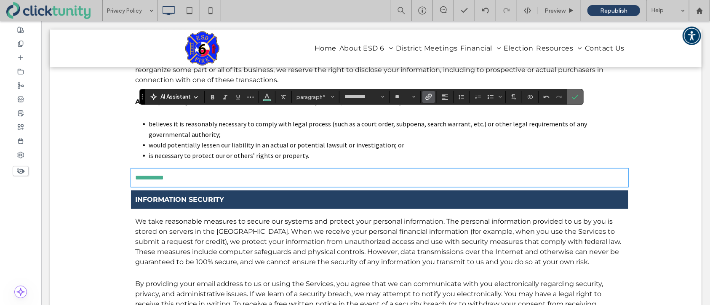
click at [572, 94] on icon "Confirm" at bounding box center [575, 96] width 7 height 7
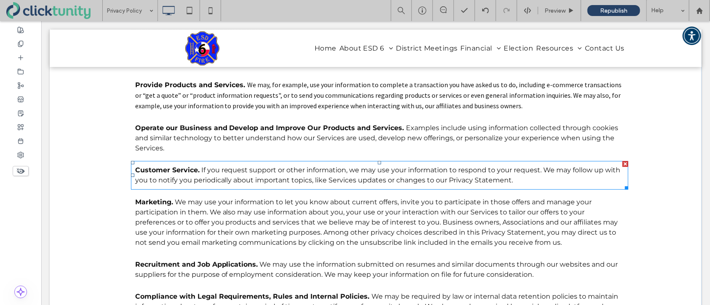
scroll to position [1585, 0]
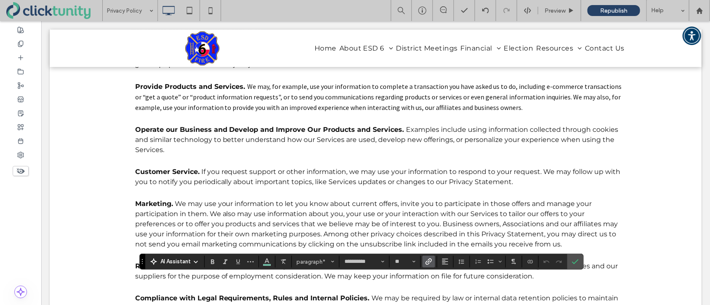
click at [428, 263] on use "Link" at bounding box center [428, 261] width 6 height 6
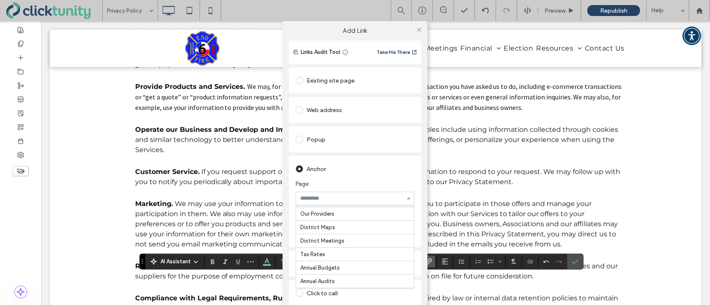
scroll to position [196, 0]
click at [417, 30] on use at bounding box center [419, 29] width 4 height 4
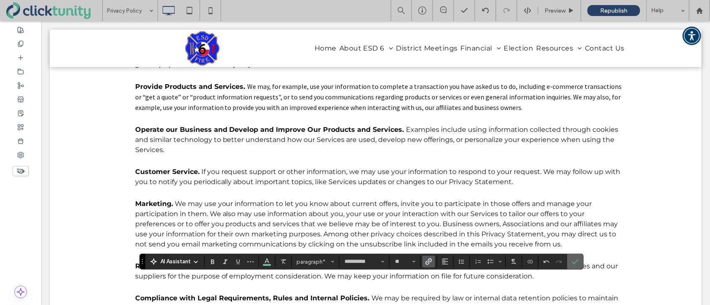
click at [573, 259] on icon "Confirm" at bounding box center [575, 261] width 7 height 7
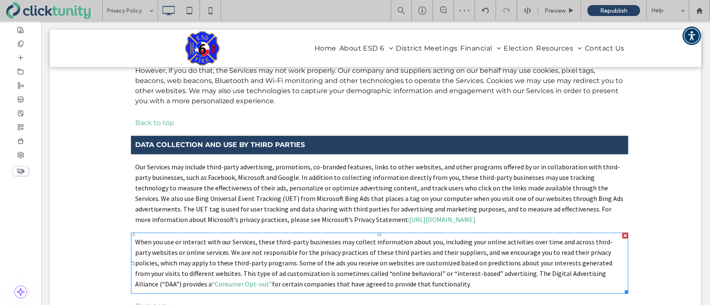
scroll to position [1288, 0]
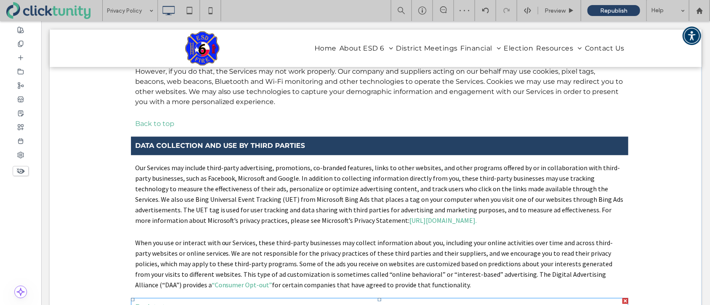
click at [162, 302] on link "Back to top" at bounding box center [154, 306] width 39 height 8
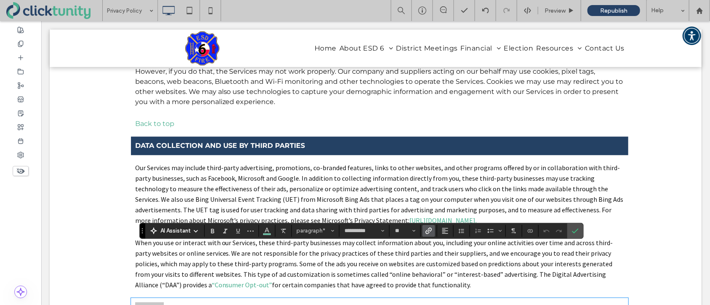
click at [430, 231] on icon "Link" at bounding box center [428, 230] width 7 height 7
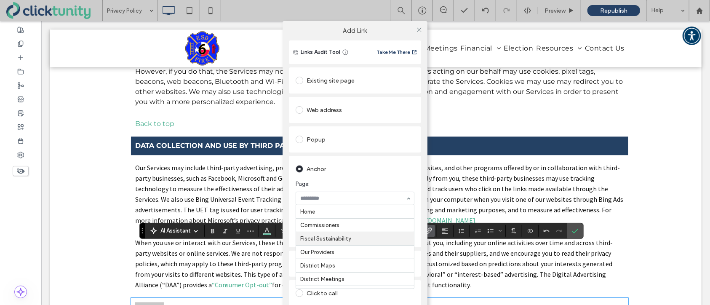
scroll to position [196, 0]
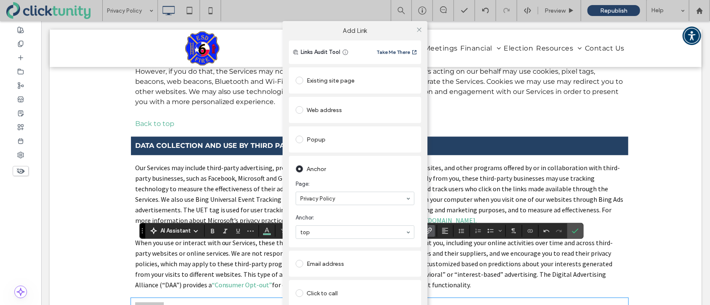
click at [405, 157] on div "Anchor Page: Privacy Policy Anchor: top" at bounding box center [355, 201] width 132 height 91
drag, startPoint x: 417, startPoint y: 32, endPoint x: 452, endPoint y: 125, distance: 98.7
click at [417, 32] on icon at bounding box center [419, 30] width 6 height 6
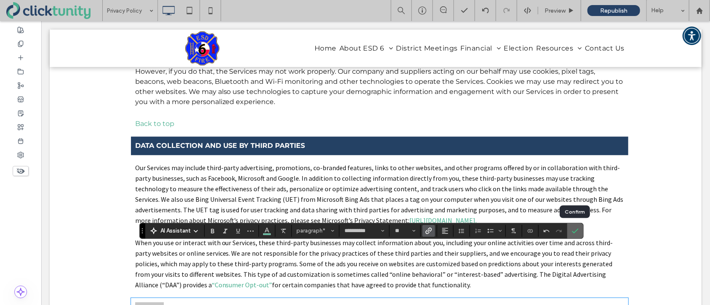
click at [574, 234] on span "Confirm" at bounding box center [574, 230] width 4 height 15
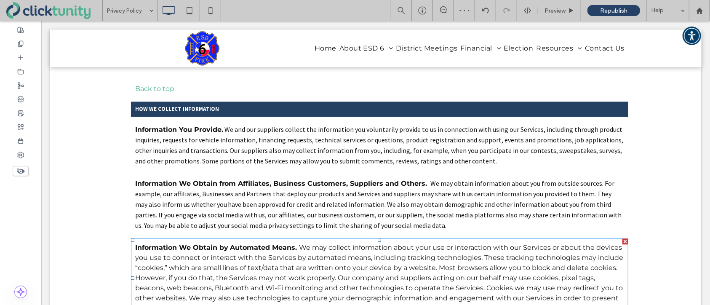
scroll to position [1077, 0]
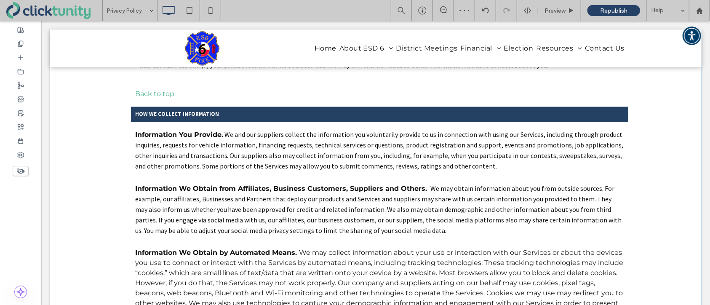
type input "**********"
type input "**"
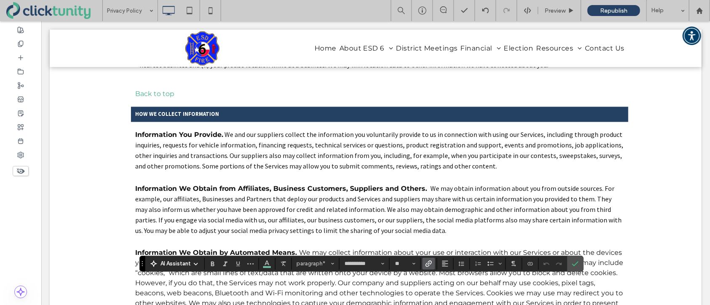
click at [425, 264] on use "Link" at bounding box center [428, 263] width 6 height 6
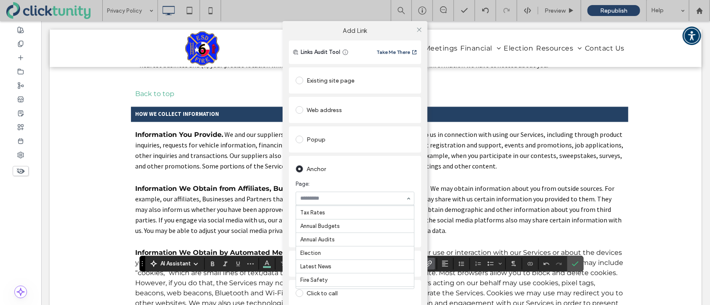
scroll to position [196, 0]
click at [417, 31] on icon at bounding box center [419, 30] width 6 height 6
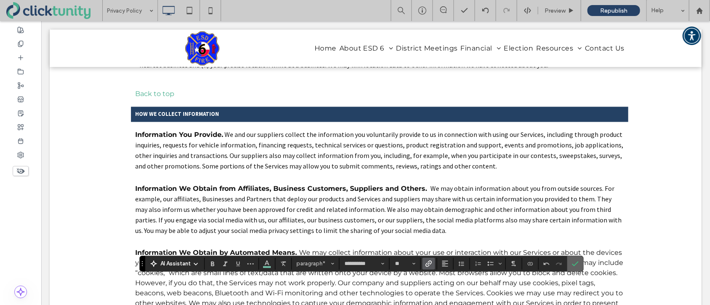
click at [574, 261] on icon "Confirm" at bounding box center [575, 263] width 7 height 7
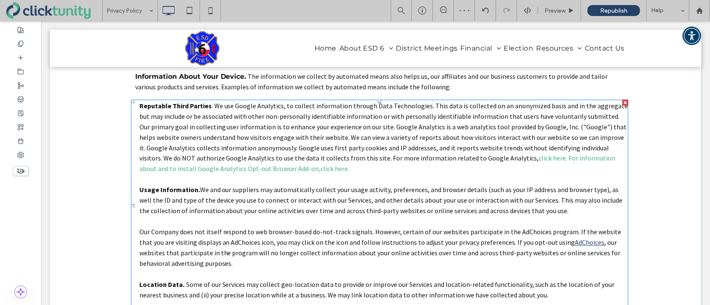
scroll to position [845, 0]
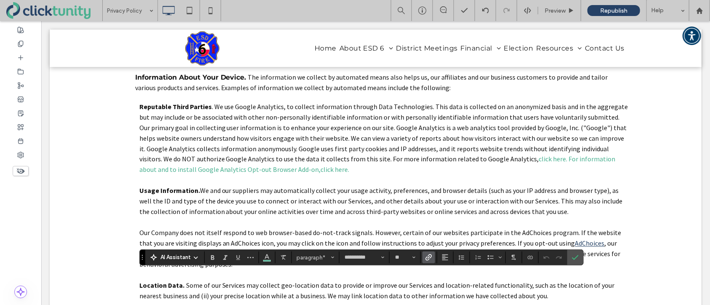
click at [429, 260] on span "Link" at bounding box center [428, 257] width 7 height 11
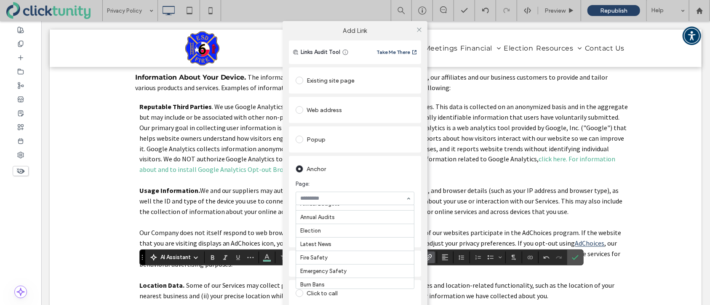
scroll to position [196, 0]
click at [417, 32] on icon at bounding box center [419, 30] width 6 height 6
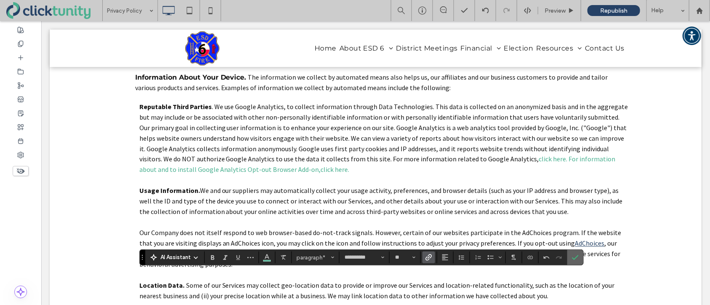
click at [572, 256] on icon "Confirm" at bounding box center [575, 257] width 7 height 7
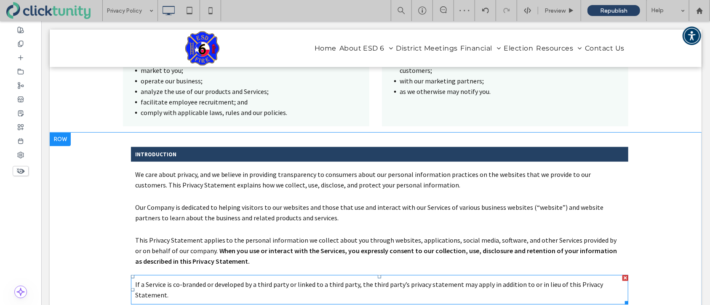
scroll to position [486, 0]
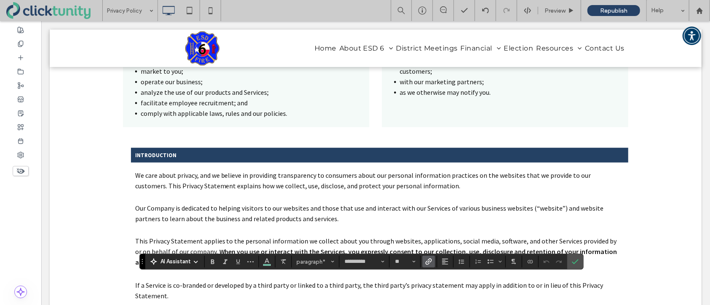
click at [426, 260] on icon "Link" at bounding box center [428, 261] width 7 height 7
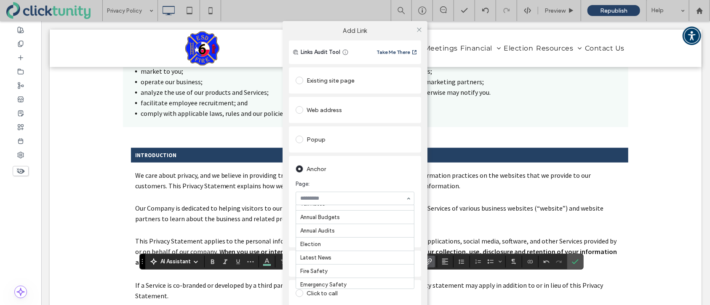
scroll to position [196, 0]
click at [417, 31] on icon at bounding box center [419, 30] width 6 height 6
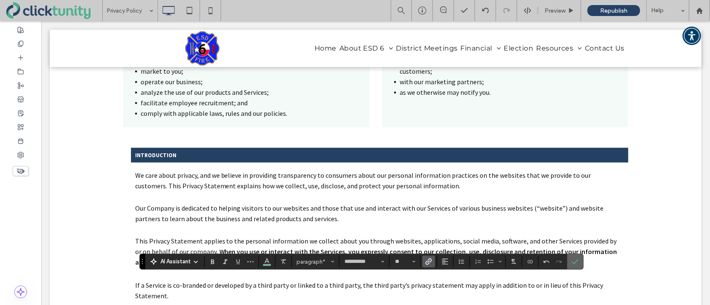
click at [575, 263] on icon "Confirm" at bounding box center [575, 261] width 7 height 7
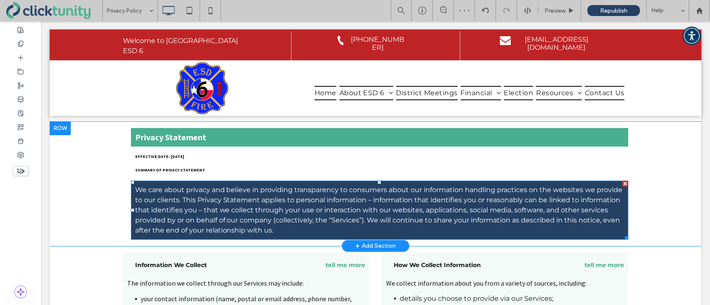
scroll to position [0, 0]
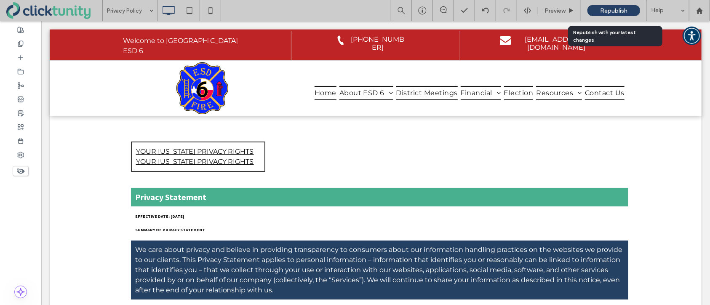
click at [604, 12] on span "Republish" at bounding box center [613, 10] width 27 height 7
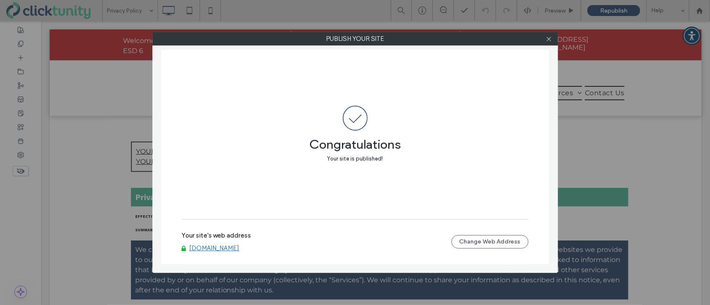
click at [218, 248] on link "[DOMAIN_NAME]" at bounding box center [214, 248] width 50 height 8
click at [548, 39] on use at bounding box center [548, 39] width 4 height 4
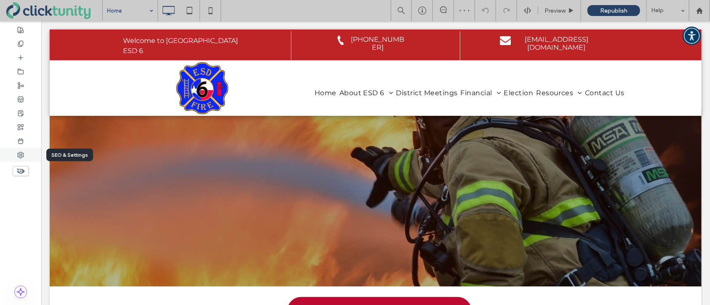
click at [27, 152] on div at bounding box center [20, 155] width 41 height 14
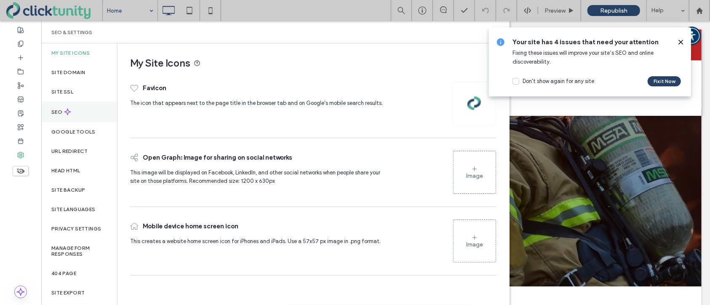
click at [84, 109] on div "SEO" at bounding box center [79, 111] width 76 height 21
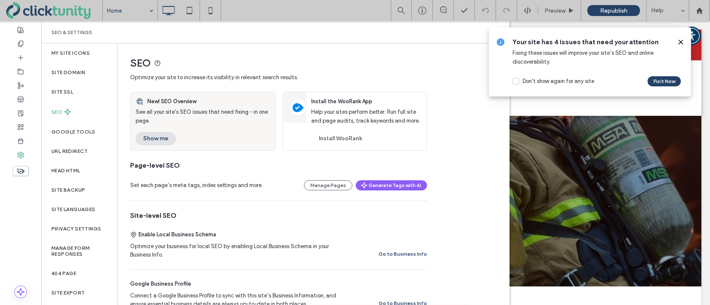
click at [154, 141] on button "Show me" at bounding box center [156, 138] width 40 height 13
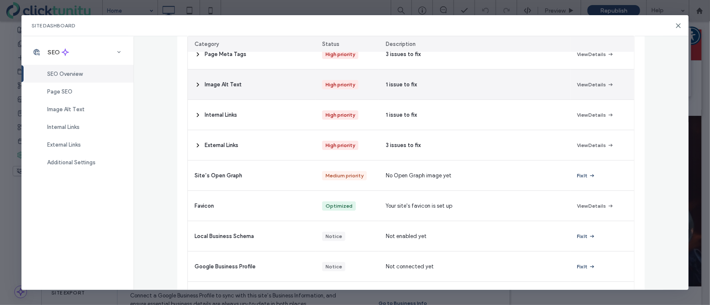
scroll to position [137, 0]
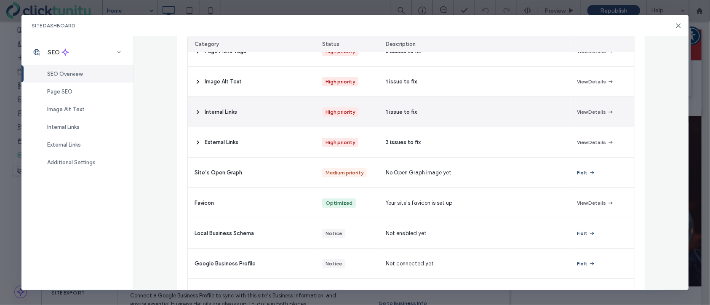
click at [585, 115] on button "View Details" at bounding box center [595, 112] width 37 height 10
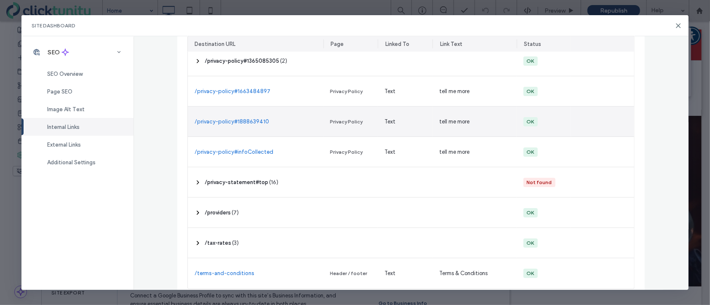
scroll to position [566, 0]
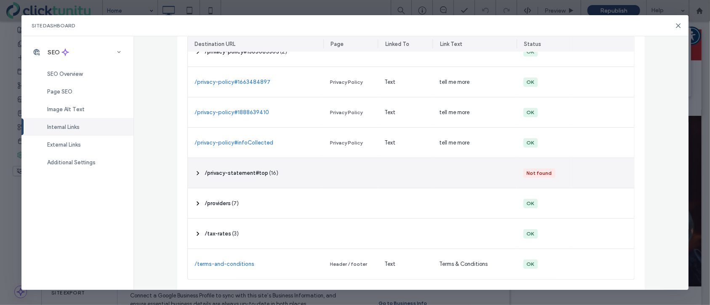
drag, startPoint x: 197, startPoint y: 173, endPoint x: 213, endPoint y: 175, distance: 16.5
click at [197, 173] on icon at bounding box center [197, 173] width 7 height 7
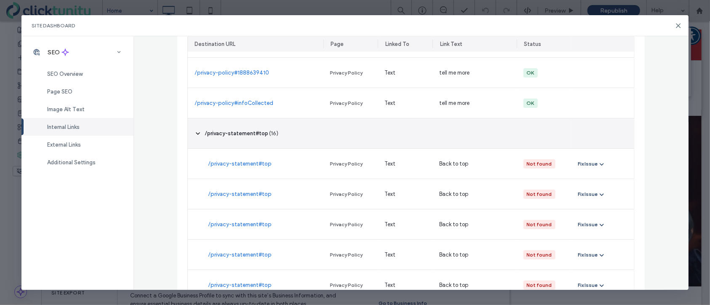
scroll to position [607, 0]
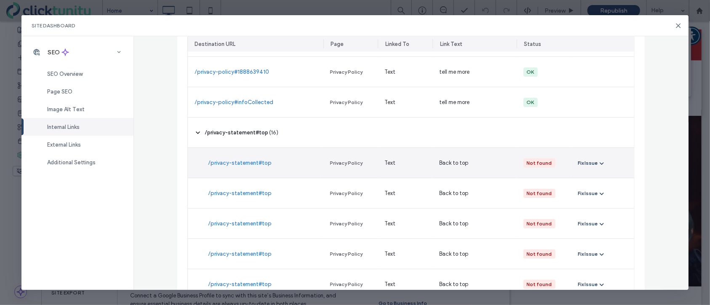
click at [603, 164] on icon "button" at bounding box center [601, 162] width 7 height 7
click at [598, 180] on span "Fix in Editor" at bounding box center [599, 182] width 29 height 8
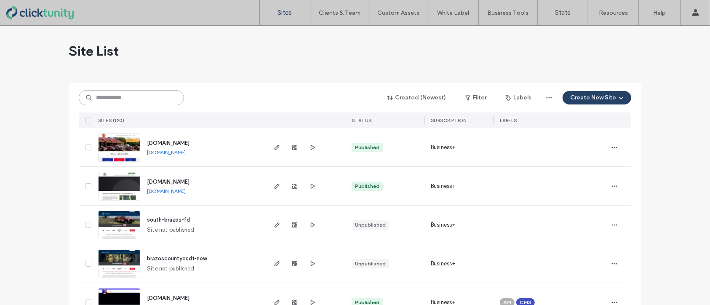
click at [145, 100] on input at bounding box center [131, 97] width 105 height 15
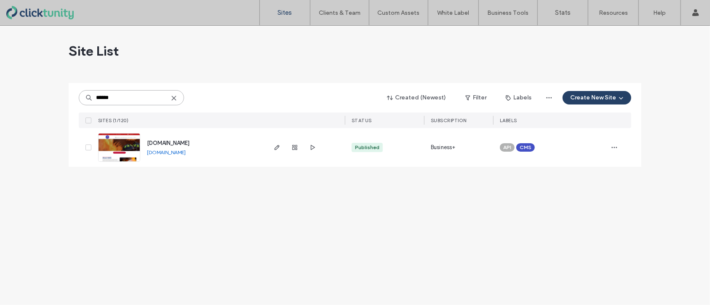
type input "******"
click at [168, 143] on span "[DOMAIN_NAME]" at bounding box center [168, 143] width 43 height 6
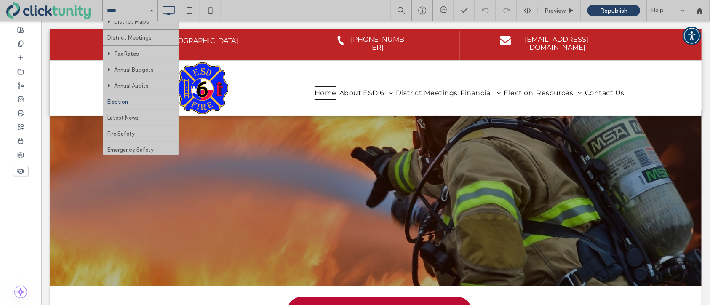
scroll to position [77, 0]
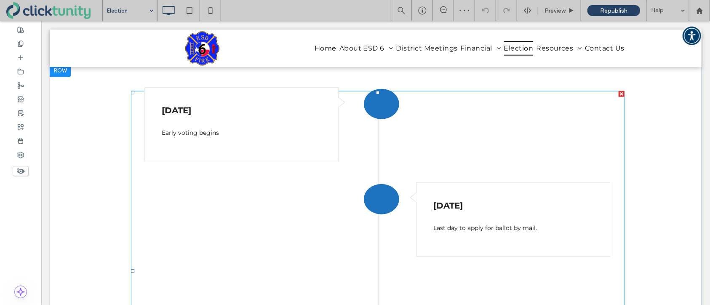
scroll to position [374, 0]
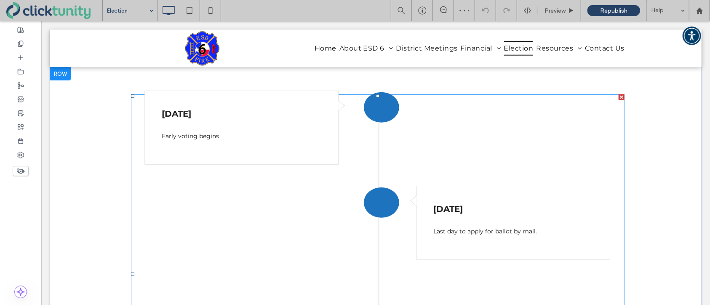
drag, startPoint x: 621, startPoint y: 99, endPoint x: 662, endPoint y: 120, distance: 46.3
click at [621, 99] on div at bounding box center [621, 97] width 6 height 6
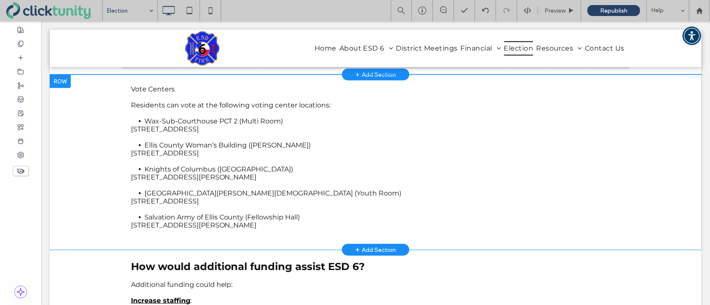
scroll to position [420, 0]
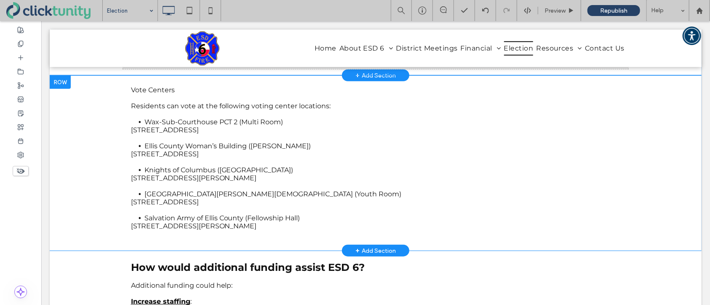
click at [64, 84] on div at bounding box center [59, 81] width 21 height 13
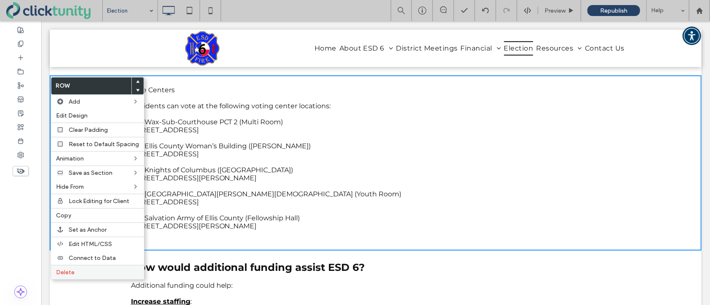
click at [70, 270] on span "Delete" at bounding box center [65, 271] width 19 height 7
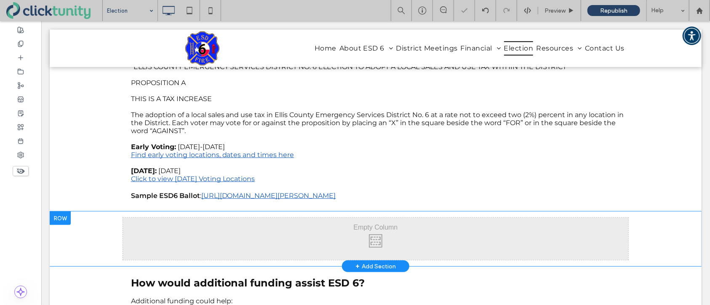
scroll to position [229, 0]
click at [63, 221] on div at bounding box center [59, 217] width 21 height 13
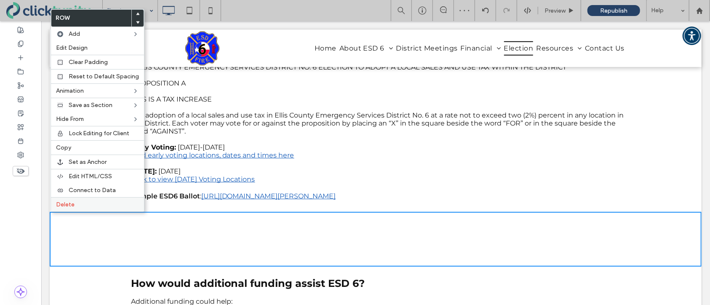
click at [79, 206] on label "Delete" at bounding box center [97, 204] width 83 height 7
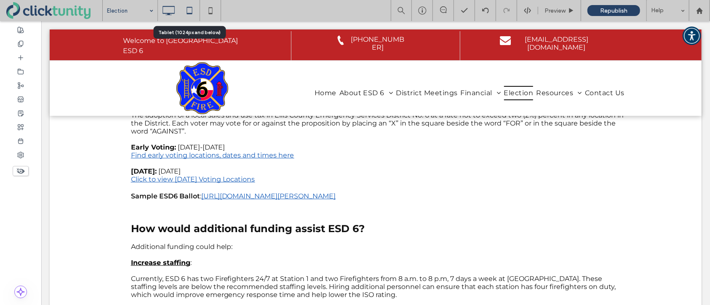
click at [189, 10] on icon at bounding box center [189, 10] width 17 height 17
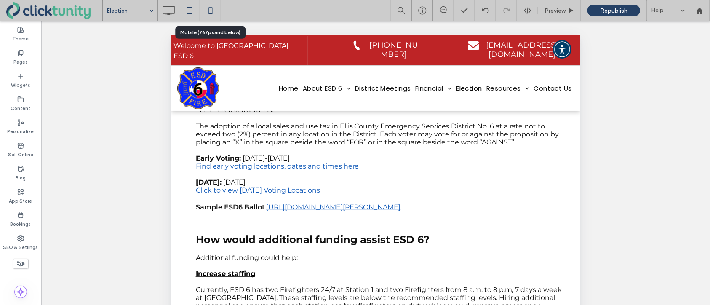
click at [213, 13] on icon at bounding box center [210, 10] width 17 height 17
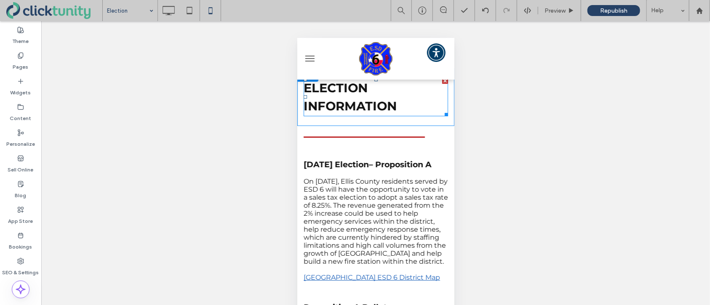
scroll to position [0, 0]
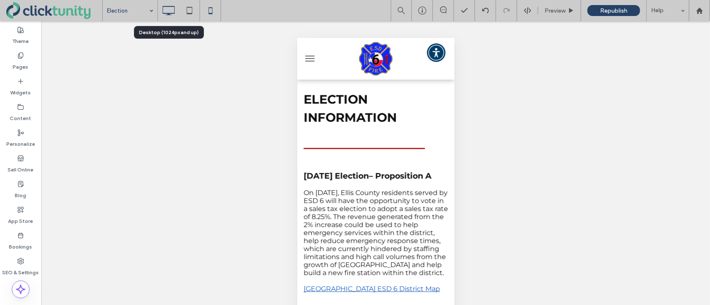
click at [170, 14] on use at bounding box center [168, 10] width 12 height 9
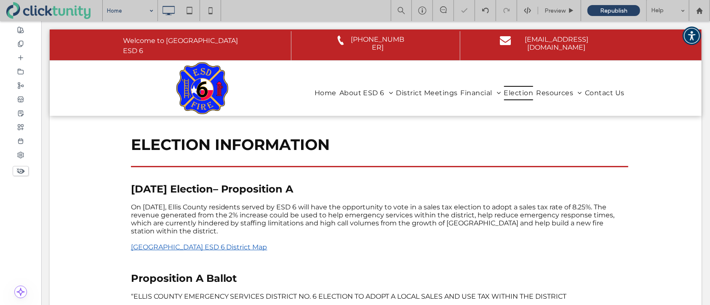
drag, startPoint x: 138, startPoint y: 26, endPoint x: 184, endPoint y: 27, distance: 46.3
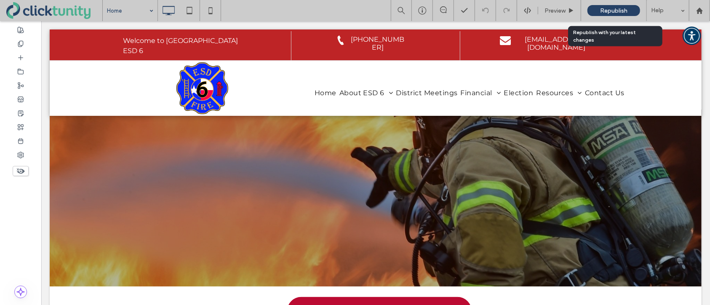
click at [611, 12] on span "Republish" at bounding box center [613, 10] width 27 height 7
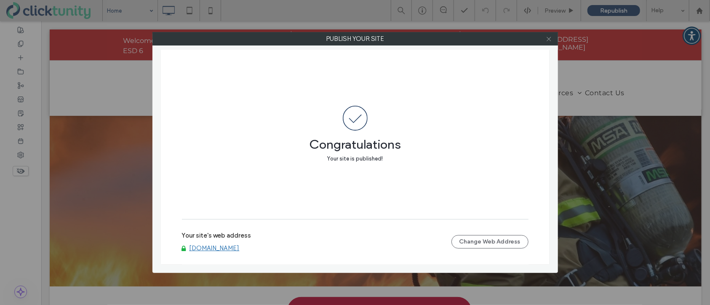
click at [549, 40] on icon at bounding box center [548, 39] width 6 height 6
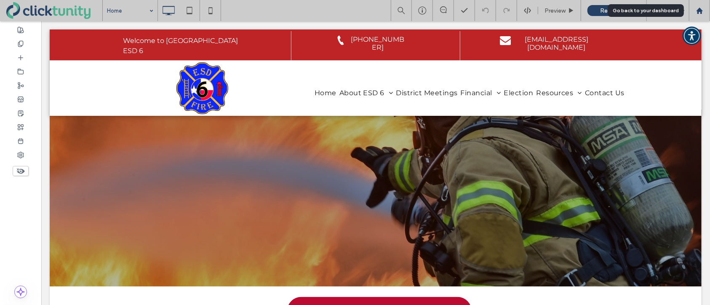
click at [700, 15] on div at bounding box center [698, 10] width 21 height 21
